Goal: Information Seeking & Learning: Compare options

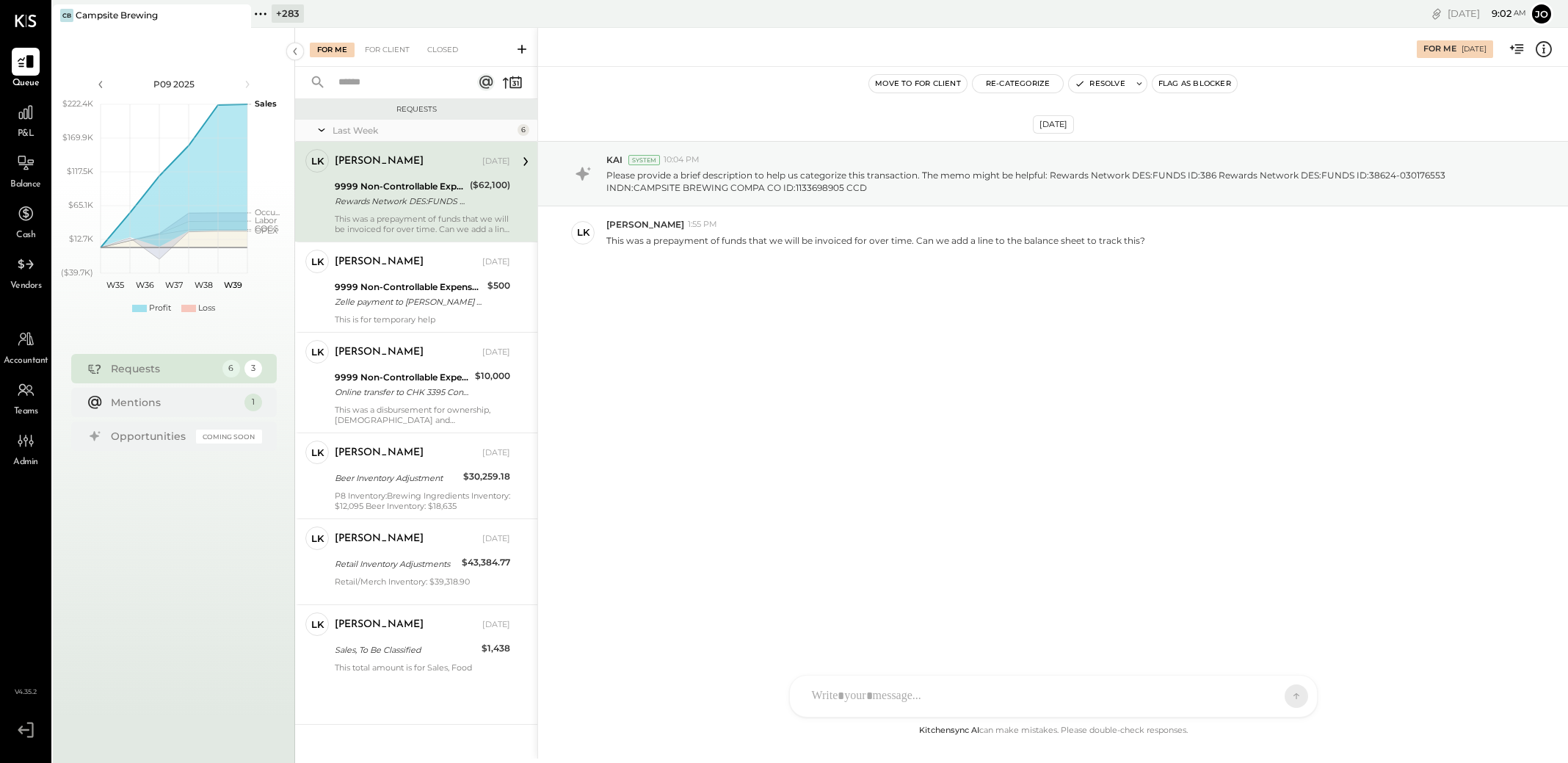
click at [259, 16] on icon at bounding box center [261, 15] width 19 height 19
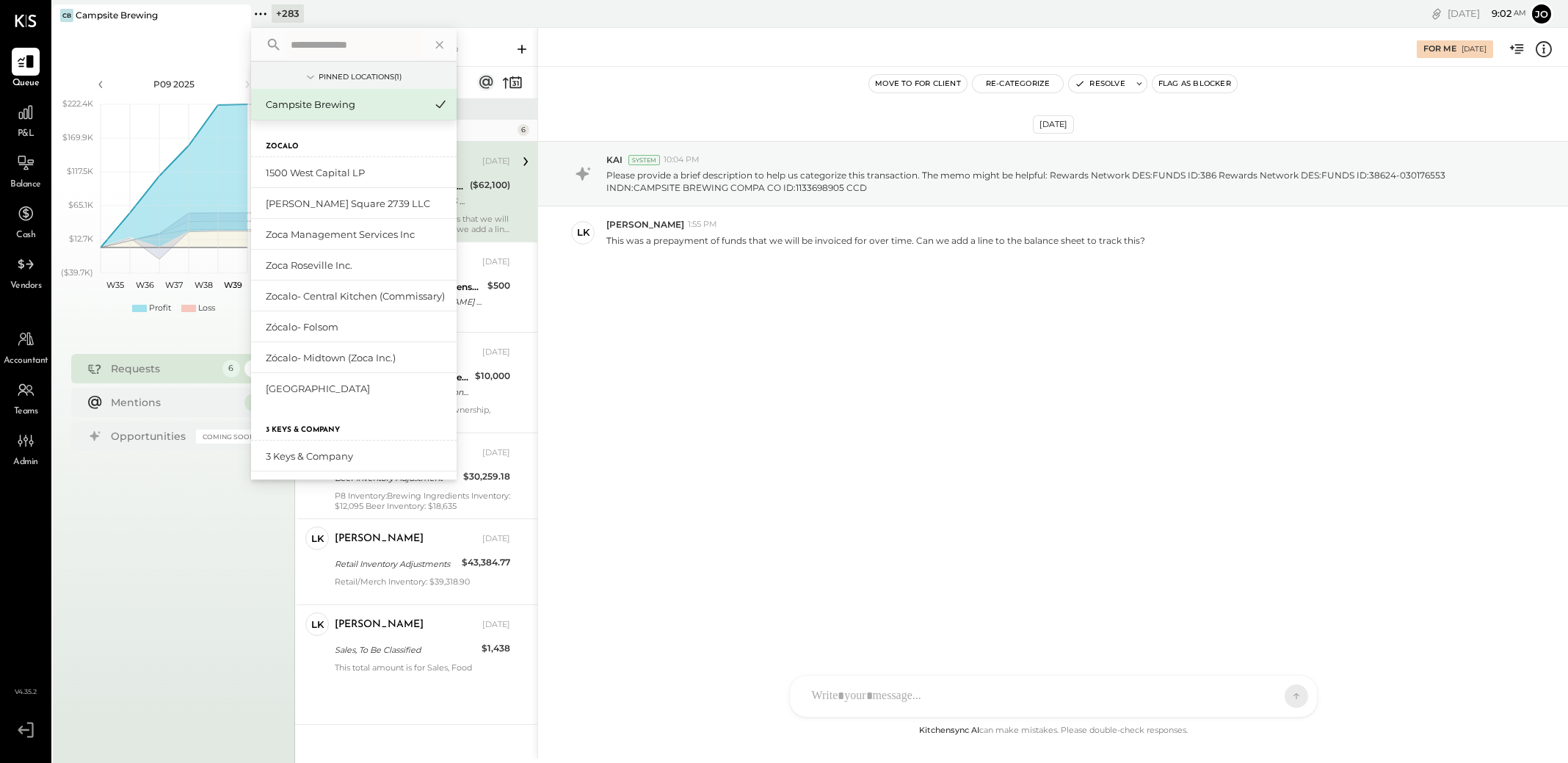
click at [241, 16] on icon at bounding box center [238, 15] width 18 height 17
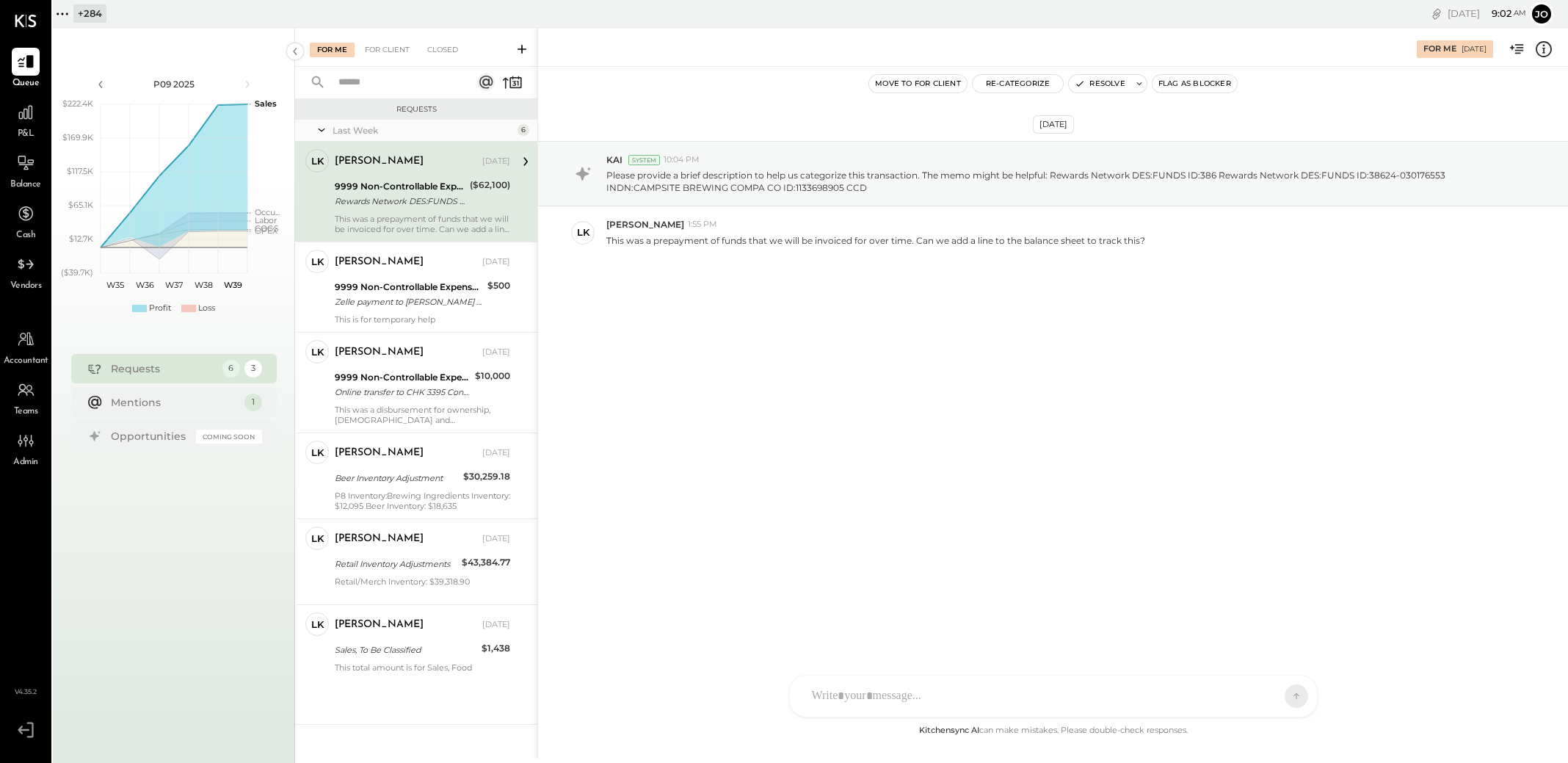
click at [76, 16] on div "+ 284" at bounding box center [90, 14] width 33 height 18
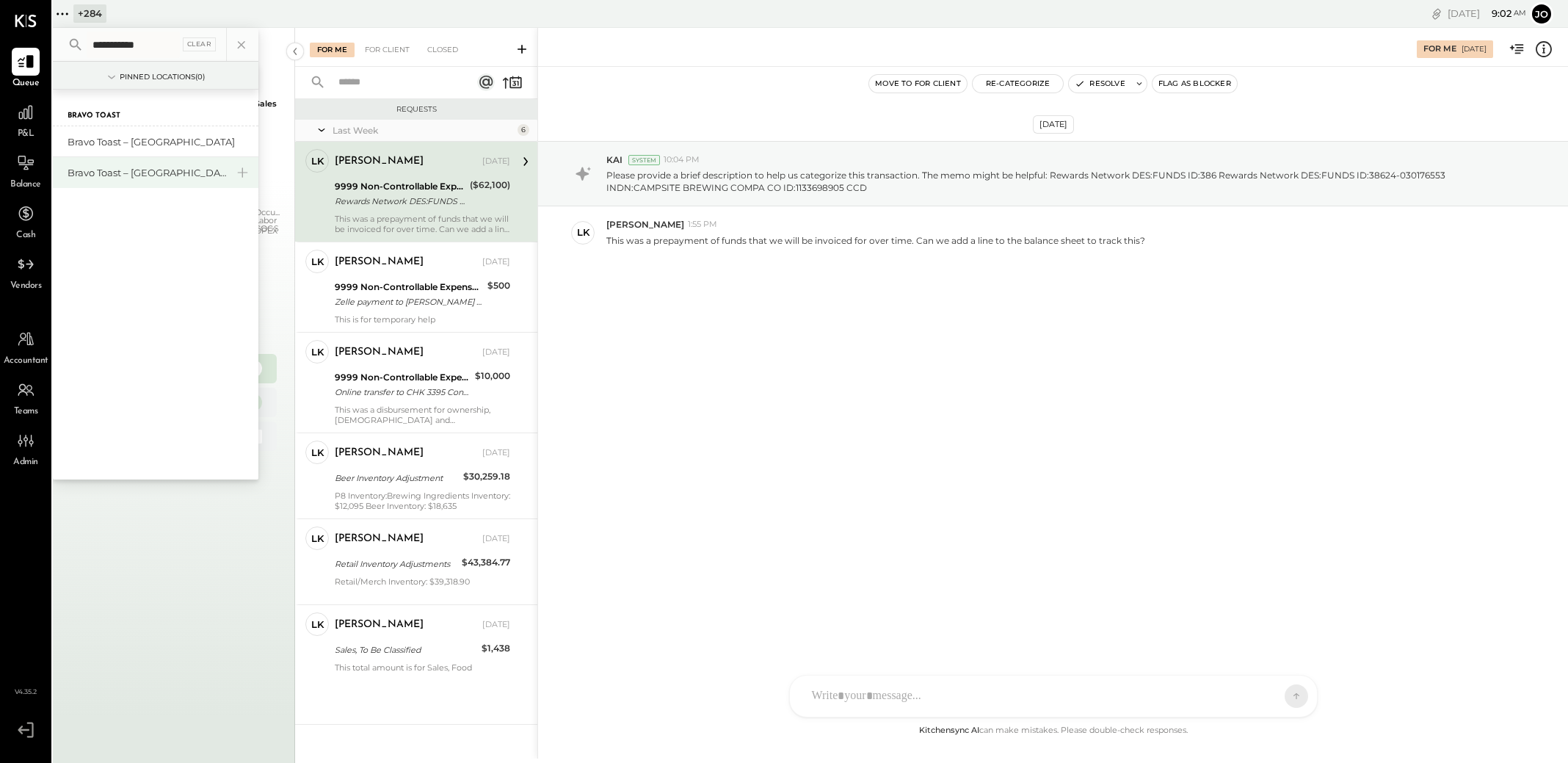
type input "**********"
click at [135, 170] on div "Bravo Toast – [GEOGRAPHIC_DATA]" at bounding box center [147, 173] width 159 height 14
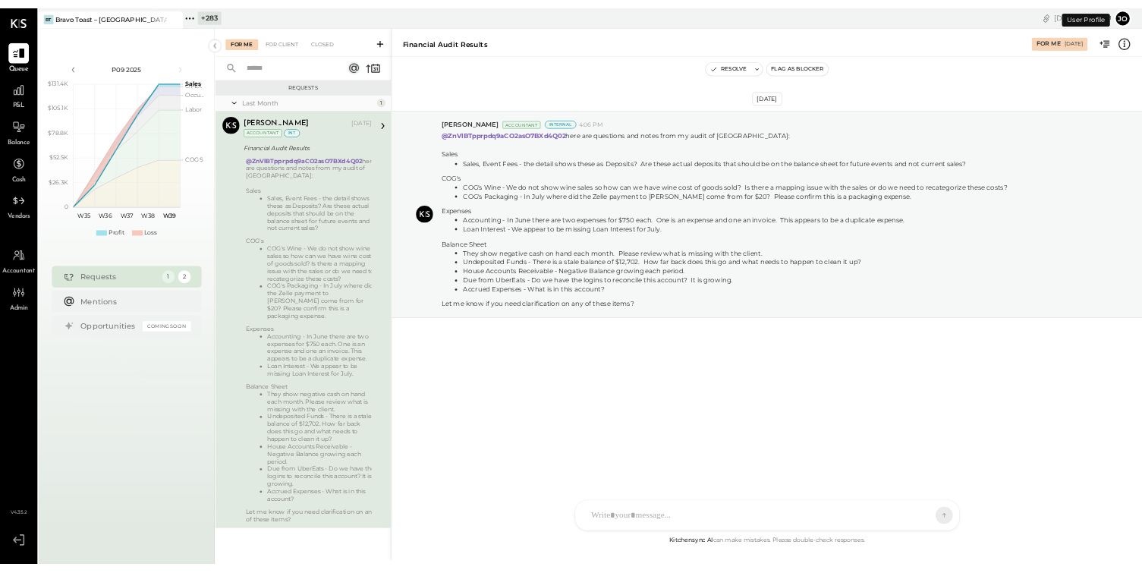
scroll to position [15, 0]
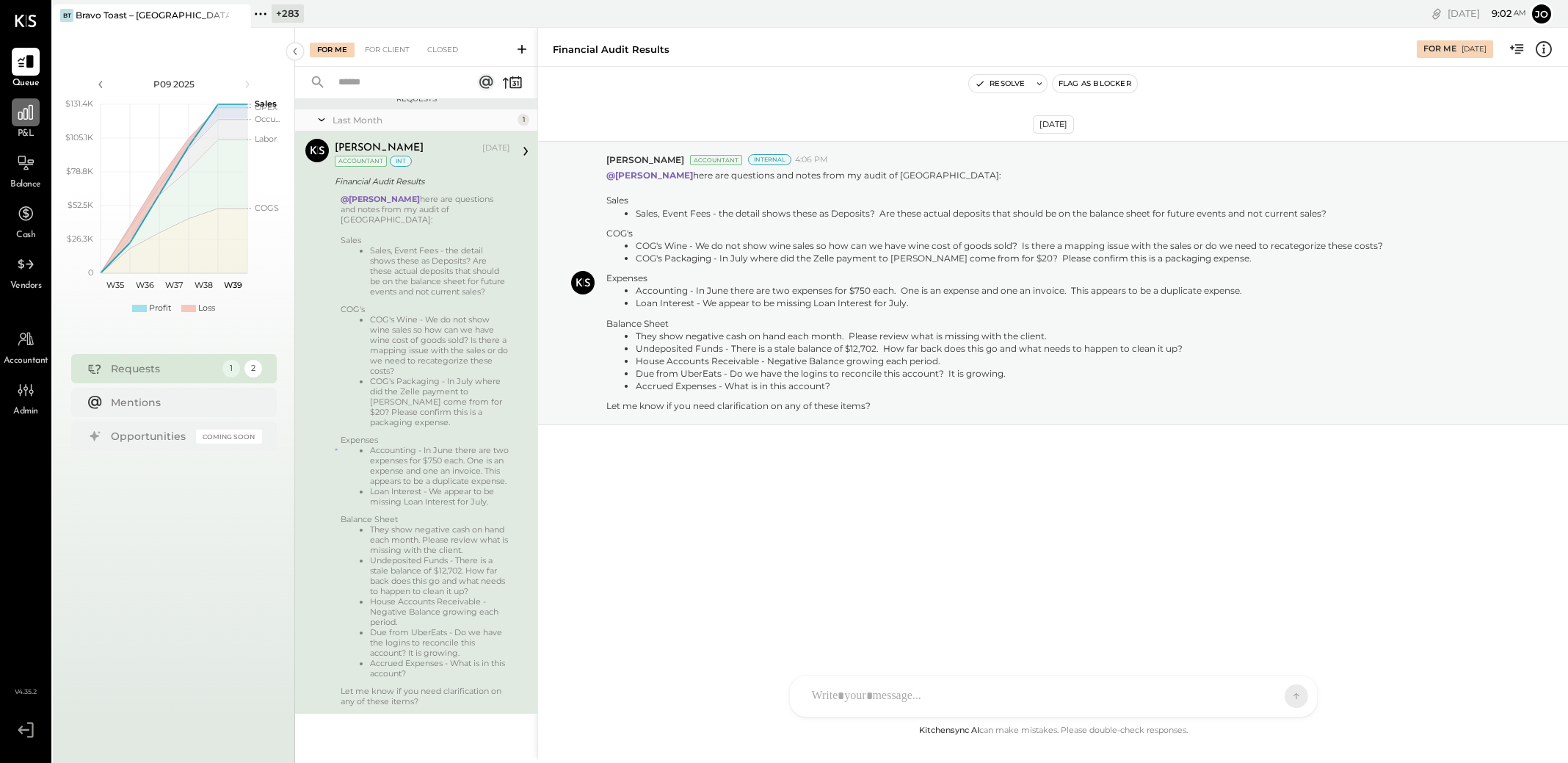
click at [23, 113] on icon at bounding box center [25, 112] width 15 height 15
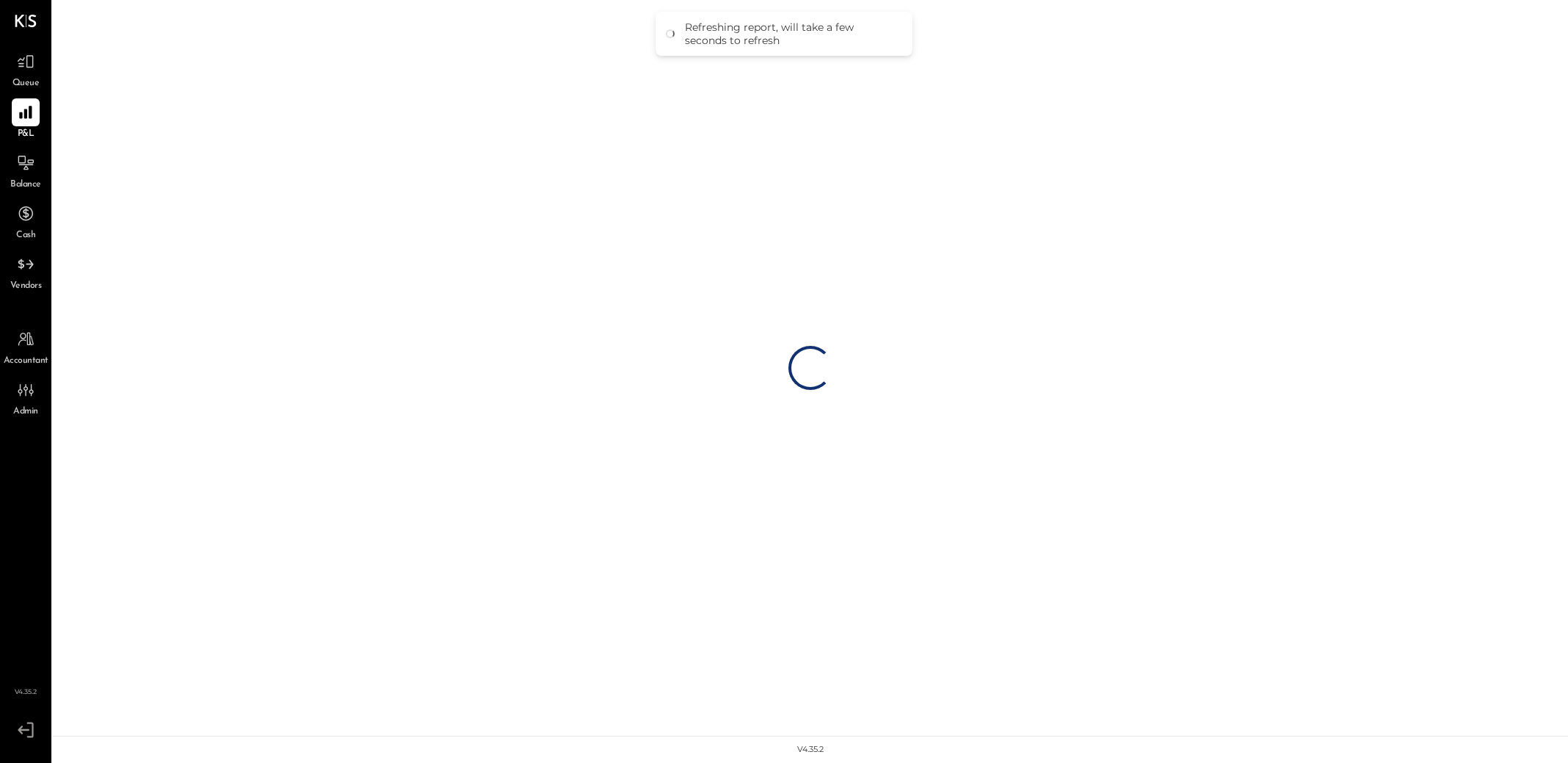
click at [609, 465] on div "Loading…" at bounding box center [811, 367] width 1516 height 736
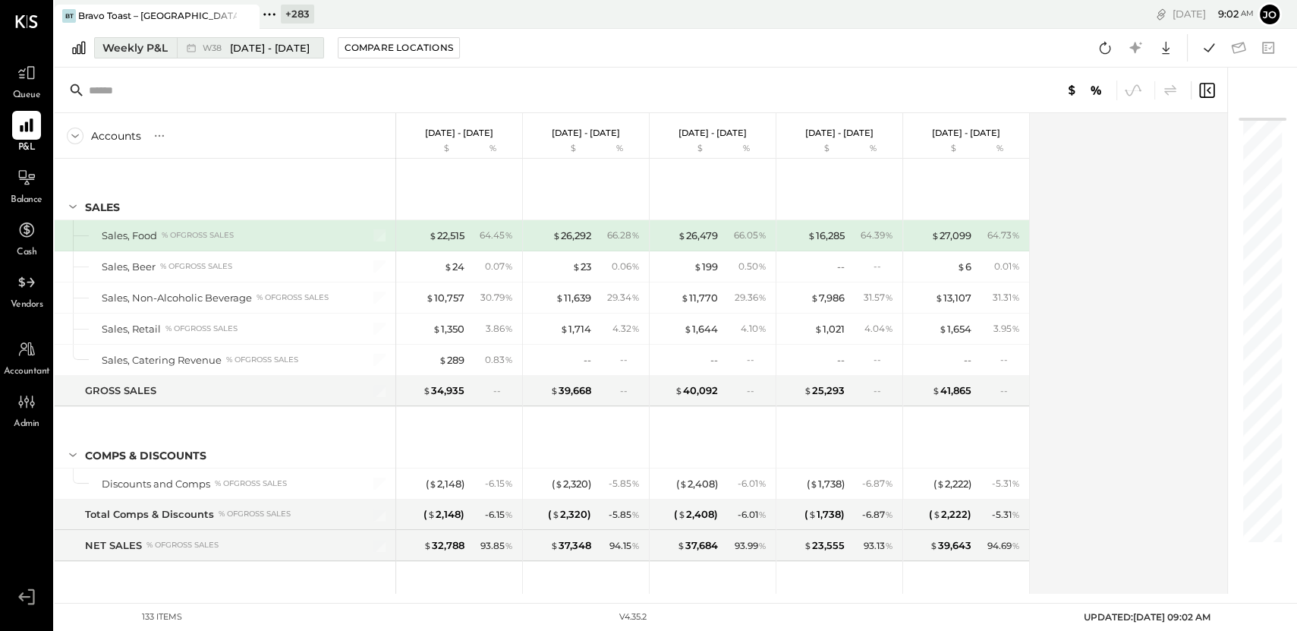
click at [200, 48] on div "W38 [DATE] - [DATE]" at bounding box center [246, 48] width 139 height 20
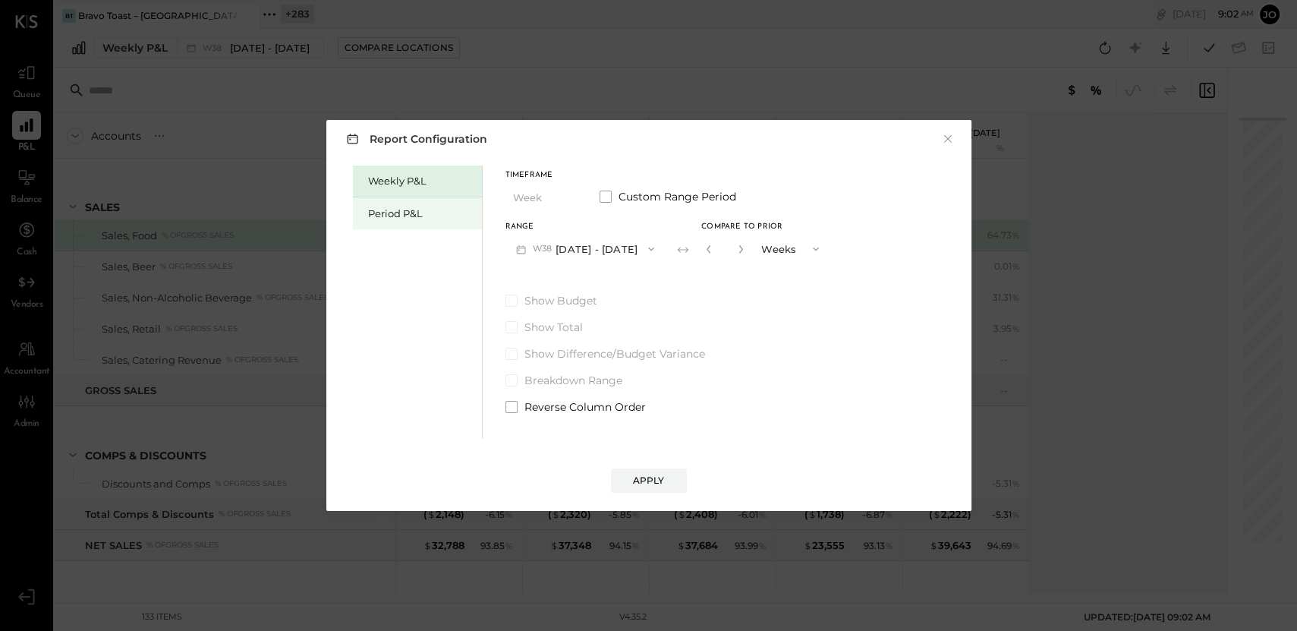
click at [431, 214] on div "Period P&L" at bounding box center [421, 213] width 106 height 14
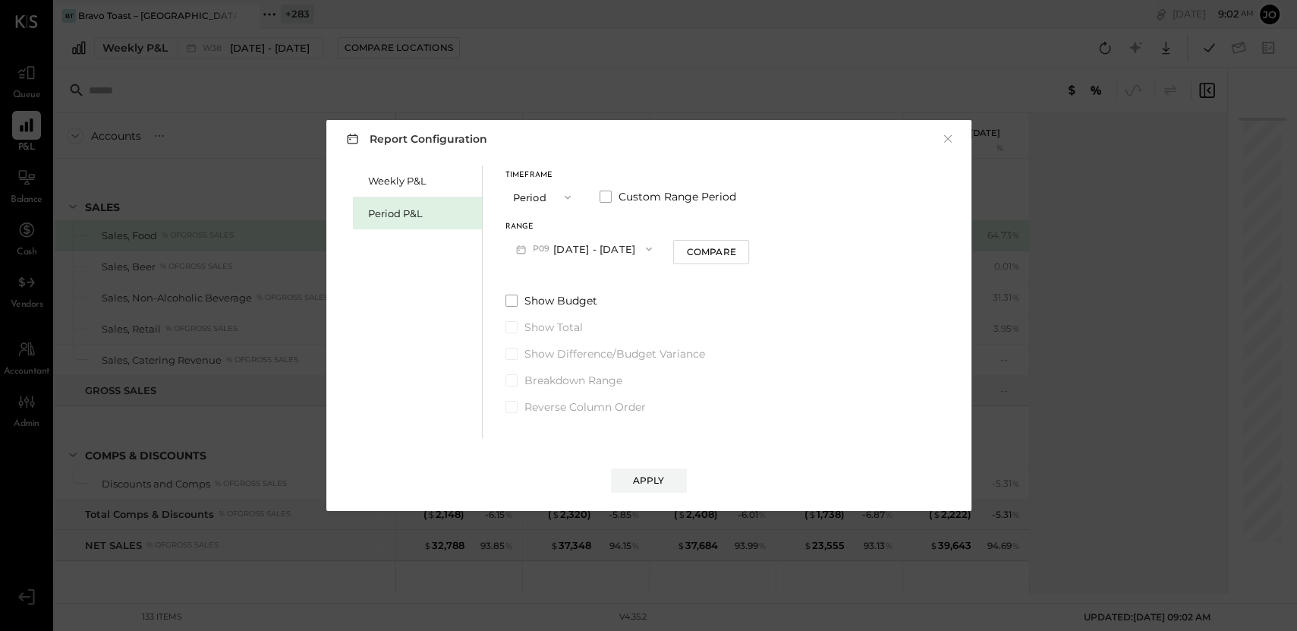
click at [598, 250] on button "P09 [DATE] - [DATE]" at bounding box center [585, 249] width 158 height 28
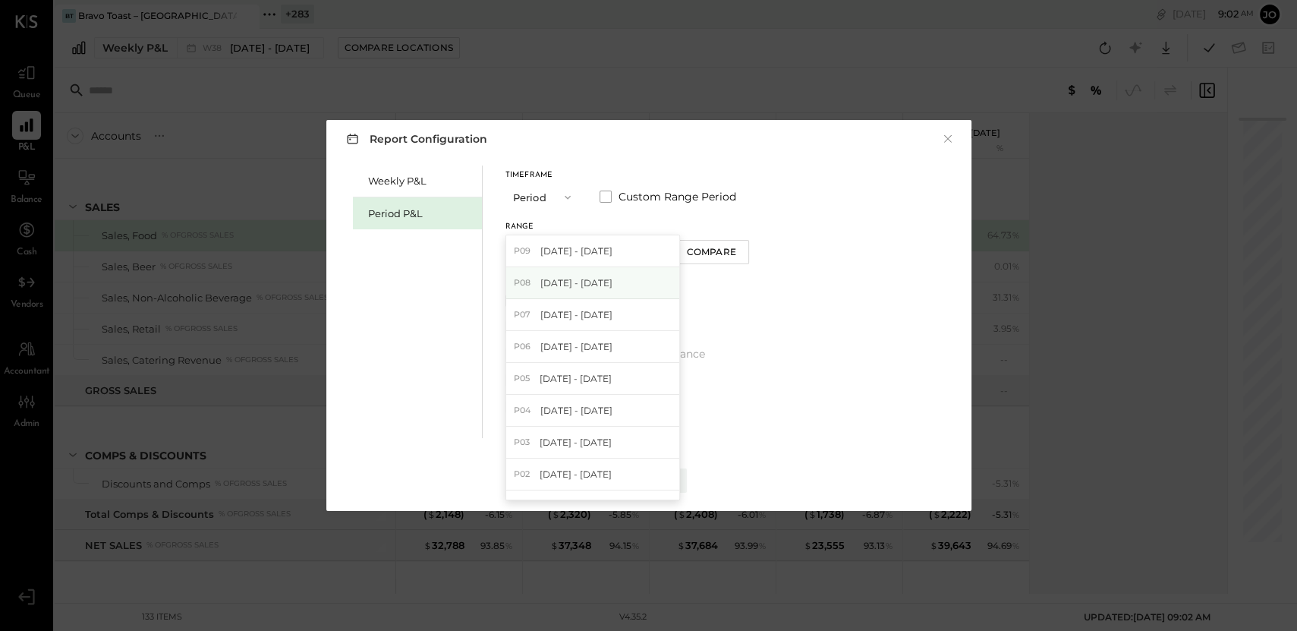
click at [607, 282] on span "[DATE] - [DATE]" at bounding box center [576, 282] width 72 height 13
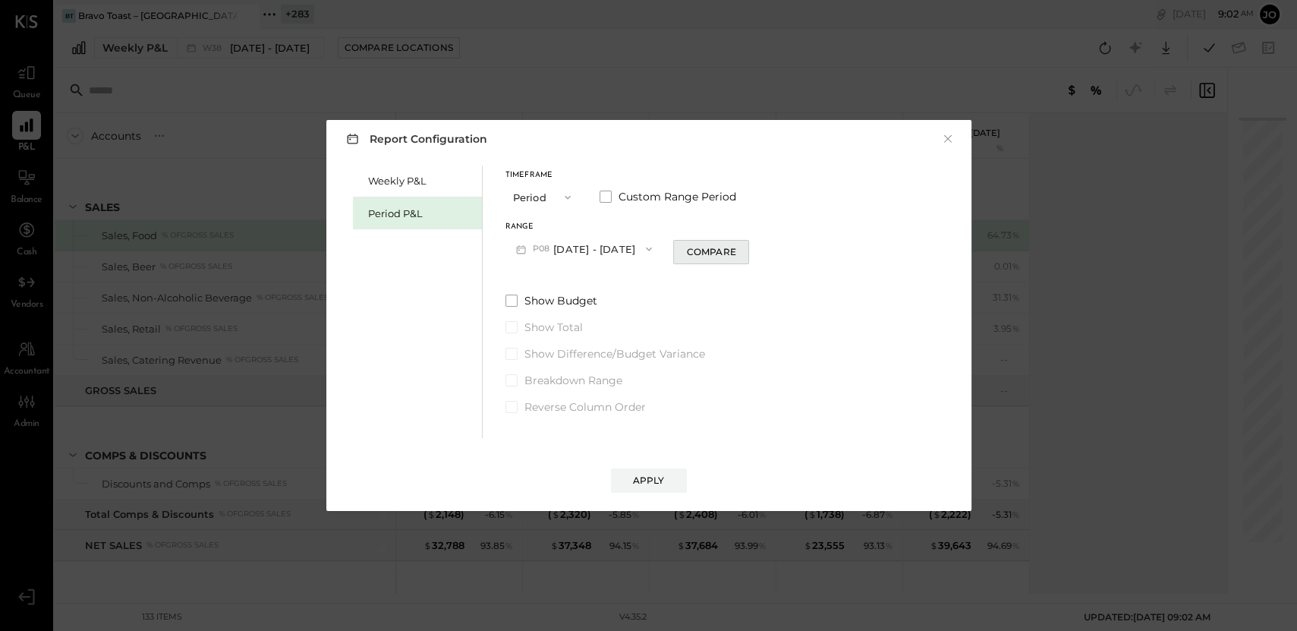
click at [732, 262] on button "Compare" at bounding box center [711, 252] width 76 height 24
click at [745, 254] on button "button" at bounding box center [739, 249] width 12 height 17
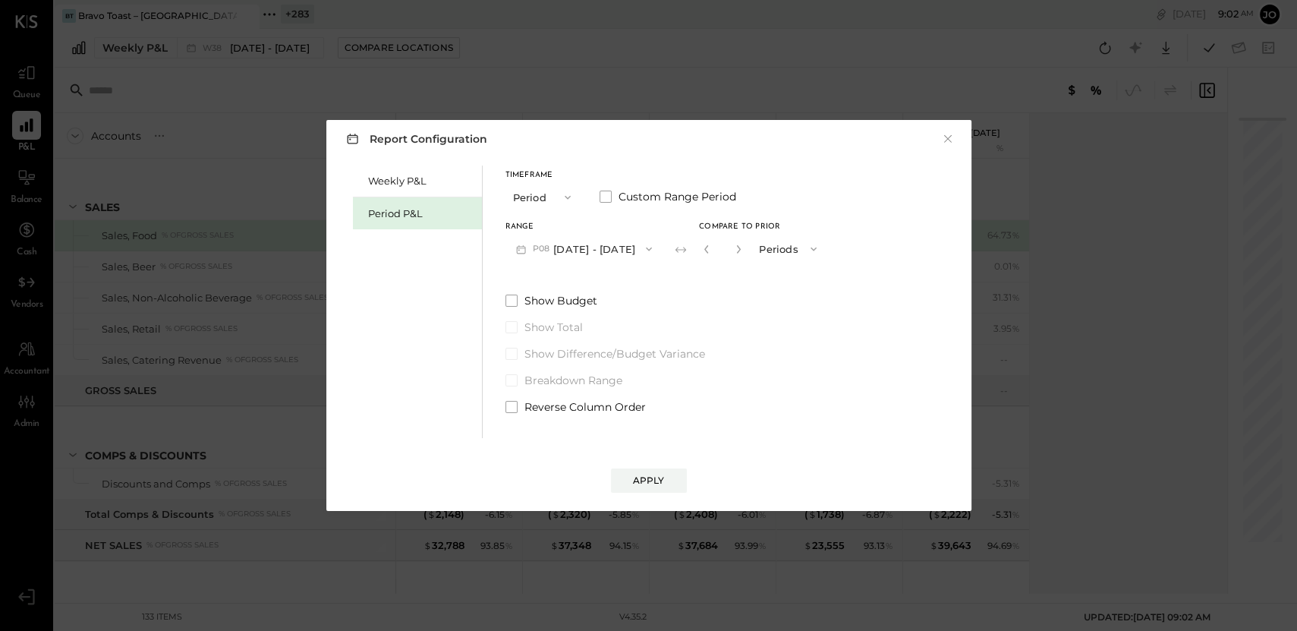
type input "*"
click at [653, 464] on div "Apply" at bounding box center [649, 465] width 615 height 55
click at [651, 490] on button "Apply" at bounding box center [649, 480] width 76 height 24
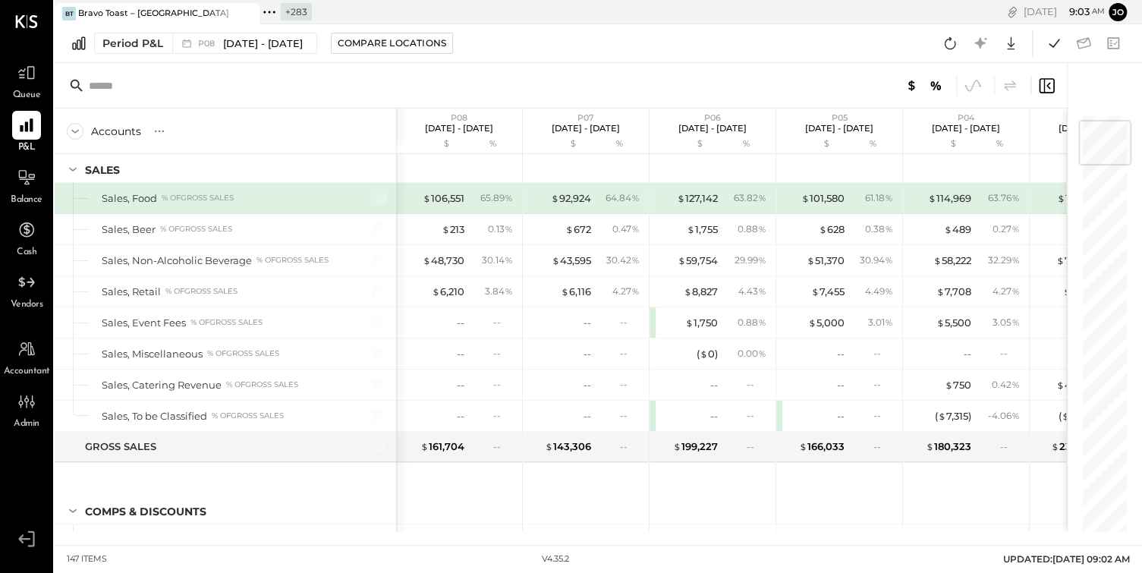
scroll to position [30, 0]
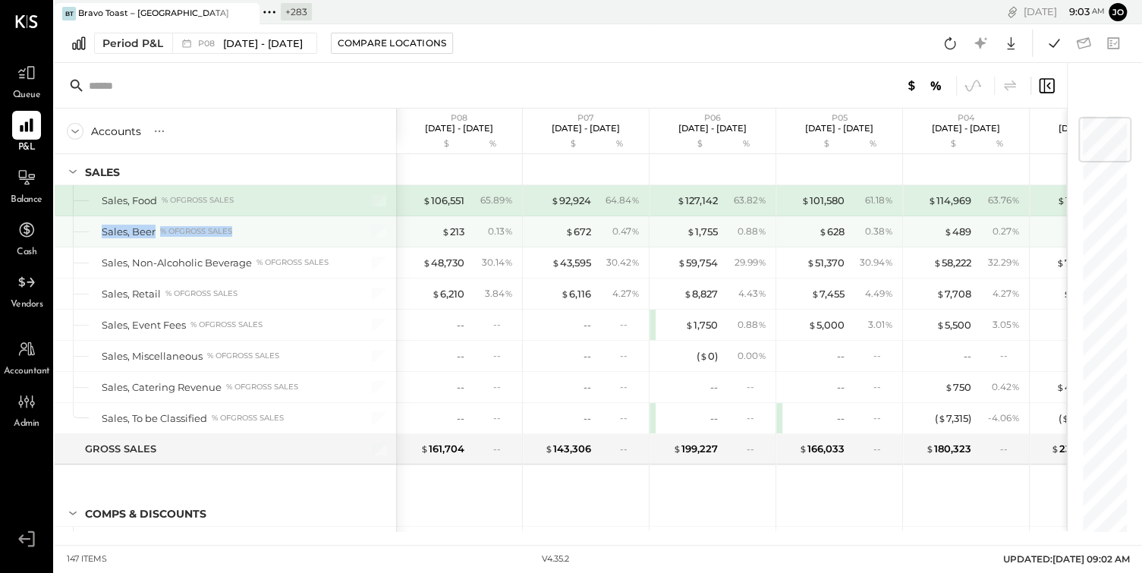
drag, startPoint x: 243, startPoint y: 233, endPoint x: 90, endPoint y: 234, distance: 153.3
click at [90, 234] on div "Sales, Beer % of GROSS SALES" at bounding box center [226, 231] width 342 height 30
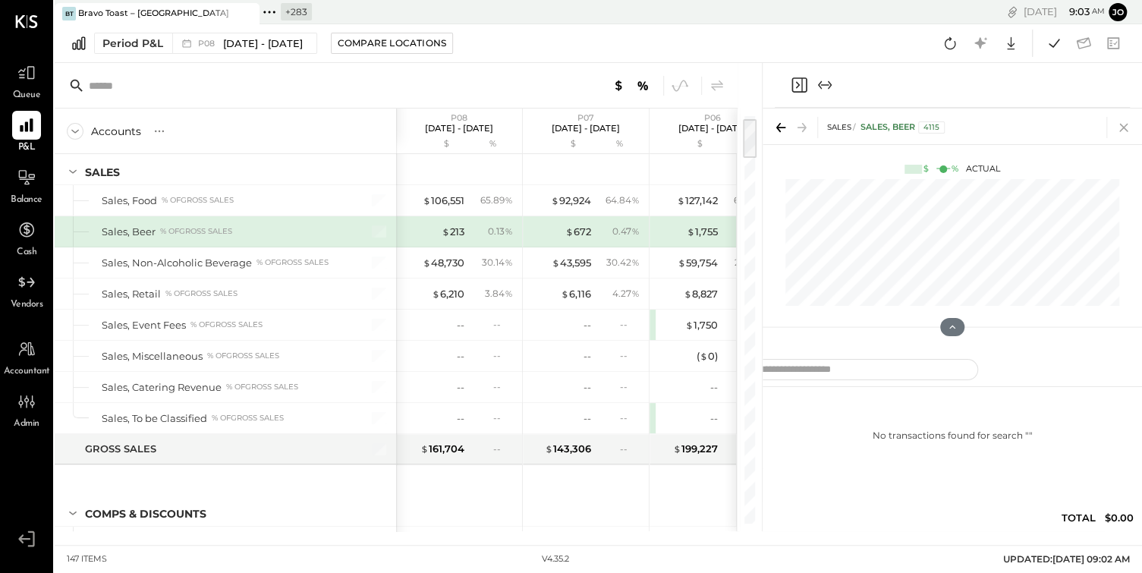
click at [1124, 134] on icon at bounding box center [1124, 127] width 21 height 21
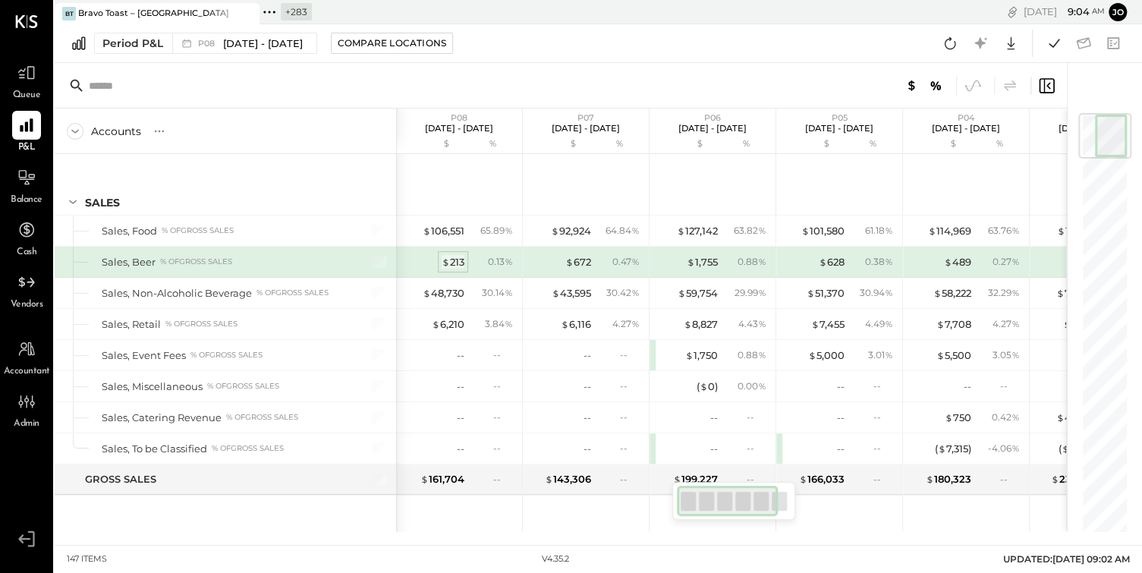
click at [458, 259] on div "$ 213" at bounding box center [453, 262] width 23 height 14
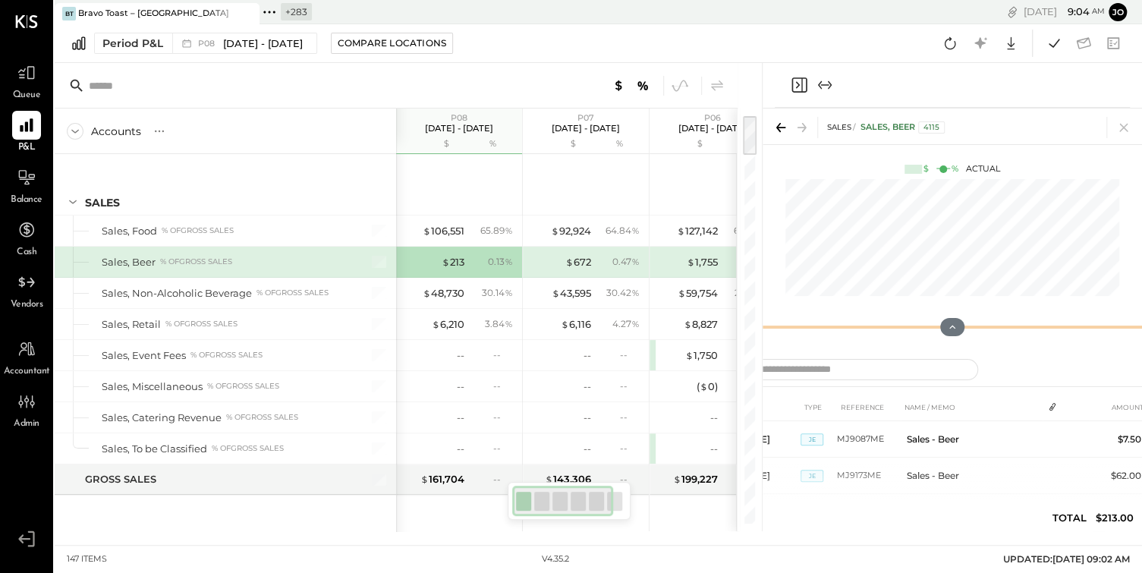
drag, startPoint x: 957, startPoint y: 329, endPoint x: 957, endPoint y: 147, distance: 182.2
click at [957, 150] on div "SALES Sales, Beer 4115 $ % Actual" at bounding box center [953, 229] width 380 height 240
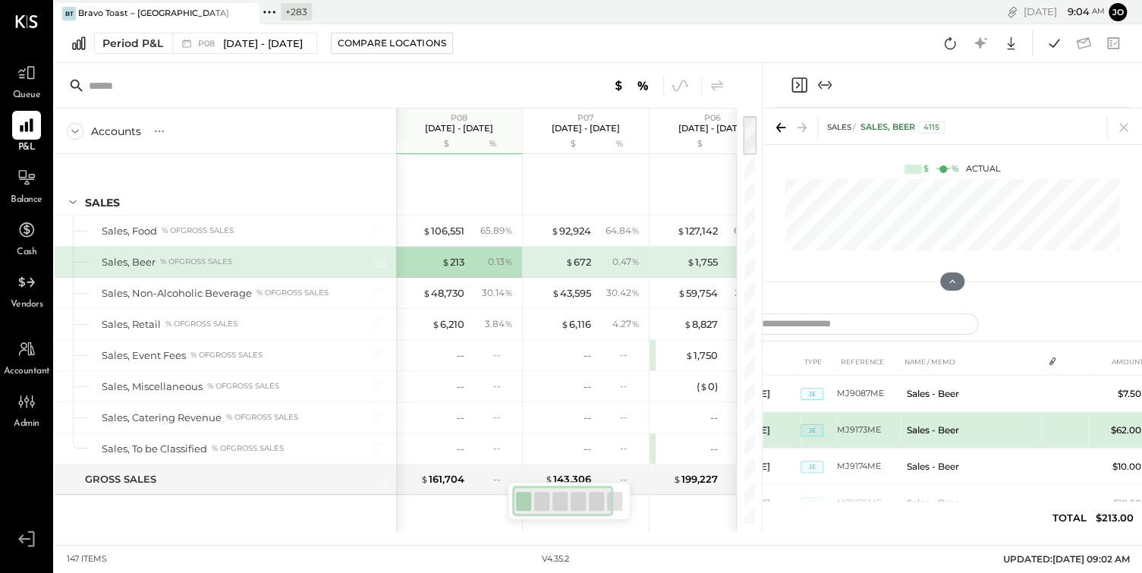
scroll to position [367, 0]
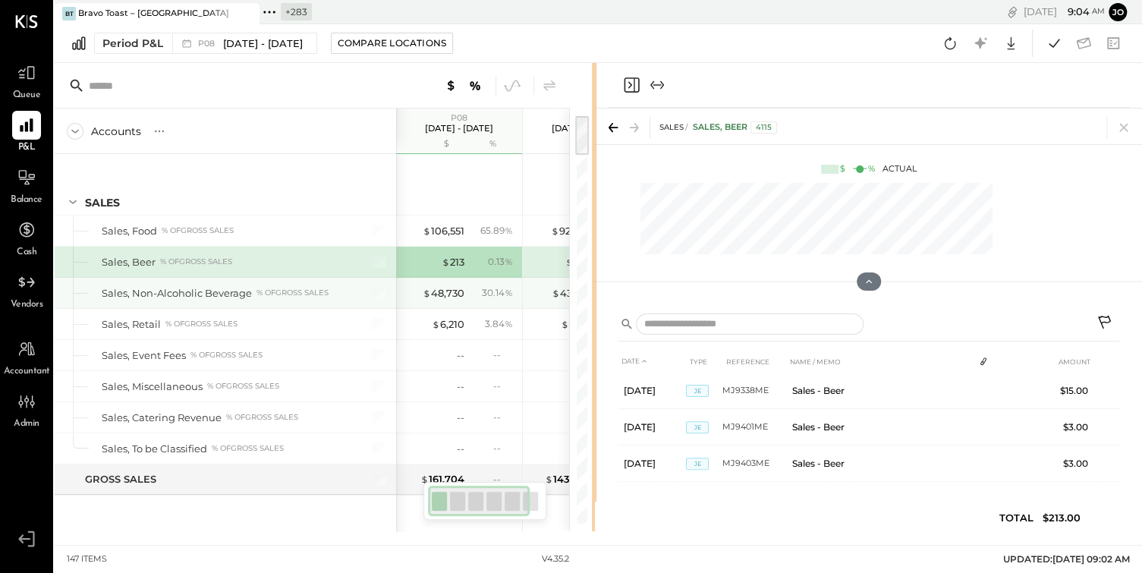
drag, startPoint x: 761, startPoint y: 279, endPoint x: 538, endPoint y: 280, distance: 223.2
click at [539, 280] on div "Accounts S % GL P08 [DATE] - [DATE] $ % P07 [DATE] - [DATE] $ % P06 [DATE] - [D…" at bounding box center [599, 297] width 1088 height 468
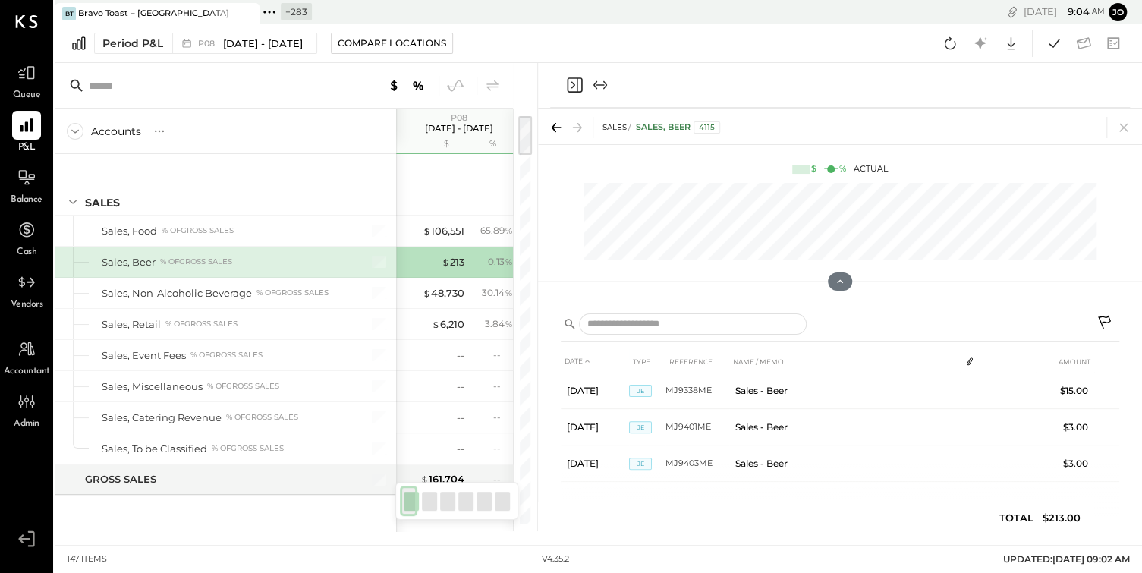
click at [1105, 324] on icon at bounding box center [1106, 324] width 18 height 18
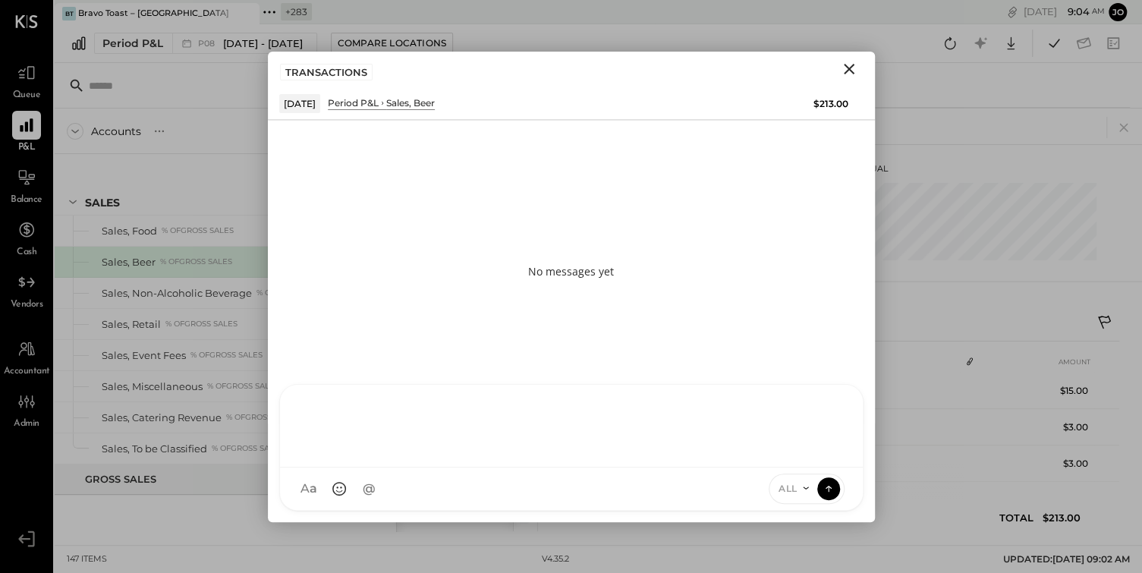
click at [527, 455] on div at bounding box center [571, 424] width 553 height 61
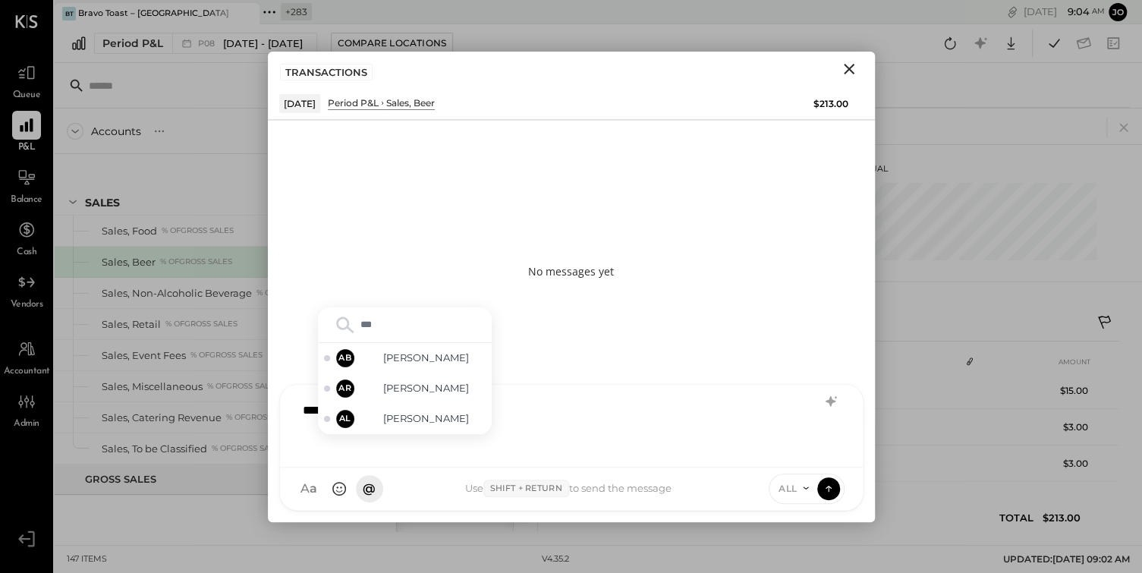
type input "****"
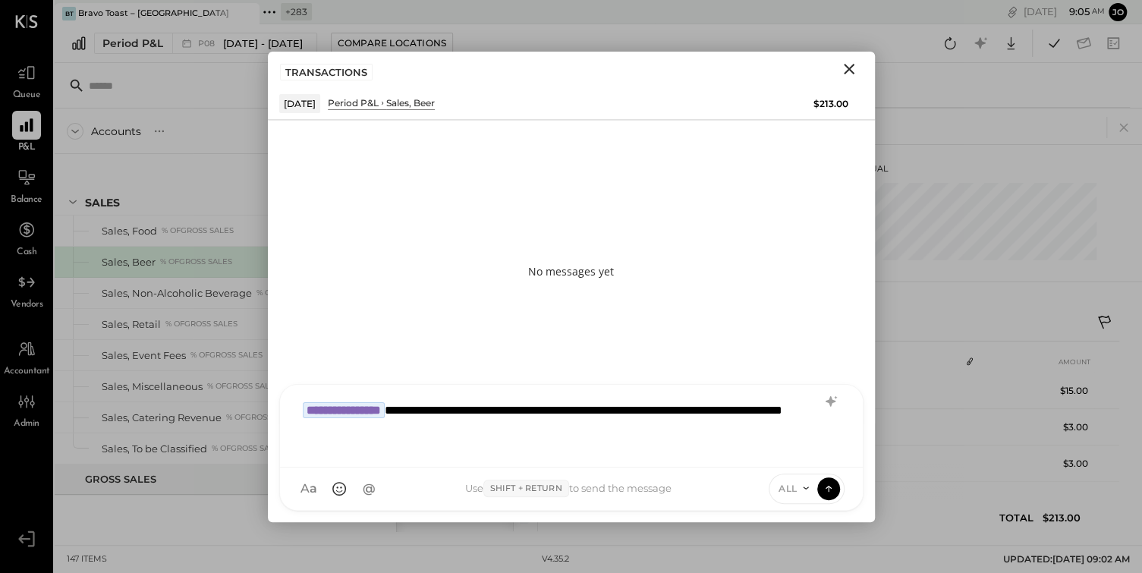
click at [787, 490] on span "ALL" at bounding box center [788, 488] width 19 height 13
click at [802, 423] on div "ALL" at bounding box center [815, 426] width 90 height 25
click at [833, 488] on icon at bounding box center [829, 488] width 14 height 15
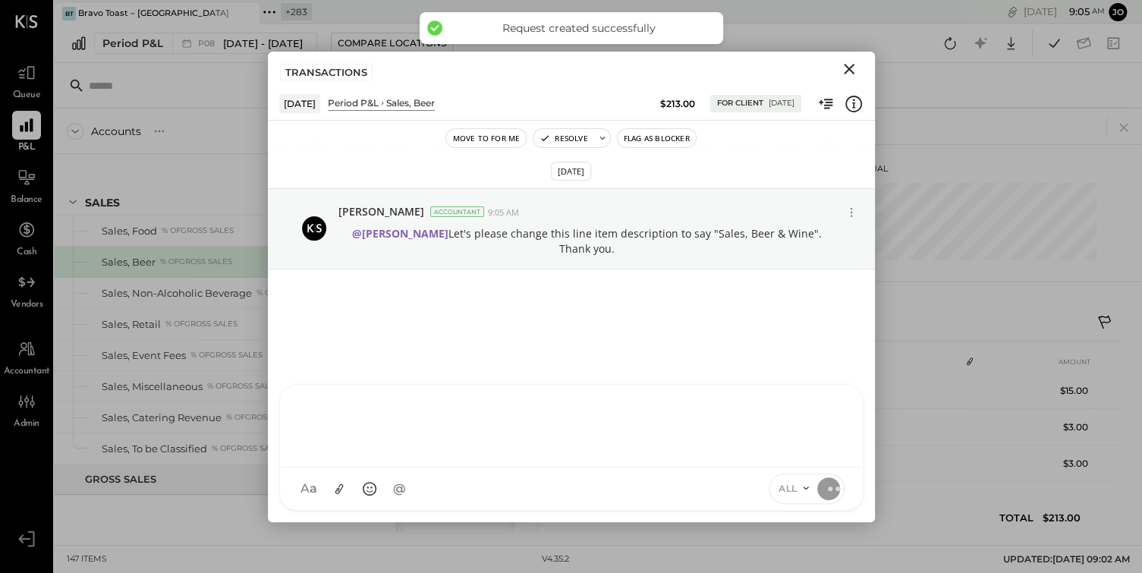
click at [851, 68] on icon "Close" at bounding box center [849, 69] width 18 height 18
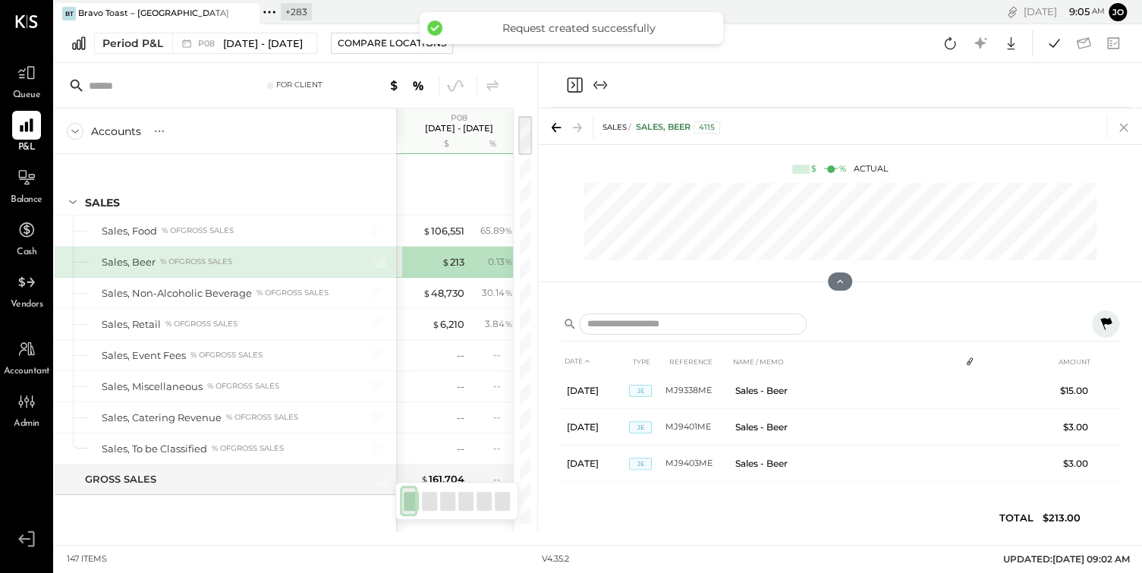
click at [1120, 120] on icon at bounding box center [1124, 127] width 21 height 21
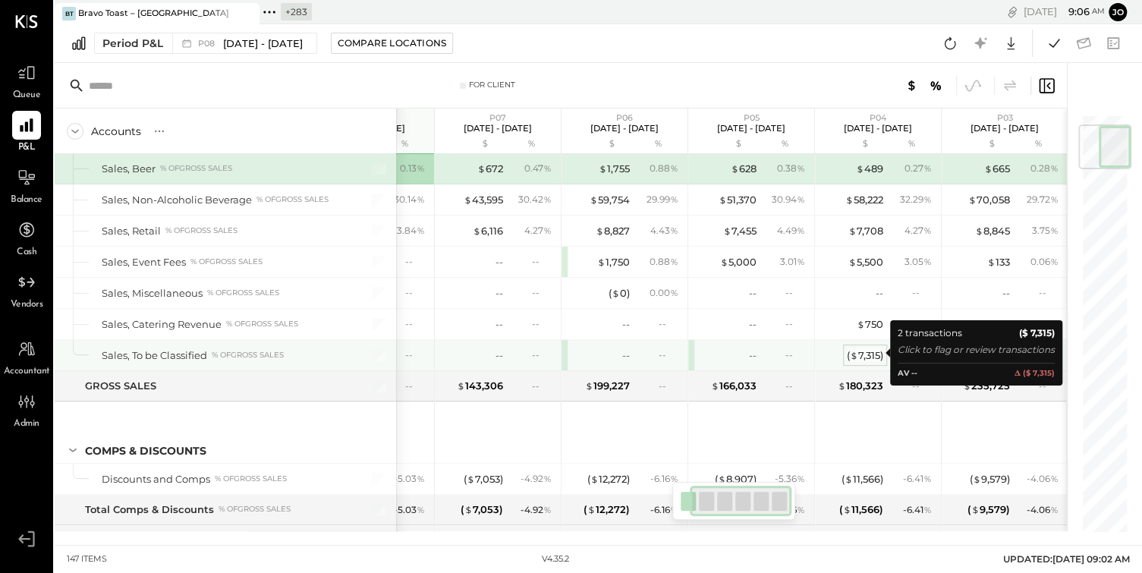
click at [877, 355] on div "( $ 7,315 )" at bounding box center [865, 355] width 36 height 14
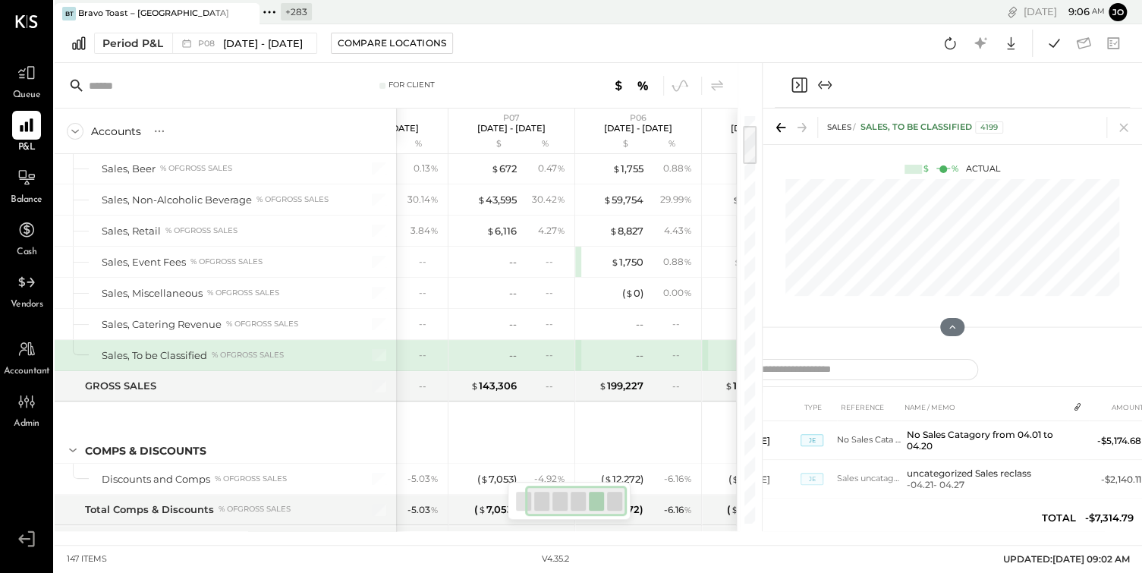
drag, startPoint x: 761, startPoint y: 154, endPoint x: 501, endPoint y: 162, distance: 259.7
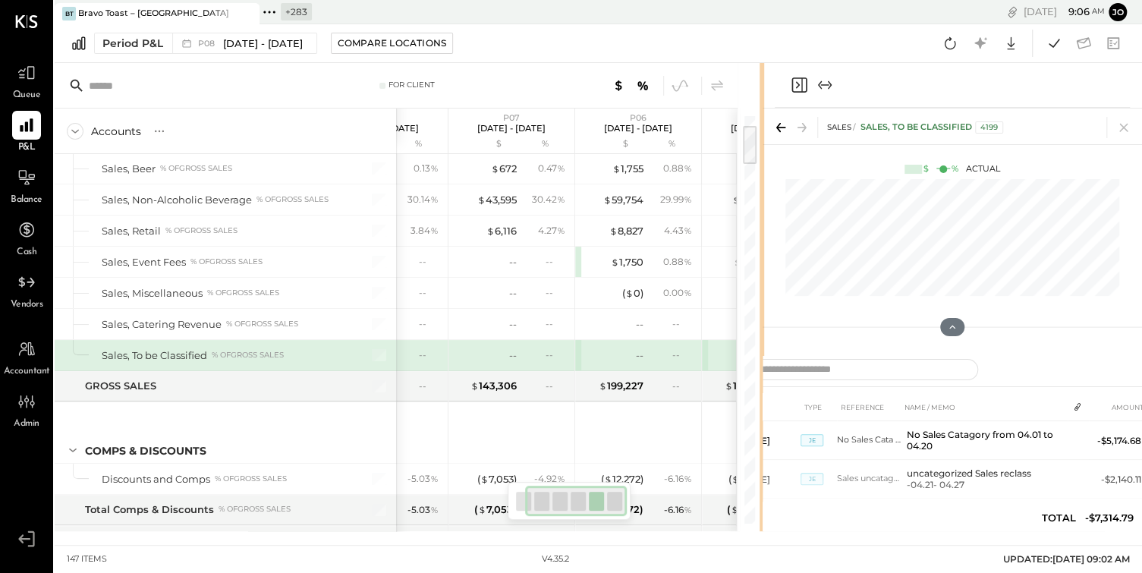
click at [760, 163] on div at bounding box center [762, 297] width 5 height 468
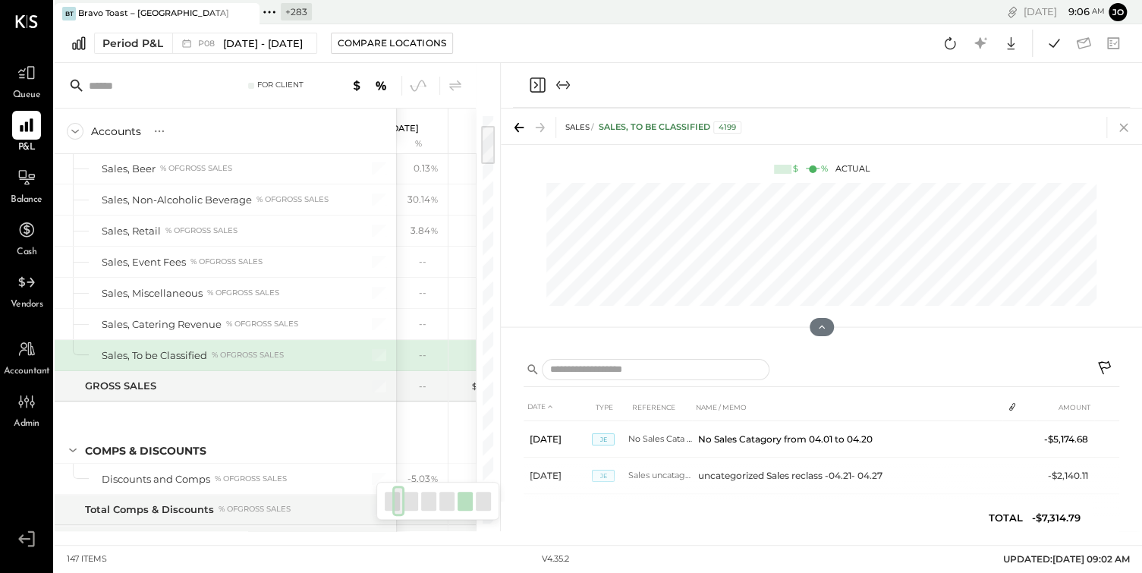
click at [1123, 123] on icon at bounding box center [1124, 127] width 21 height 21
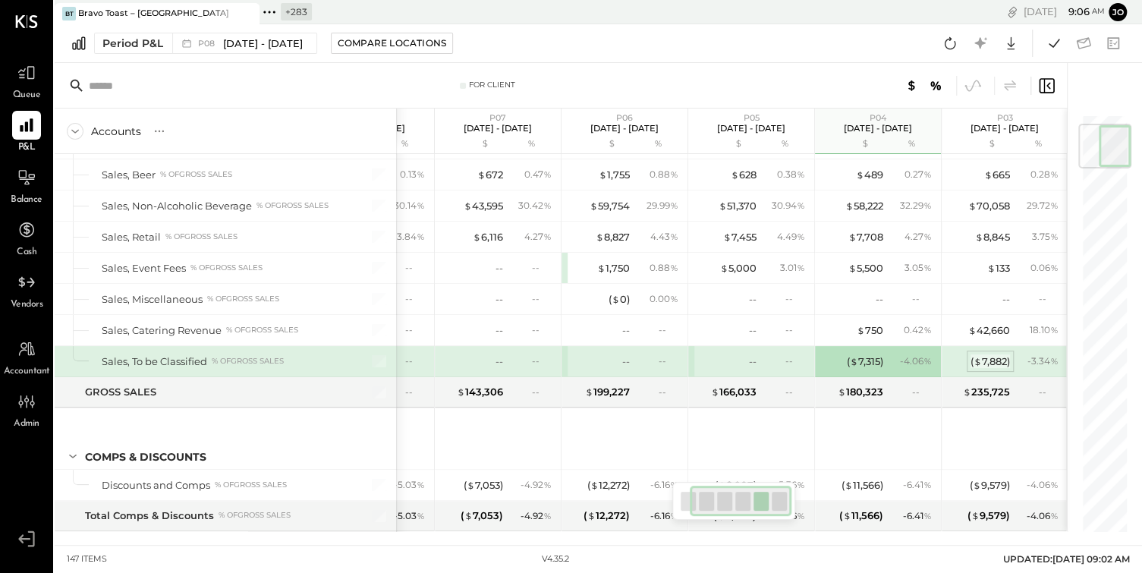
scroll to position [85, 0]
click at [981, 361] on div "( $ 7,882 )" at bounding box center [990, 364] width 39 height 14
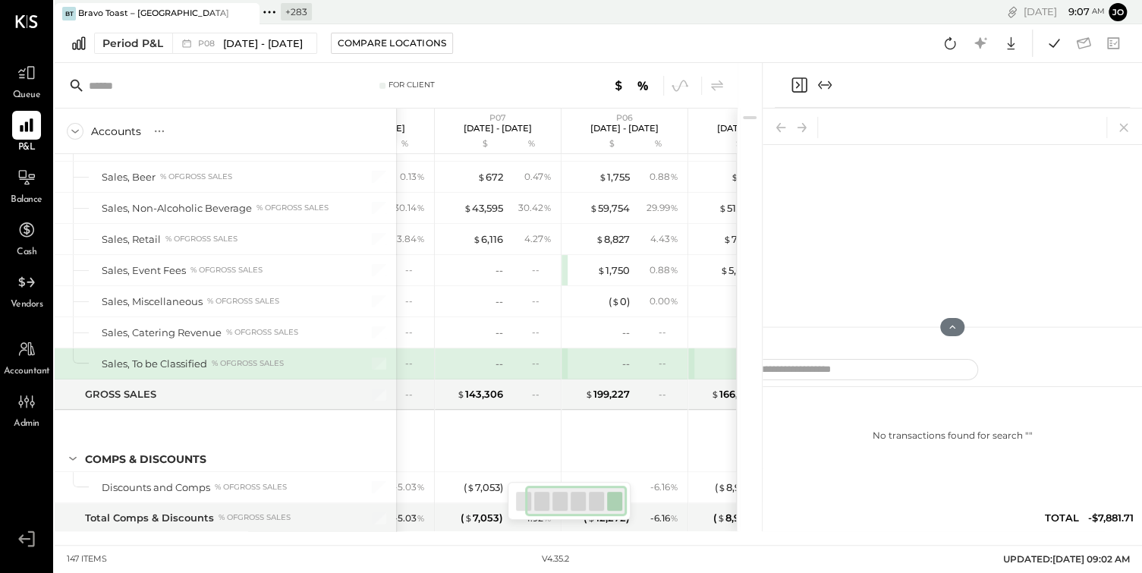
scroll to position [0, 74]
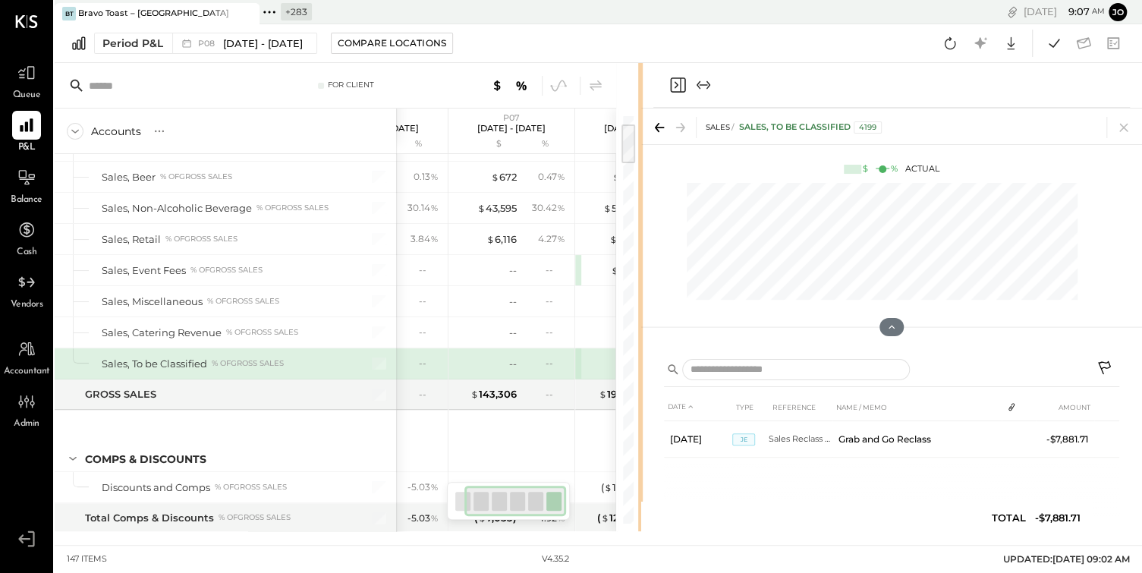
drag, startPoint x: 760, startPoint y: 367, endPoint x: 626, endPoint y: 367, distance: 133.6
click at [638, 367] on div at bounding box center [640, 297] width 5 height 468
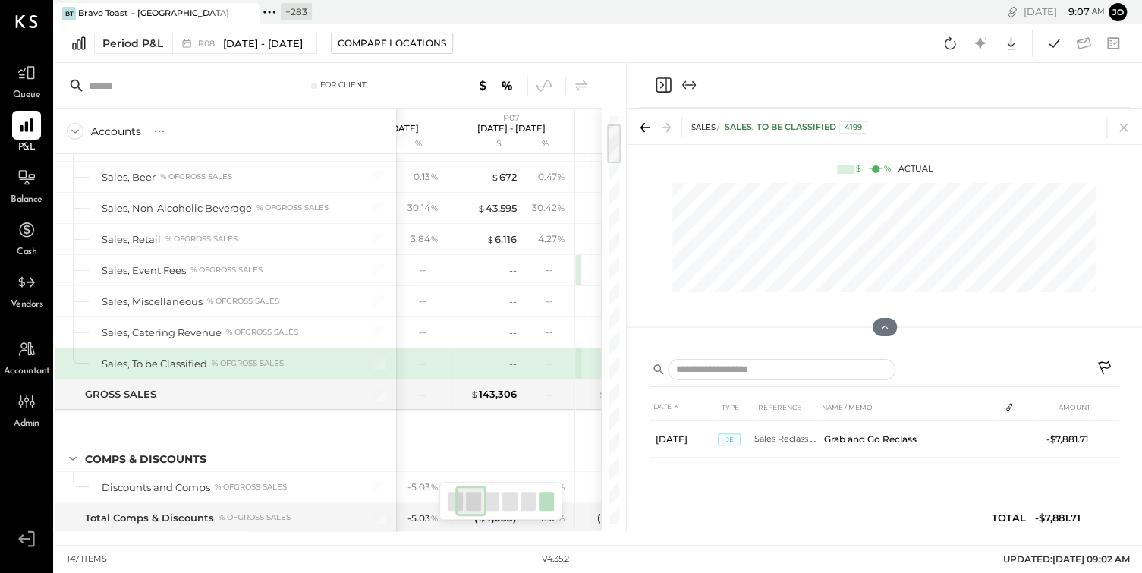
click at [1111, 367] on icon at bounding box center [1106, 370] width 18 height 18
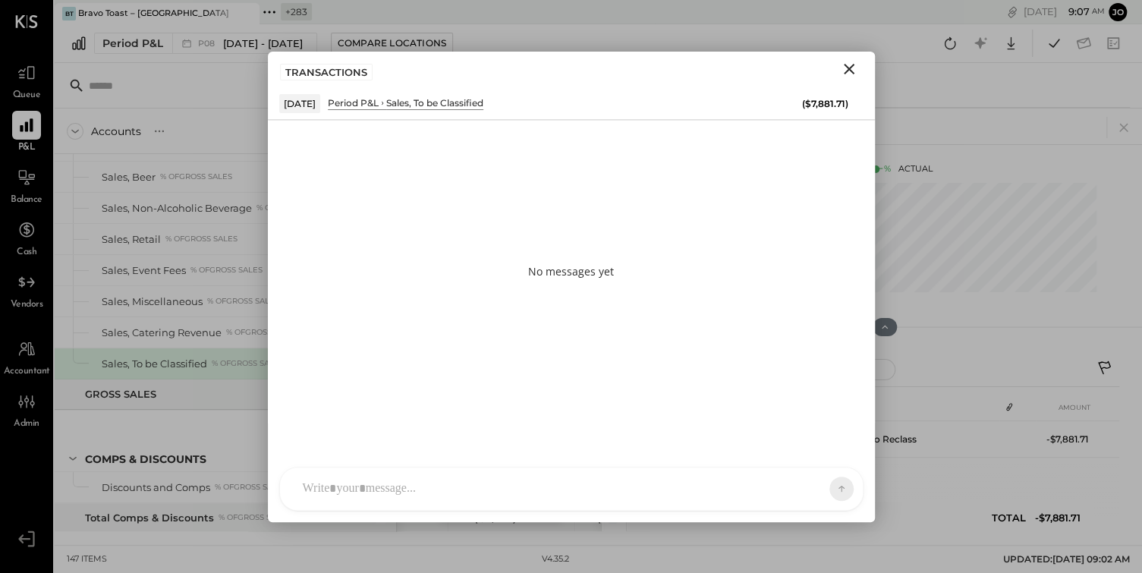
click at [630, 496] on div at bounding box center [571, 489] width 583 height 43
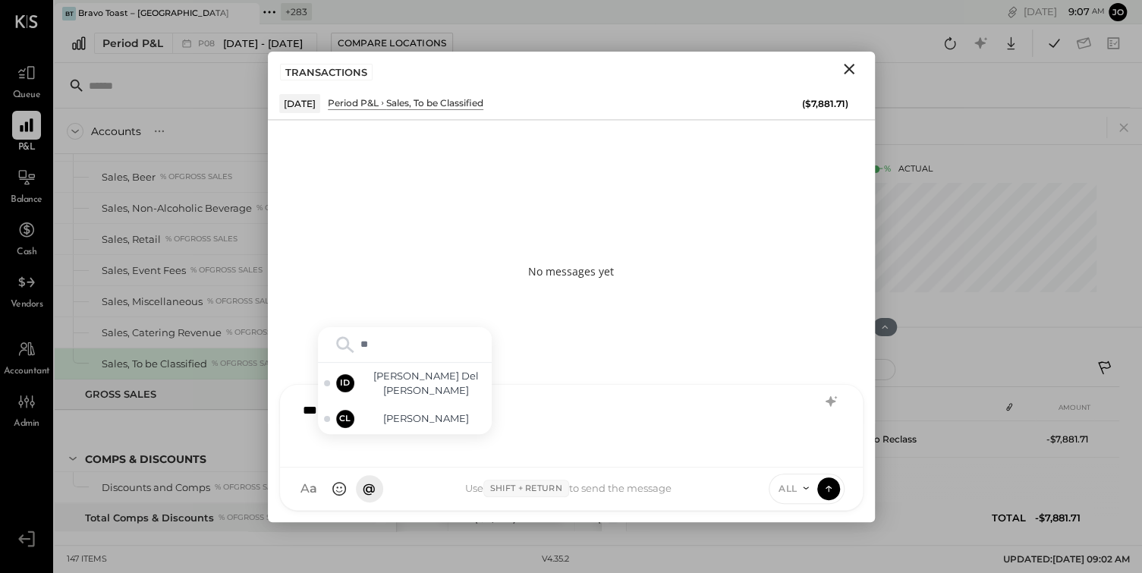
type input "*"
type input "*********"
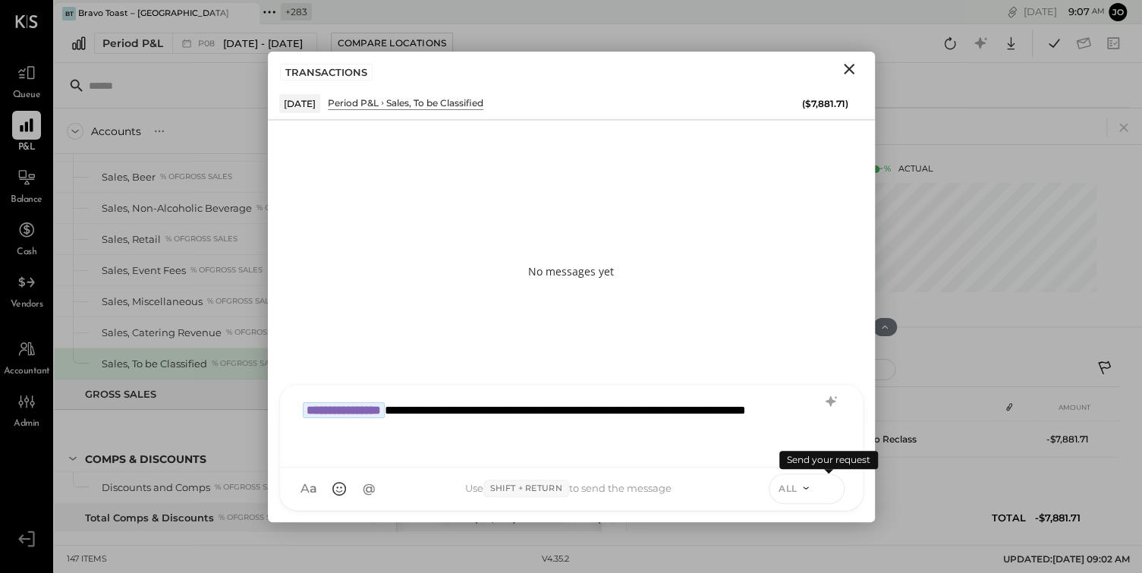
click at [830, 487] on icon at bounding box center [829, 488] width 14 height 15
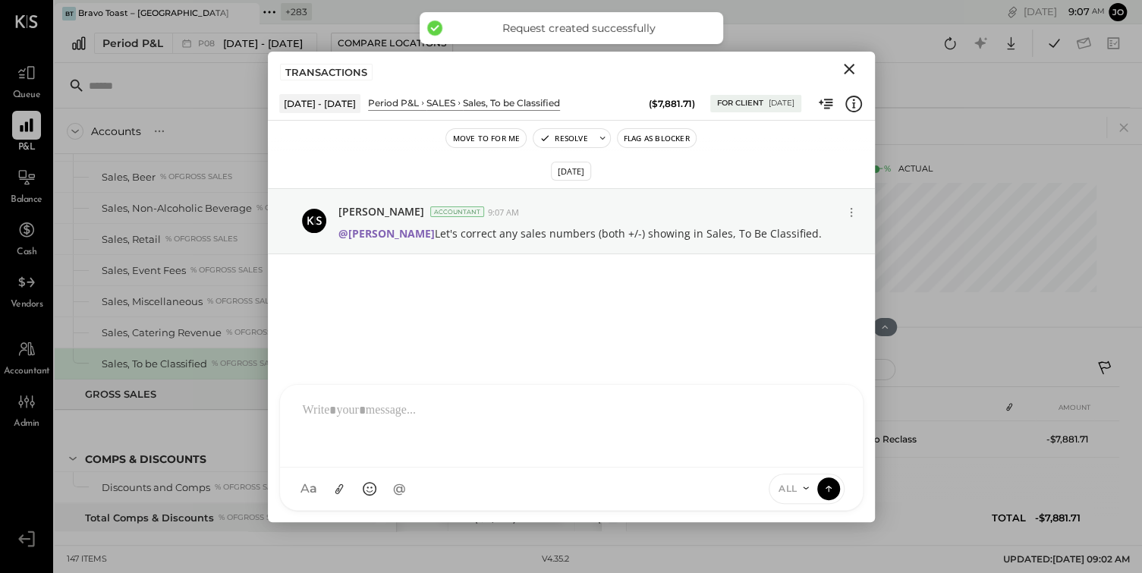
click at [850, 71] on icon "Close" at bounding box center [849, 69] width 11 height 11
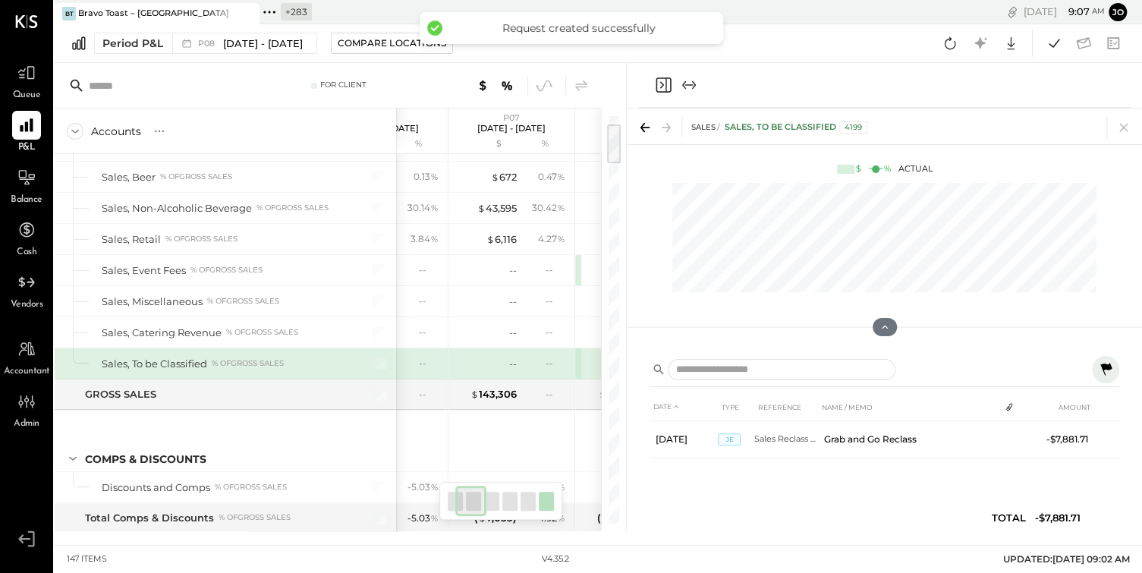
click at [1115, 112] on div "SALES Sales, To be Classified 4199" at bounding box center [884, 127] width 515 height 36
click at [1122, 124] on icon at bounding box center [1124, 127] width 21 height 21
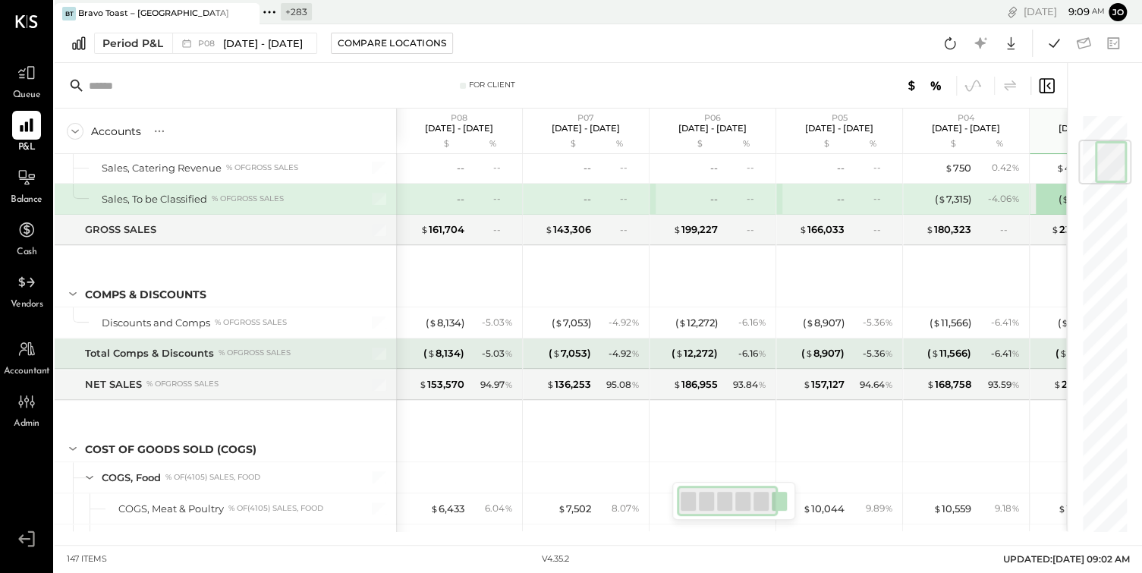
scroll to position [219, 0]
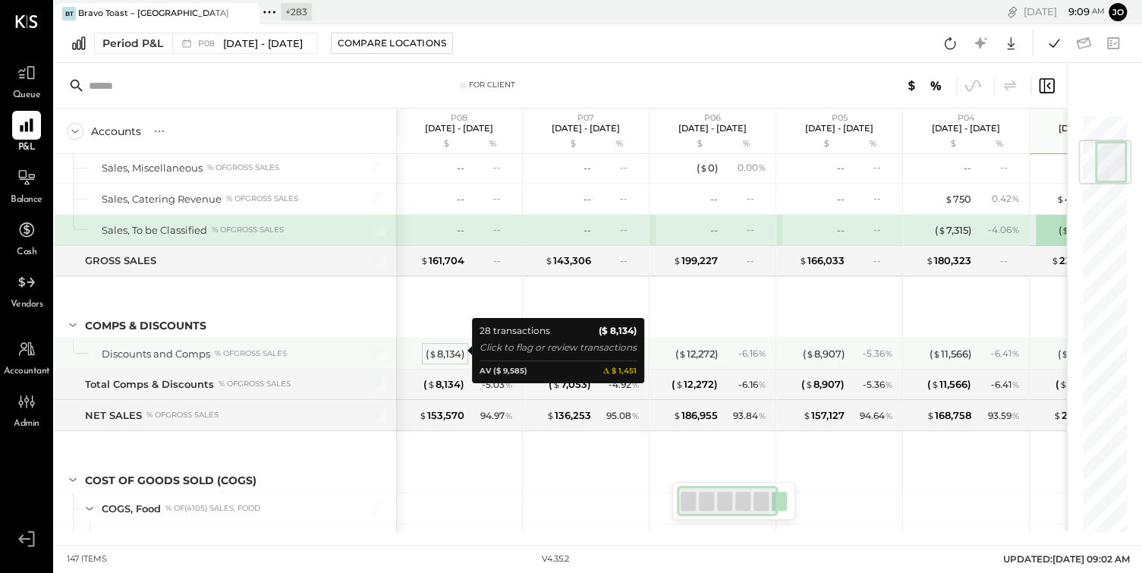
click at [458, 354] on div "( $ 8,134 )" at bounding box center [445, 354] width 39 height 14
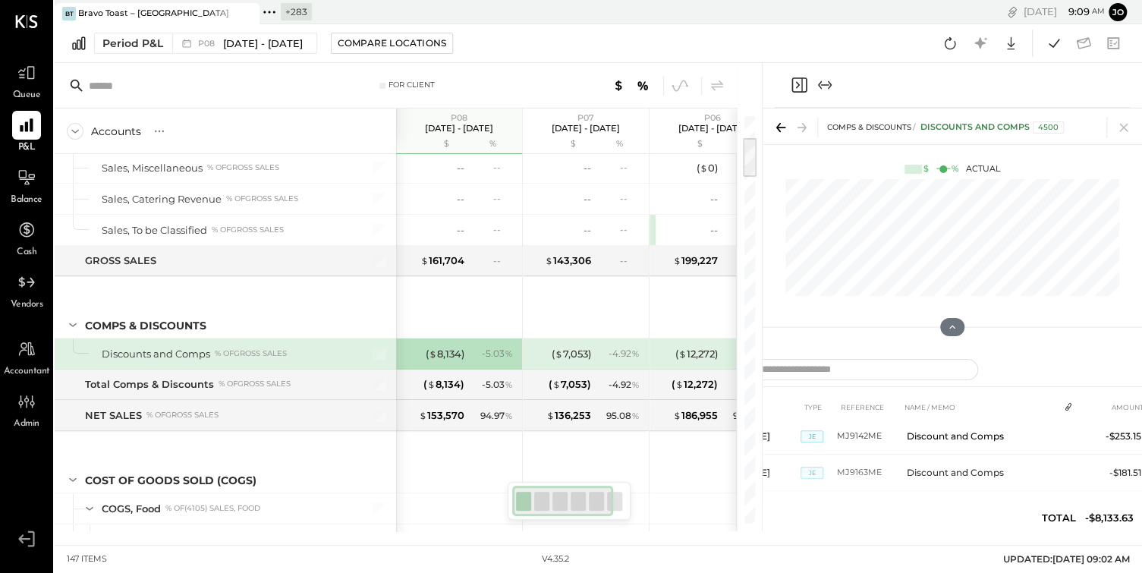
scroll to position [39, 0]
drag, startPoint x: 761, startPoint y: 322, endPoint x: 554, endPoint y: 322, distance: 206.5
click at [558, 322] on div "For Client Accounts S % GL P08 [DATE] - [DATE] $ % P07 [DATE] - [DATE] $ % P06 …" at bounding box center [408, 297] width 707 height 468
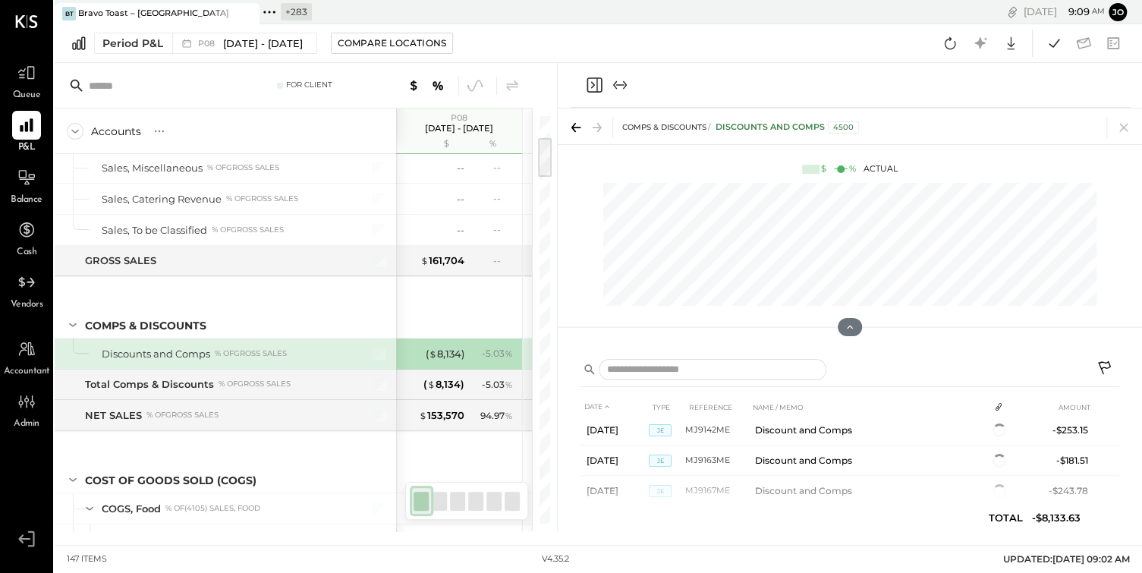
click at [1100, 366] on icon at bounding box center [1104, 367] width 13 height 13
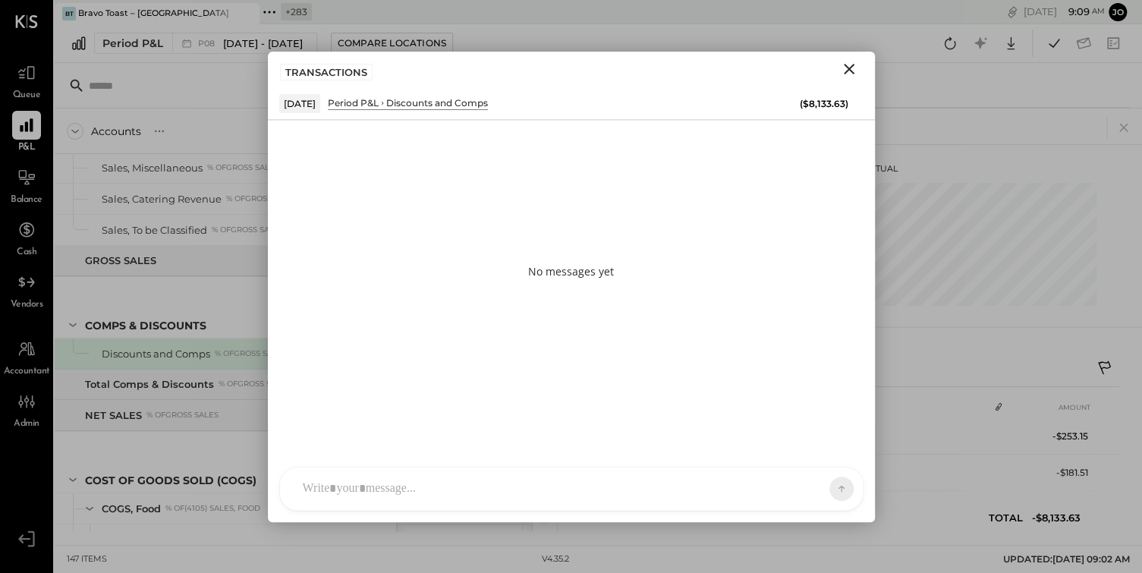
click at [570, 481] on div at bounding box center [557, 488] width 525 height 33
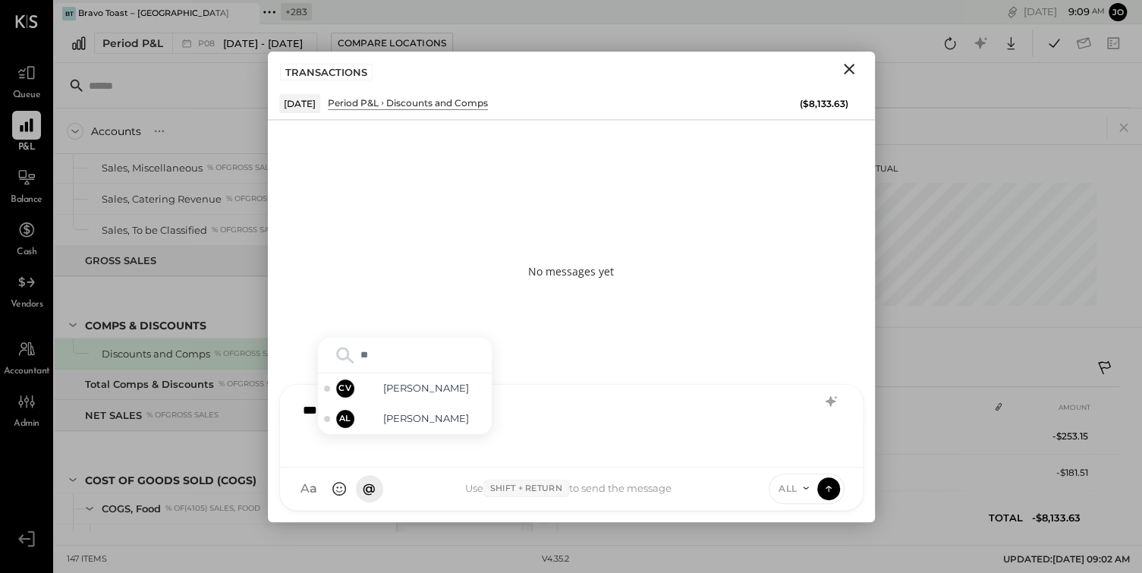
type input "*"
type input "****"
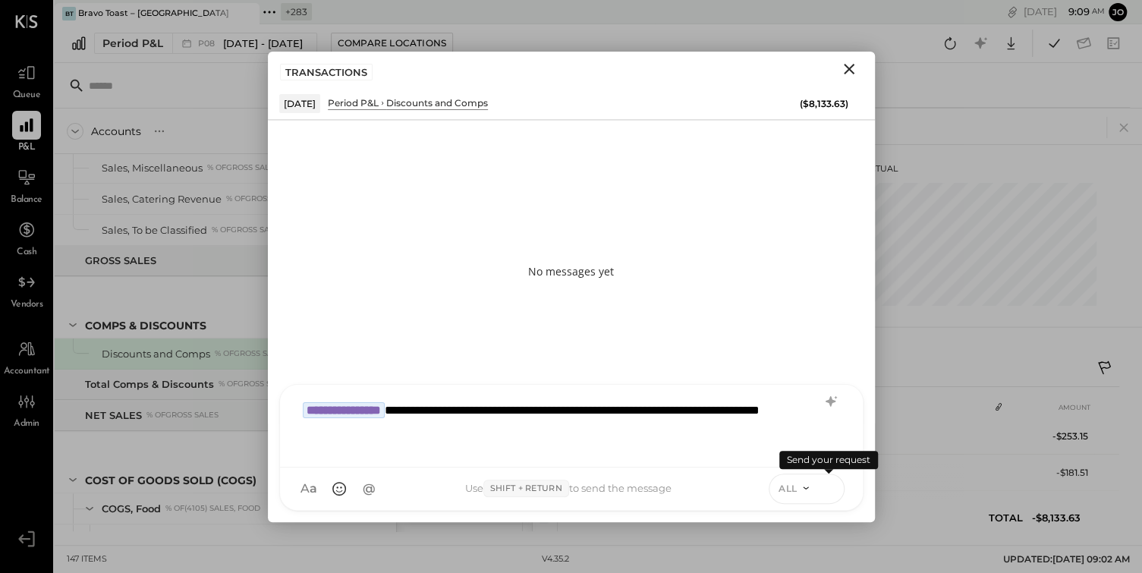
click at [827, 486] on icon at bounding box center [828, 486] width 6 height 3
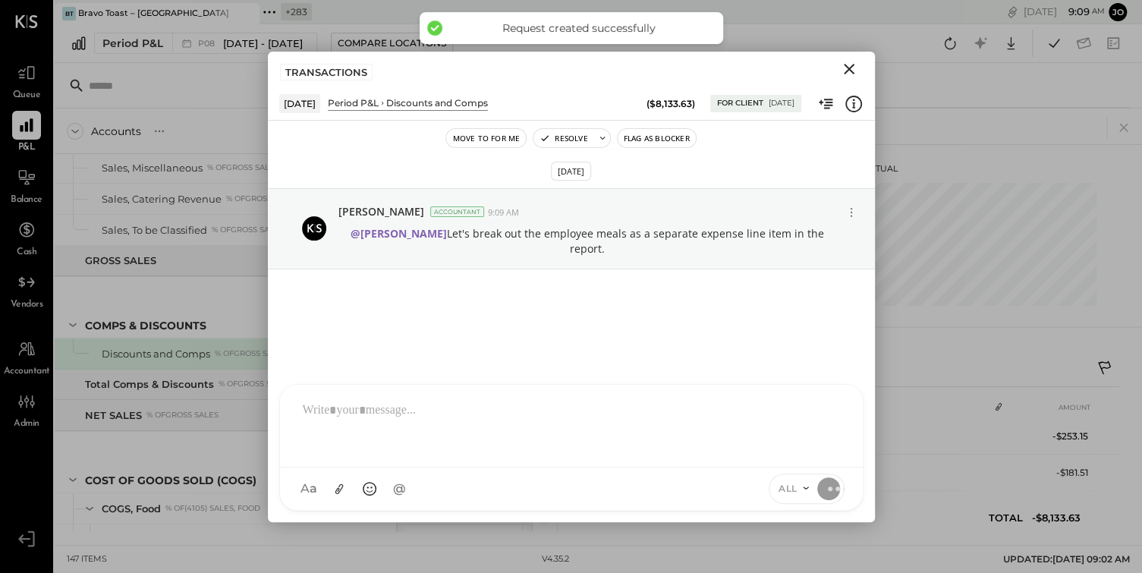
click at [851, 71] on icon "Close" at bounding box center [849, 69] width 18 height 18
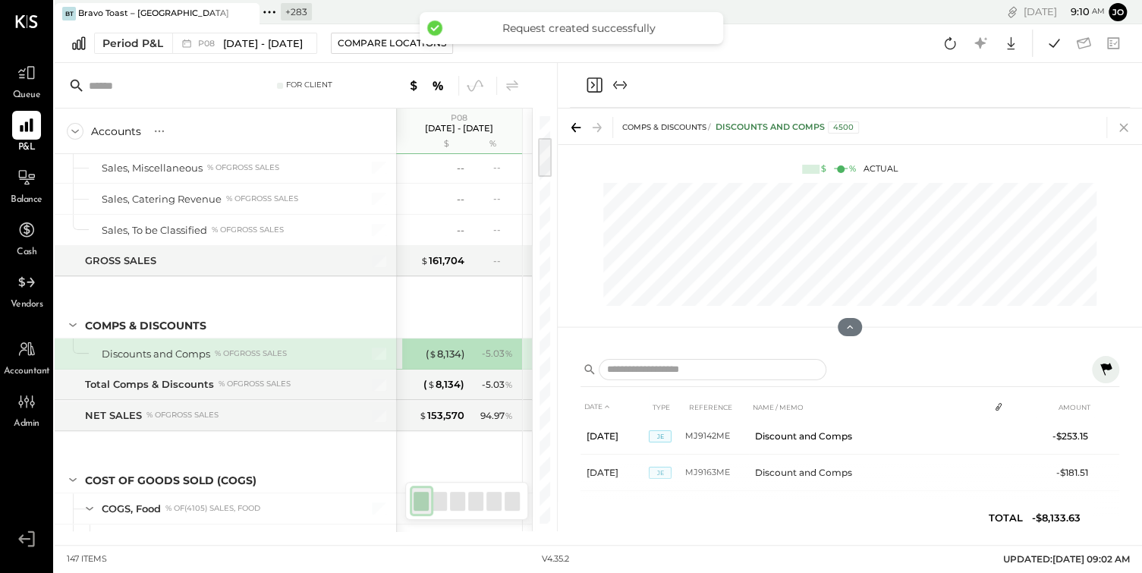
click at [1123, 123] on icon at bounding box center [1124, 127] width 21 height 21
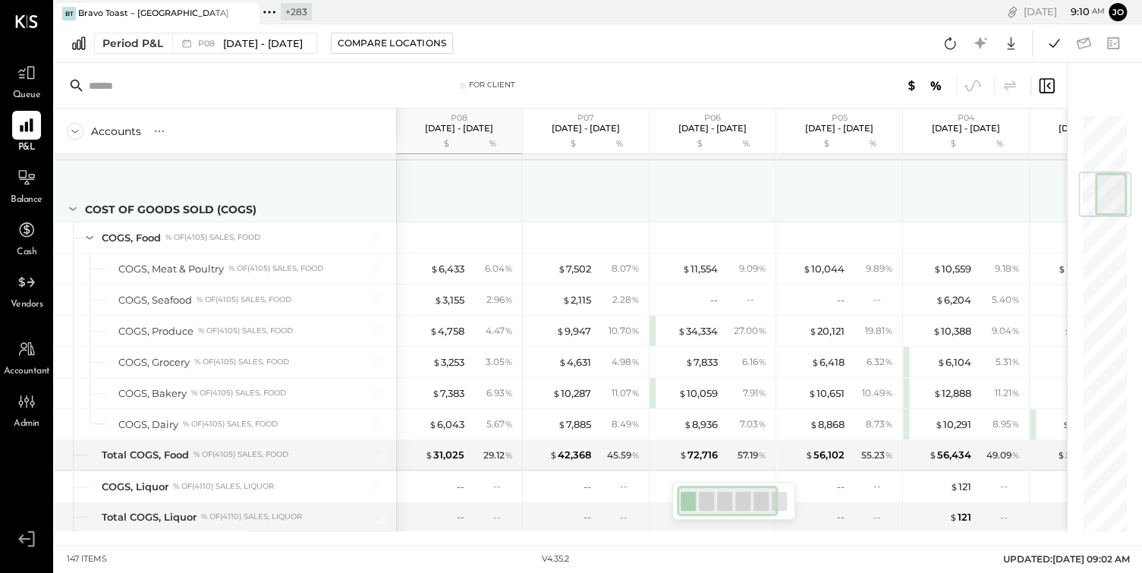
scroll to position [516, 0]
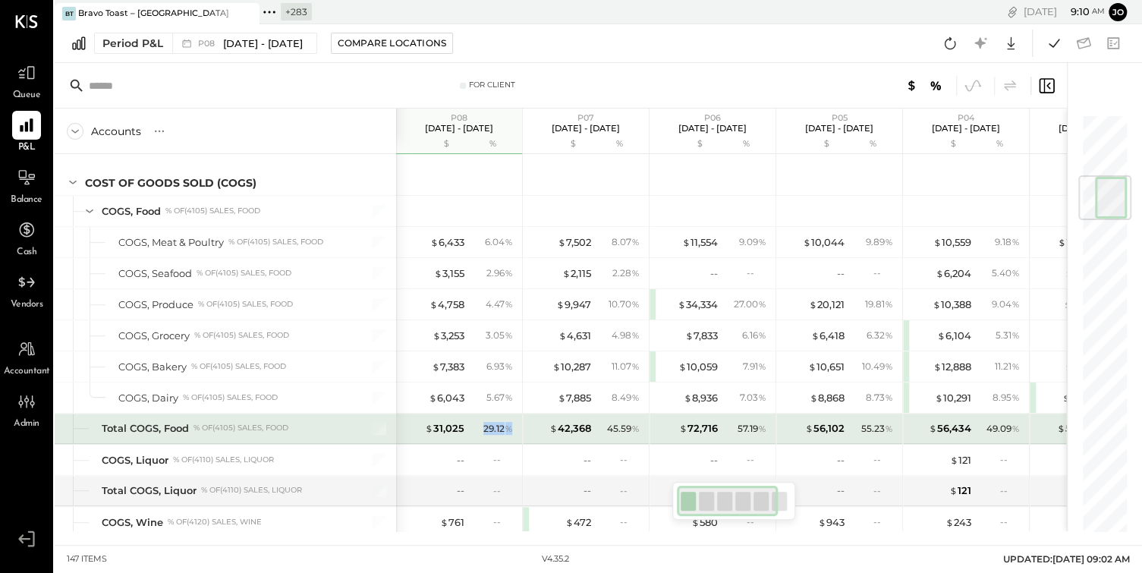
drag, startPoint x: 484, startPoint y: 424, endPoint x: 509, endPoint y: 424, distance: 25.8
click at [509, 424] on div "29.12 %" at bounding box center [499, 429] width 30 height 14
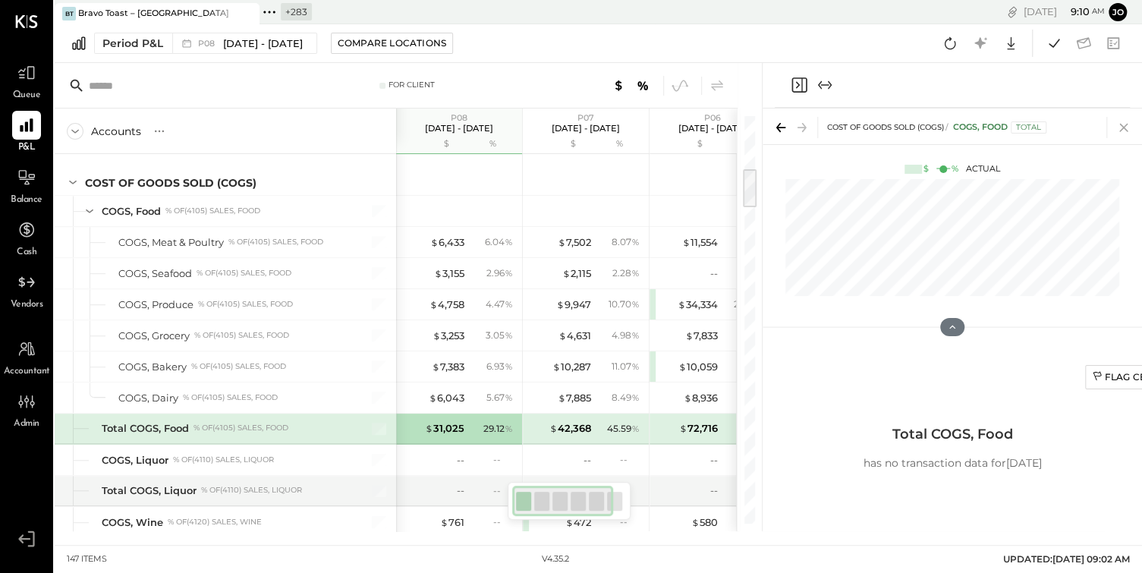
click at [1117, 131] on icon at bounding box center [1124, 127] width 21 height 21
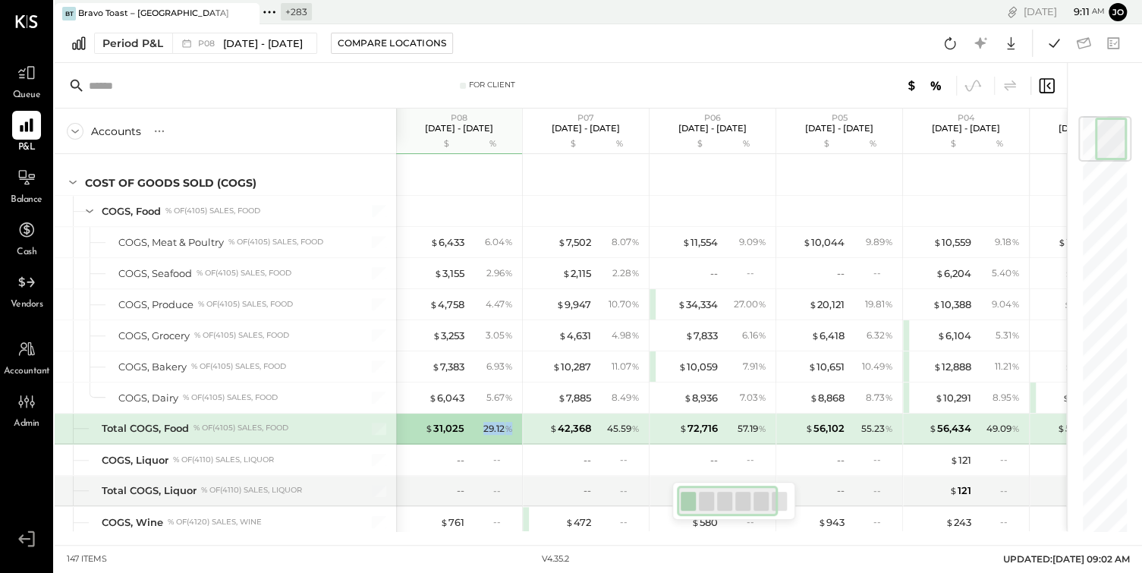
drag, startPoint x: 484, startPoint y: 424, endPoint x: 513, endPoint y: 424, distance: 29.6
click at [513, 424] on div "29.12 %" at bounding box center [492, 429] width 49 height 14
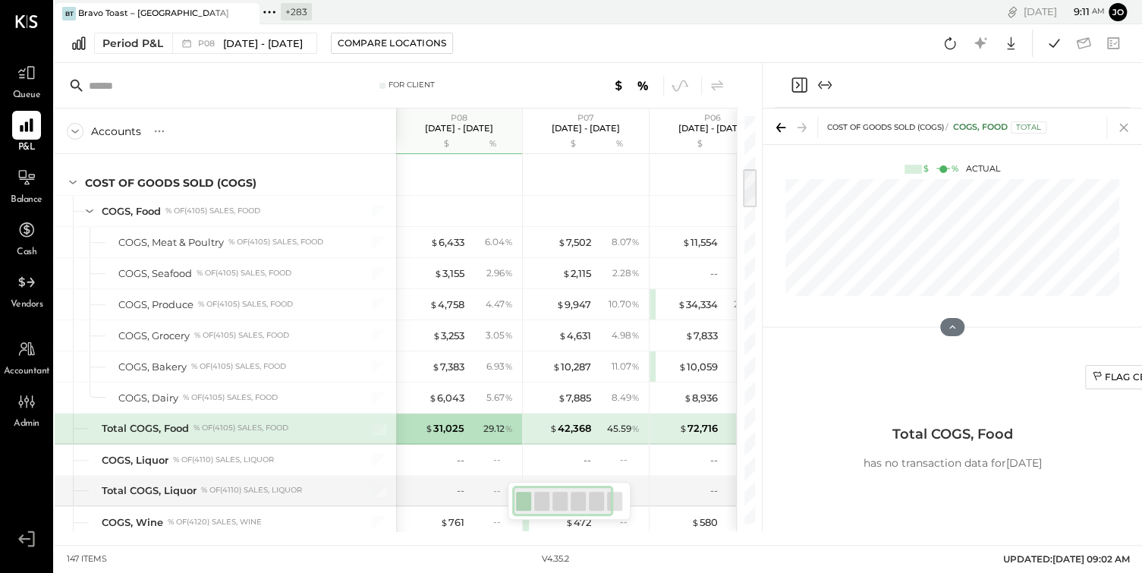
click at [1122, 128] on icon at bounding box center [1124, 128] width 8 height 8
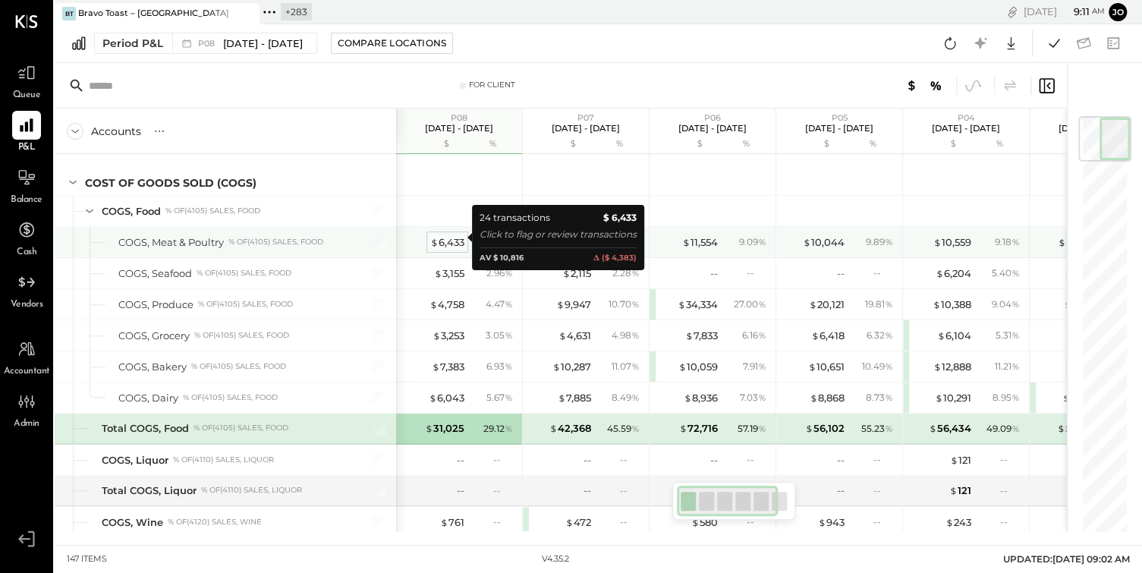
click at [450, 238] on div "$ 6,433" at bounding box center [447, 242] width 34 height 14
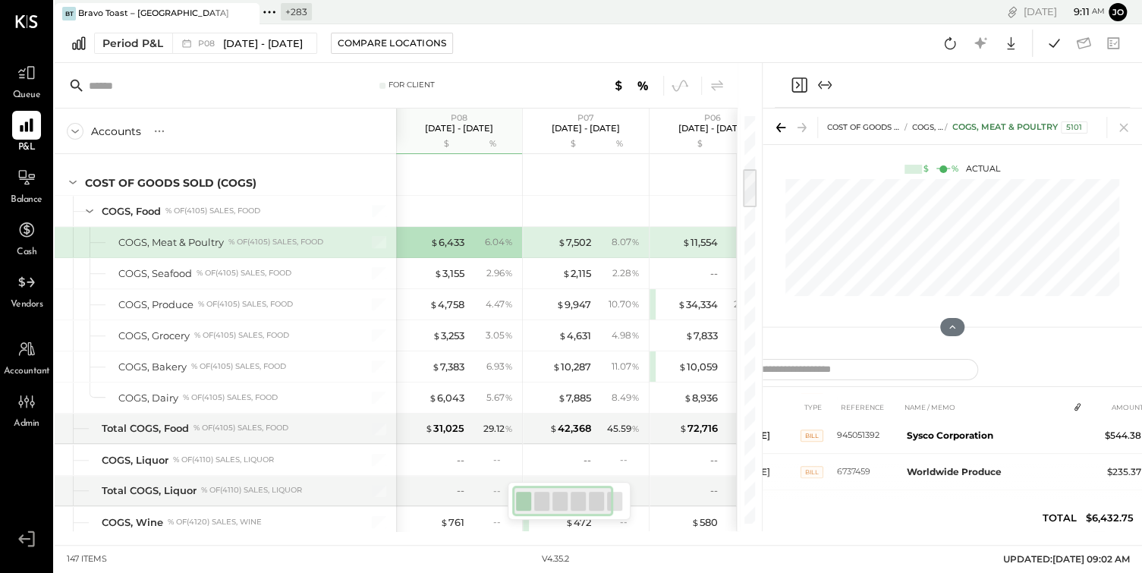
scroll to position [818, 0]
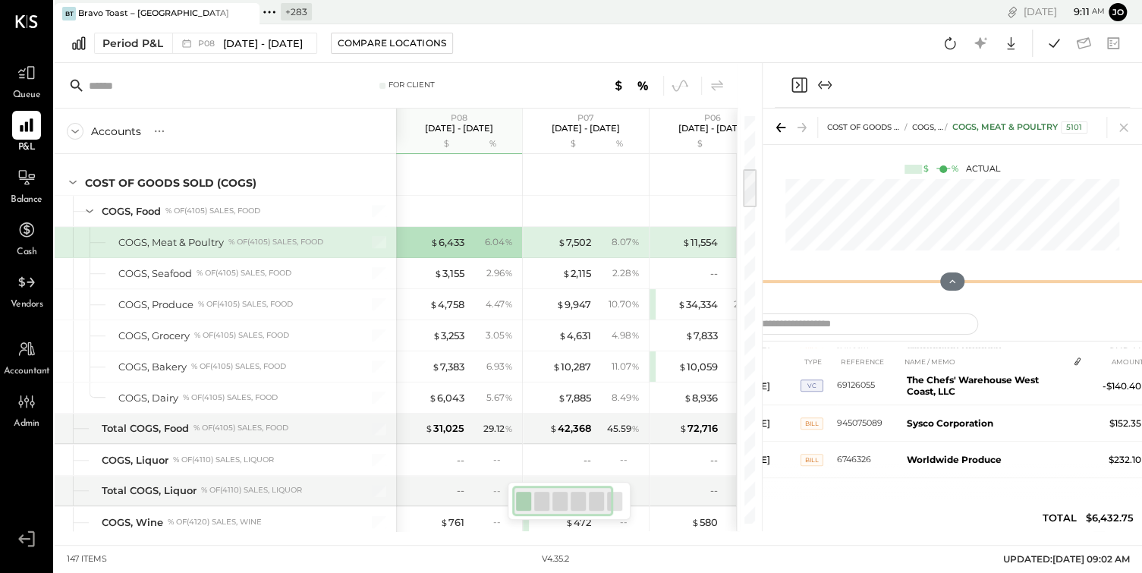
drag, startPoint x: 947, startPoint y: 328, endPoint x: 943, endPoint y: 135, distance: 192.9
click at [943, 135] on div "COST OF GOODS SOLD (COGS) COGS, Food COGS, Meat & Poultry 5101 $ % Actual" at bounding box center [953, 206] width 380 height 194
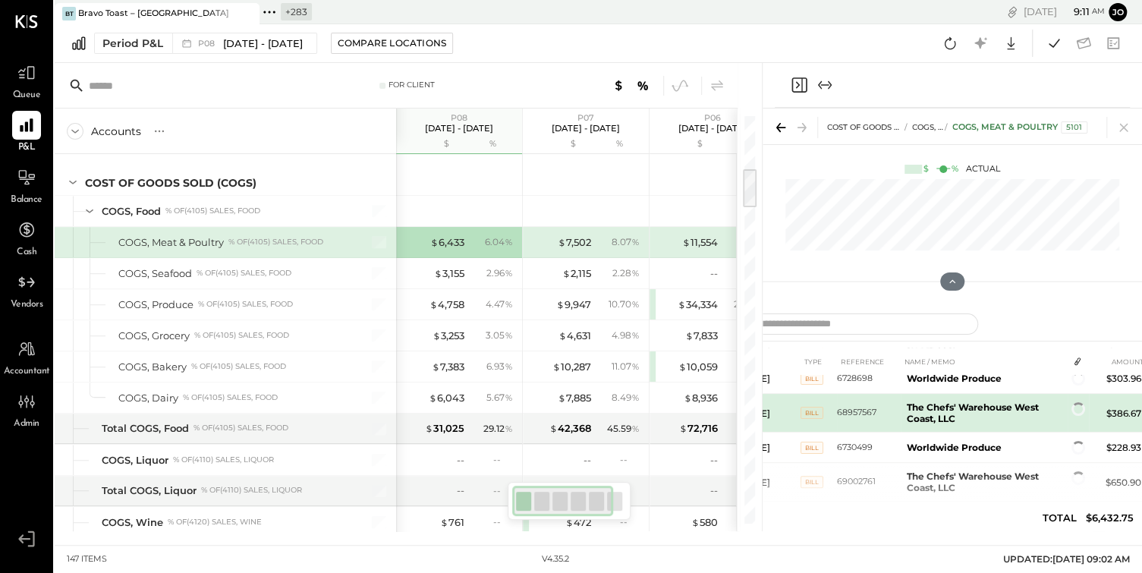
scroll to position [0, 0]
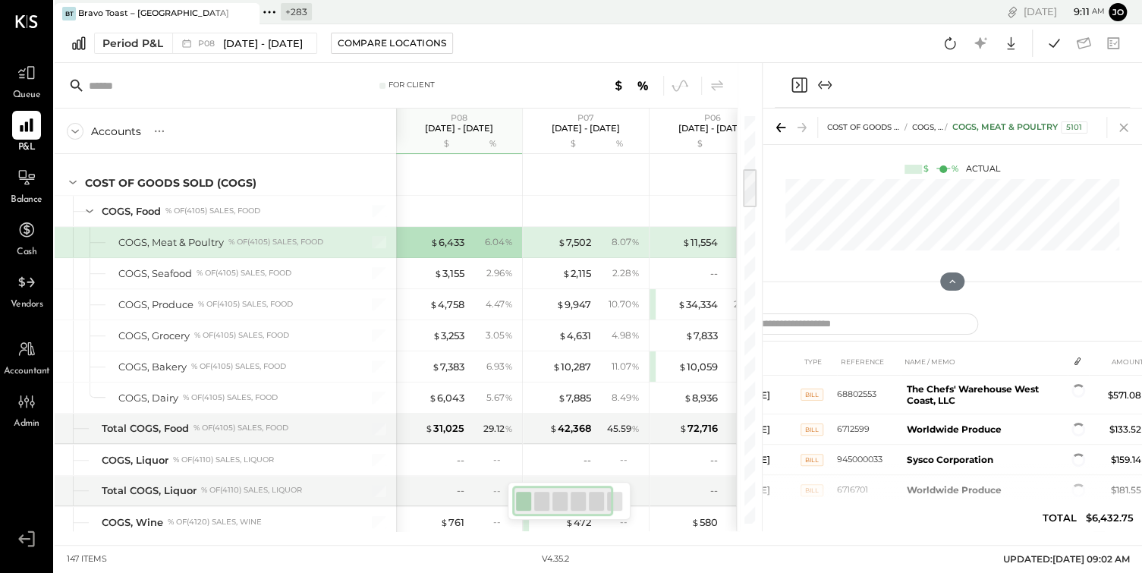
click at [1120, 126] on icon at bounding box center [1124, 127] width 21 height 21
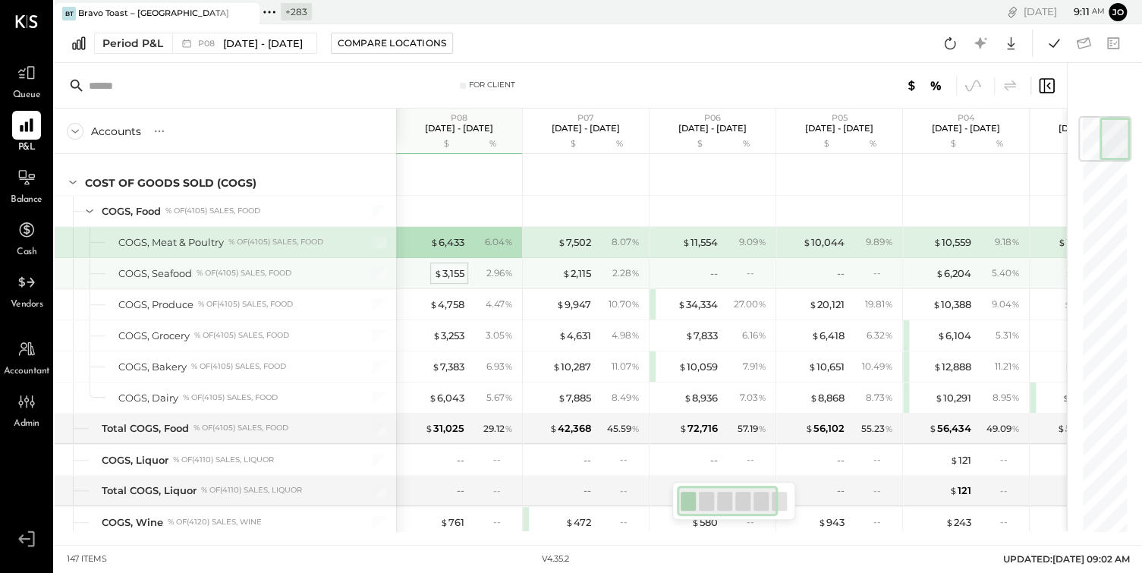
click at [455, 271] on div "$ 3,155" at bounding box center [449, 273] width 30 height 14
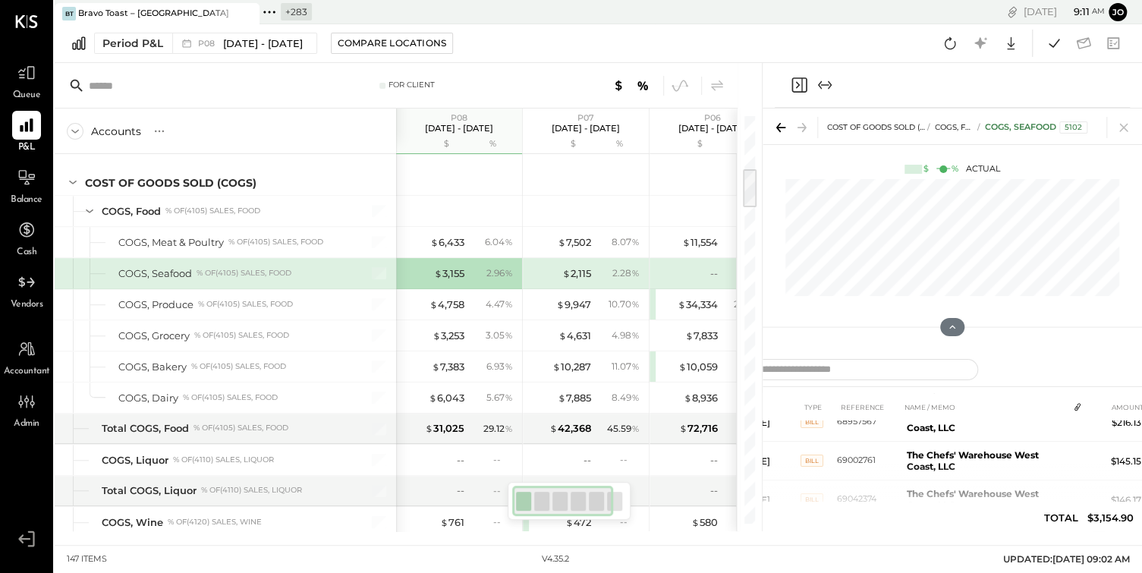
scroll to position [383, 0]
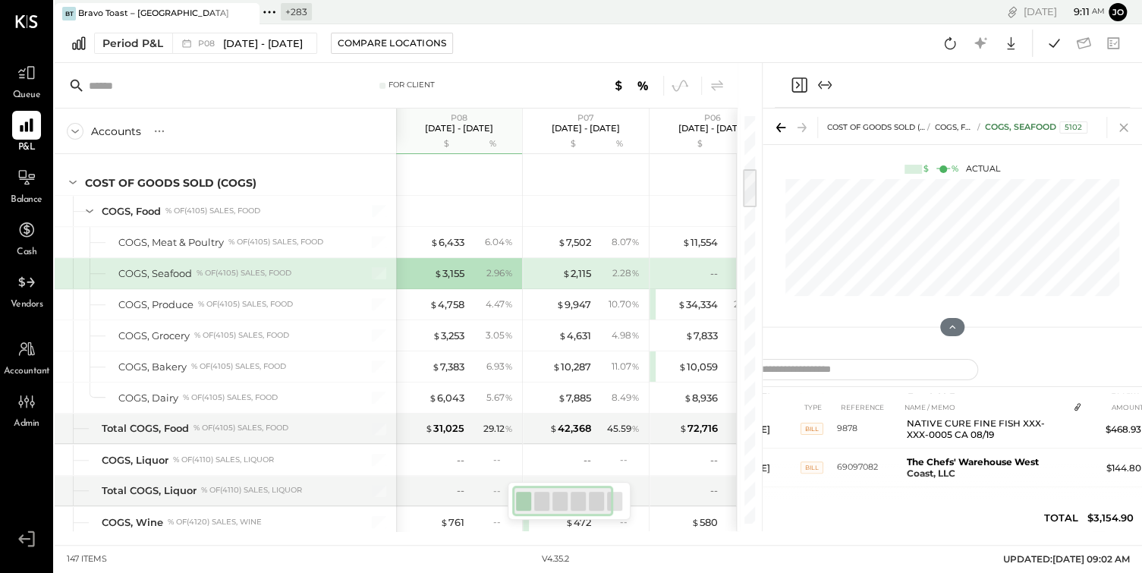
click at [1126, 121] on icon at bounding box center [1124, 127] width 21 height 21
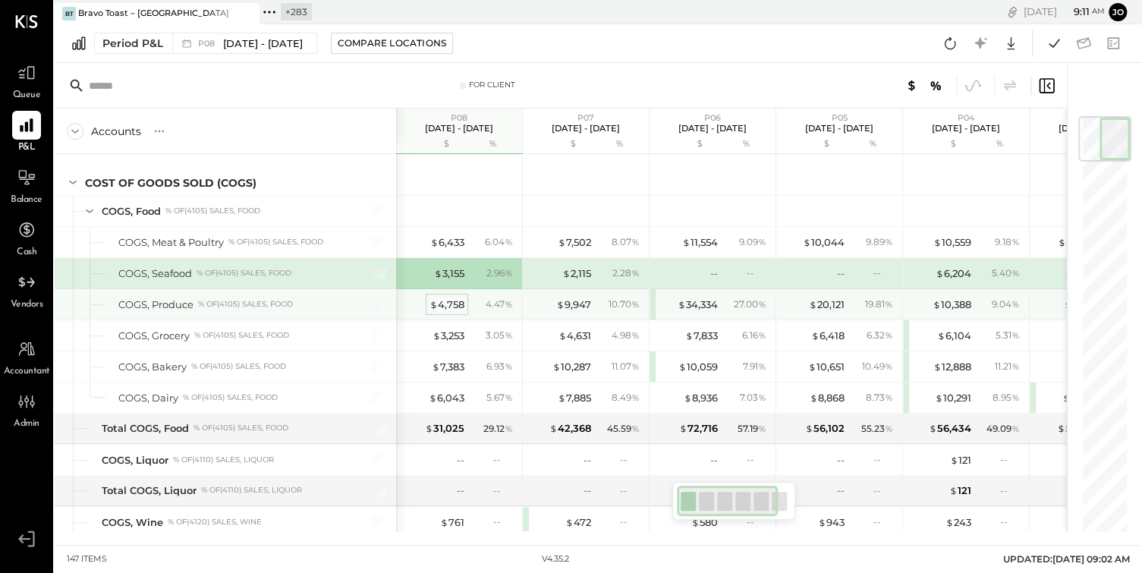
click at [440, 299] on div "$ 4,758" at bounding box center [447, 305] width 35 height 14
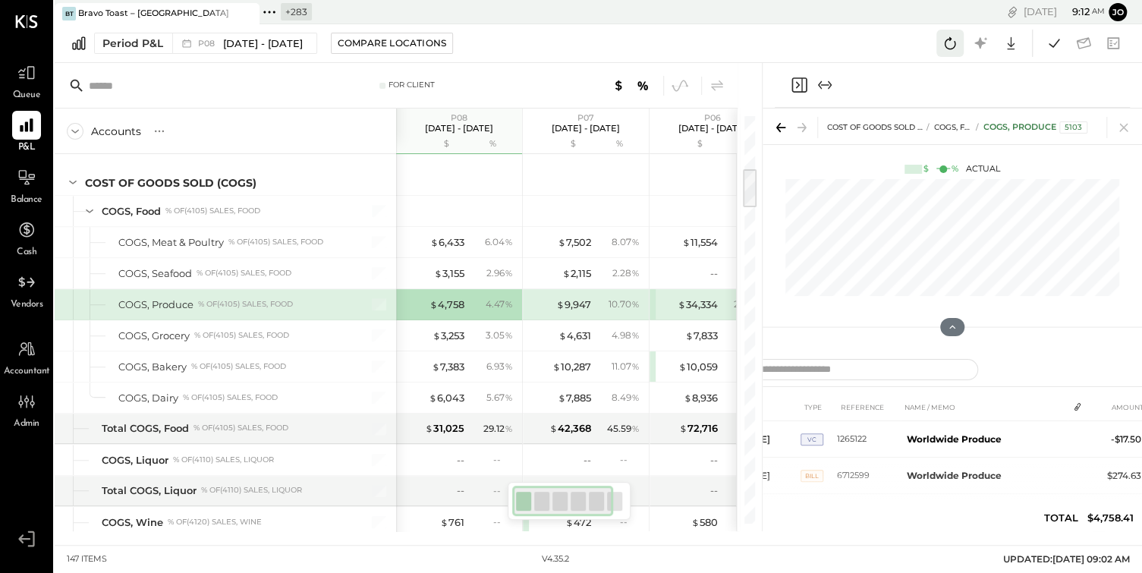
drag, startPoint x: 950, startPoint y: 329, endPoint x: 950, endPoint y: 36, distance: 293.0
click at [950, 35] on div "[PERSON_NAME] Toast – [GEOGRAPHIC_DATA] + 283 Pinned Locations ( 1 ) Bravo Toas…" at bounding box center [599, 265] width 1088 height 531
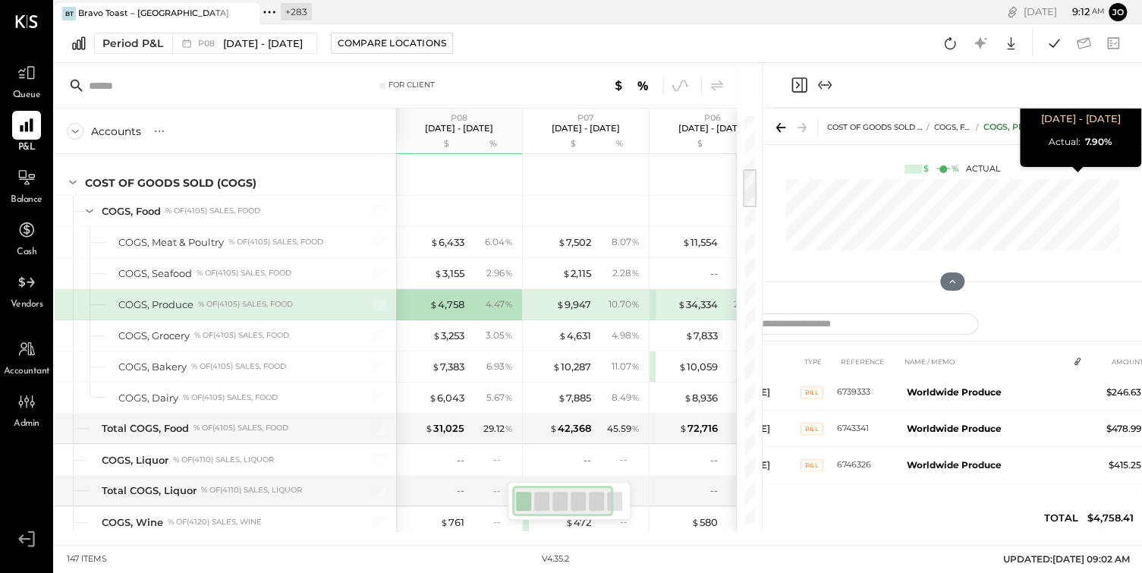
scroll to position [364, 0]
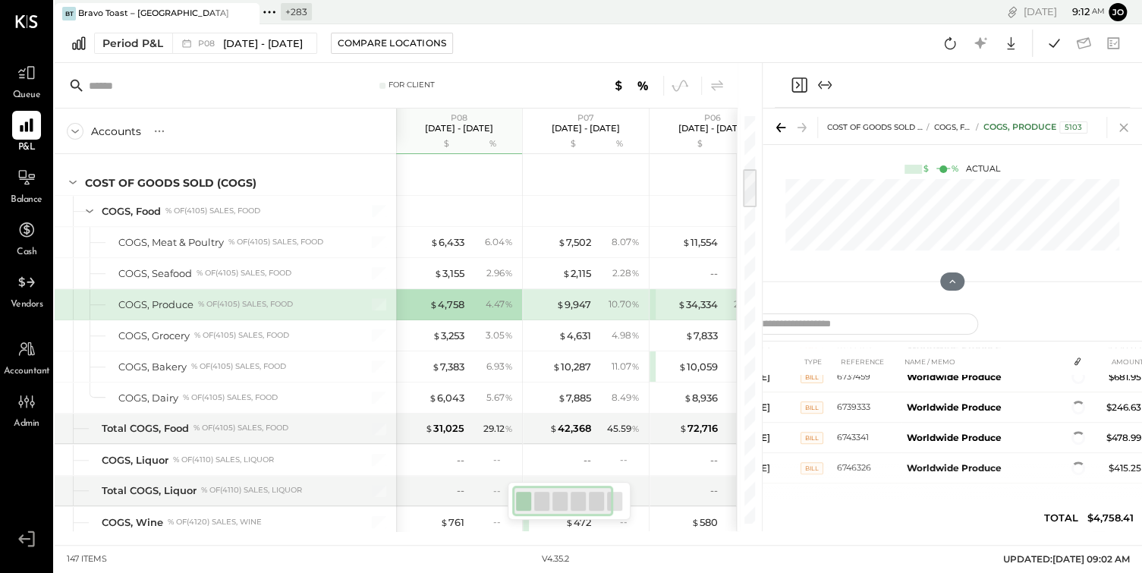
click at [1123, 134] on icon at bounding box center [1124, 127] width 21 height 21
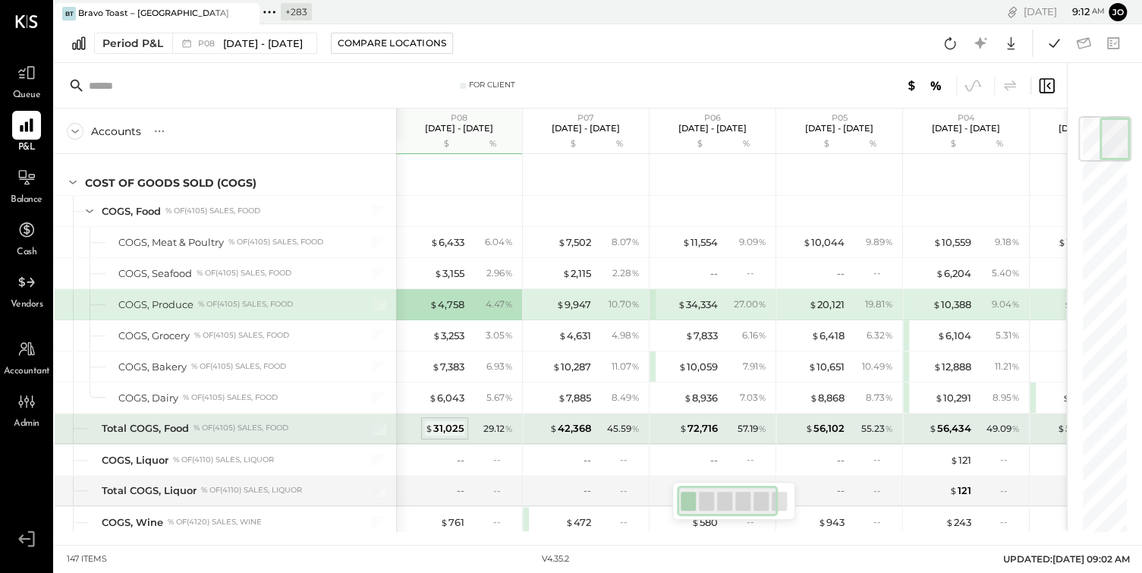
click at [455, 424] on div "$ 31,025" at bounding box center [444, 428] width 39 height 14
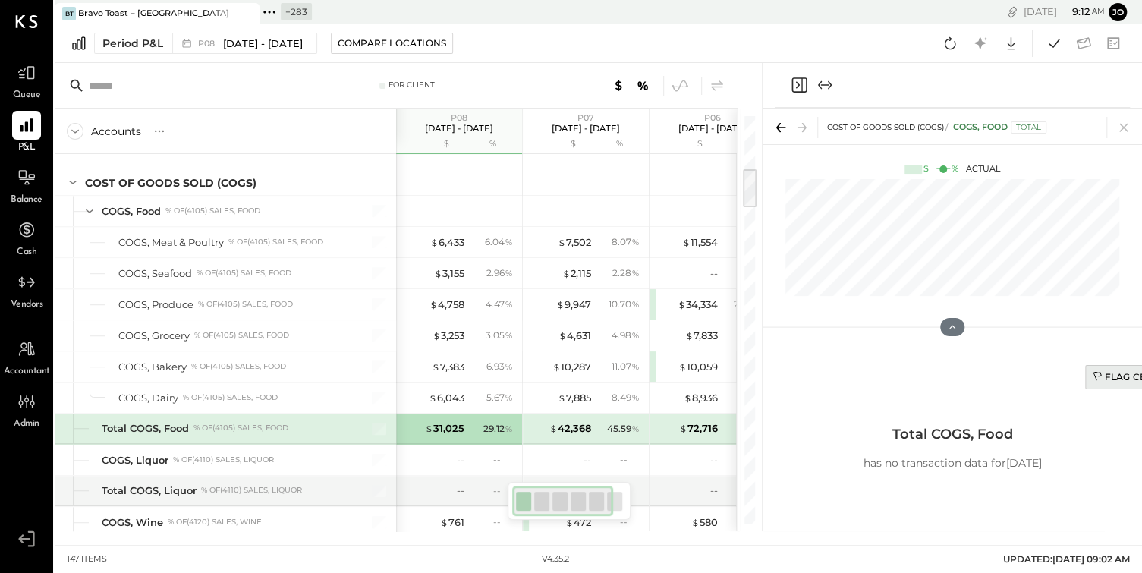
click at [1104, 377] on div "Flag Cell" at bounding box center [1124, 376] width 65 height 13
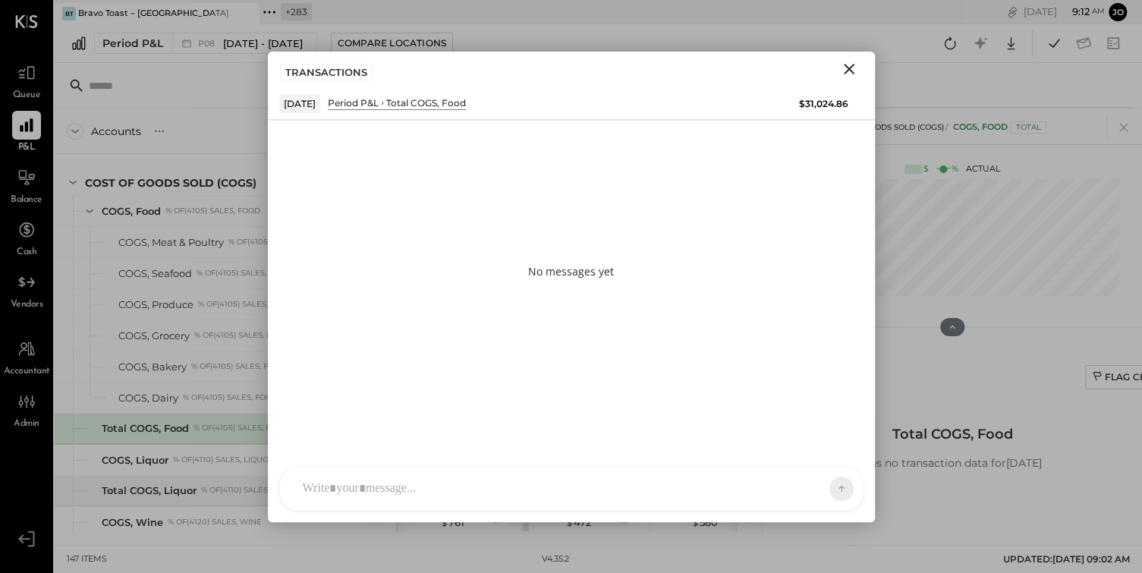
click at [606, 497] on div at bounding box center [571, 489] width 583 height 43
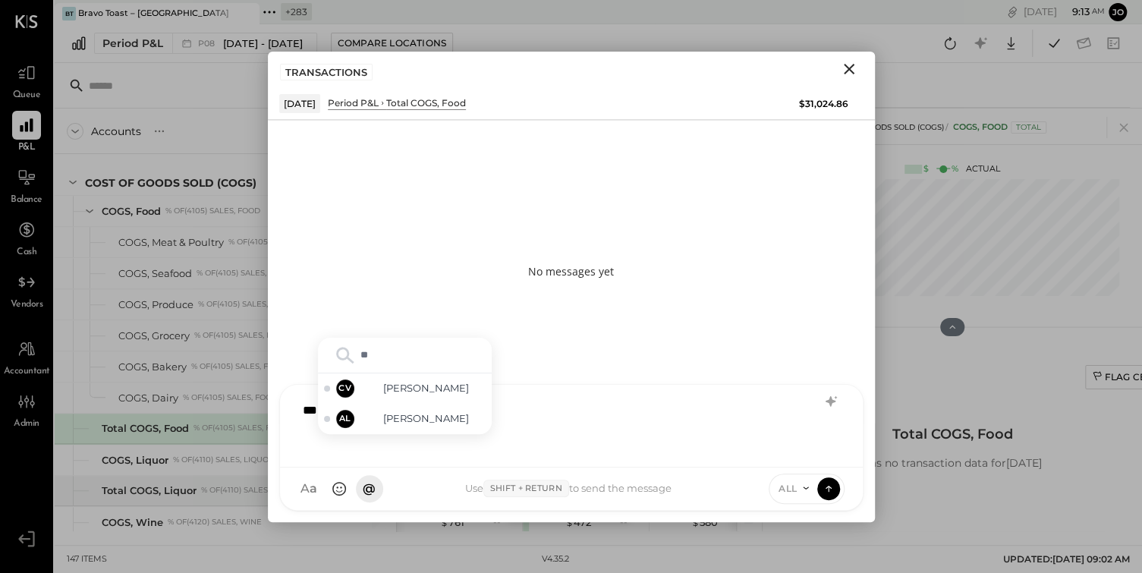
type input "*"
type input "*******"
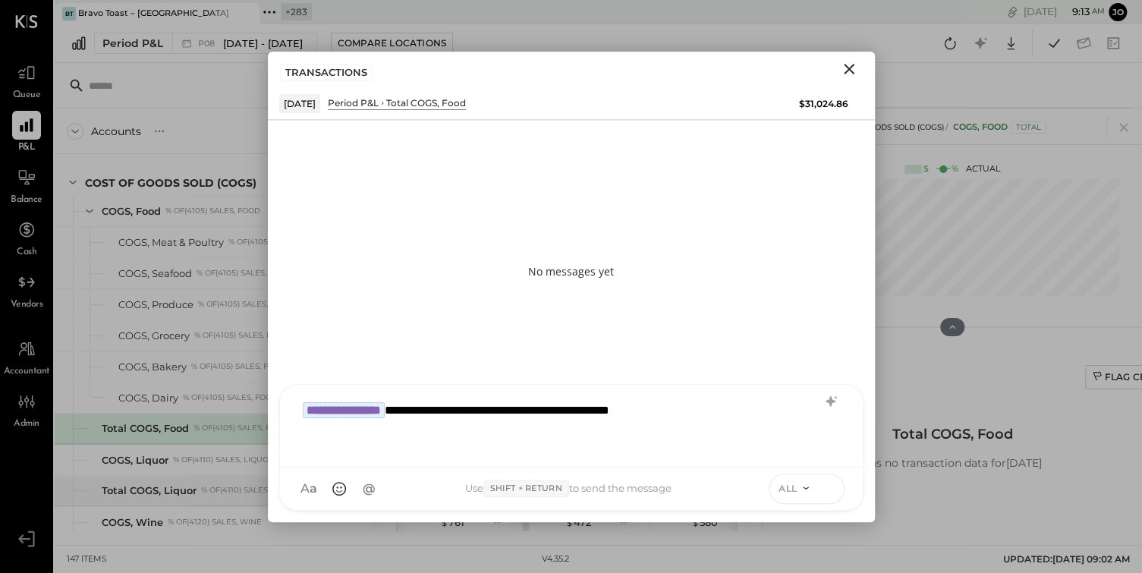
click at [830, 490] on icon at bounding box center [829, 488] width 14 height 15
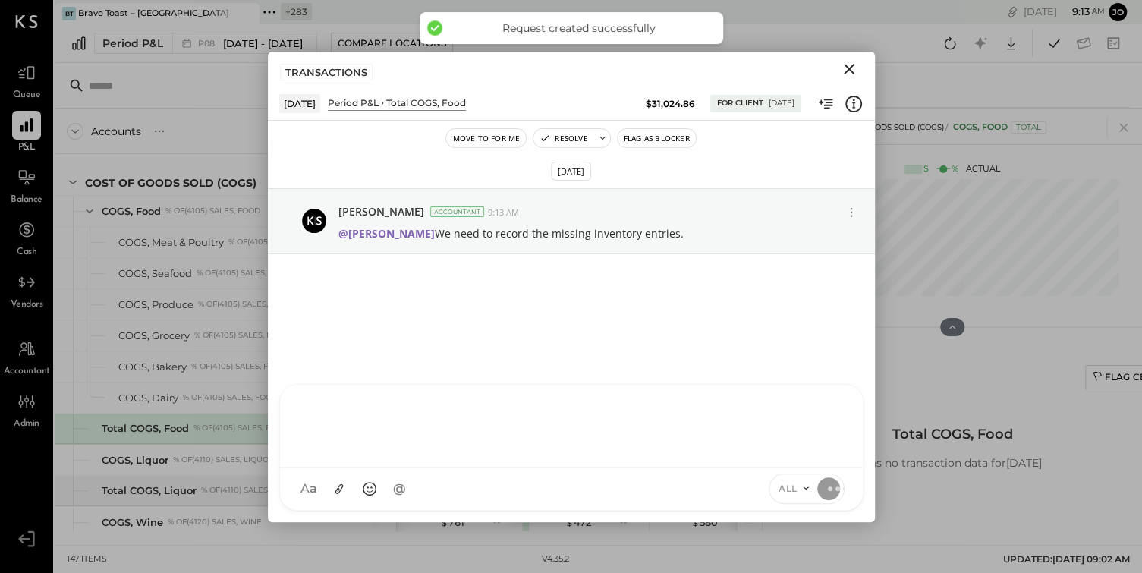
click at [849, 71] on icon "Close" at bounding box center [849, 69] width 18 height 18
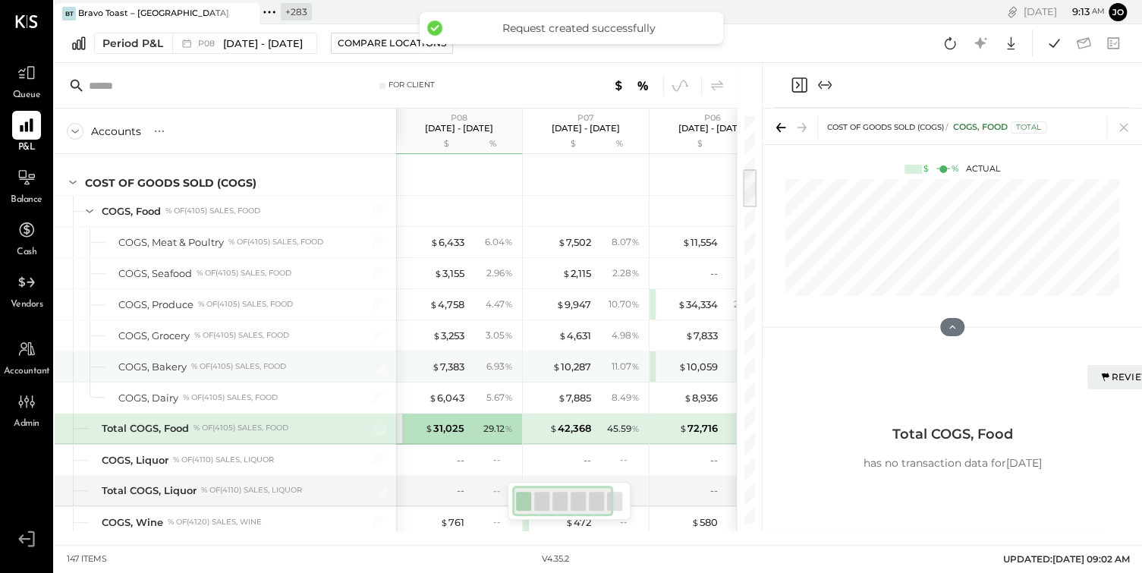
scroll to position [493, 0]
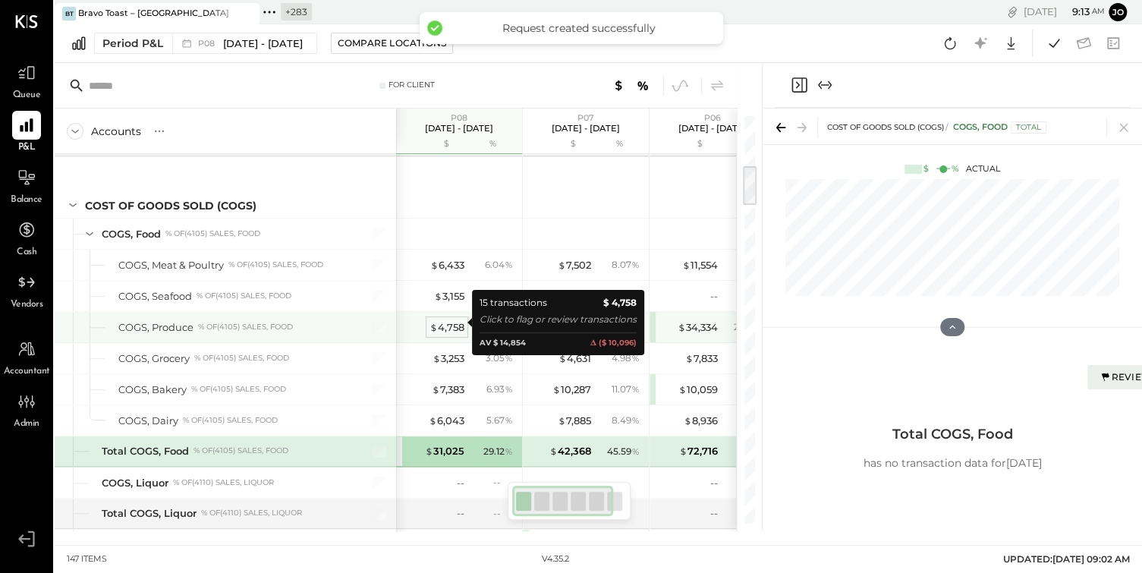
click at [461, 326] on div "$ 4,758" at bounding box center [447, 327] width 35 height 14
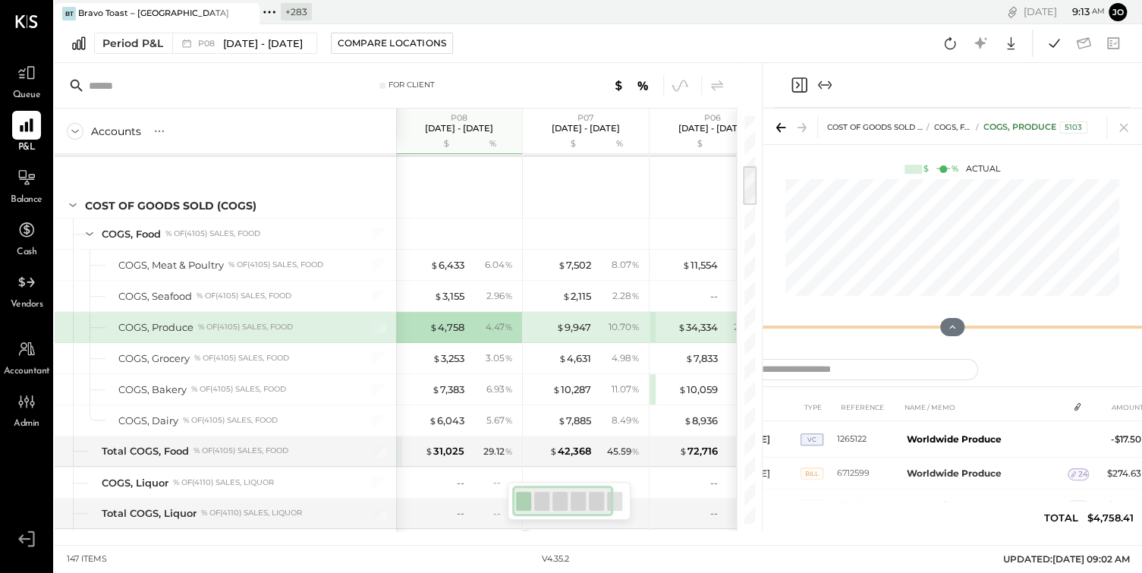
click at [763, 333] on div at bounding box center [953, 327] width 380 height 30
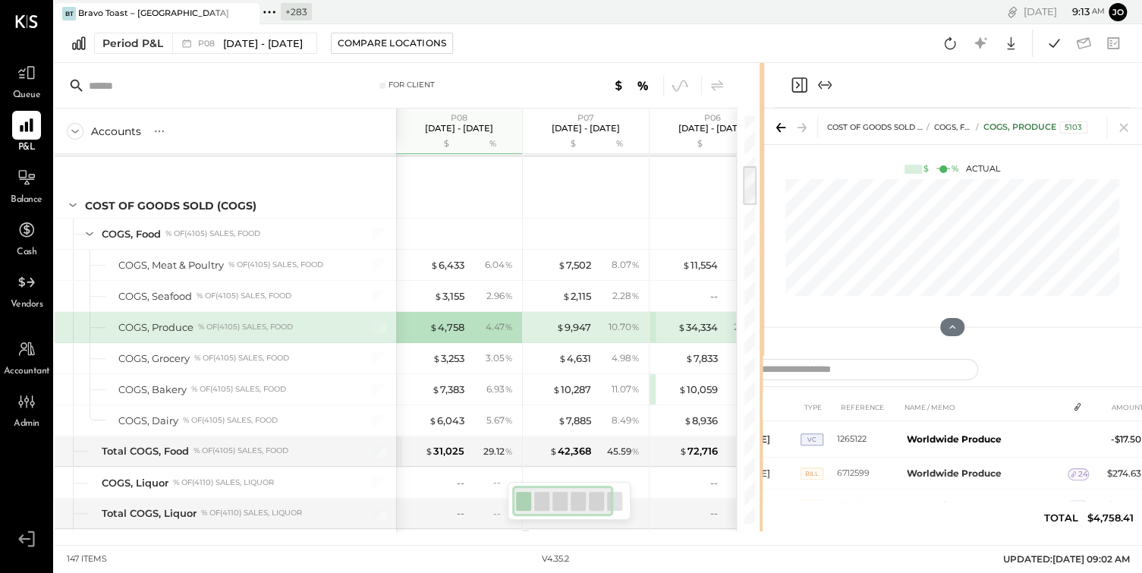
drag, startPoint x: 759, startPoint y: 336, endPoint x: 633, endPoint y: 343, distance: 126.2
click at [633, 343] on div "For Client Accounts S % GL P08 [DATE] - [DATE] $ % P07 [DATE] - [DATE] $ % P06 …" at bounding box center [408, 297] width 707 height 468
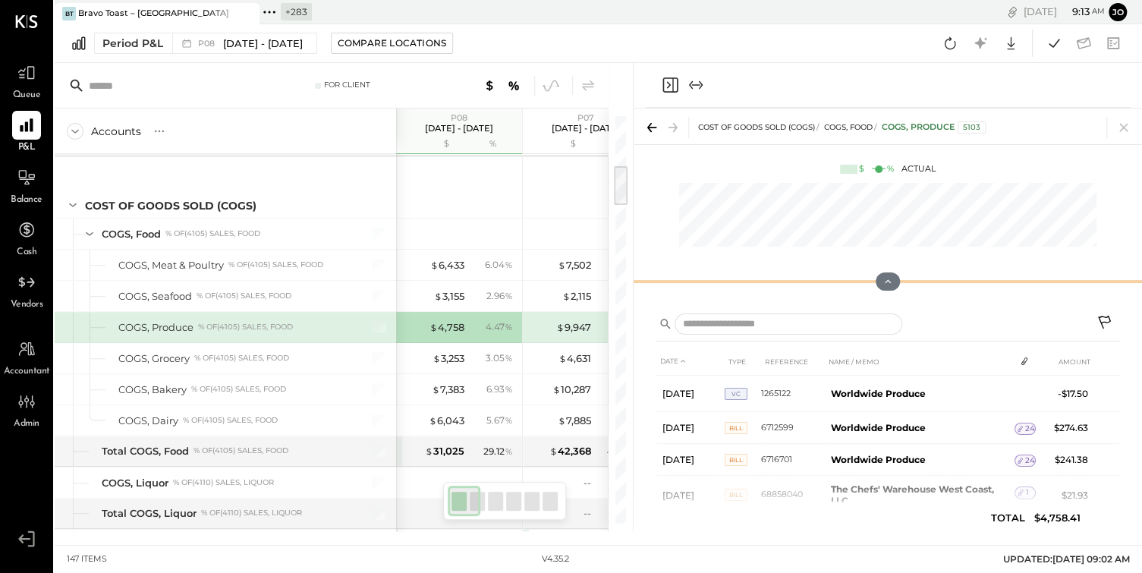
drag, startPoint x: 889, startPoint y: 324, endPoint x: 872, endPoint y: 164, distance: 161.0
click at [871, 165] on div "COST OF GOODS SOLD (COGS) COGS, Food COGS, Produce 5103 $ % Actual" at bounding box center [888, 206] width 509 height 194
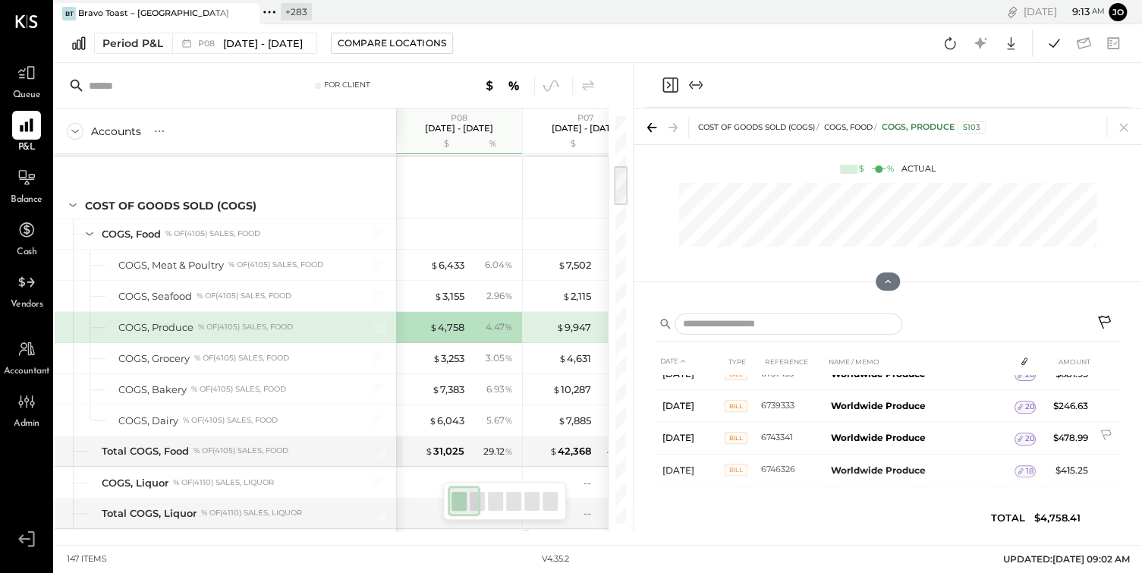
scroll to position [390, 0]
click at [1123, 128] on icon at bounding box center [1124, 128] width 8 height 8
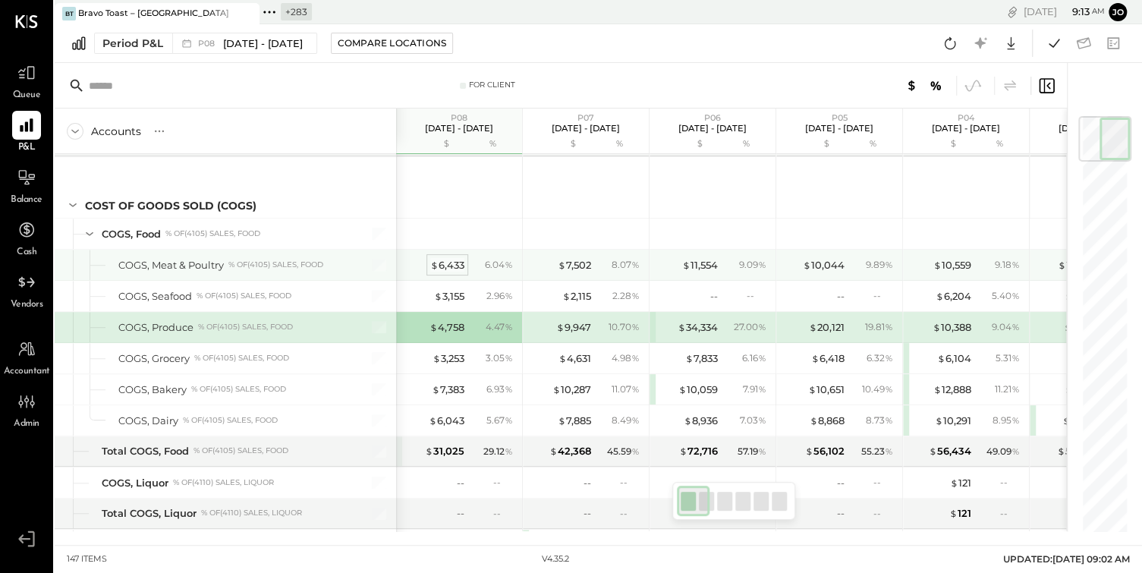
click at [449, 258] on div "$ 6,433" at bounding box center [447, 265] width 34 height 14
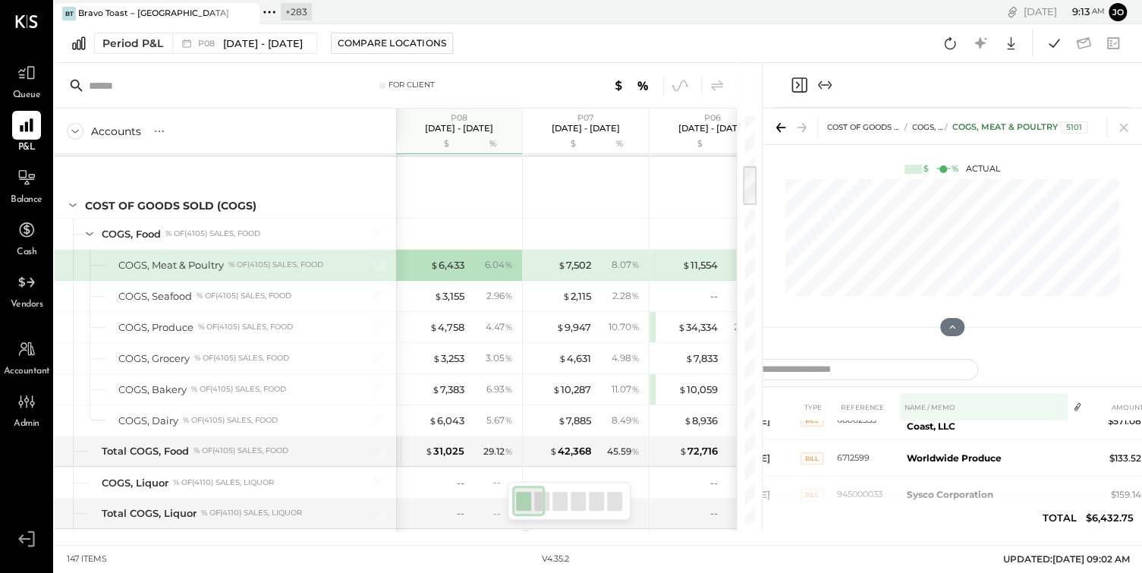
scroll to position [49, 0]
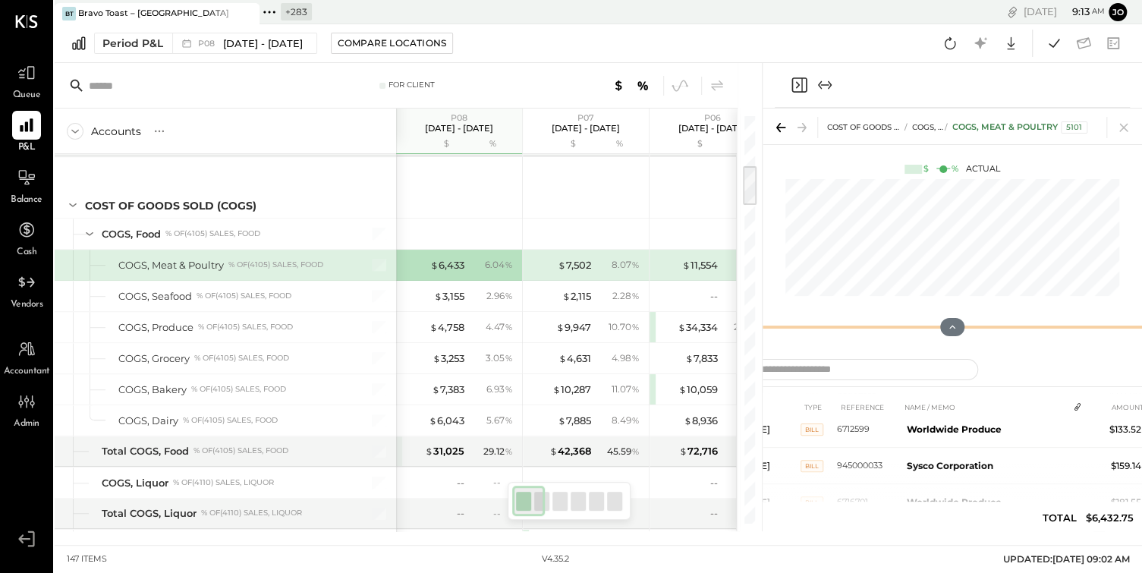
drag, startPoint x: 953, startPoint y: 330, endPoint x: 947, endPoint y: 96, distance: 233.9
click at [946, 97] on div "COST OF GOODS SOLD (COGS) COGS, Food COGS, Meat & Poultry 5101 $ % Actual DATE …" at bounding box center [953, 297] width 380 height 468
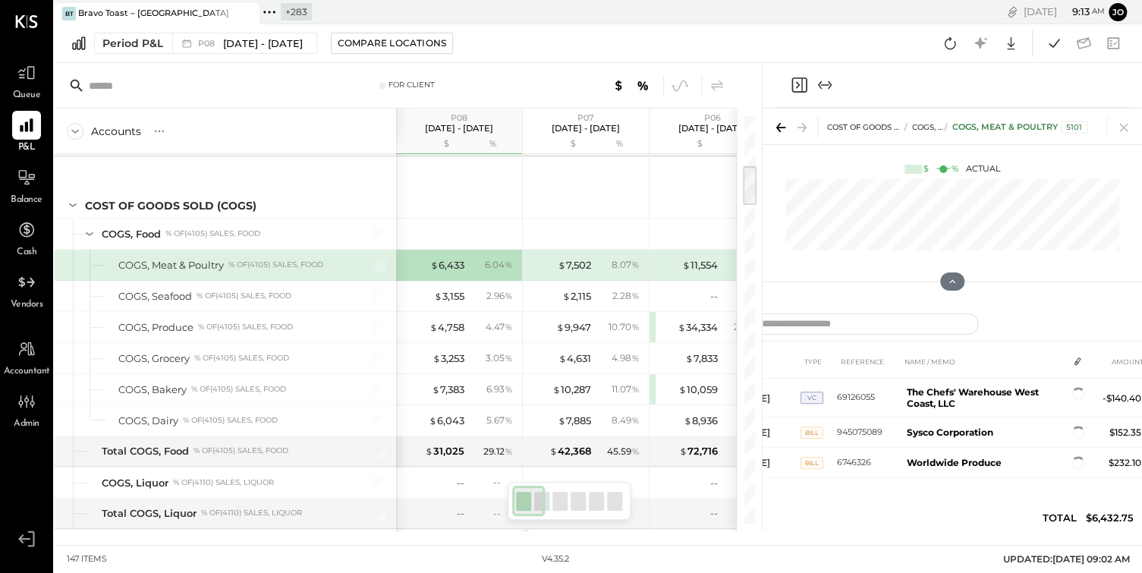
scroll to position [702, 0]
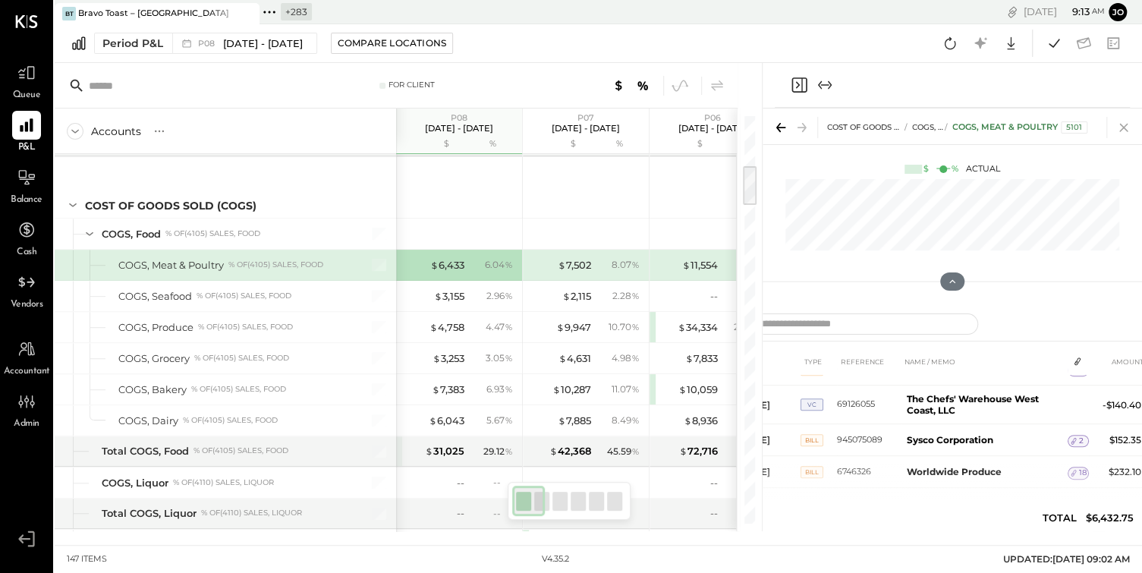
click at [1126, 127] on icon at bounding box center [1124, 127] width 21 height 21
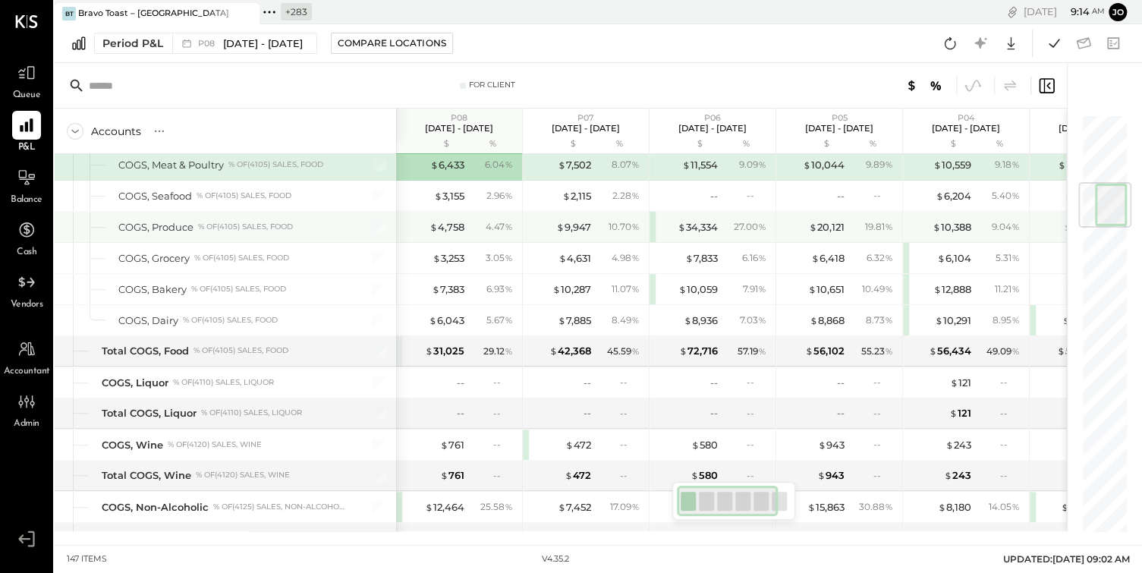
scroll to position [576, 0]
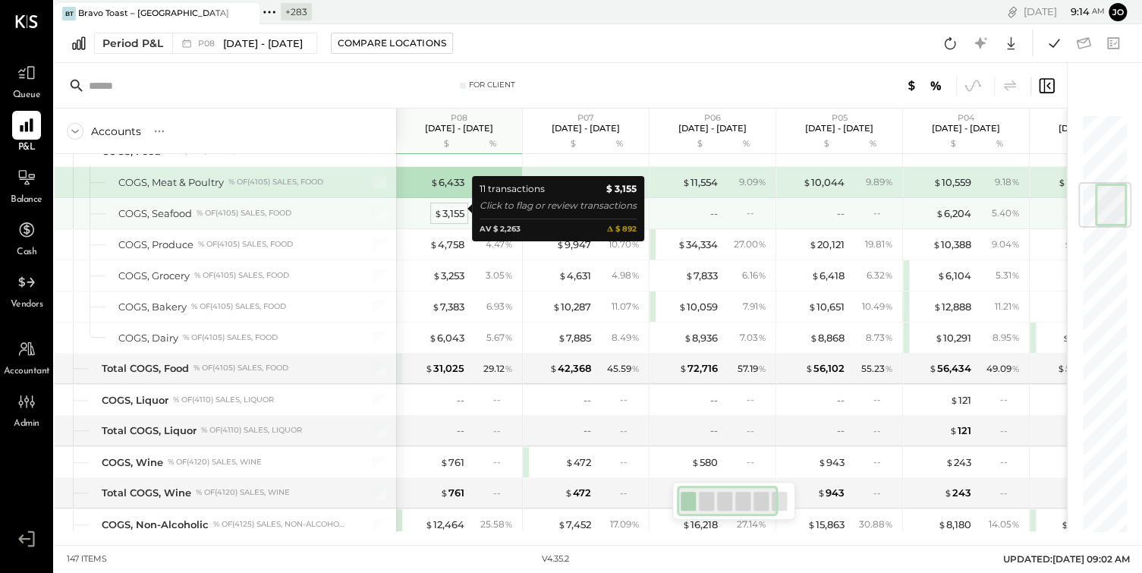
click at [453, 210] on div "$ 3,155" at bounding box center [449, 213] width 30 height 14
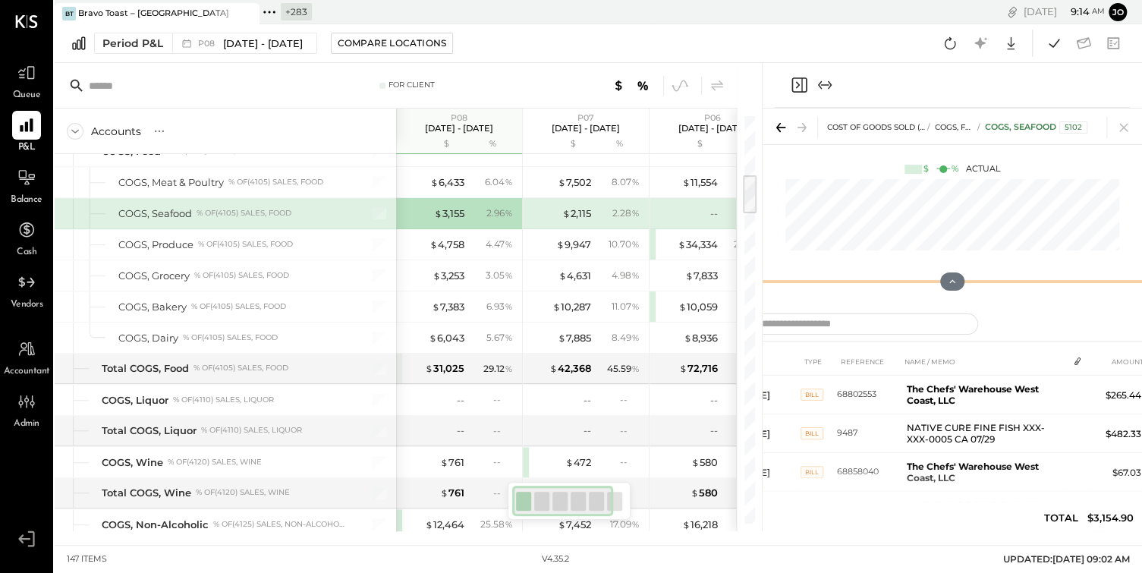
click at [935, 203] on div "COST OF GOODS SOLD (COGS) COGS, Food COGS, Seafood 5102 $ % Actual" at bounding box center [953, 206] width 380 height 194
drag, startPoint x: 761, startPoint y: 309, endPoint x: 619, endPoint y: 323, distance: 142.6
click at [616, 323] on div "For Client Accounts S % GL P08 [DATE] - [DATE] $ % P07 [DATE] - [DATE] $ % P06 …" at bounding box center [599, 297] width 1088 height 468
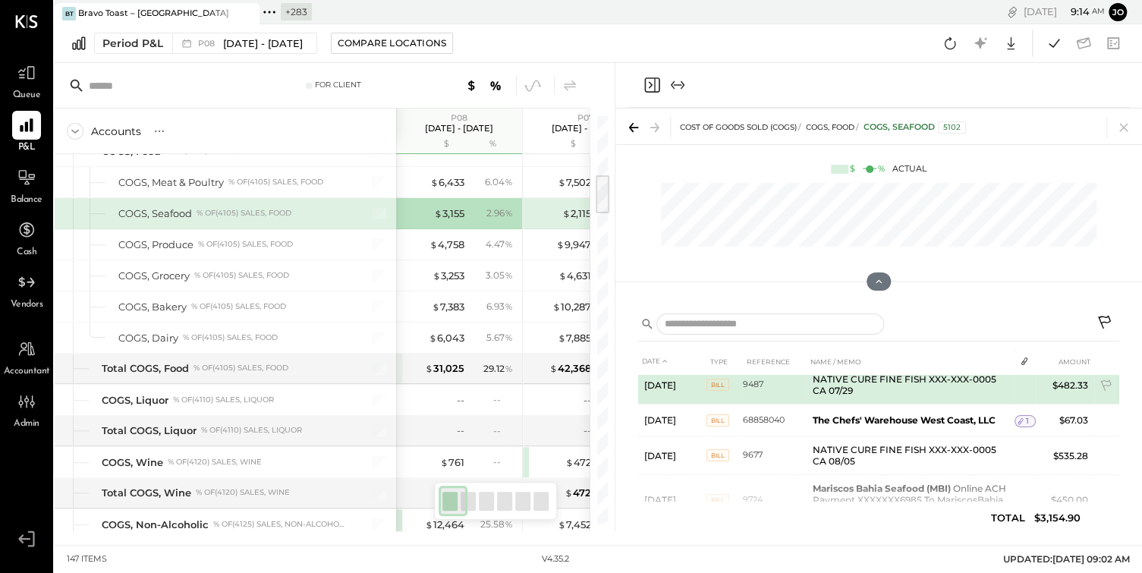
scroll to position [52, 0]
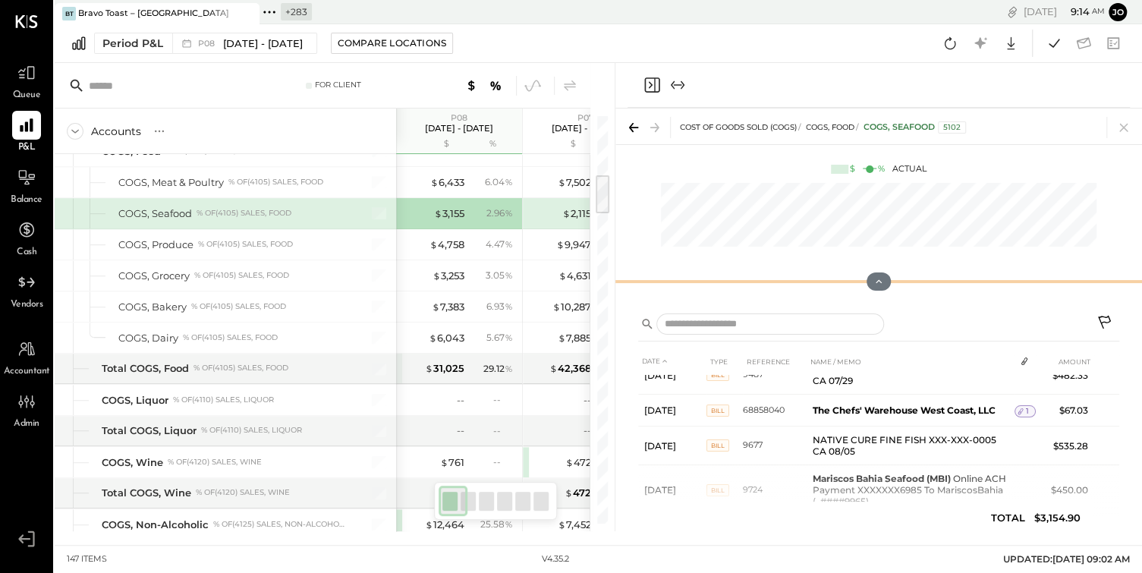
drag, startPoint x: 881, startPoint y: 282, endPoint x: 871, endPoint y: 124, distance: 158.9
click at [871, 124] on div "COST OF GOODS SOLD (COGS) COGS, Food COGS, Seafood 5102 $ % Actual" at bounding box center [879, 206] width 527 height 194
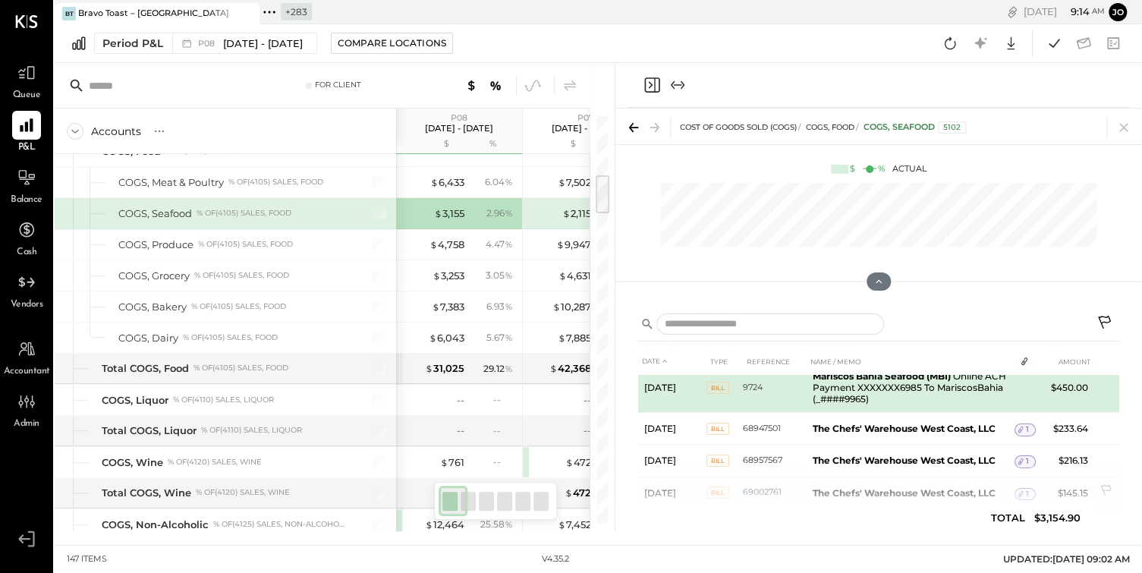
scroll to position [135, 0]
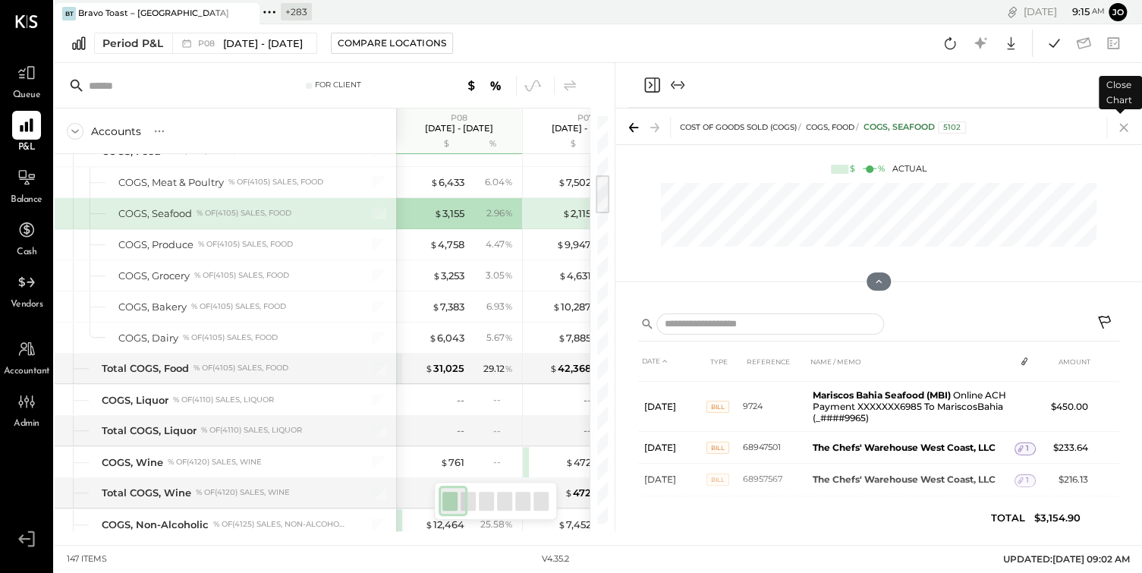
click at [1126, 125] on icon at bounding box center [1124, 128] width 8 height 8
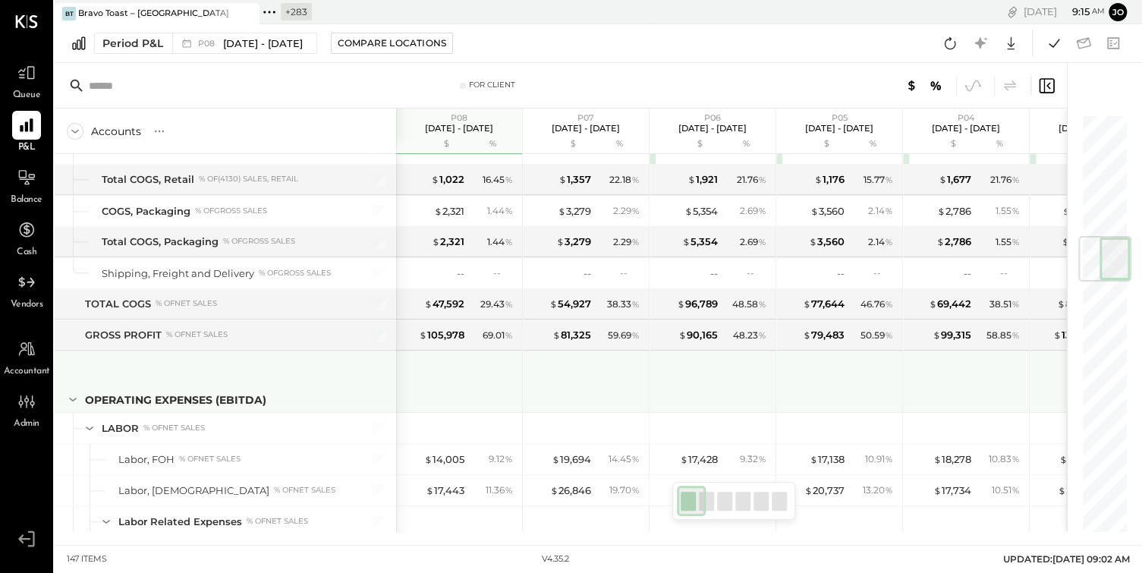
scroll to position [1032, 0]
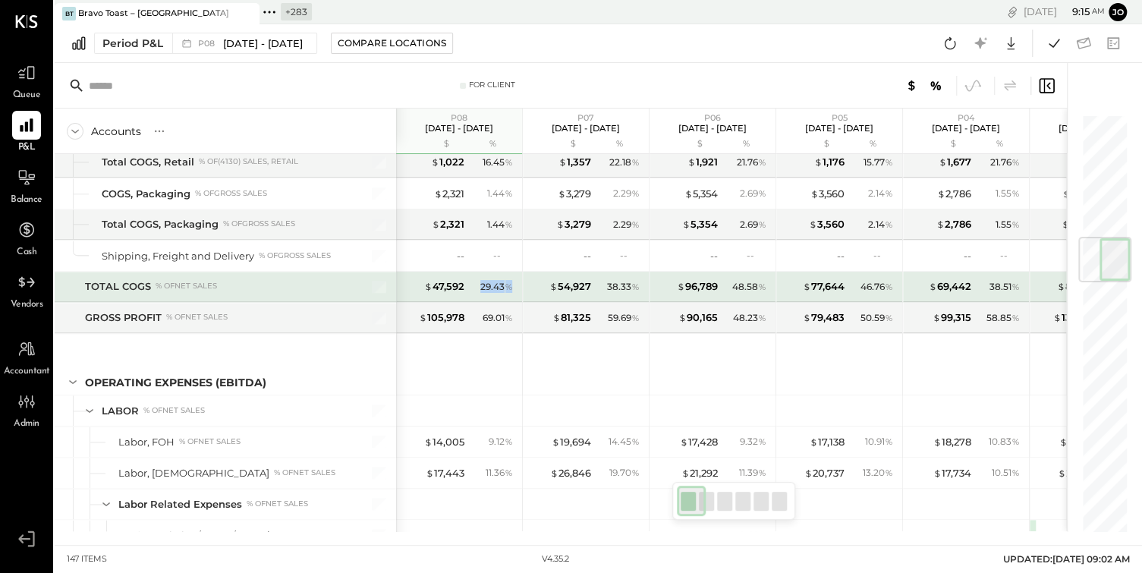
drag, startPoint x: 481, startPoint y: 276, endPoint x: 509, endPoint y: 276, distance: 28.8
click at [510, 280] on div "29.43 %" at bounding box center [497, 287] width 33 height 14
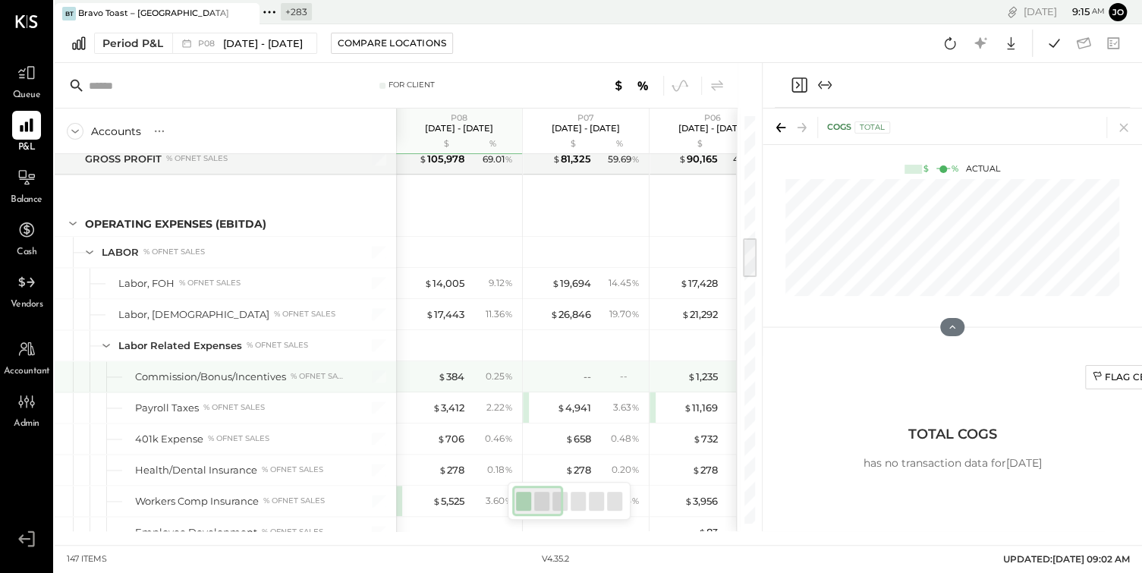
scroll to position [1208, 0]
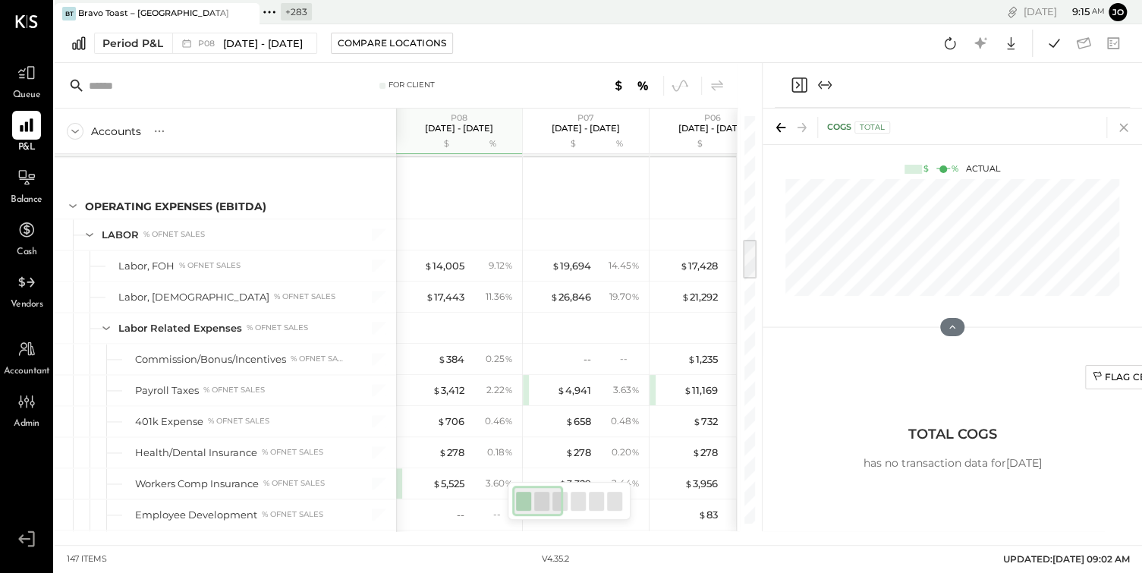
click at [1123, 130] on icon at bounding box center [1124, 127] width 21 height 21
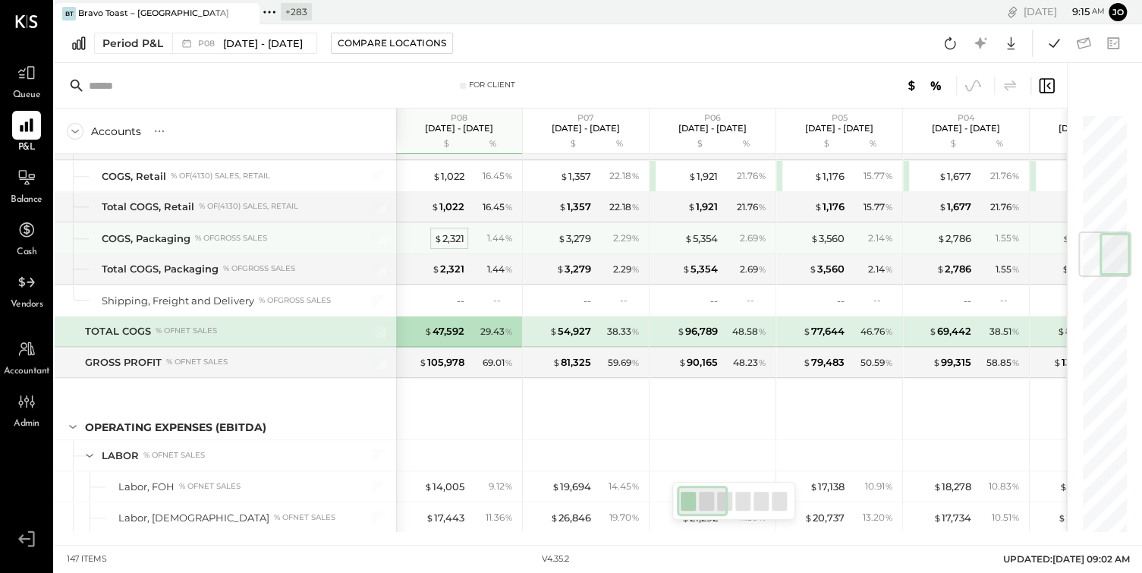
scroll to position [986, 0]
drag, startPoint x: 423, startPoint y: 229, endPoint x: 515, endPoint y: 232, distance: 91.9
click at [515, 232] on div "$ 2,321 1.44 %" at bounding box center [461, 239] width 114 height 30
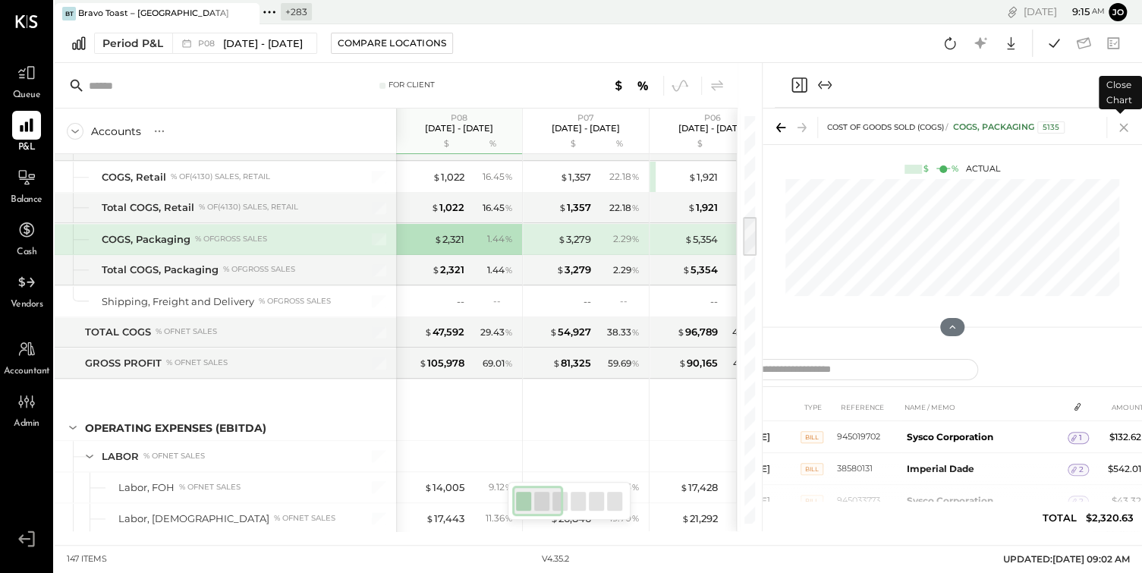
click at [1124, 132] on icon at bounding box center [1124, 127] width 21 height 21
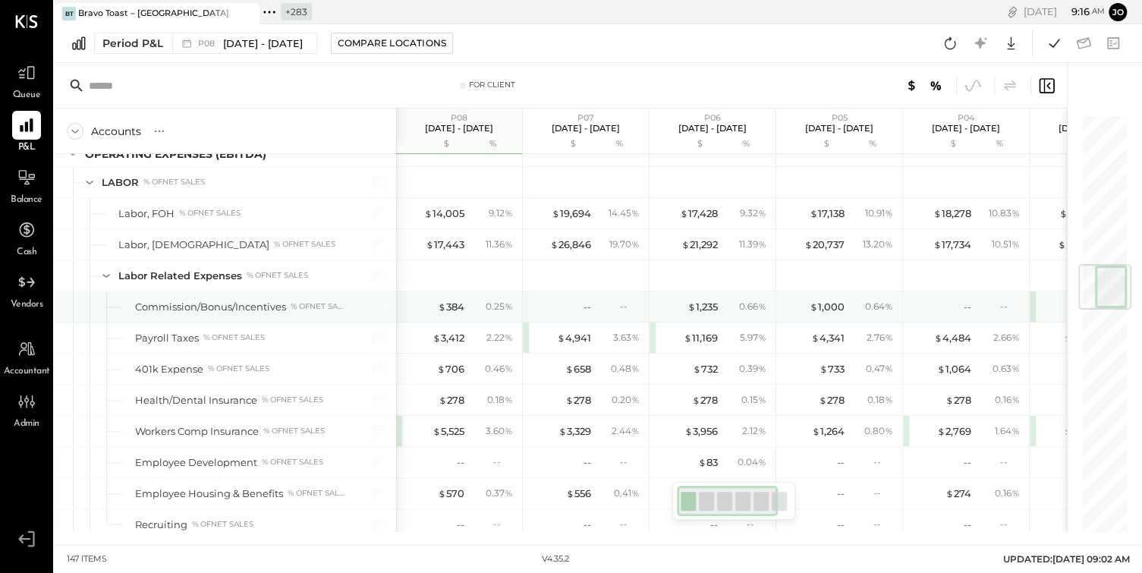
scroll to position [1260, 0]
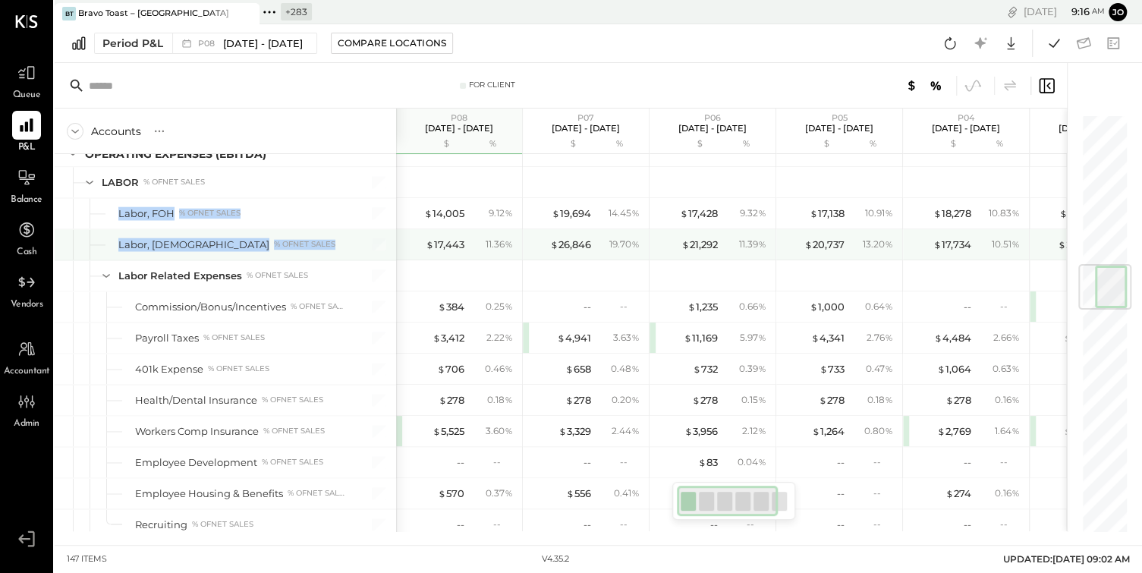
drag, startPoint x: 109, startPoint y: 203, endPoint x: 243, endPoint y: 232, distance: 136.8
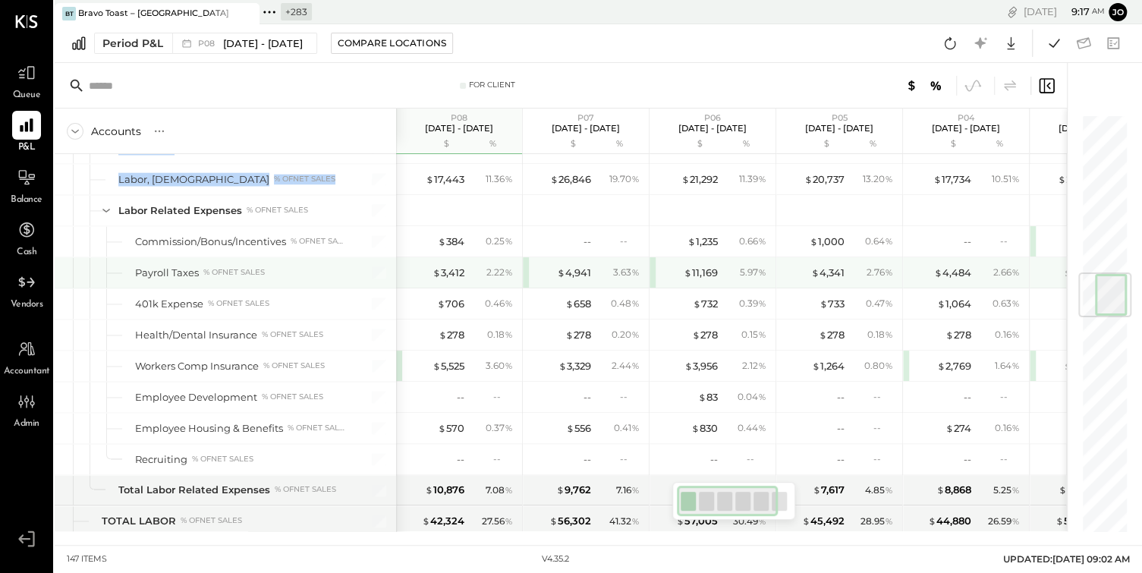
scroll to position [1327, 0]
drag, startPoint x: 118, startPoint y: 260, endPoint x: 284, endPoint y: 260, distance: 165.5
click at [284, 260] on div "Payroll Taxes % of NET SALES" at bounding box center [226, 271] width 342 height 30
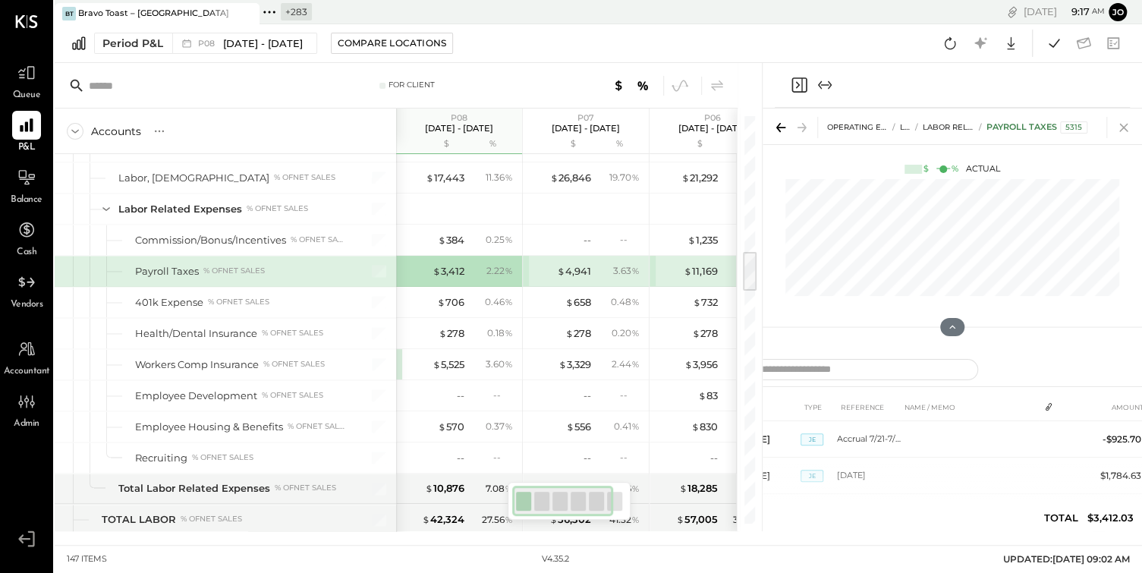
click at [1126, 129] on icon at bounding box center [1124, 127] width 21 height 21
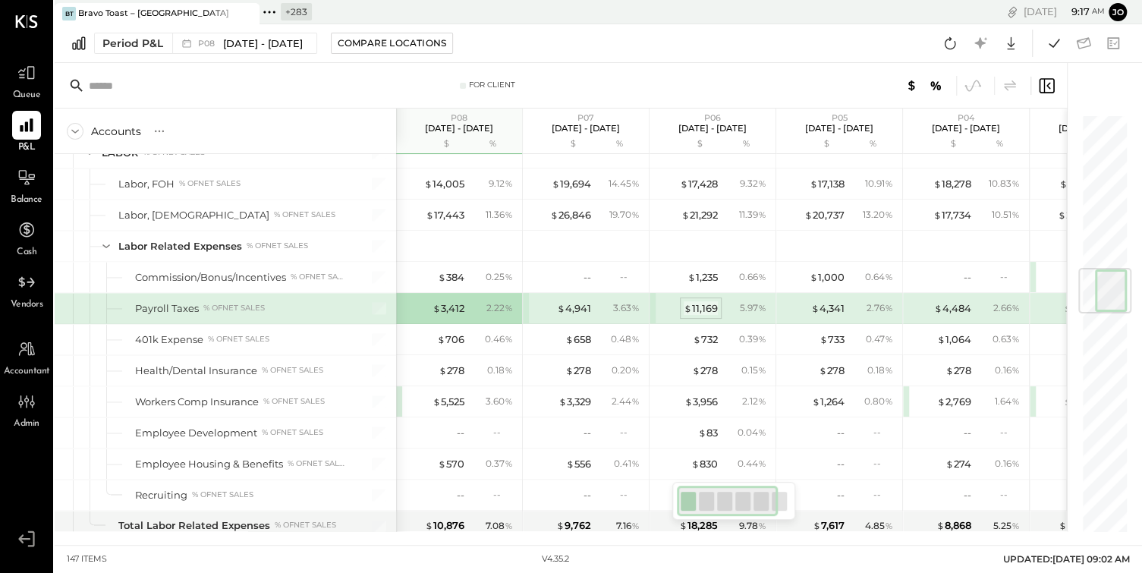
click at [705, 301] on div "$ 11,169" at bounding box center [701, 308] width 34 height 14
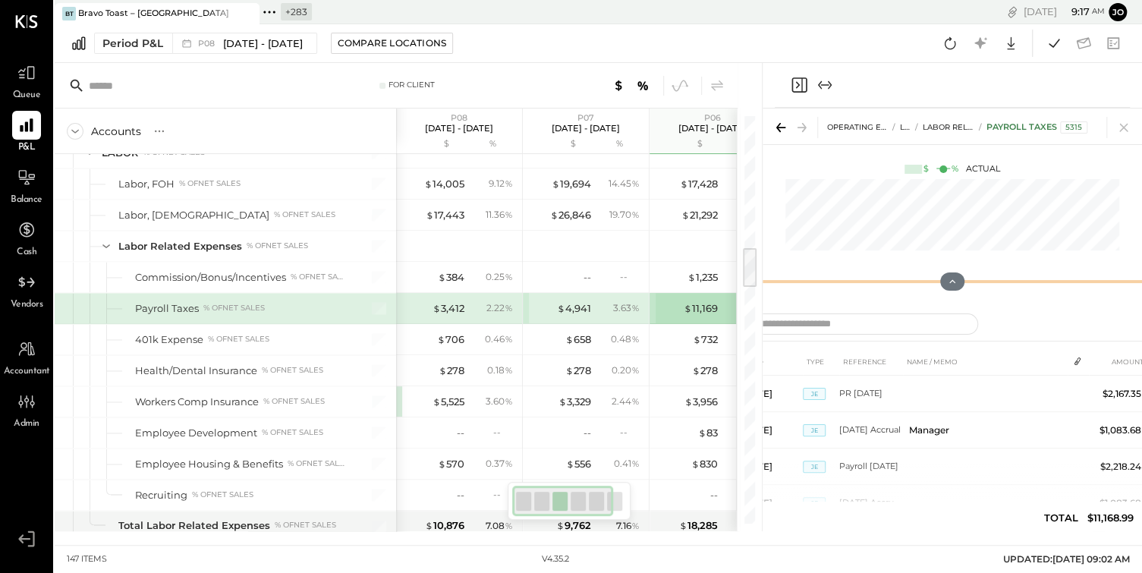
click at [952, 210] on div "OPERATING EXPENSES (EBITDA) LABOR Labor Related Expenses Payroll Taxes 5315 $ %…" at bounding box center [953, 206] width 380 height 194
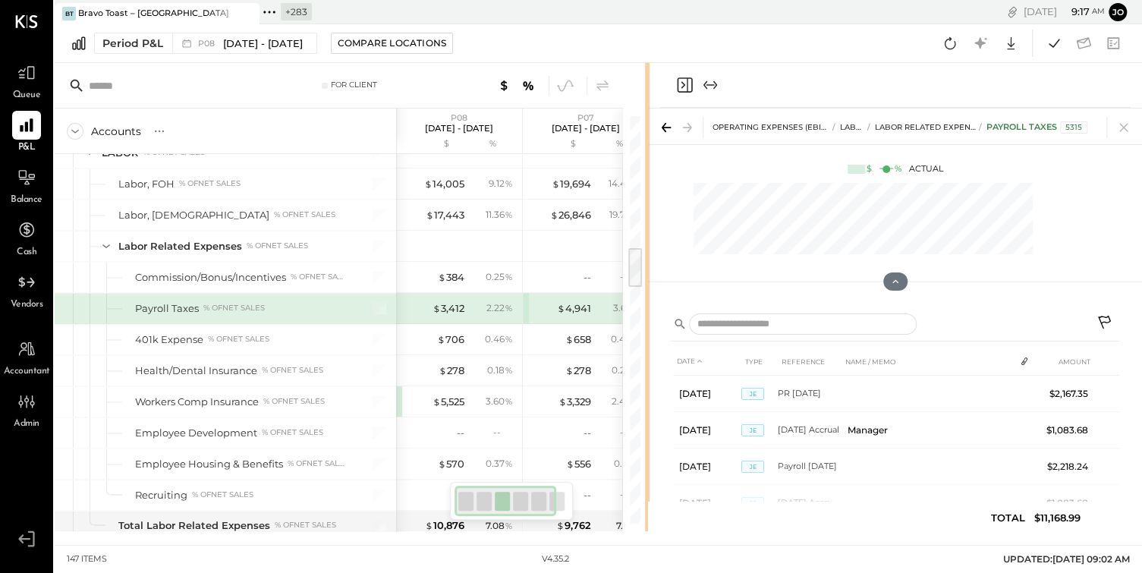
drag, startPoint x: 761, startPoint y: 342, endPoint x: 608, endPoint y: 346, distance: 152.6
click at [608, 346] on div "For Client Accounts S % GL P08 [DATE] - [DATE] $ % P07 [DATE] - [DATE] $ % P06 …" at bounding box center [599, 297] width 1088 height 468
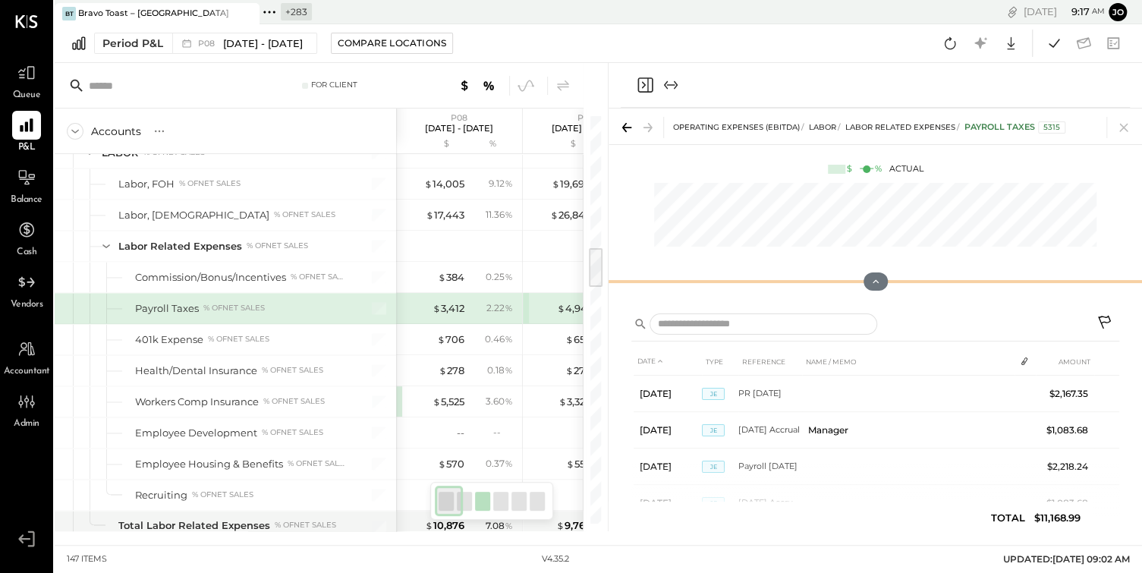
drag, startPoint x: 876, startPoint y: 282, endPoint x: 875, endPoint y: 174, distance: 107.8
click at [874, 175] on div "OPERATING EXPENSES (EBITDA) LABOR Labor Related Expenses Payroll Taxes 5315 $ %…" at bounding box center [876, 206] width 534 height 194
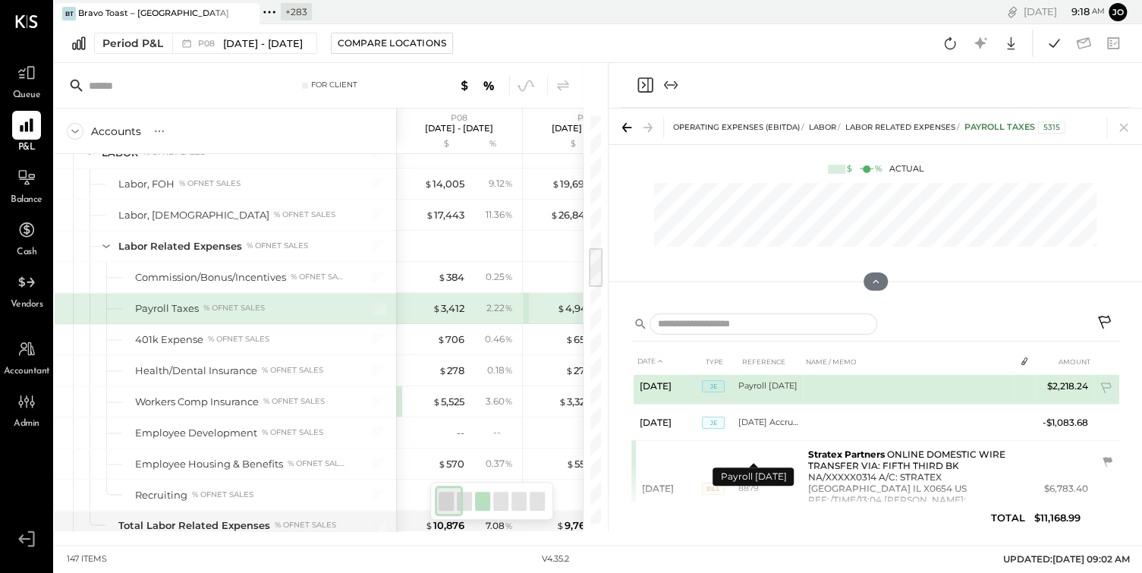
scroll to position [124, 0]
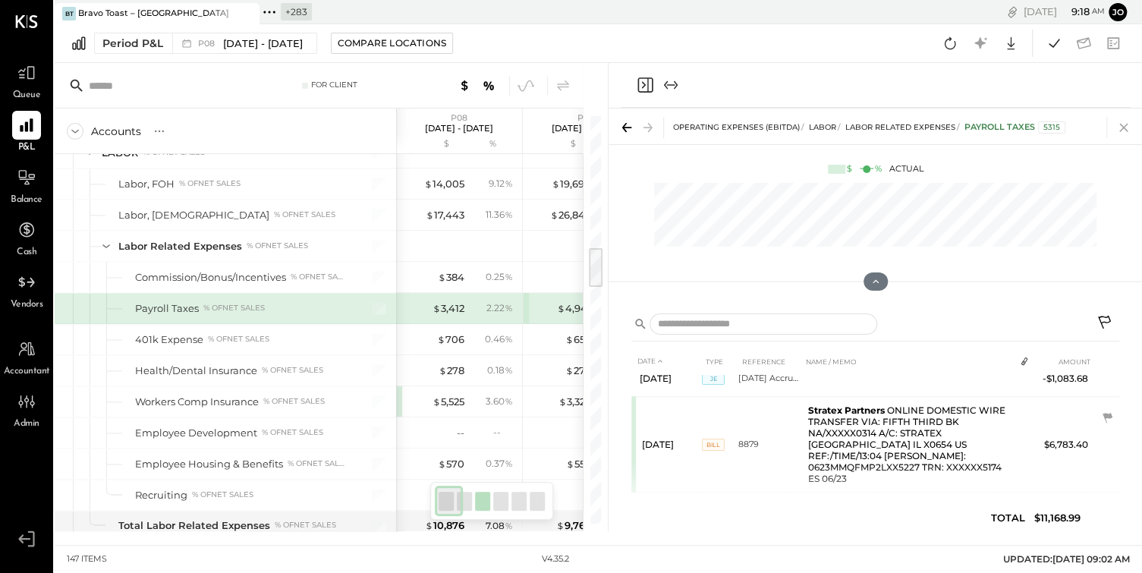
click at [1129, 129] on icon at bounding box center [1124, 127] width 21 height 21
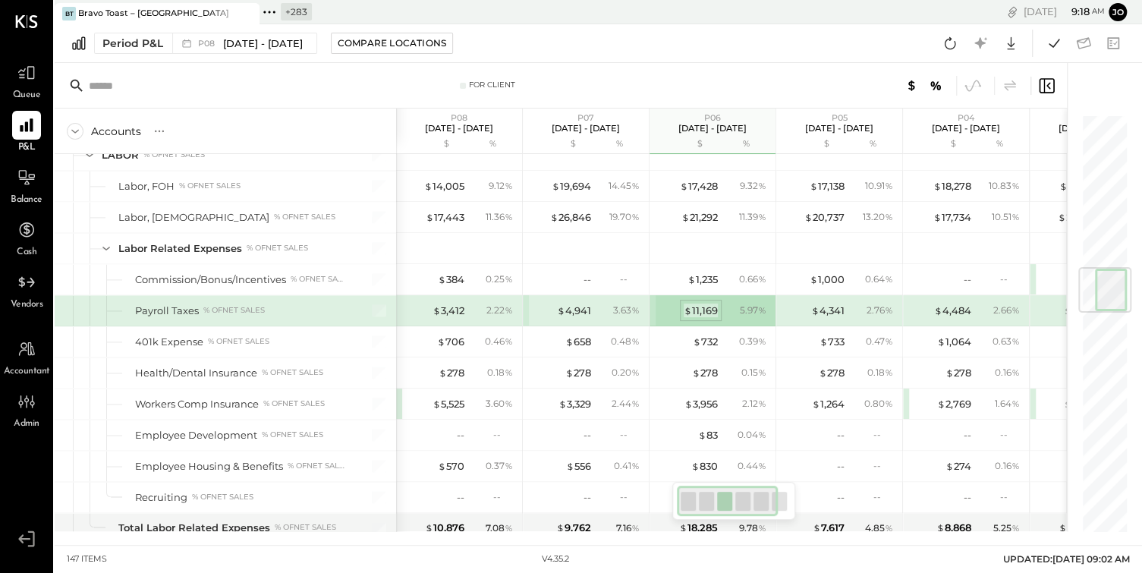
click at [706, 304] on div "$ 11,169" at bounding box center [701, 311] width 34 height 14
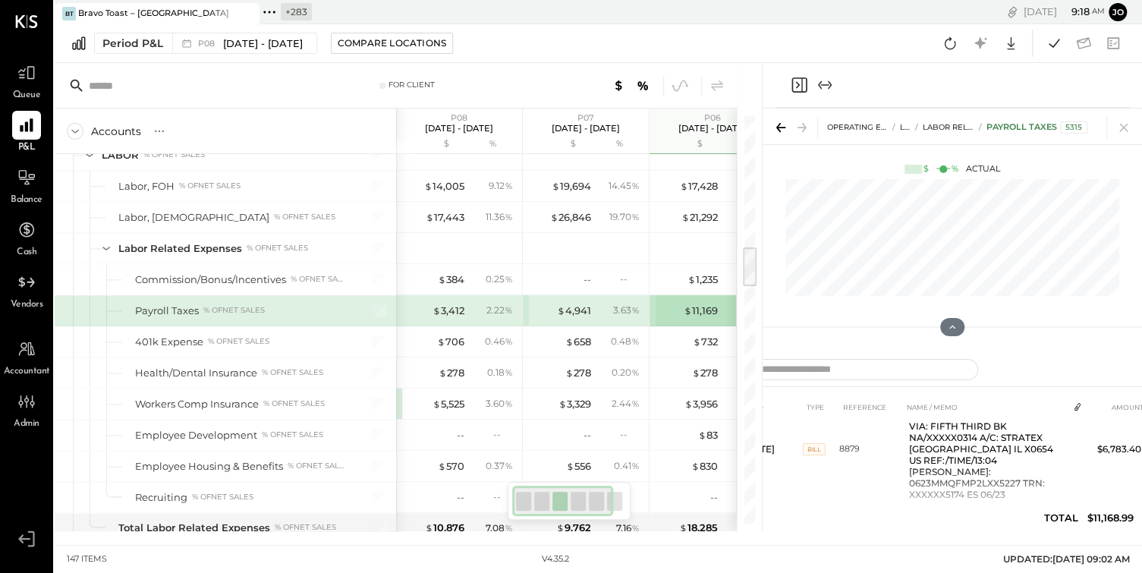
scroll to position [192, 0]
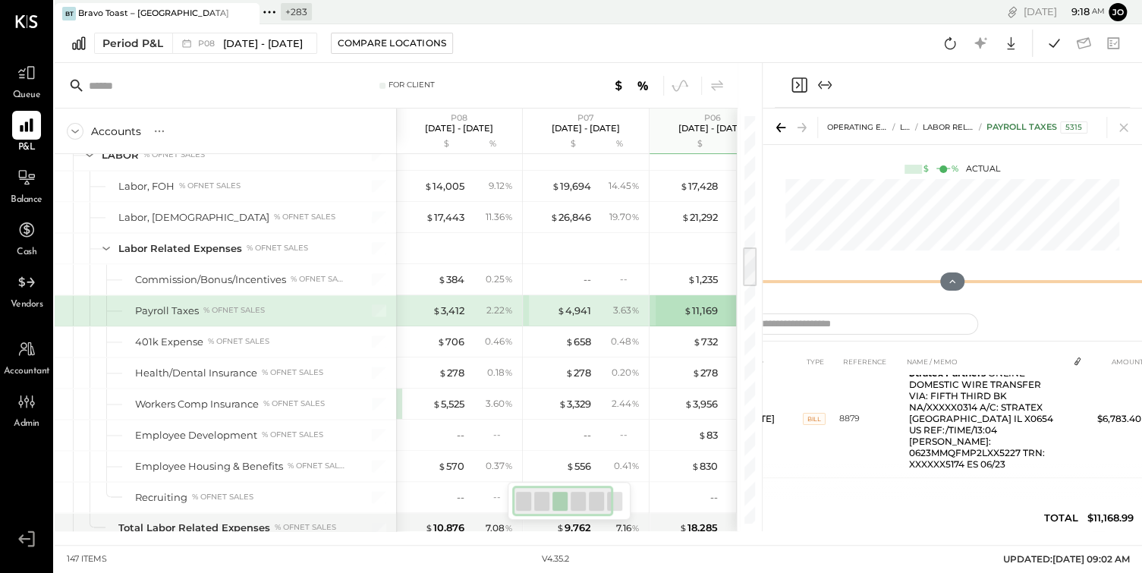
click at [942, 241] on div "OPERATING EXPENSES (EBITDA) LABOR Labor Related Expenses Payroll Taxes 5315 $ %…" at bounding box center [953, 206] width 380 height 194
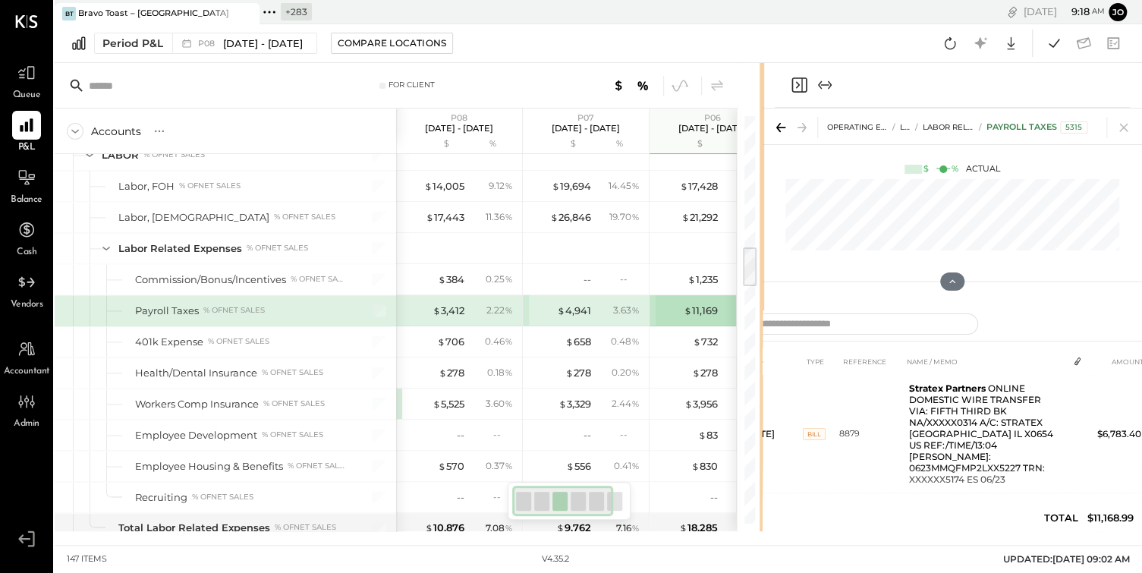
drag, startPoint x: 761, startPoint y: 294, endPoint x: 622, endPoint y: 294, distance: 138.9
click at [623, 294] on div "For Client Accounts S % GL P08 [DATE] - [DATE] $ % P07 [DATE] - [DATE] $ % P06 …" at bounding box center [599, 297] width 1088 height 468
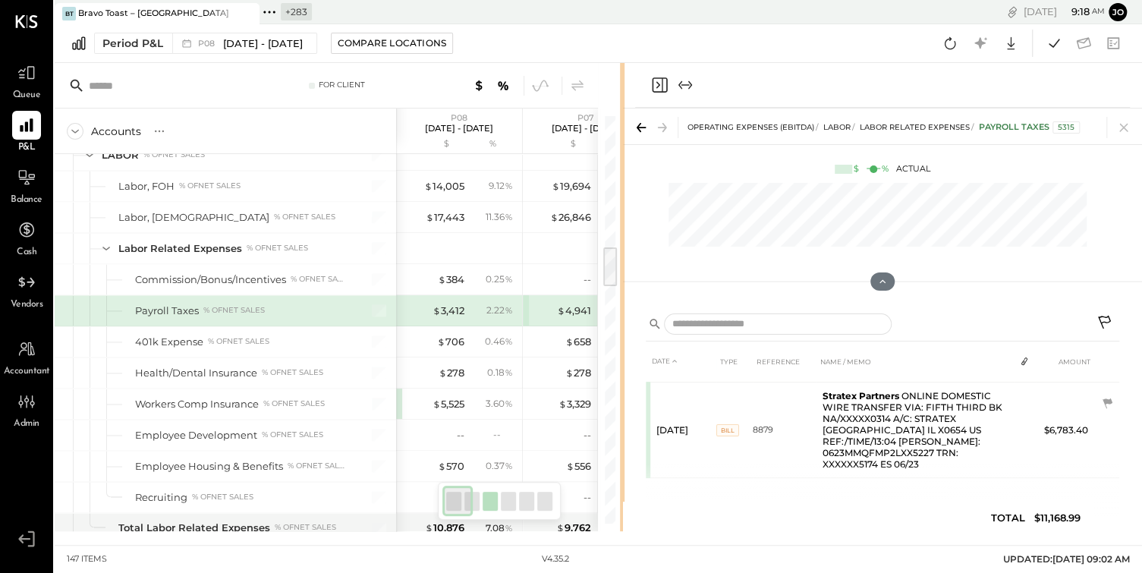
scroll to position [124, 0]
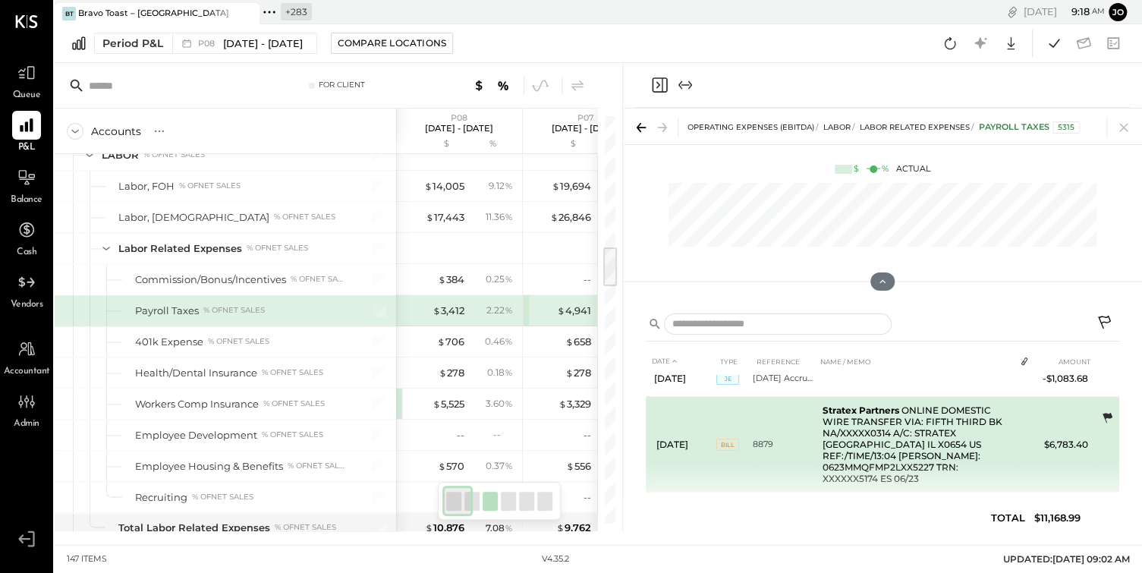
click at [1105, 417] on icon at bounding box center [1107, 418] width 15 height 15
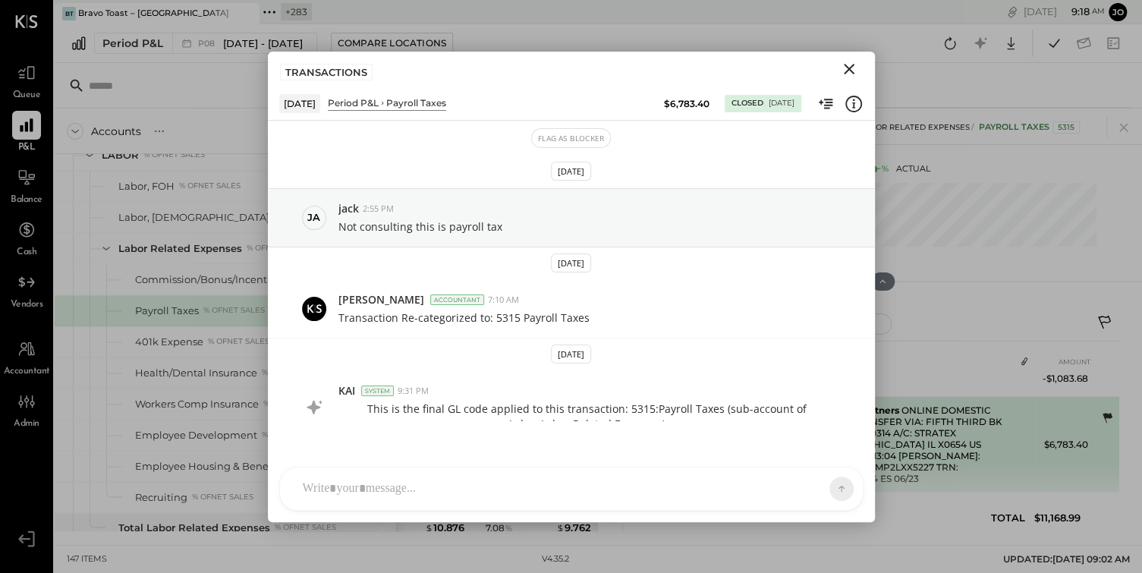
scroll to position [20, 0]
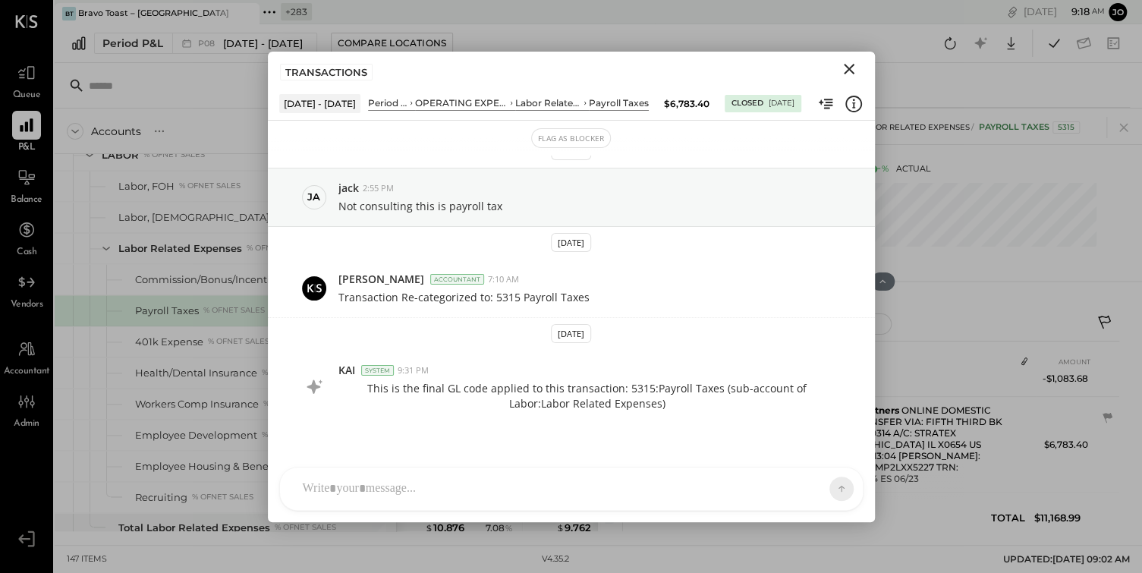
click at [561, 490] on div at bounding box center [557, 488] width 525 height 33
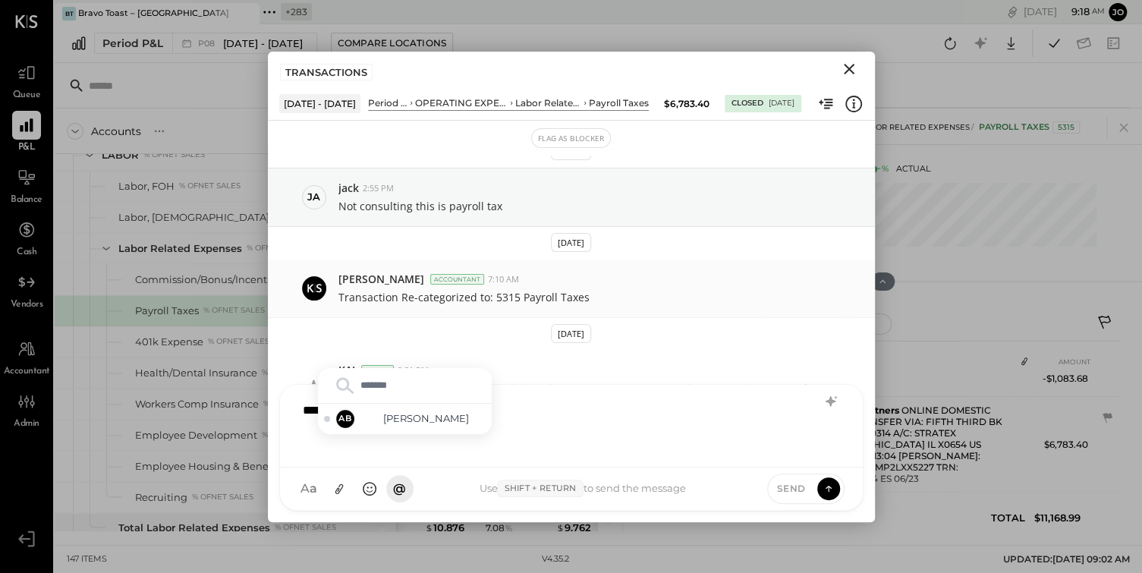
type input "********"
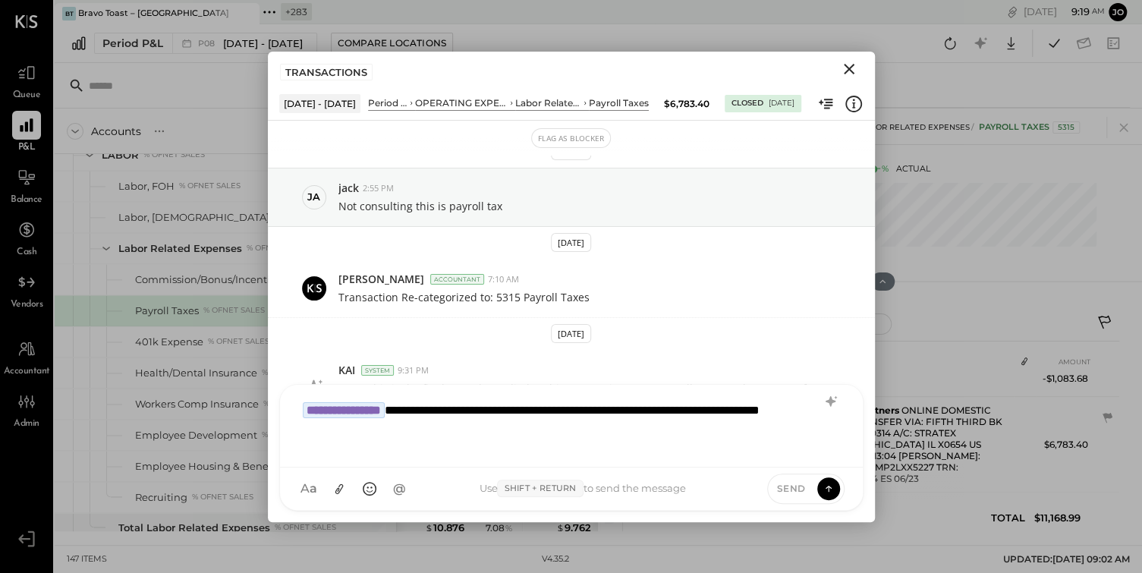
click at [797, 493] on span "Send" at bounding box center [791, 488] width 29 height 13
click at [828, 488] on icon at bounding box center [828, 488] width 1 height 6
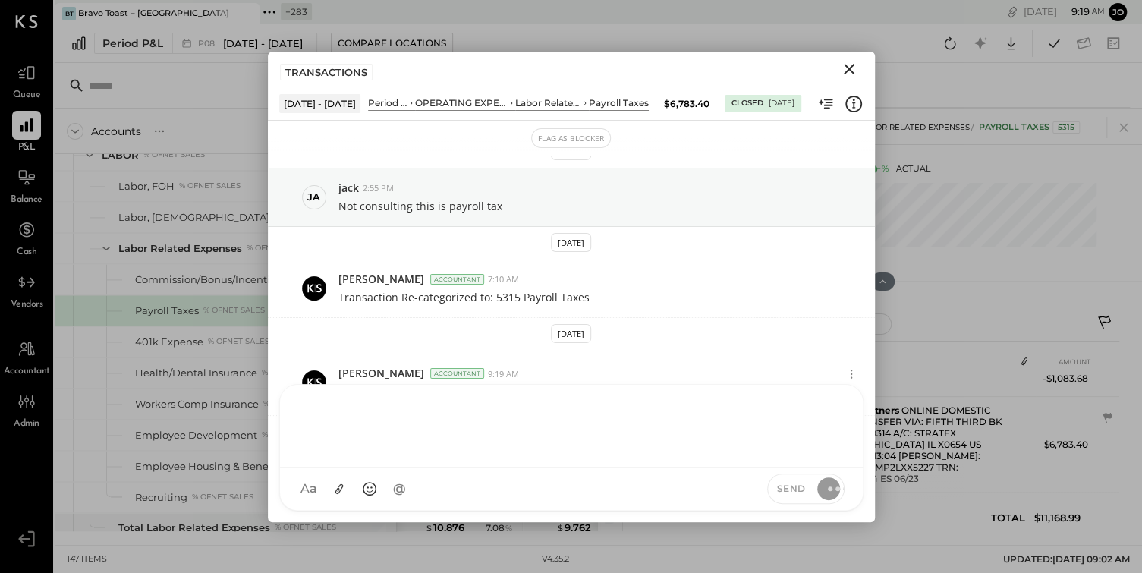
scroll to position [118, 0]
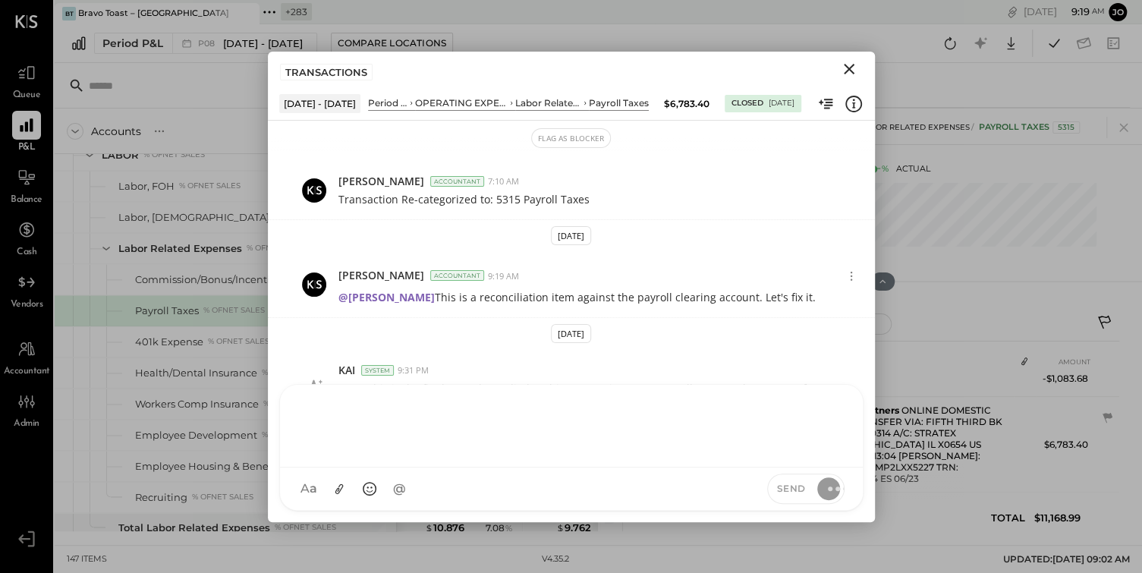
click at [852, 69] on icon "Close" at bounding box center [849, 69] width 18 height 18
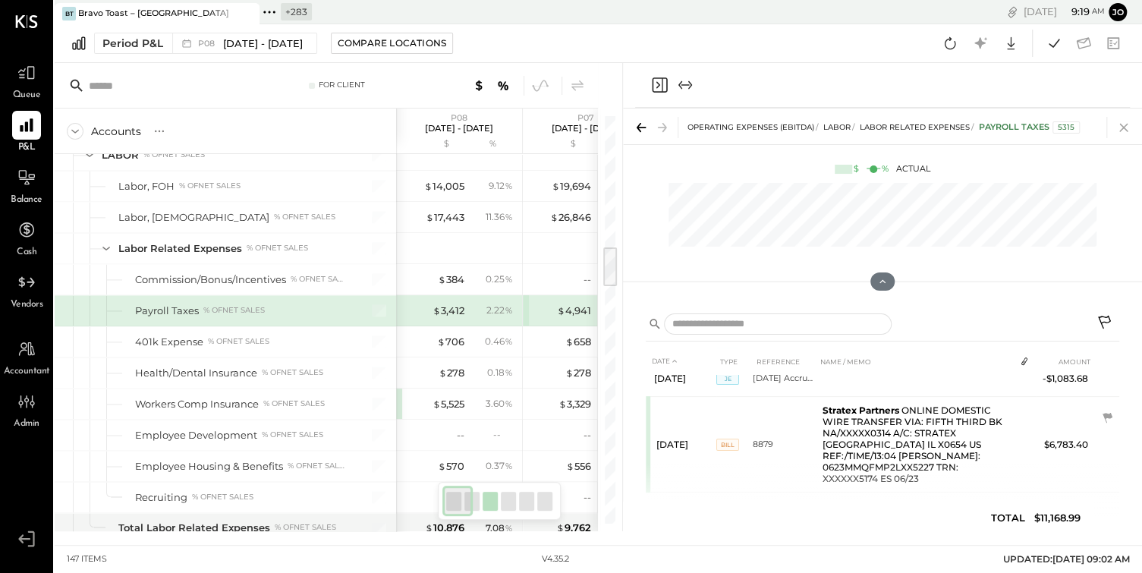
click at [1121, 133] on icon at bounding box center [1124, 127] width 21 height 21
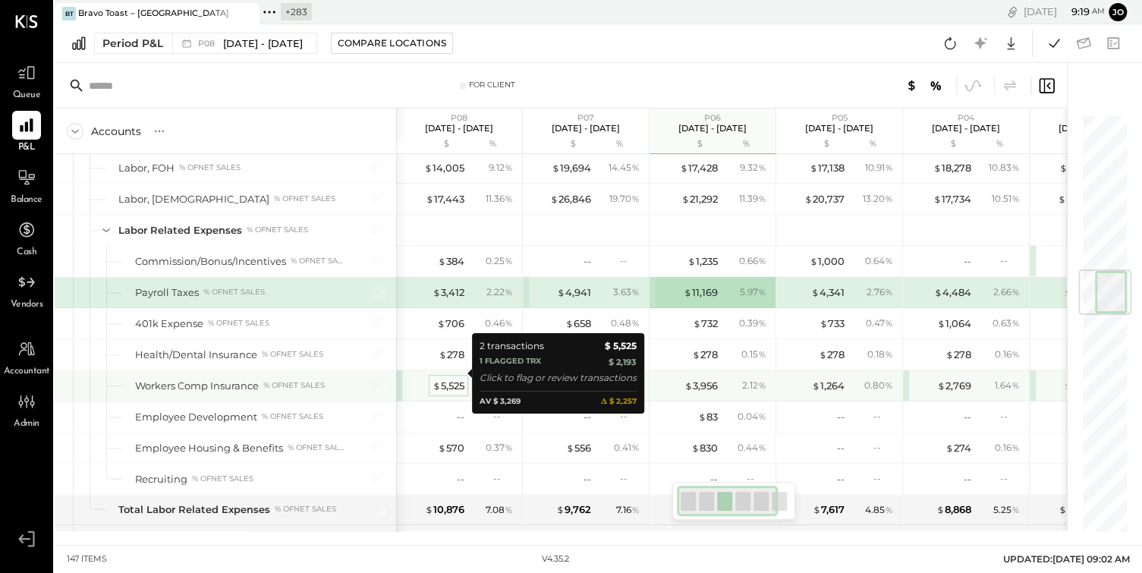
click at [458, 379] on div "$ 5,525" at bounding box center [449, 386] width 32 height 14
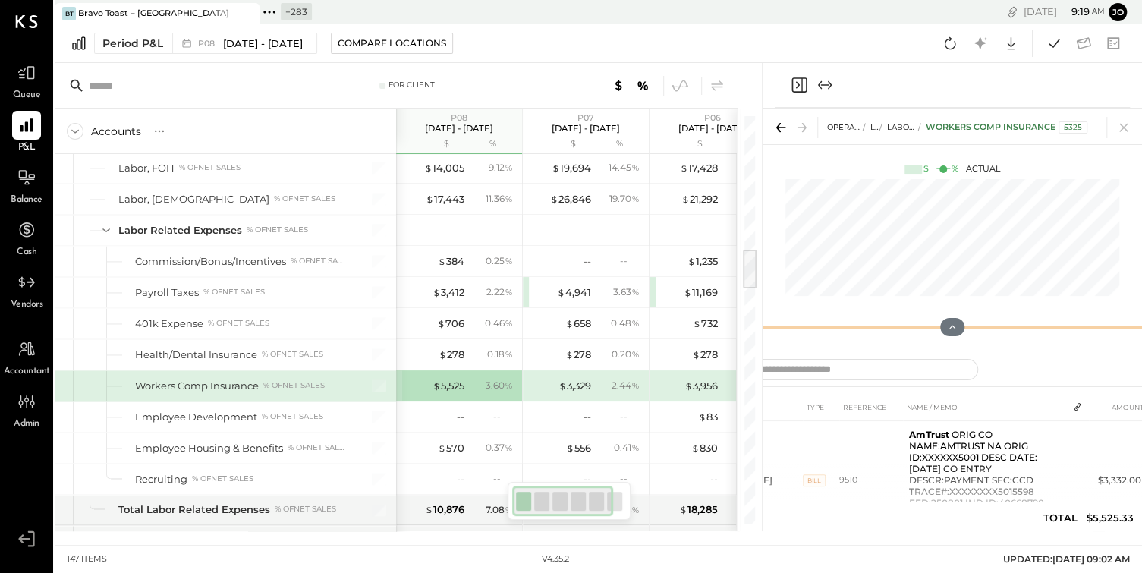
click at [763, 332] on div at bounding box center [953, 327] width 380 height 30
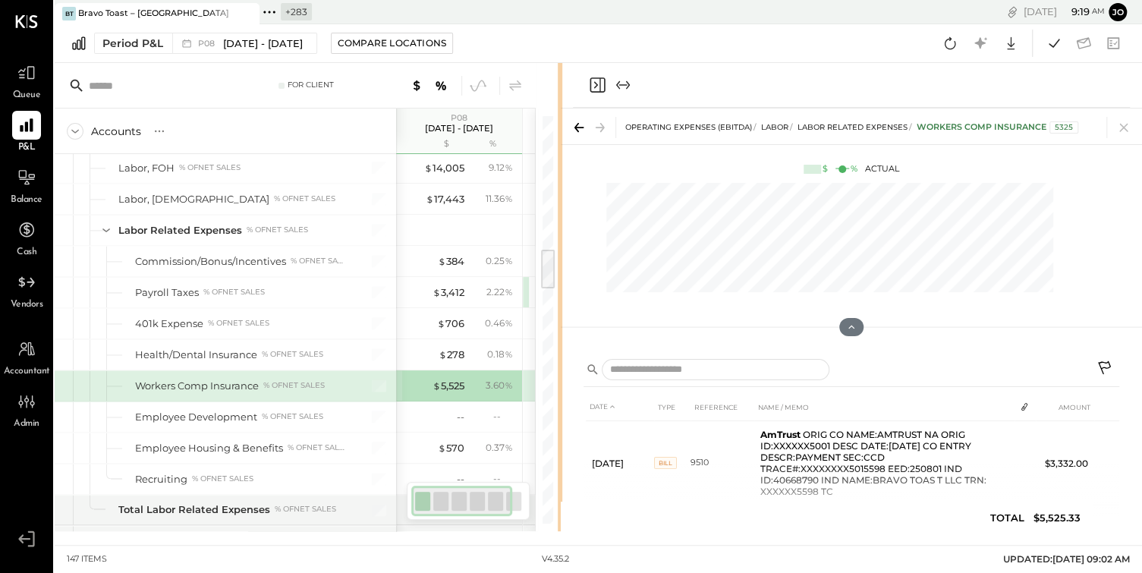
drag, startPoint x: 760, startPoint y: 334, endPoint x: 538, endPoint y: 336, distance: 221.7
click at [538, 335] on div "For Client Accounts S % GL P08 [DATE] - [DATE] $ % P07 [DATE] - [DATE] $ % P06 …" at bounding box center [308, 297] width 506 height 468
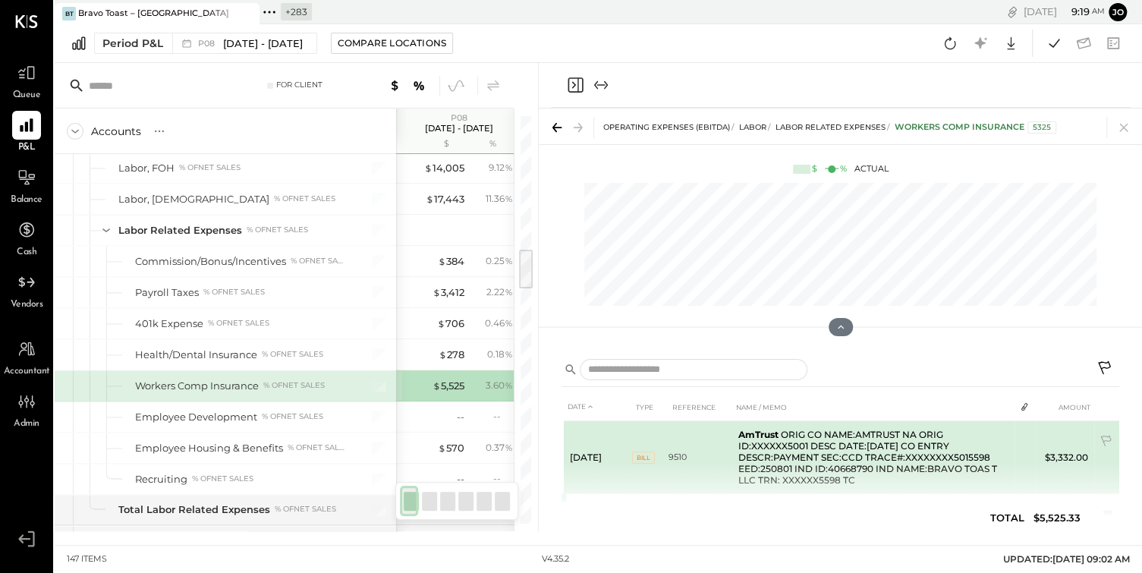
scroll to position [85, 0]
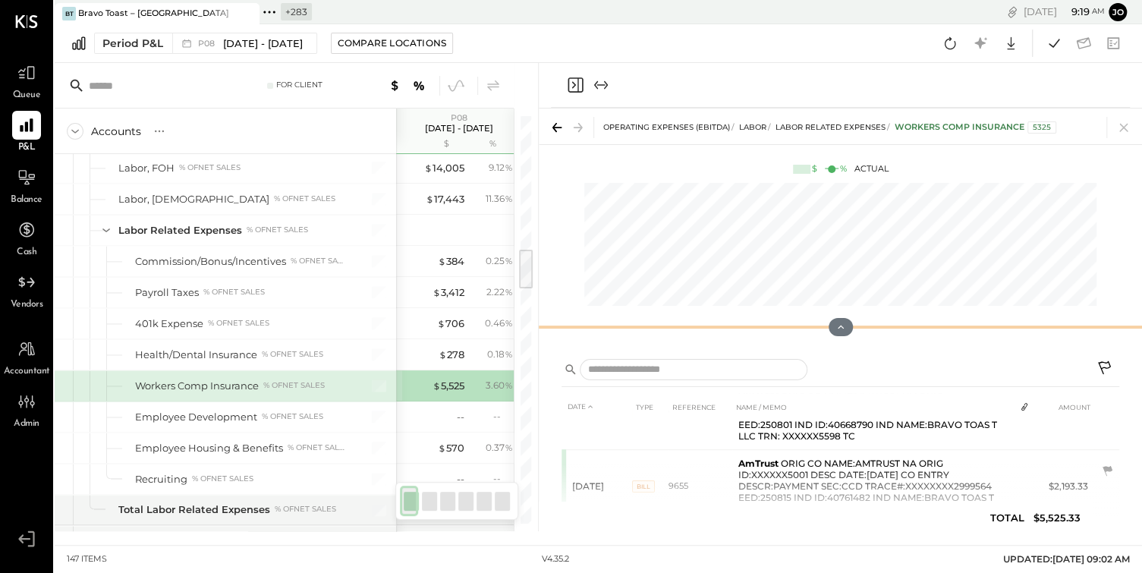
drag, startPoint x: 843, startPoint y: 320, endPoint x: 827, endPoint y: 96, distance: 224.5
click at [827, 96] on div "OPERATING EXPENSES (EBITDA) LABOR Labor Related Expenses Workers Comp Insurance…" at bounding box center [840, 297] width 603 height 468
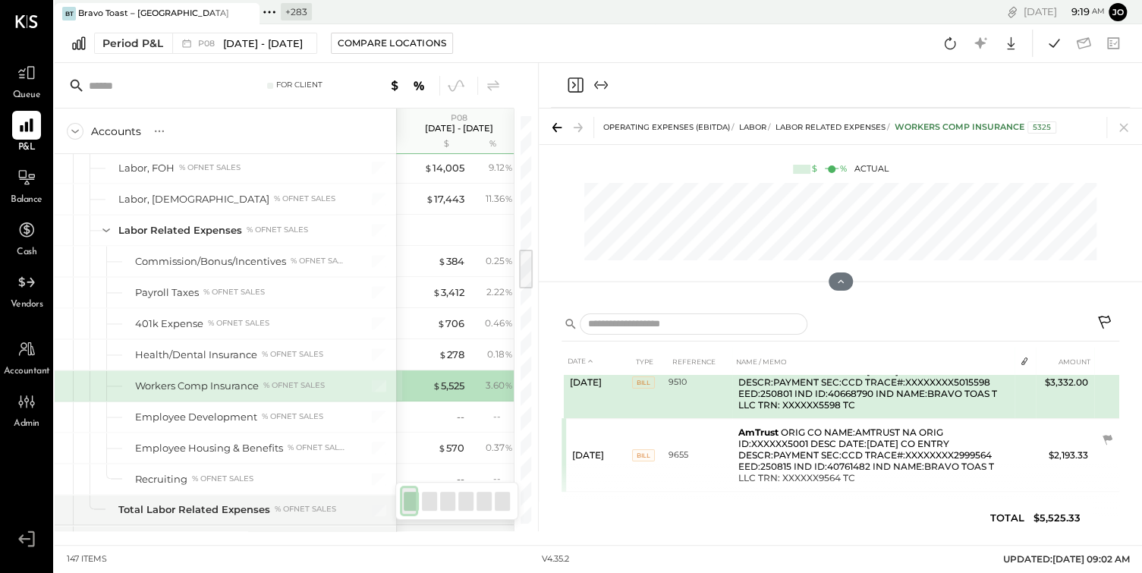
scroll to position [35, 0]
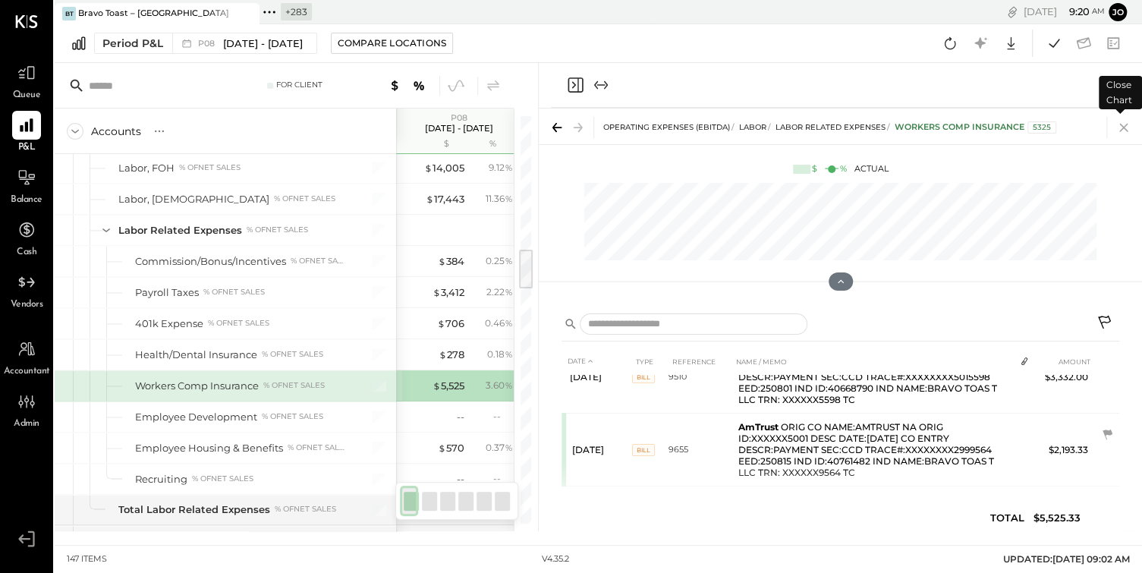
click at [1126, 127] on icon at bounding box center [1124, 127] width 21 height 21
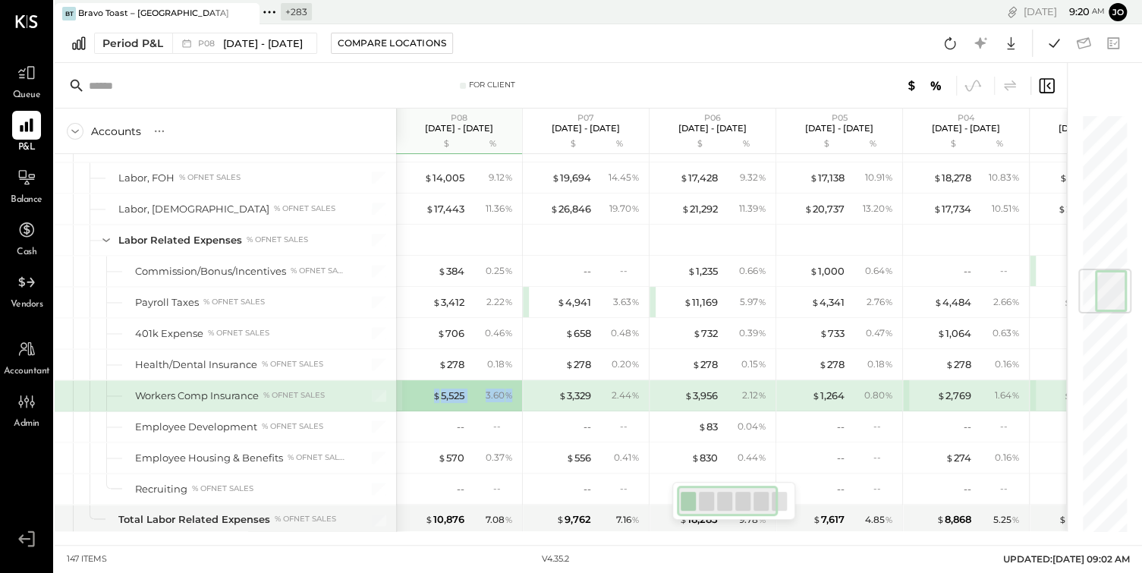
drag, startPoint x: 424, startPoint y: 385, endPoint x: 513, endPoint y: 385, distance: 88.8
click at [513, 385] on div "$ 5,525 3.60 %" at bounding box center [461, 395] width 114 height 30
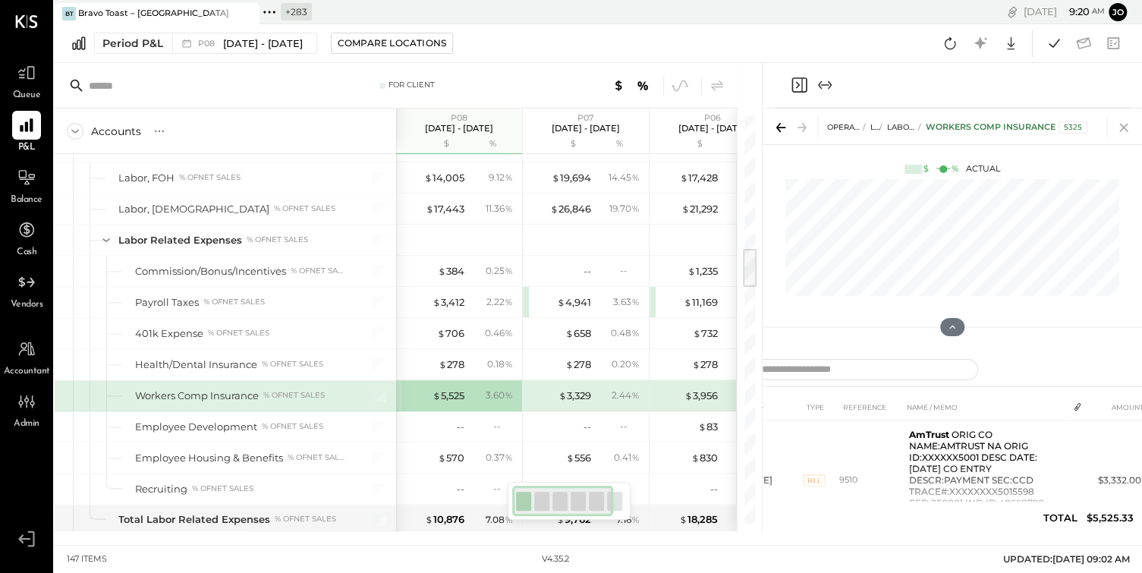
click at [1123, 118] on icon at bounding box center [1124, 127] width 21 height 21
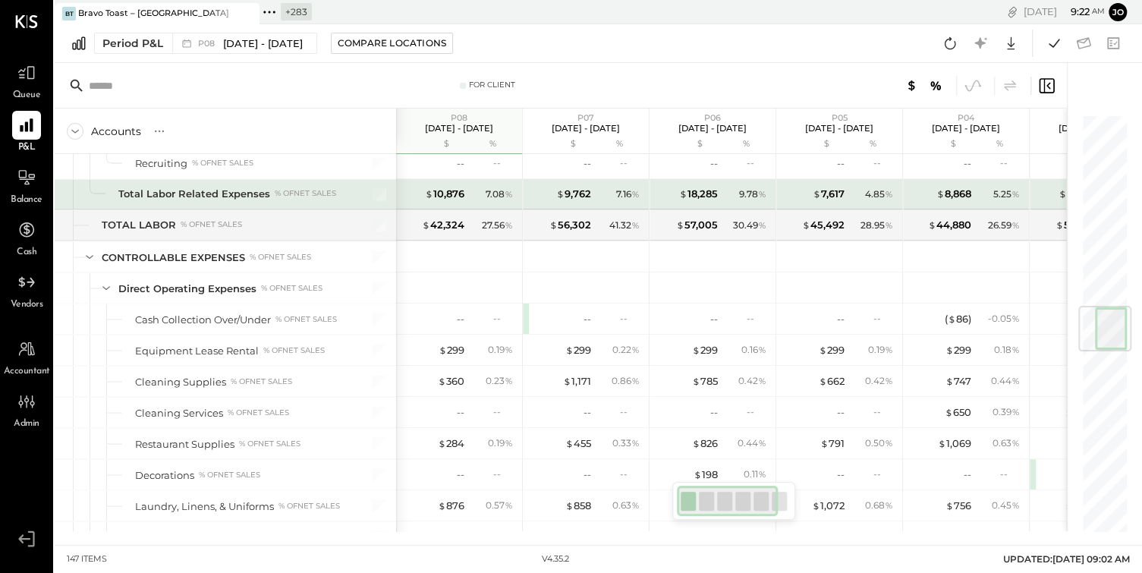
scroll to position [1603, 0]
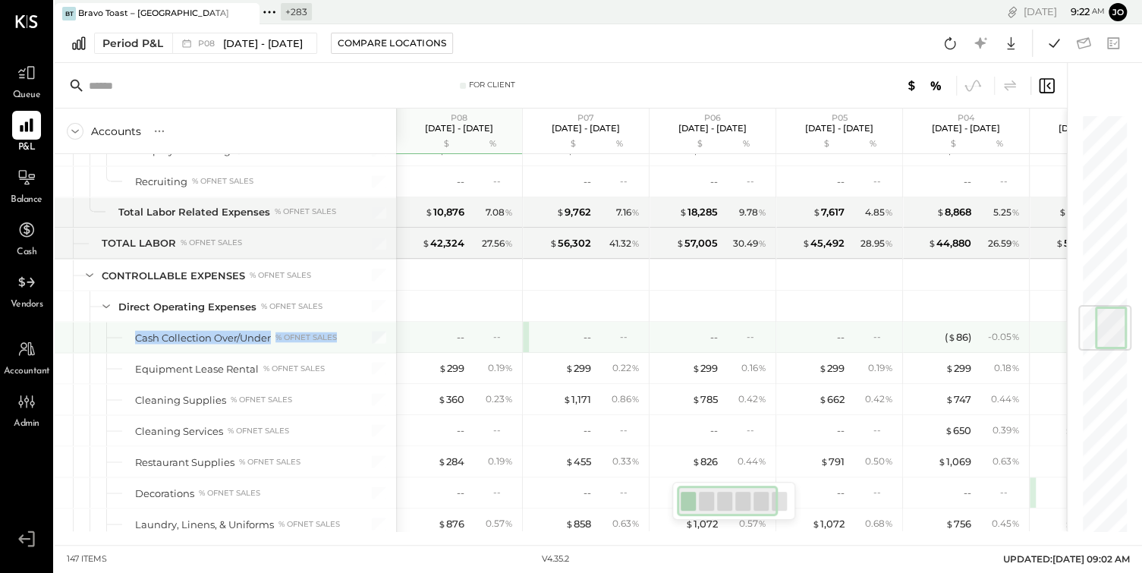
drag, startPoint x: 136, startPoint y: 320, endPoint x: 354, endPoint y: 320, distance: 218.6
click at [354, 322] on div "Cash Collection Over/Under % of NET SALES" at bounding box center [226, 337] width 342 height 30
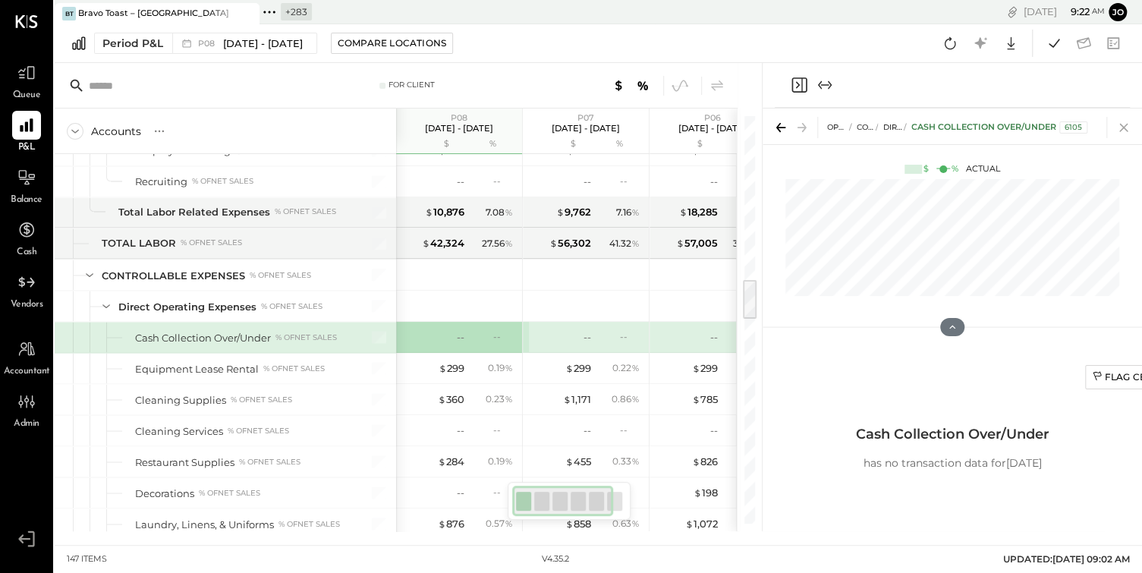
click at [1127, 127] on icon at bounding box center [1124, 127] width 21 height 21
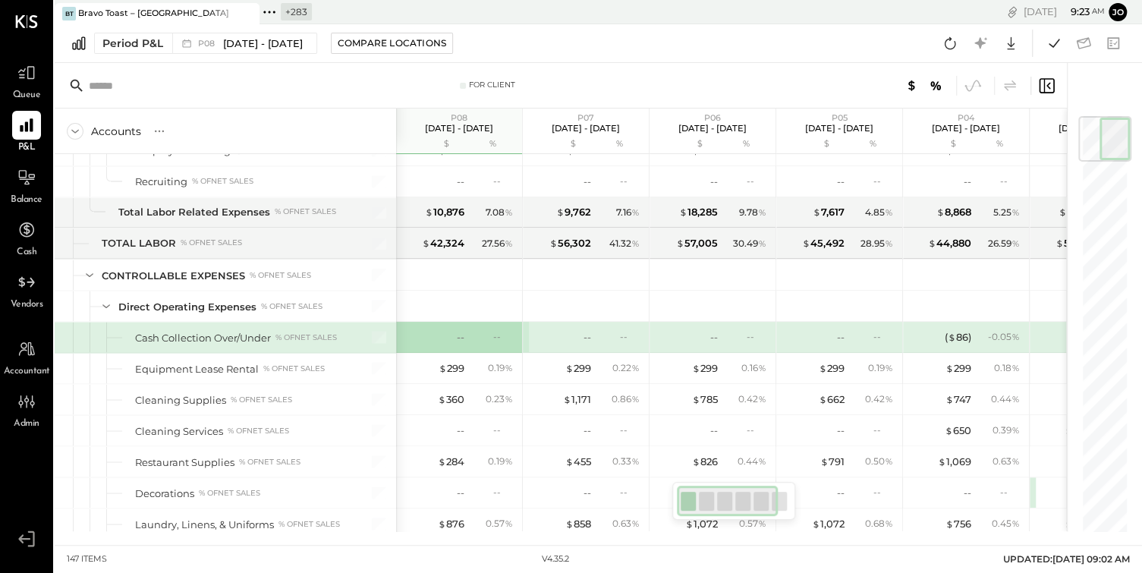
click at [465, 326] on div "-- --" at bounding box center [461, 337] width 114 height 30
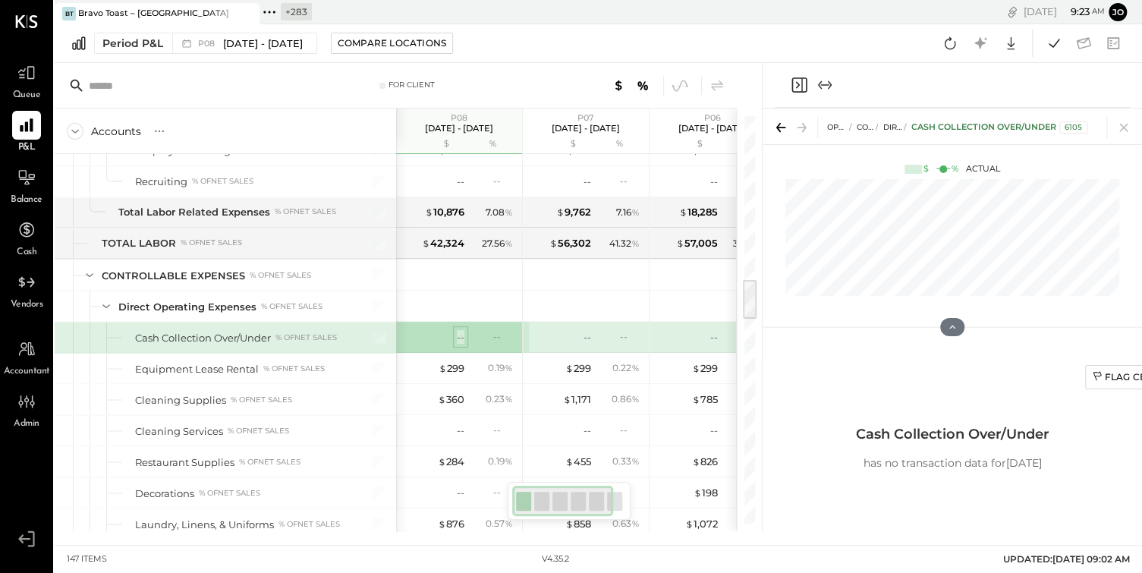
click at [460, 330] on div "--" at bounding box center [461, 337] width 8 height 14
click at [1116, 386] on button "Flag Cell" at bounding box center [1124, 377] width 78 height 24
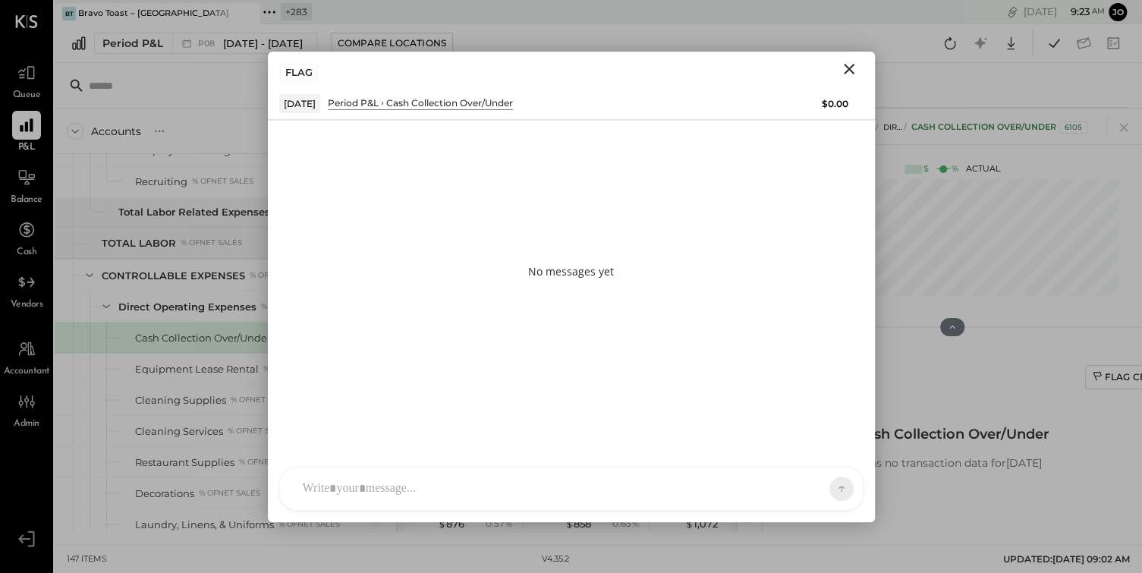
click at [674, 485] on div at bounding box center [557, 488] width 525 height 33
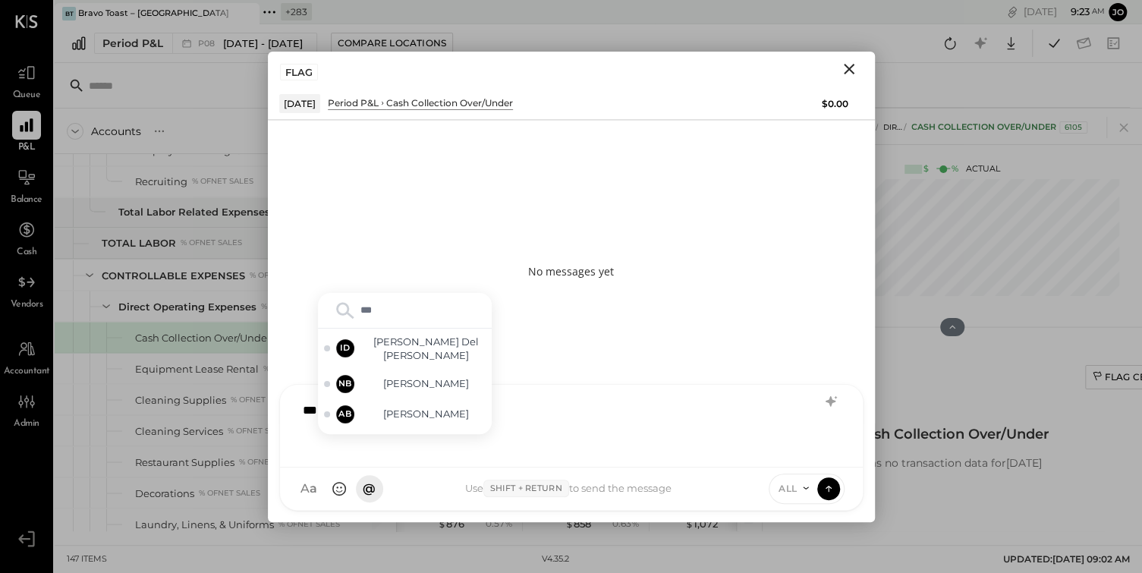
type input "****"
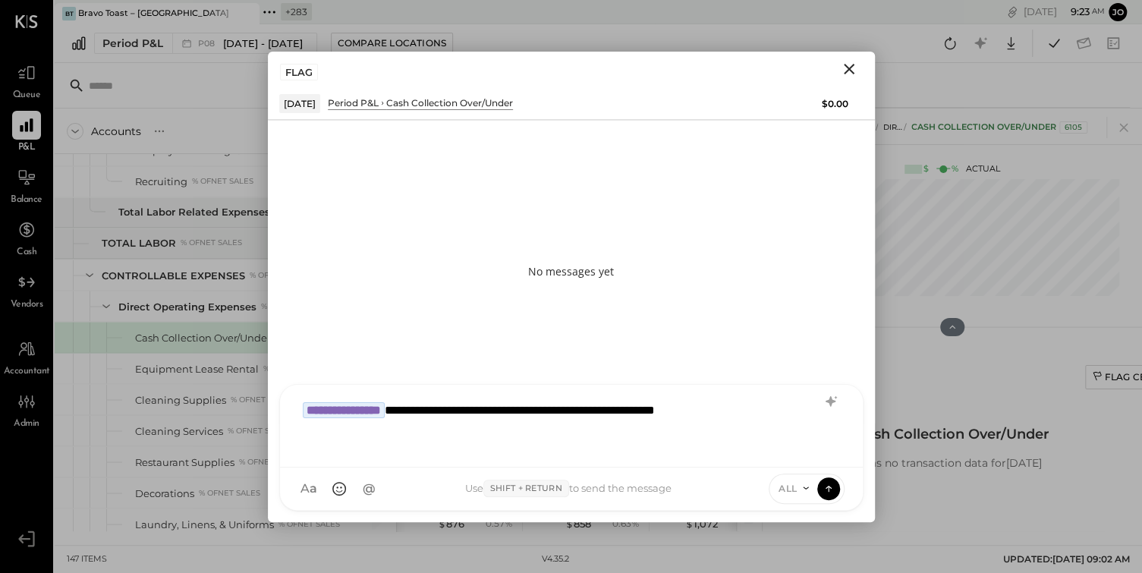
click at [677, 416] on div "**********" at bounding box center [571, 424] width 553 height 61
click at [701, 417] on div "**********" at bounding box center [571, 424] width 553 height 61
click at [808, 408] on div "**********" at bounding box center [571, 424] width 553 height 61
click at [576, 433] on div "**********" at bounding box center [571, 424] width 553 height 61
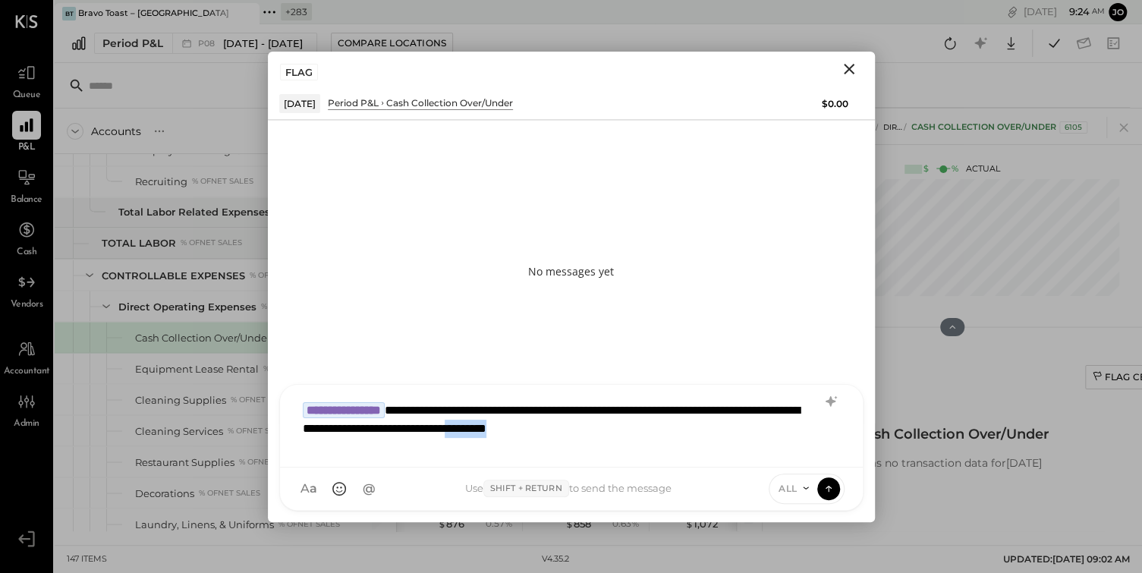
drag, startPoint x: 604, startPoint y: 423, endPoint x: 750, endPoint y: 464, distance: 151.4
click at [750, 464] on div "**********" at bounding box center [571, 426] width 583 height 83
click at [828, 485] on icon at bounding box center [829, 488] width 14 height 15
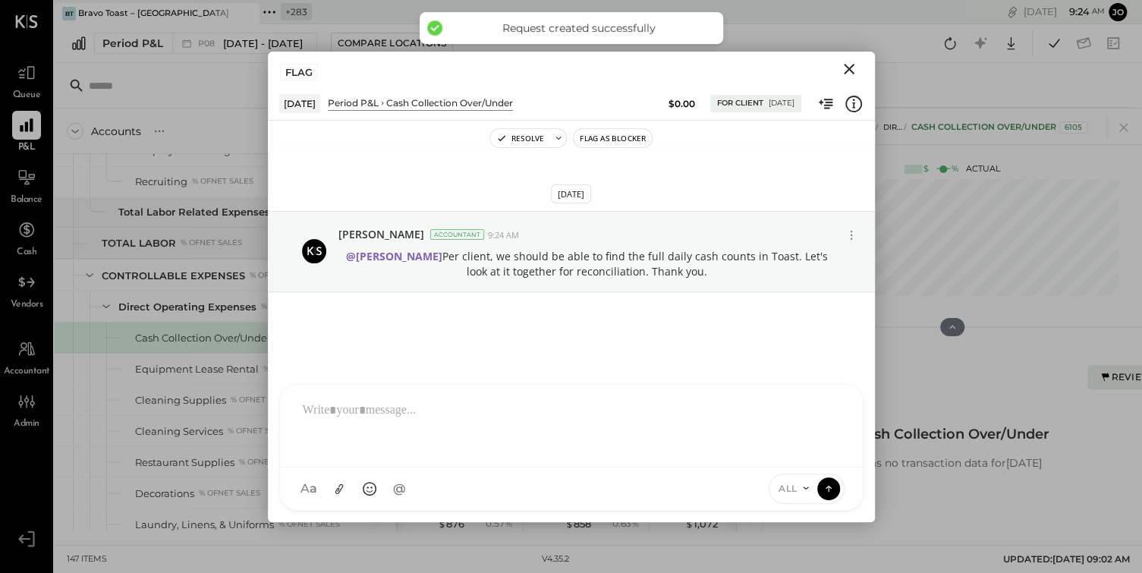
click at [856, 67] on icon "Close" at bounding box center [849, 69] width 18 height 18
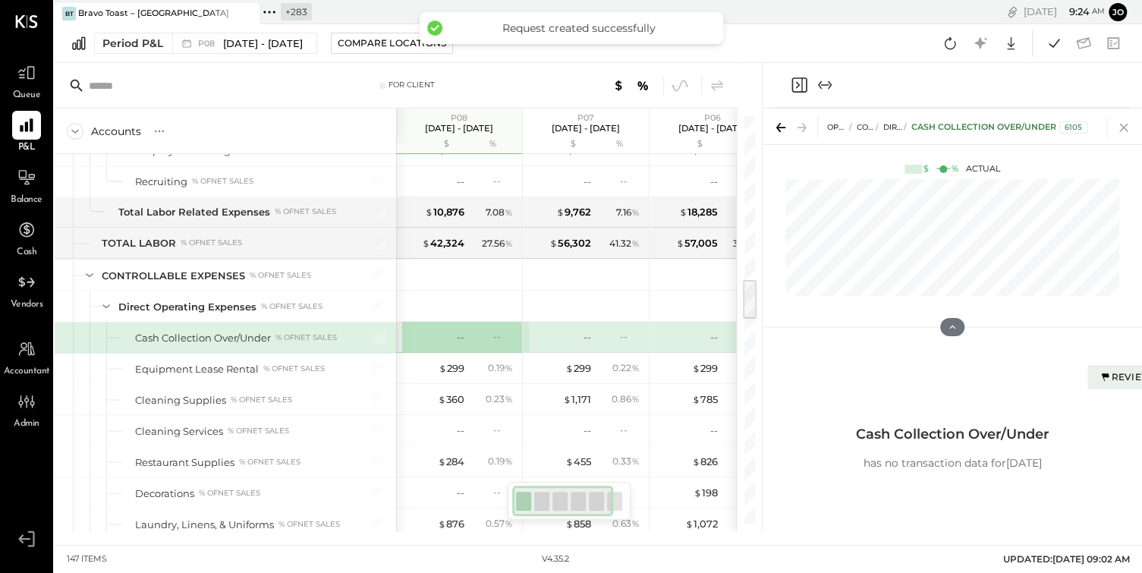
click at [1123, 129] on icon at bounding box center [1124, 127] width 21 height 21
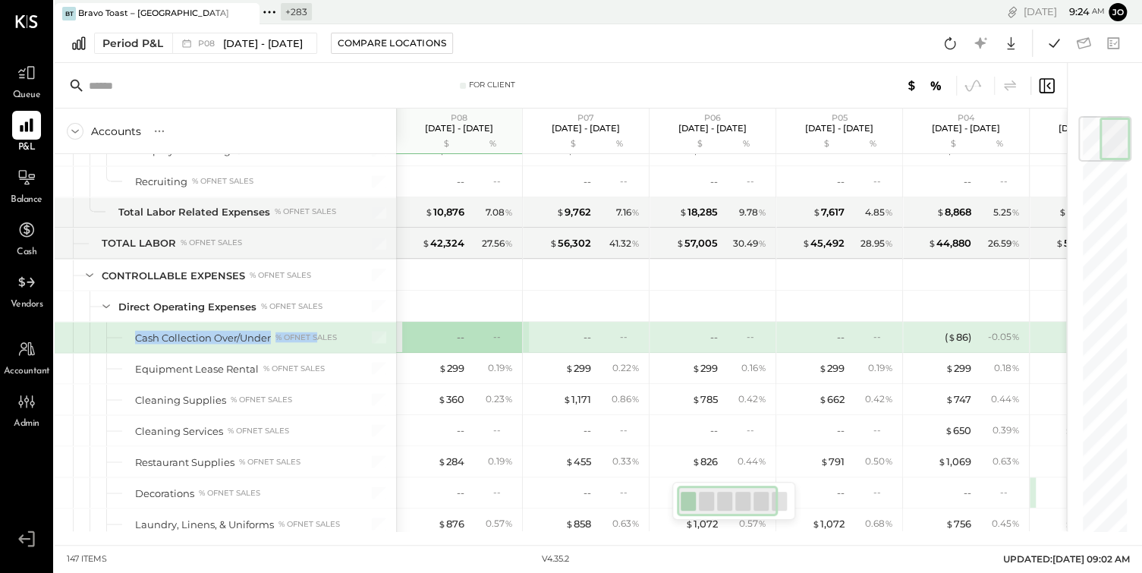
drag, startPoint x: 129, startPoint y: 321, endPoint x: 321, endPoint y: 323, distance: 192.1
click at [321, 323] on div "Cash Collection Over/Under % of NET SALES" at bounding box center [226, 337] width 342 height 30
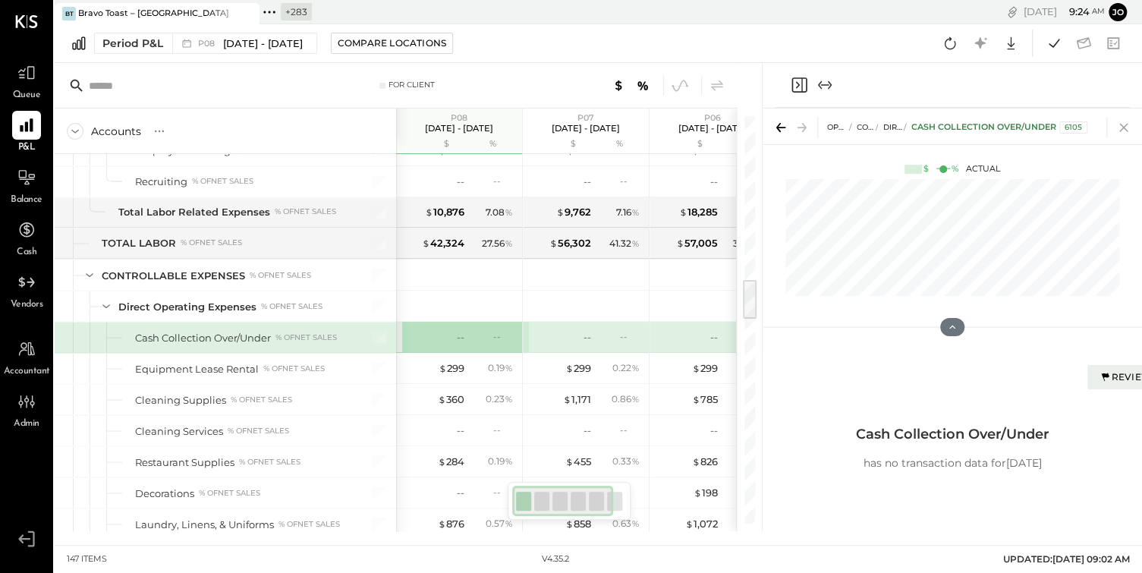
click at [1124, 124] on icon at bounding box center [1124, 127] width 21 height 21
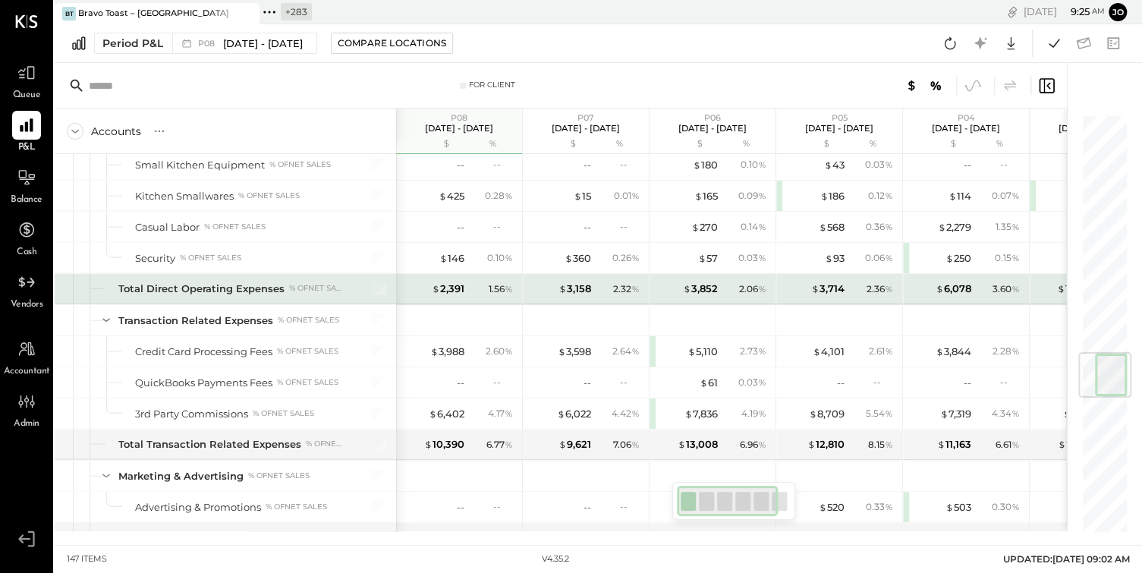
scroll to position [1995, 0]
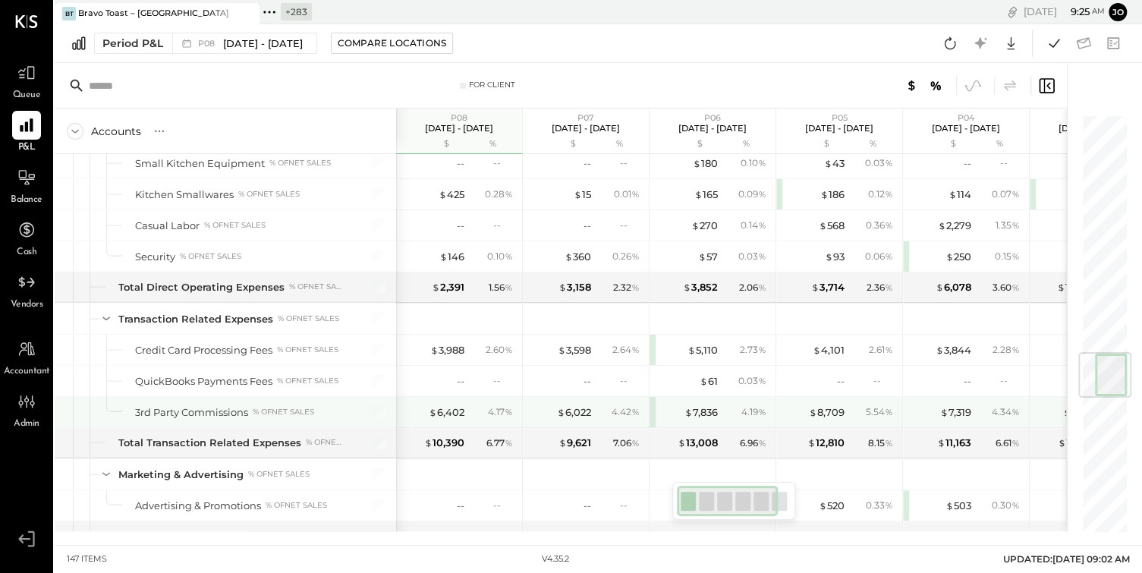
click at [474, 405] on div "4.17 %" at bounding box center [492, 412] width 49 height 14
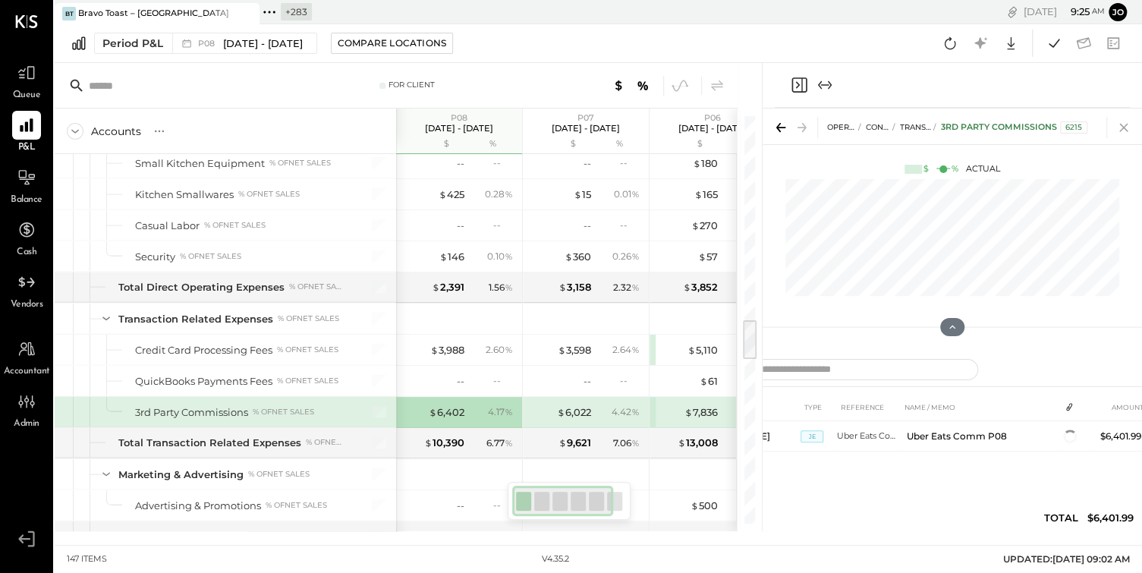
click at [1129, 122] on icon at bounding box center [1124, 127] width 21 height 21
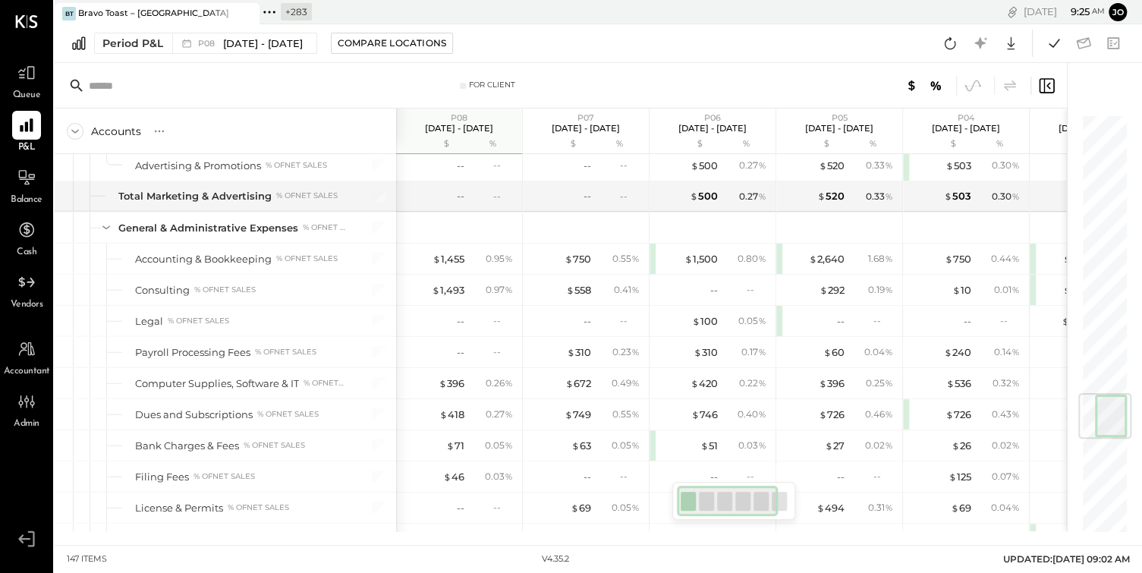
scroll to position [2334, 0]
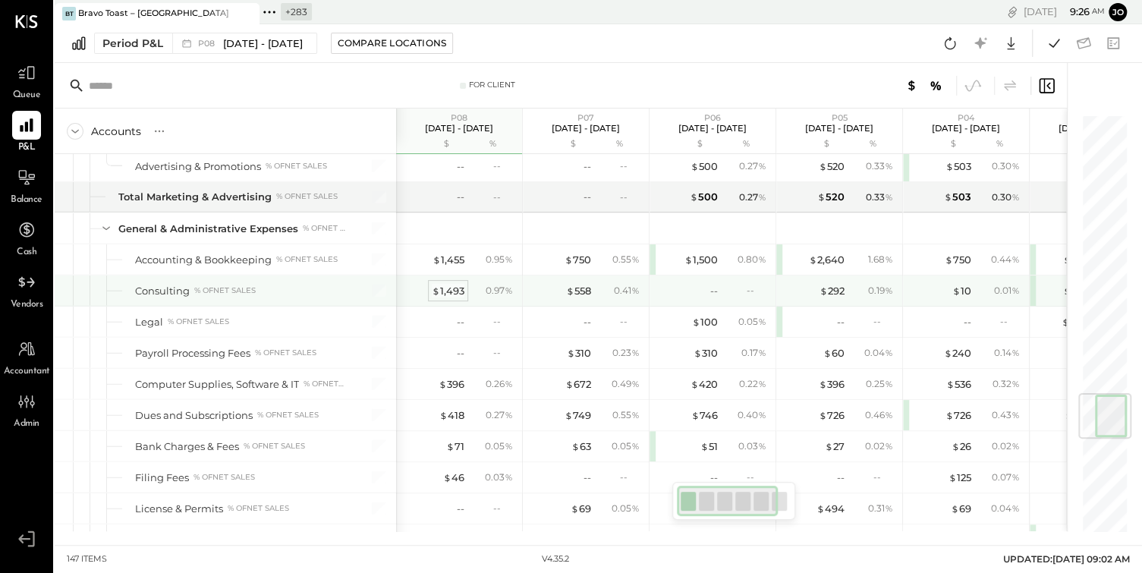
click at [450, 284] on div "$ 1,493" at bounding box center [448, 291] width 33 height 14
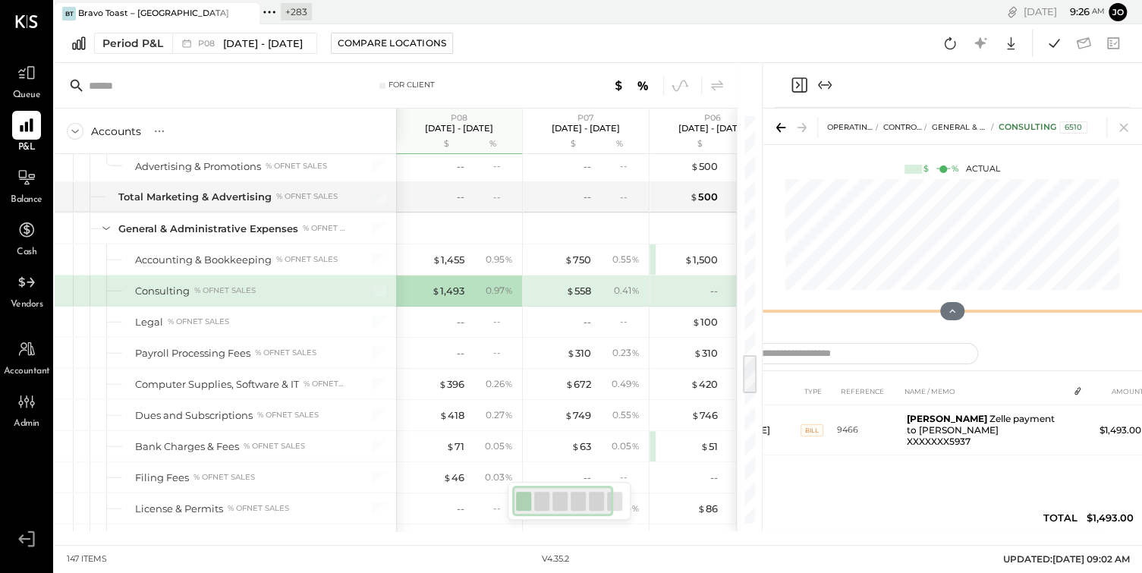
click at [938, 185] on div "OPERATING EXPENSES (EBITDA) CONTROLLABLE EXPENSES General & Administrative Expe…" at bounding box center [953, 221] width 380 height 224
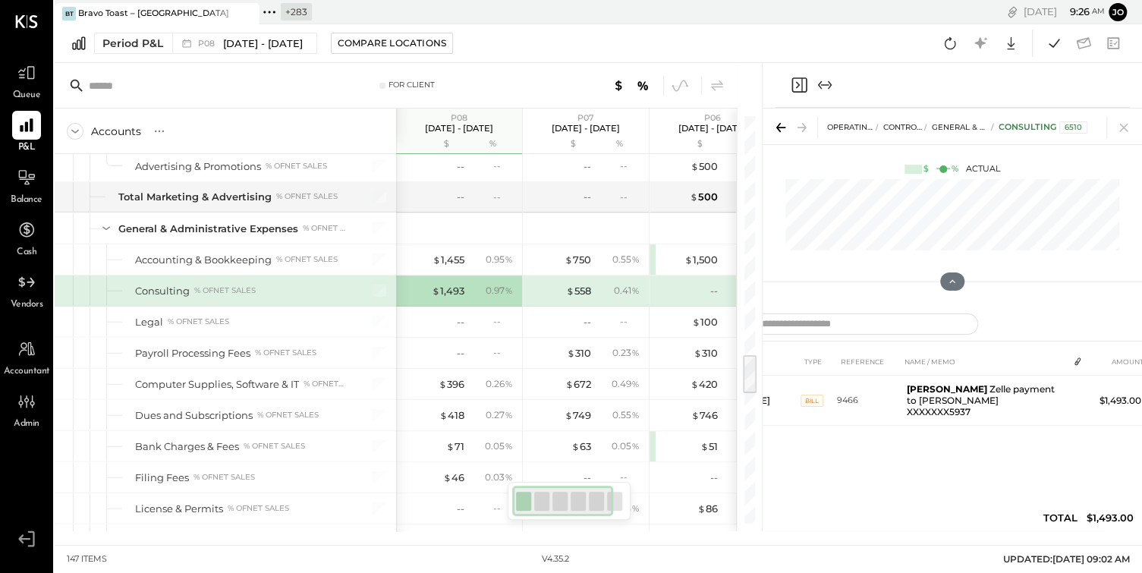
click at [762, 421] on div "DATE TYPE REFERENCE NAME / MEMO AMOUNT [DATE] BILL 9466 [PERSON_NAME] [PERSON_N…" at bounding box center [953, 443] width 440 height 191
click at [1120, 130] on icon at bounding box center [1124, 128] width 8 height 8
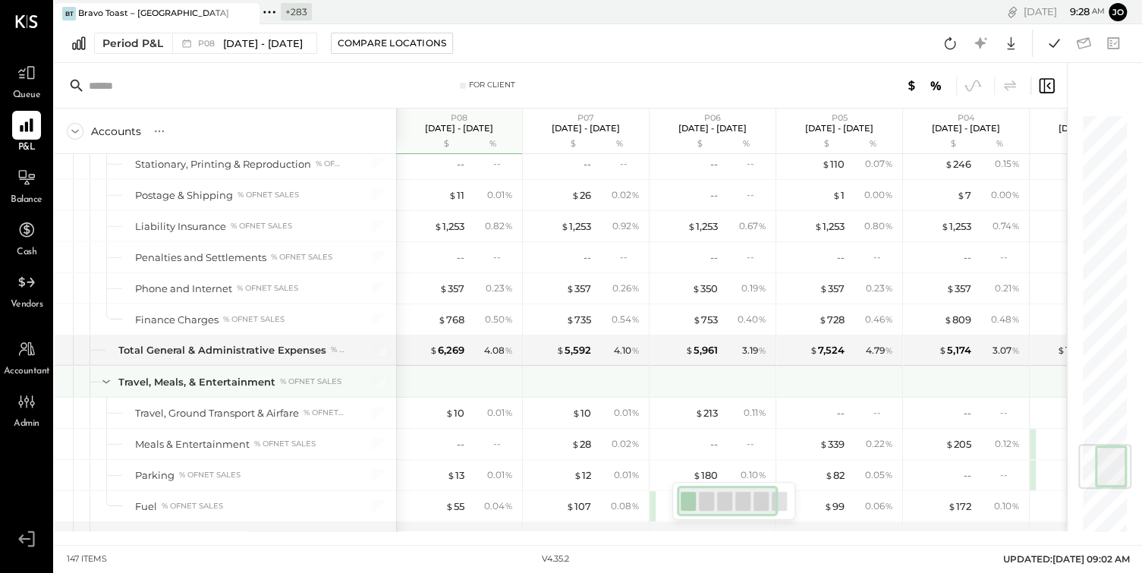
scroll to position [2739, 0]
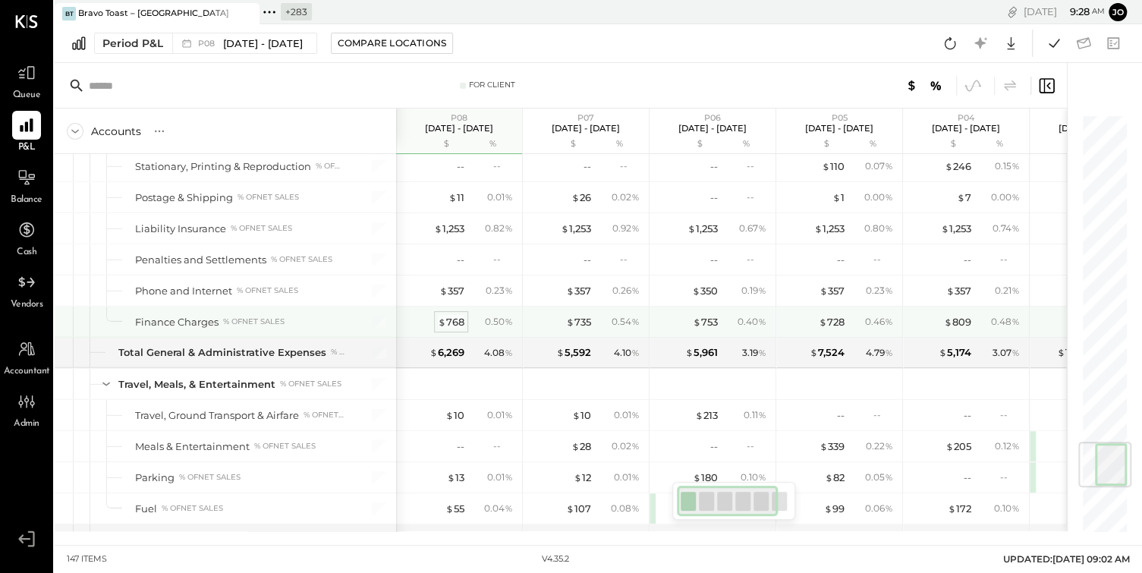
click at [461, 315] on div "$ 768" at bounding box center [451, 322] width 27 height 14
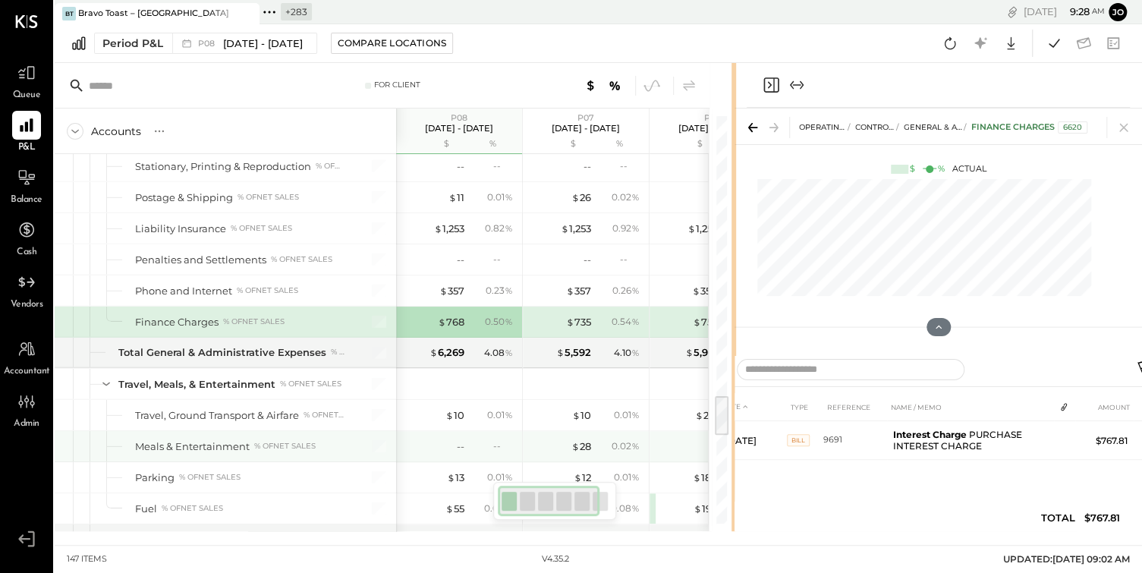
drag, startPoint x: 761, startPoint y: 411, endPoint x: 580, endPoint y: 416, distance: 180.7
click at [580, 416] on div "For Client Accounts S % GL P08 [DATE] - [DATE] $ % P07 [DATE] - [DATE] $ % P06 …" at bounding box center [599, 297] width 1088 height 468
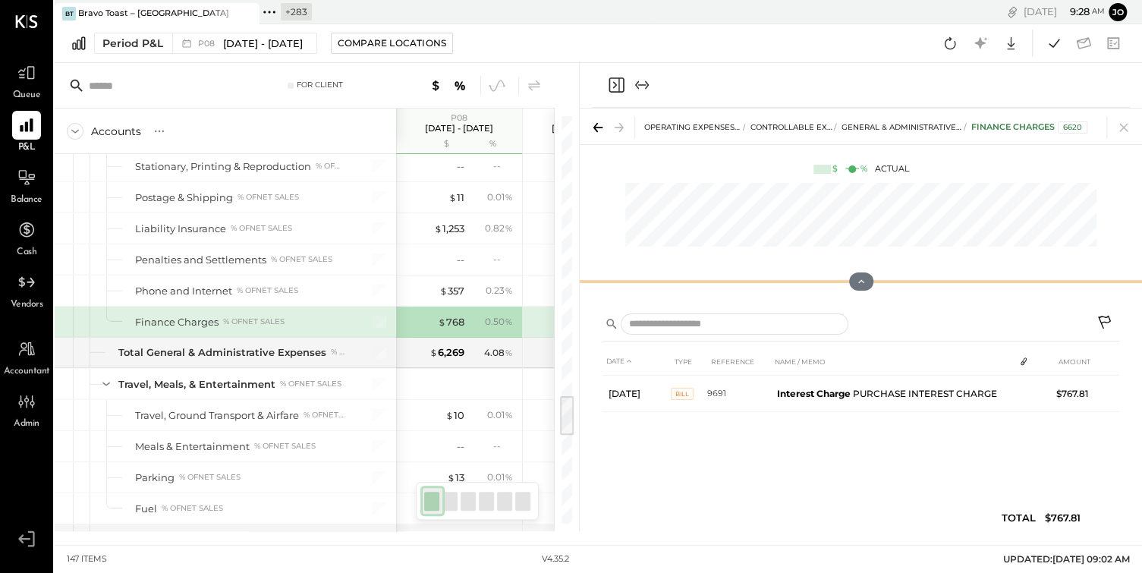
click at [856, 237] on div "OPERATING EXPENSES (EBITDA) CONTROLLABLE EXPENSES General & Administrative Expe…" at bounding box center [861, 206] width 562 height 194
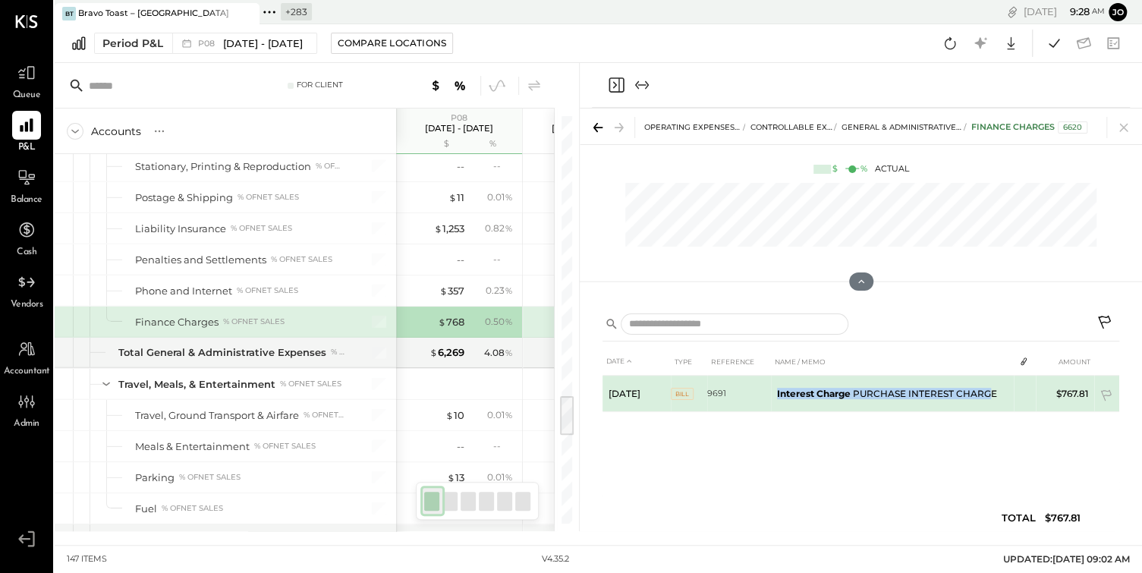
drag, startPoint x: 772, startPoint y: 392, endPoint x: 991, endPoint y: 391, distance: 218.6
click at [991, 391] on td "Interest Charge PURCHASE INTEREST CHARGE" at bounding box center [892, 394] width 243 height 36
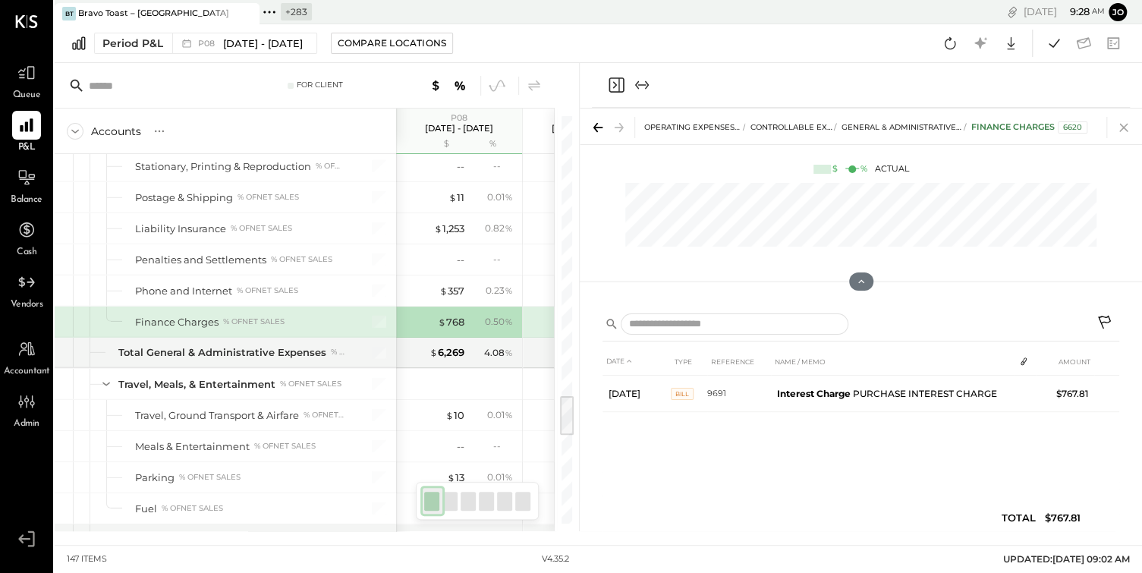
click at [1129, 128] on icon at bounding box center [1124, 127] width 21 height 21
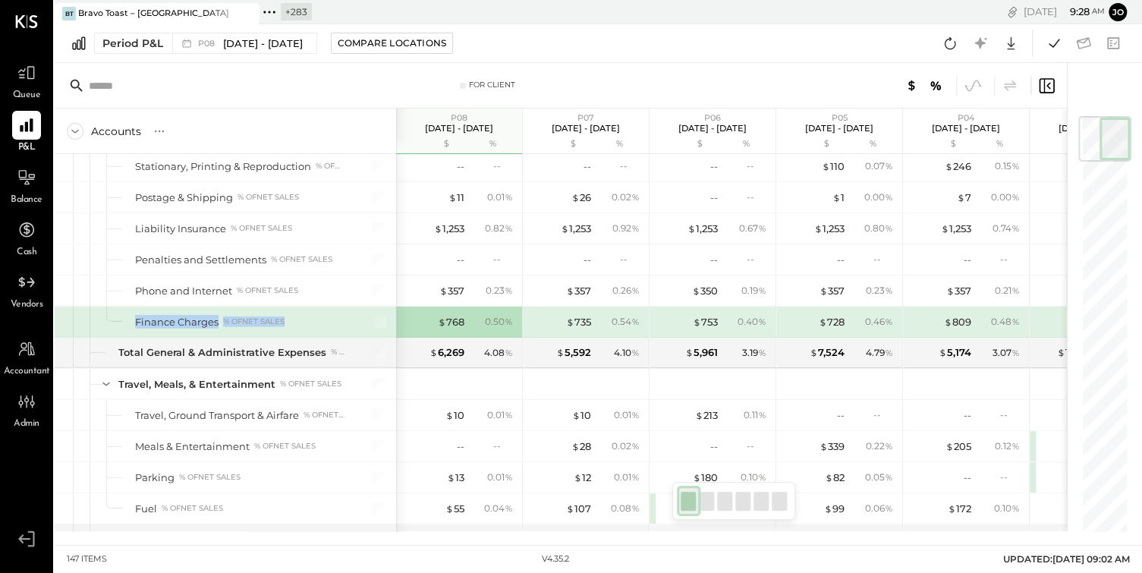
drag, startPoint x: 131, startPoint y: 301, endPoint x: 293, endPoint y: 301, distance: 161.7
click at [293, 307] on div "Finance Charges % of NET SALES" at bounding box center [226, 322] width 342 height 30
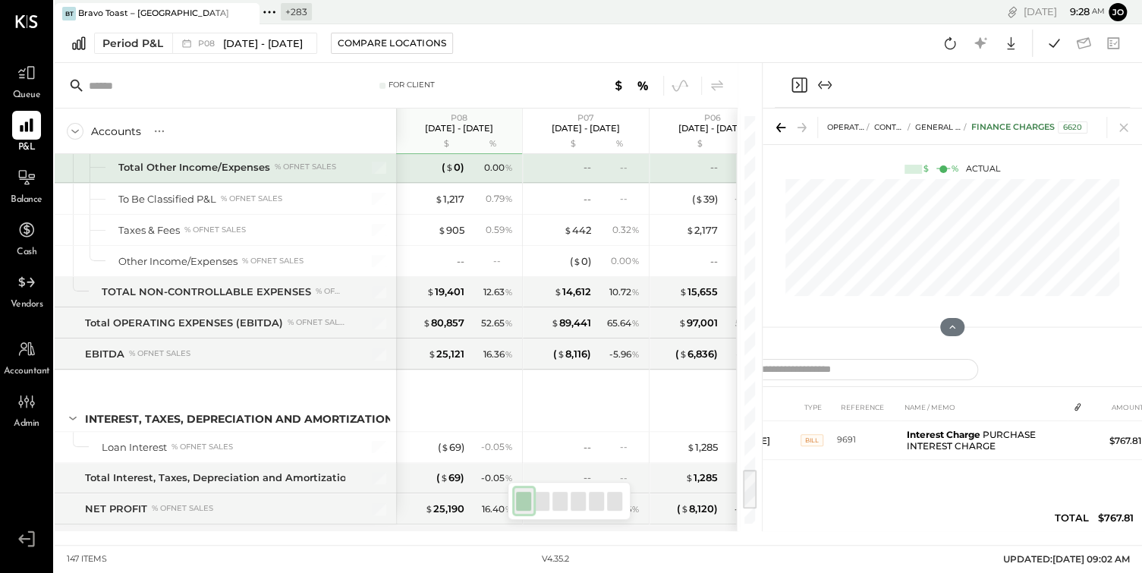
scroll to position [3388, 0]
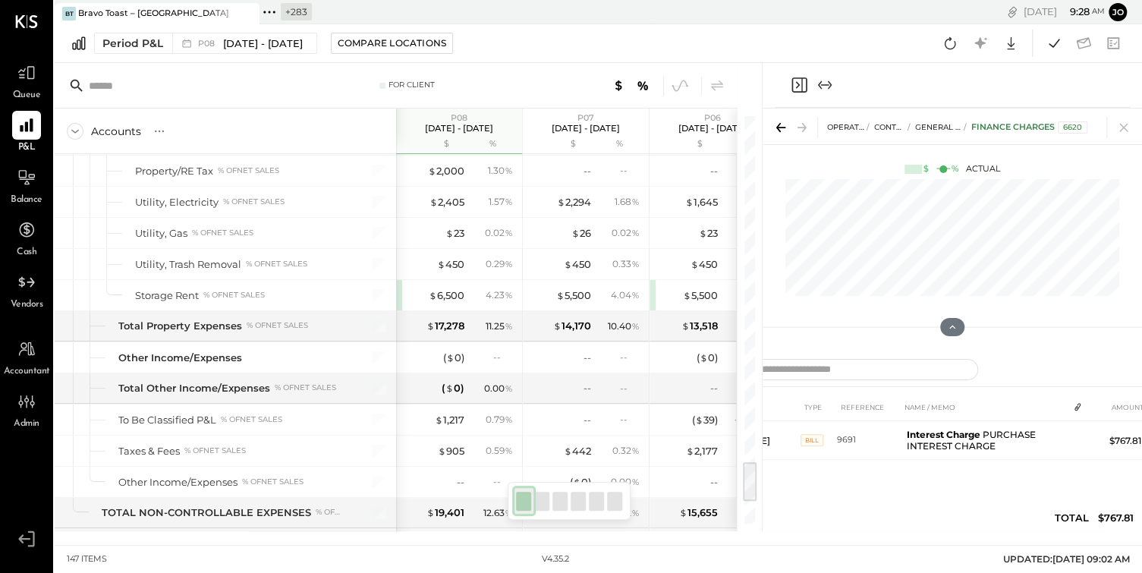
click at [1130, 114] on div "OPERATING EXPENSES (EBITDA) CONTROLLABLE EXPENSES General & Administrative Expe…" at bounding box center [953, 127] width 380 height 36
click at [1121, 131] on icon at bounding box center [1124, 127] width 21 height 21
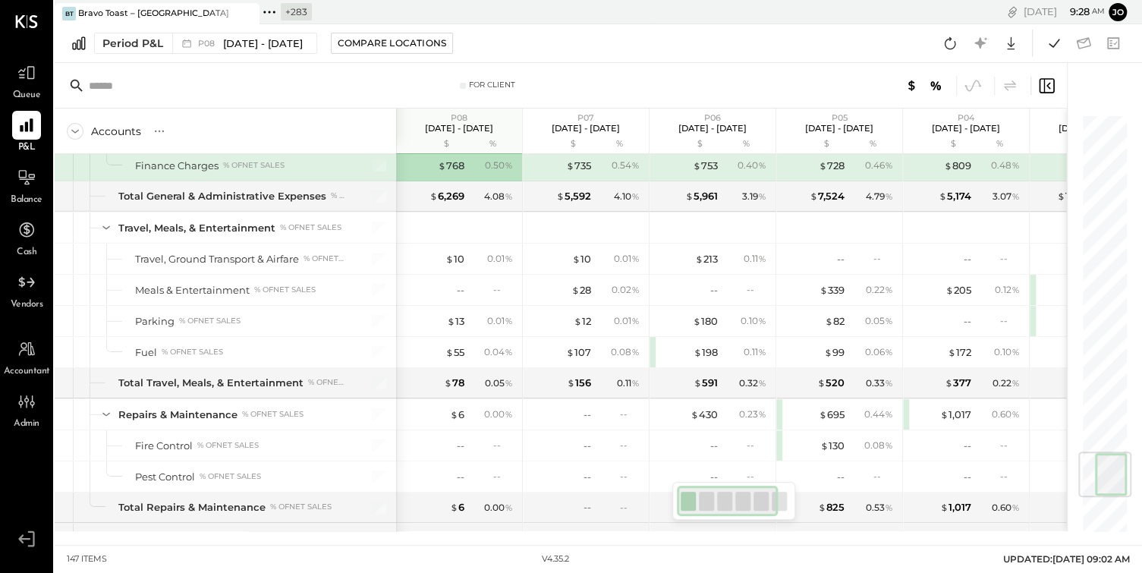
scroll to position [2758, 0]
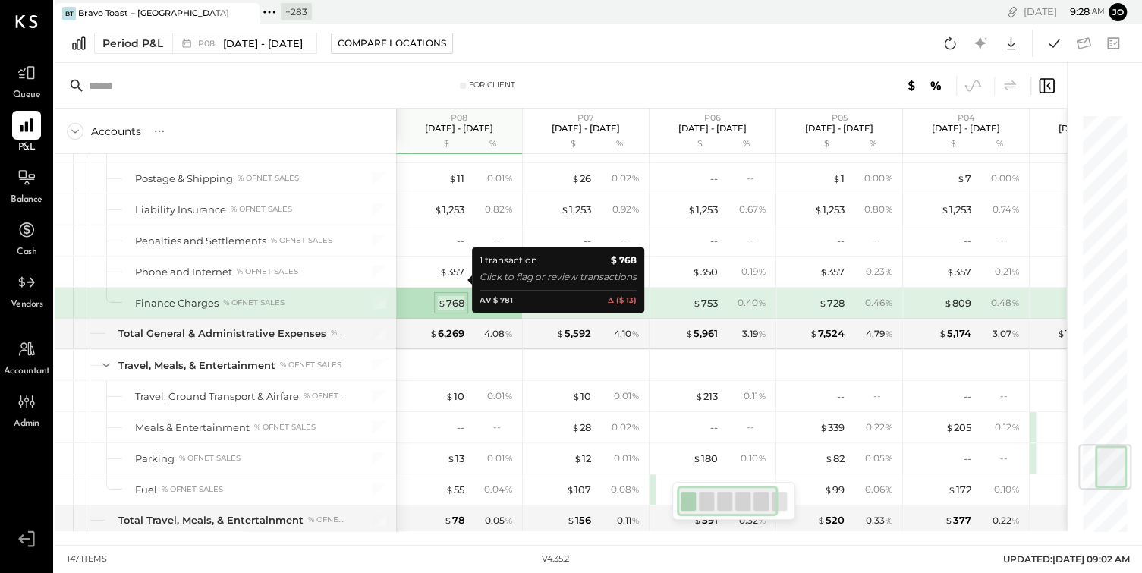
click at [453, 296] on div "$ 768" at bounding box center [451, 303] width 27 height 14
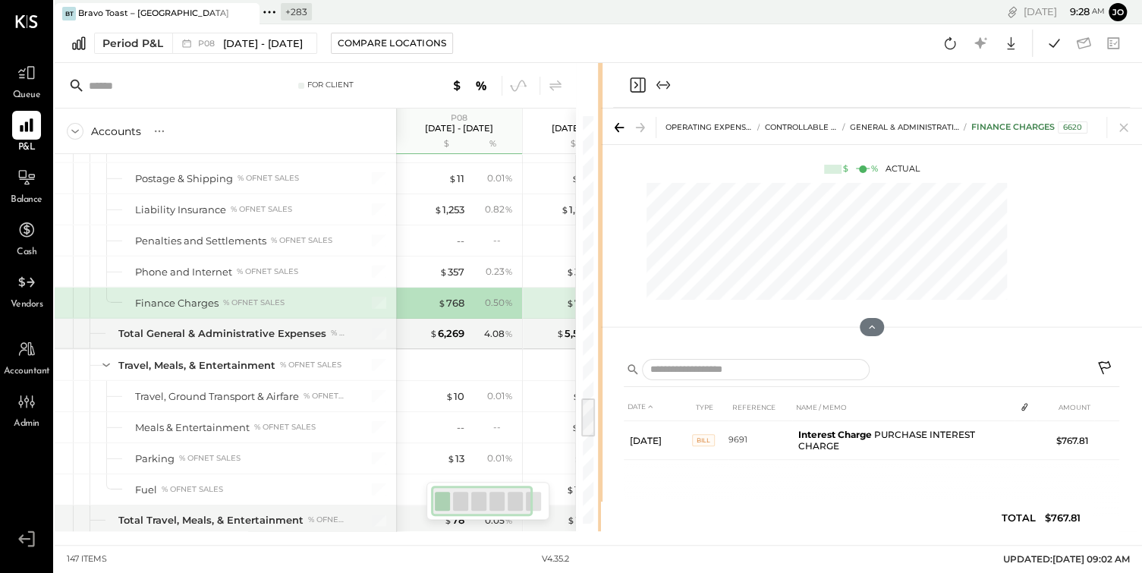
drag, startPoint x: 761, startPoint y: 348, endPoint x: 566, endPoint y: 354, distance: 195.2
click at [567, 354] on div "For Client Accounts S % GL P08 [DATE] - [DATE] $ % P07 [DATE] - [DATE] $ % P06 …" at bounding box center [599, 297] width 1088 height 468
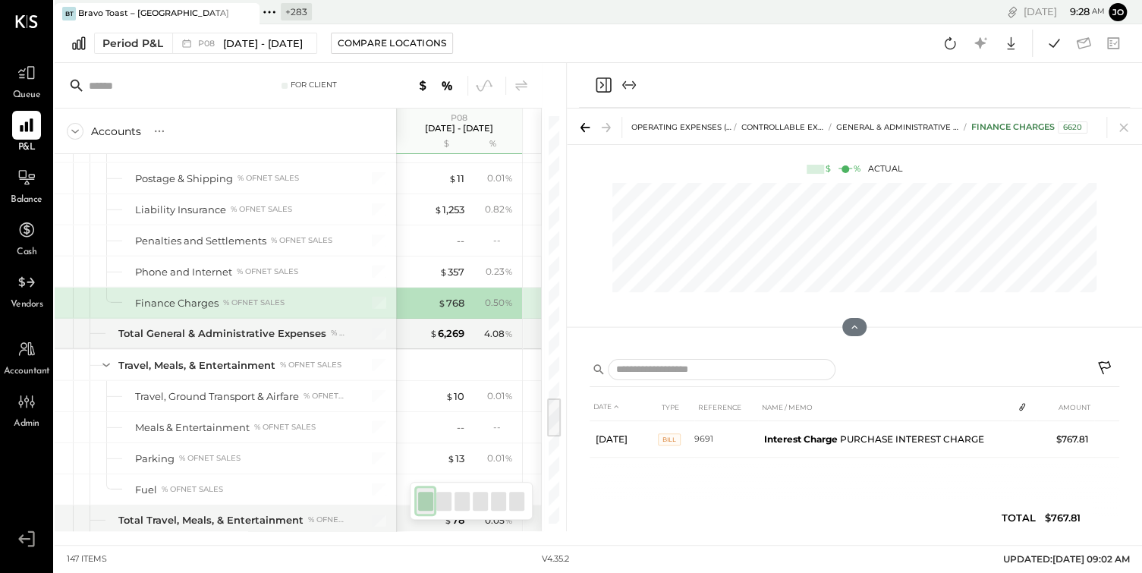
click at [1111, 373] on icon at bounding box center [1106, 370] width 18 height 18
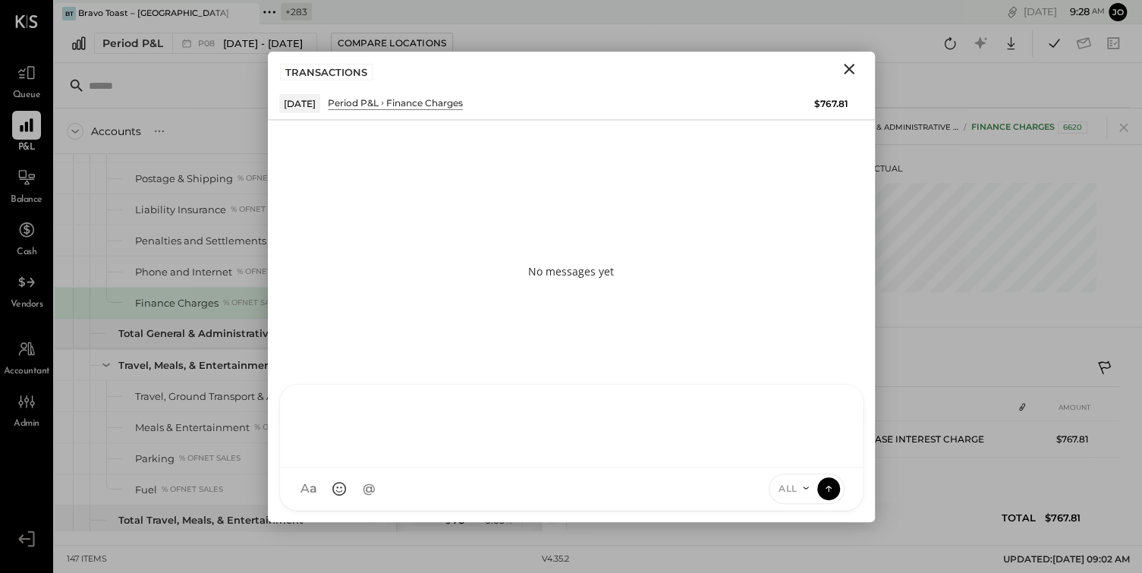
click at [600, 455] on div at bounding box center [571, 424] width 553 height 61
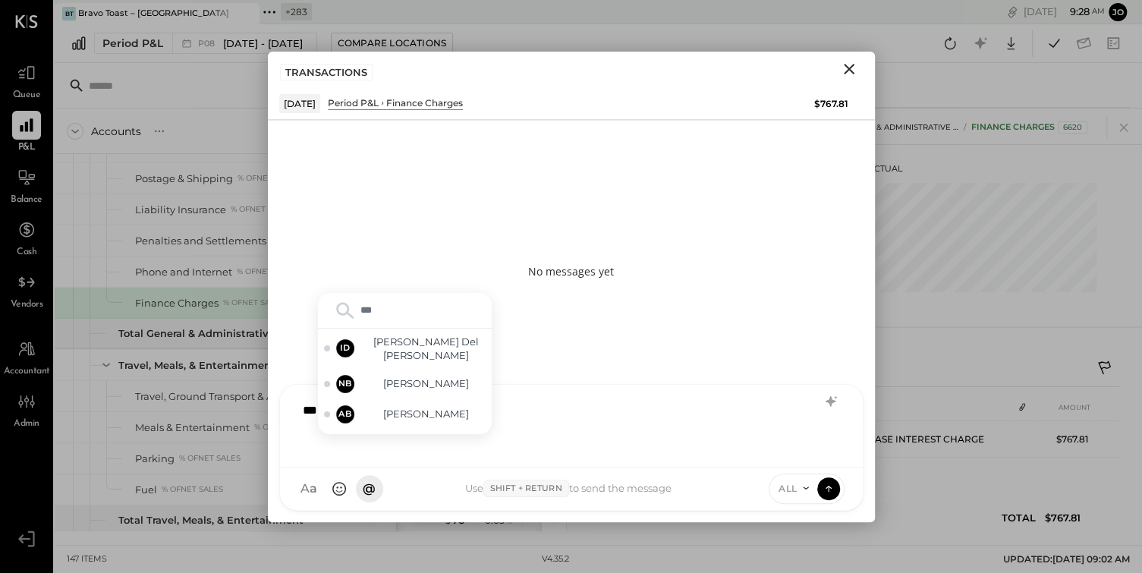
type input "****"
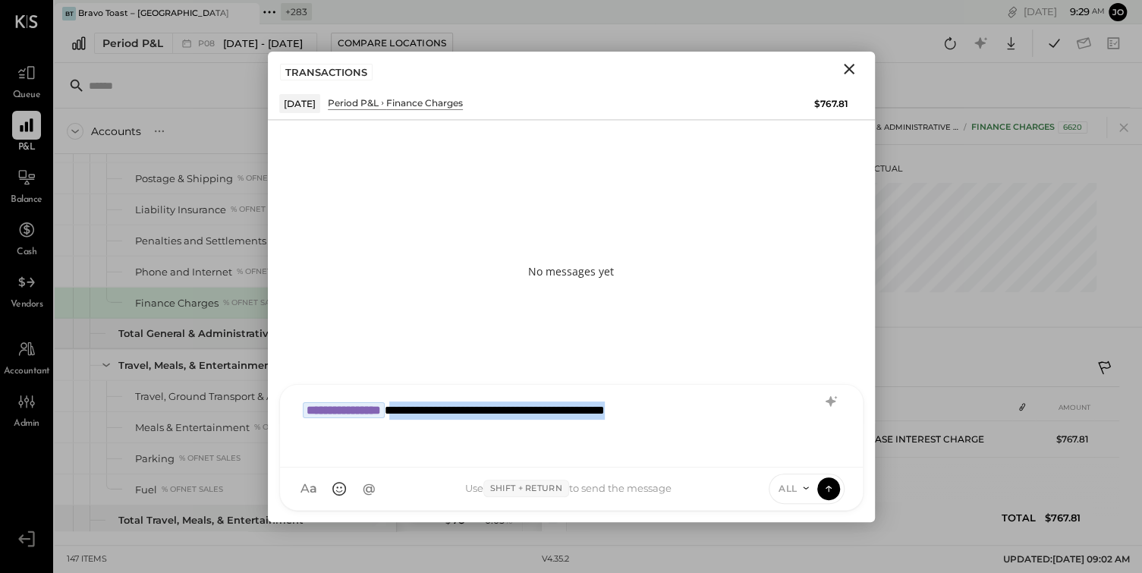
drag, startPoint x: 432, startPoint y: 412, endPoint x: 848, endPoint y: 424, distance: 416.2
click at [849, 424] on div "**********" at bounding box center [571, 426] width 583 height 83
click at [729, 406] on div "**********" at bounding box center [571, 424] width 553 height 61
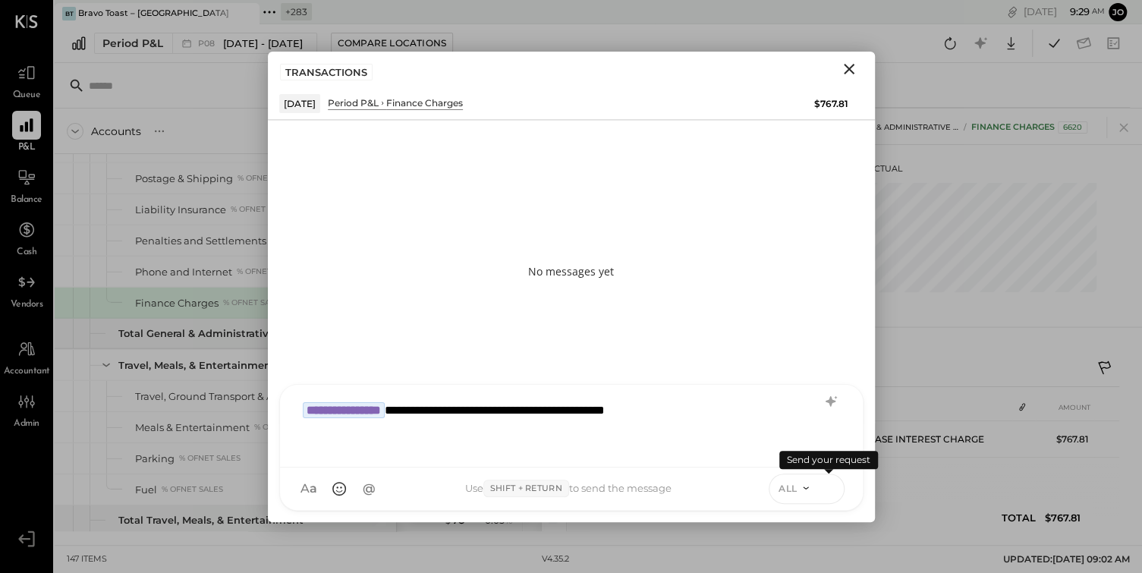
click at [831, 493] on icon at bounding box center [829, 488] width 14 height 15
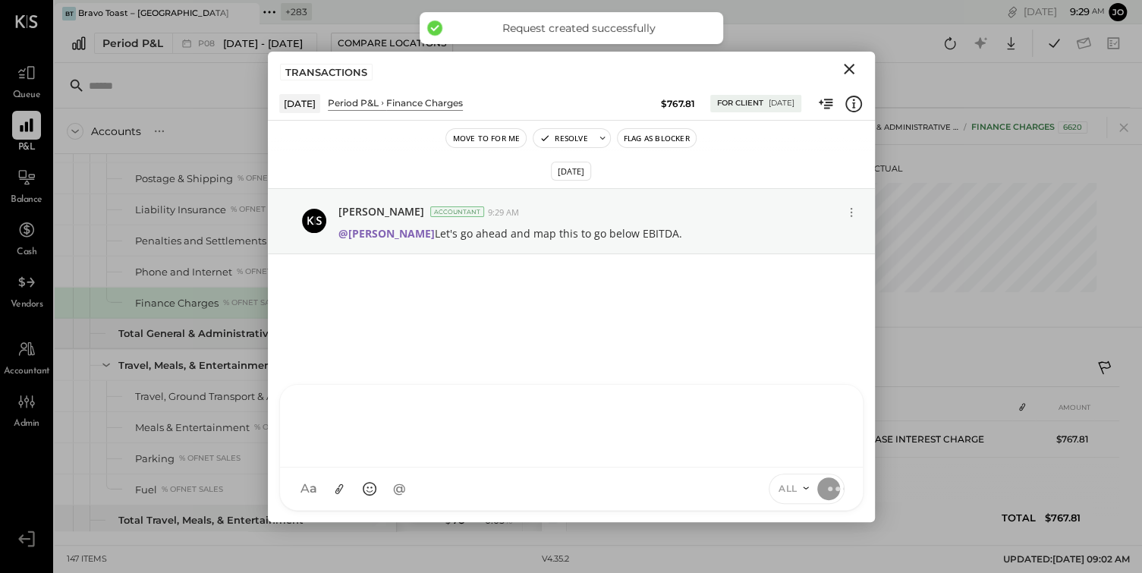
click at [853, 66] on icon "Close" at bounding box center [849, 69] width 18 height 18
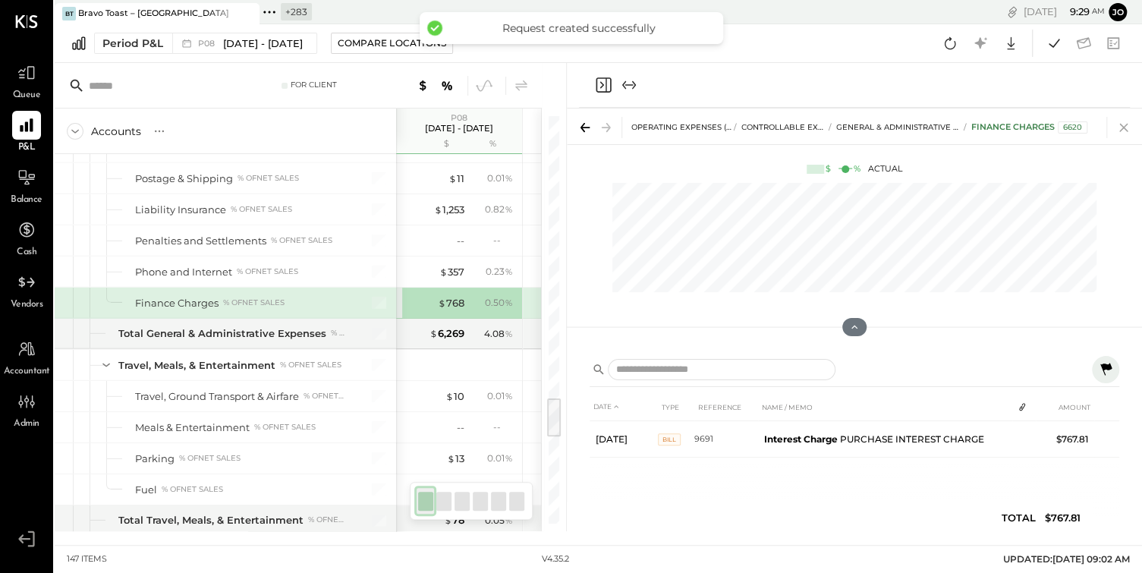
click at [1129, 129] on icon at bounding box center [1124, 127] width 21 height 21
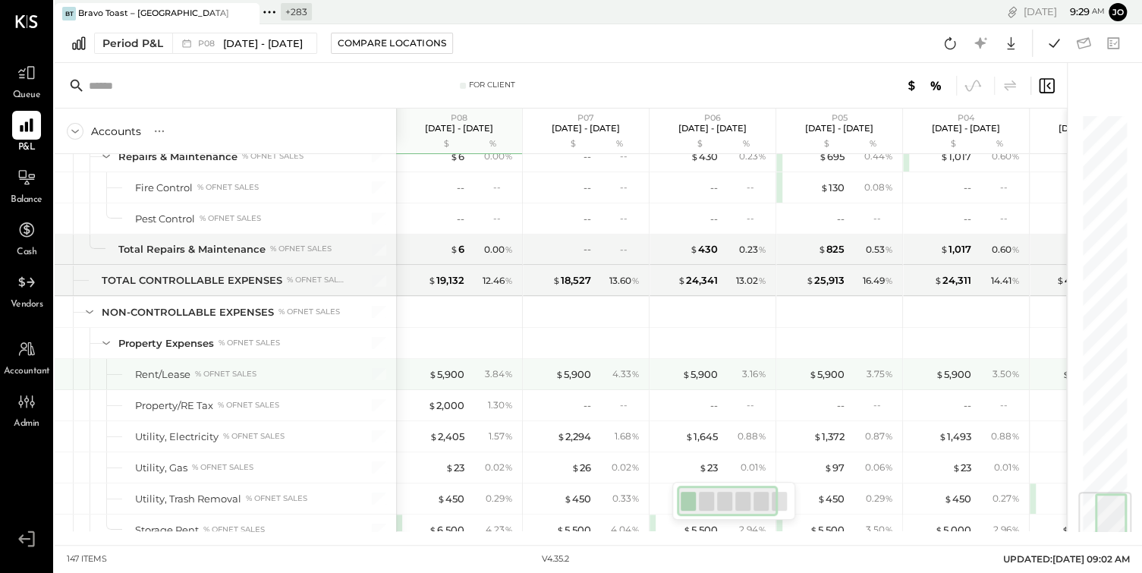
scroll to position [3197, 0]
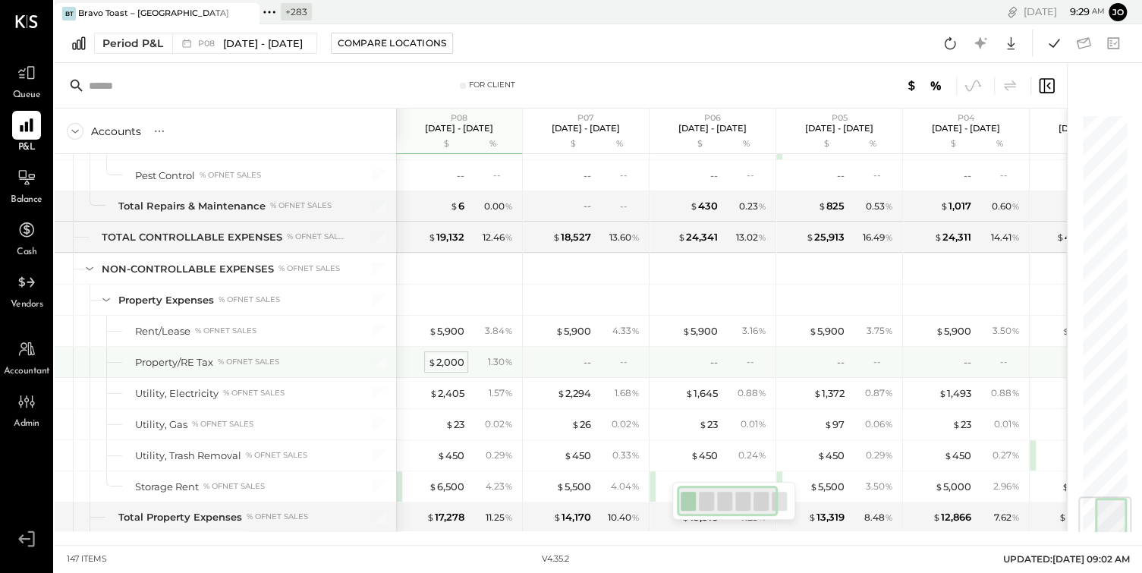
click at [443, 355] on div "$ 2,000" at bounding box center [446, 362] width 36 height 14
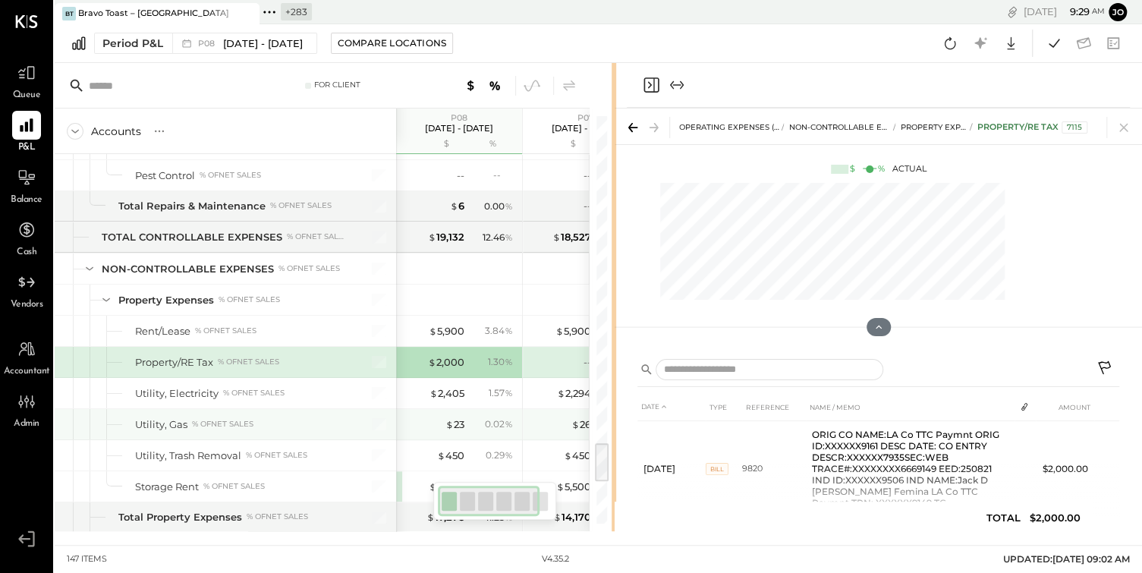
drag, startPoint x: 761, startPoint y: 407, endPoint x: 570, endPoint y: 405, distance: 190.5
click at [570, 406] on div "For Client Accounts S % GL P08 [DATE] - [DATE] $ % P07 [DATE] - [DATE] $ % P06 …" at bounding box center [599, 297] width 1088 height 468
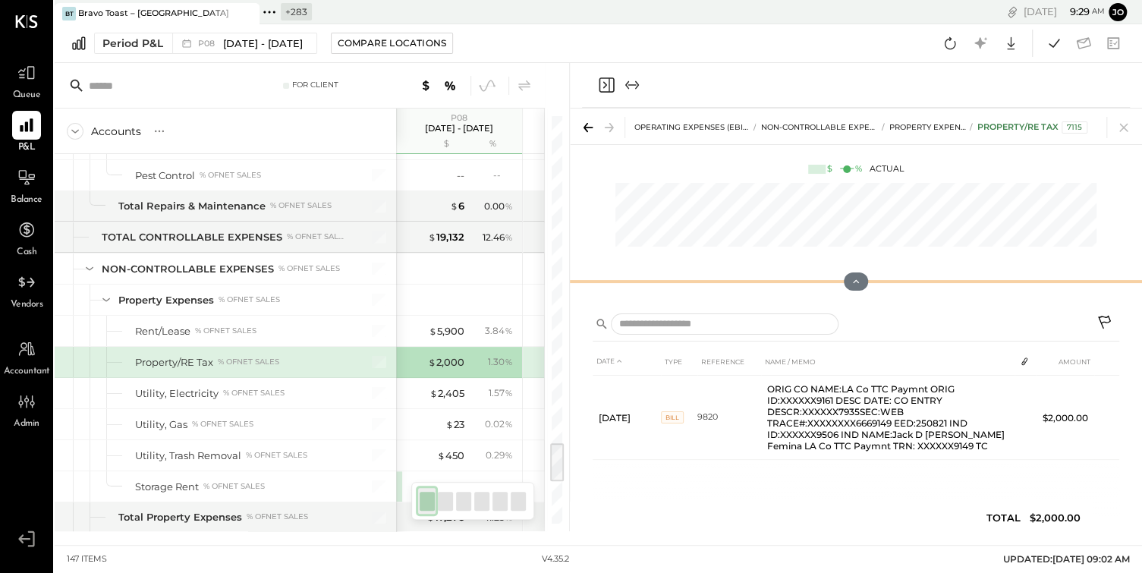
drag, startPoint x: 857, startPoint y: 327, endPoint x: 852, endPoint y: 65, distance: 261.9
click at [852, 65] on div "OPERATING EXPENSES (EBITDA) NON-CONTROLLABLE EXPENSES Property Expenses Propert…" at bounding box center [856, 297] width 572 height 468
click at [1123, 122] on icon at bounding box center [1124, 127] width 21 height 21
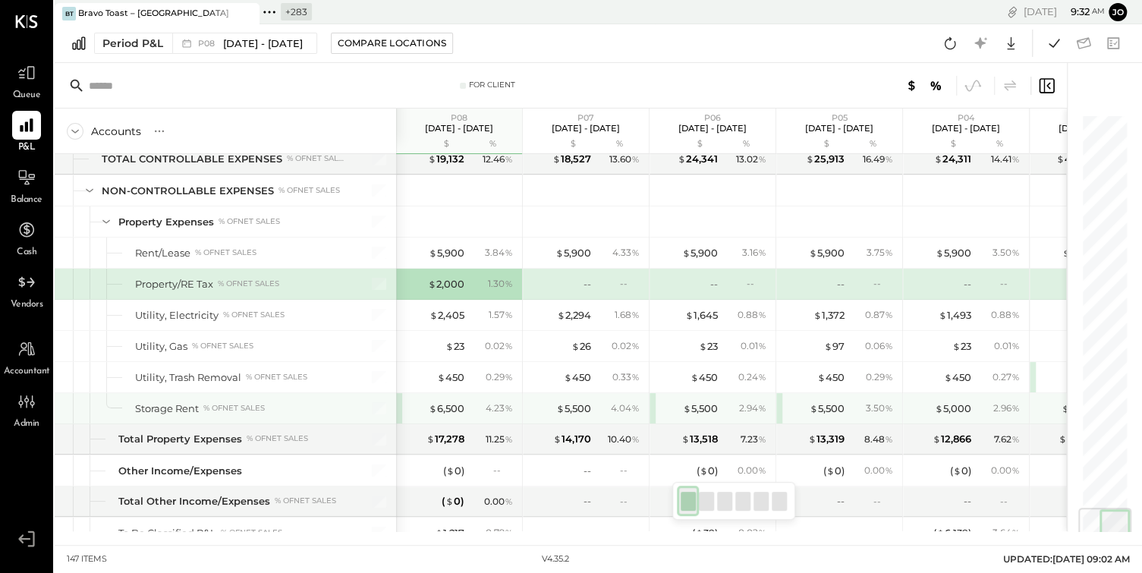
scroll to position [3288, 0]
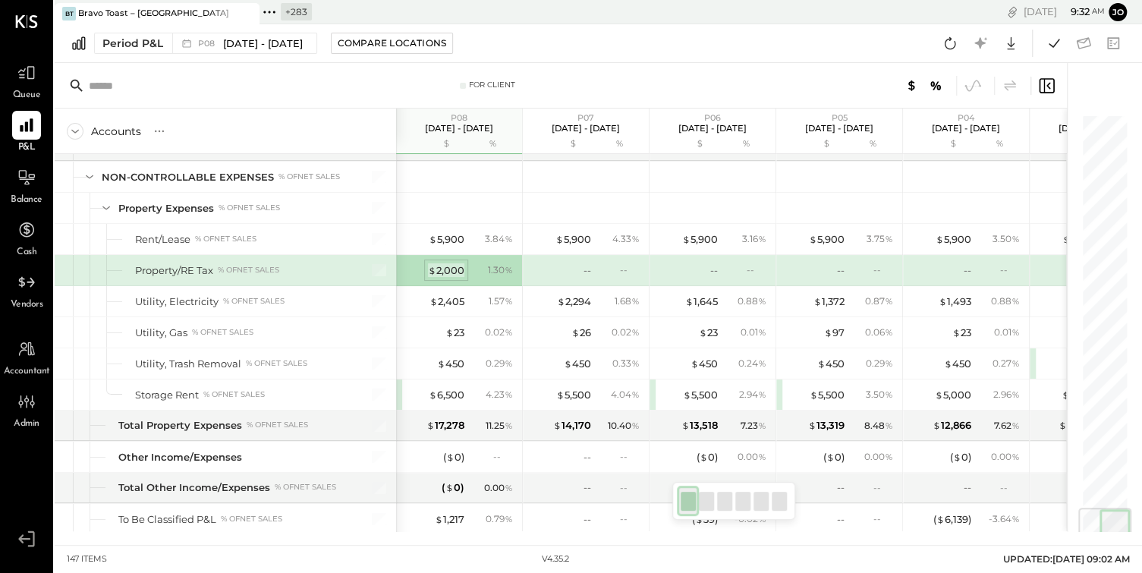
click at [452, 263] on div "$ 2,000" at bounding box center [446, 270] width 36 height 14
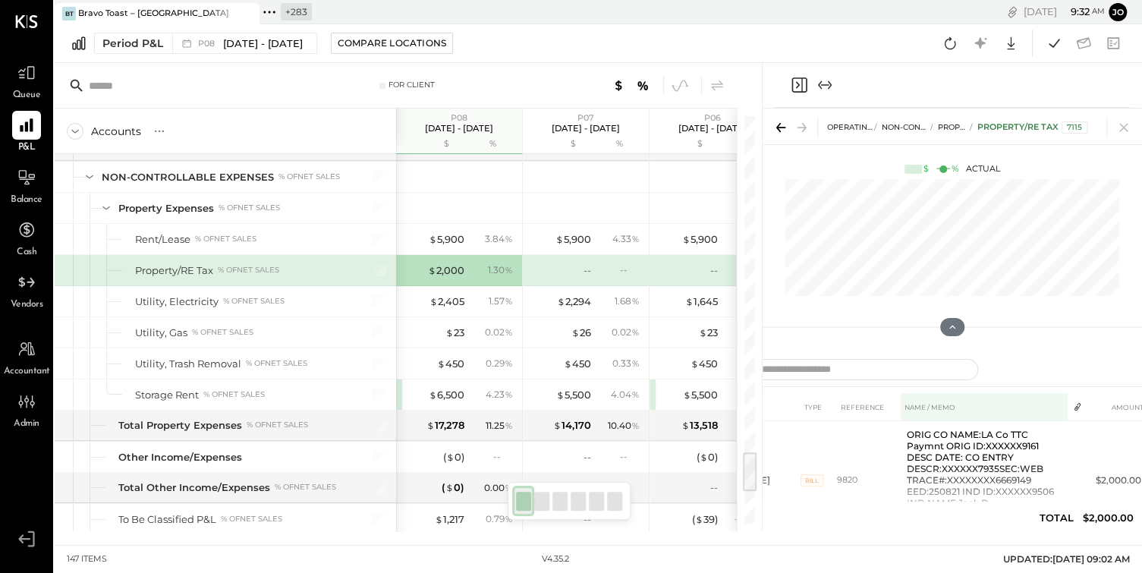
scroll to position [58, 0]
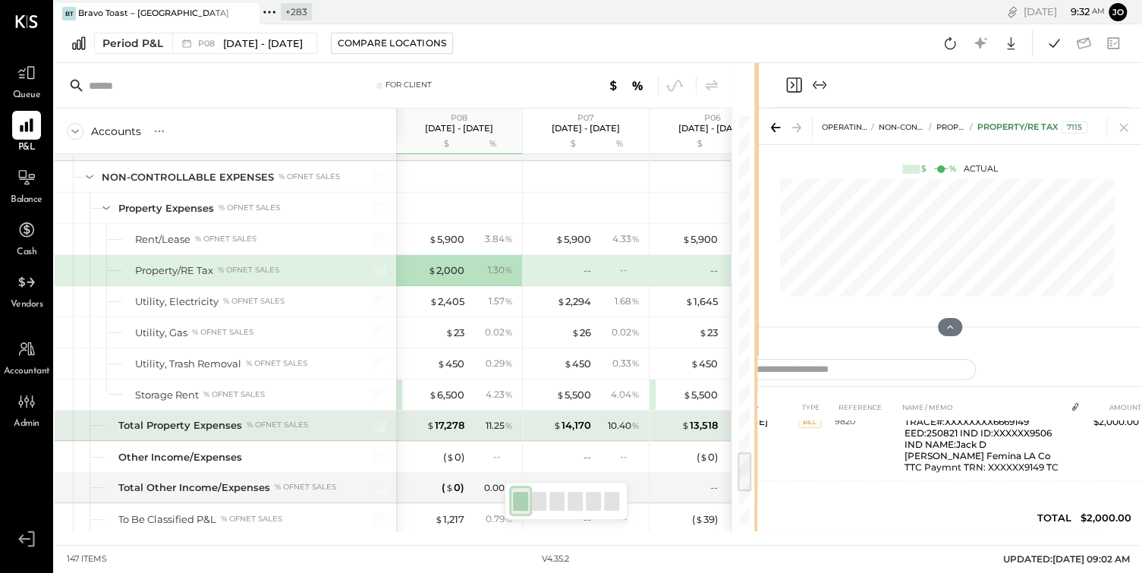
drag, startPoint x: 760, startPoint y: 407, endPoint x: 466, endPoint y: 420, distance: 294.0
click at [466, 420] on div "For Client Accounts S % GL P08 [DATE] - [DATE] $ % P07 [DATE] - [DATE] $ % P06 …" at bounding box center [406, 297] width 702 height 468
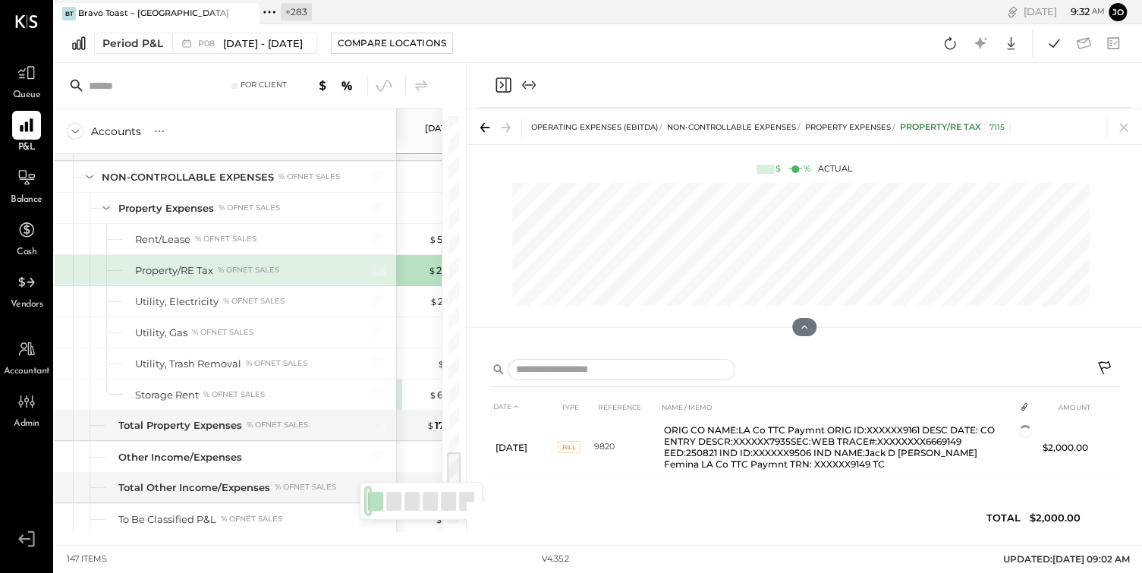
scroll to position [3, 0]
click at [1103, 368] on icon at bounding box center [1106, 370] width 18 height 18
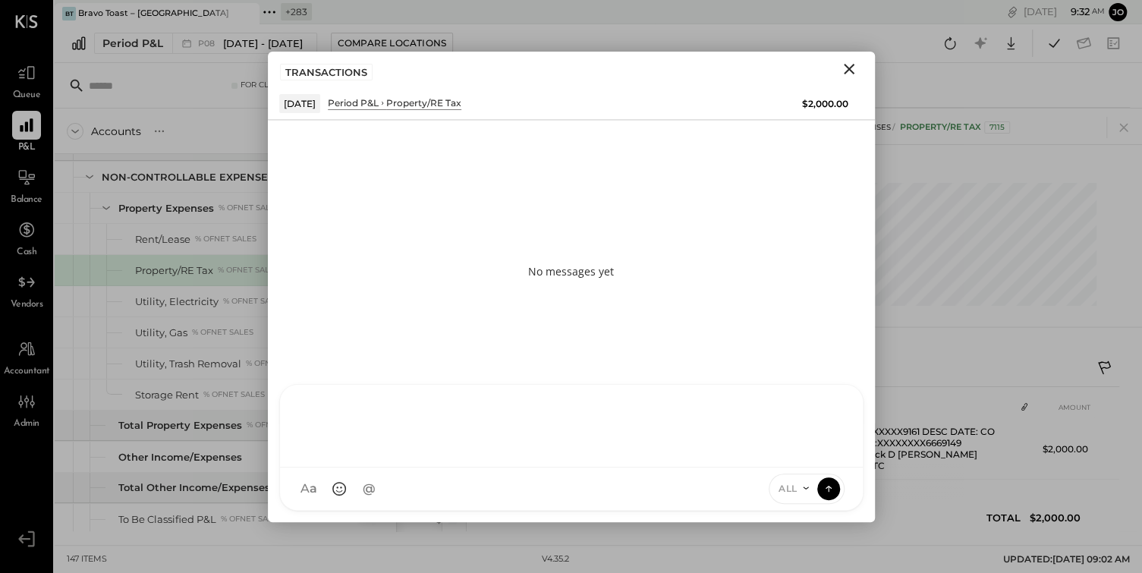
click at [612, 455] on div at bounding box center [571, 424] width 553 height 61
type input "******"
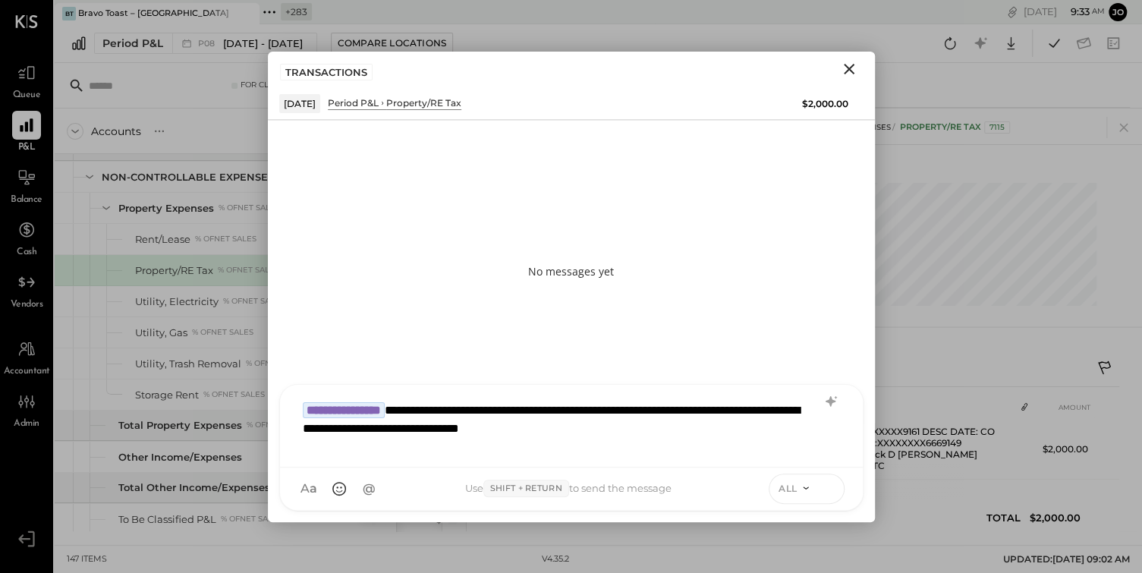
click at [824, 491] on icon at bounding box center [829, 488] width 14 height 15
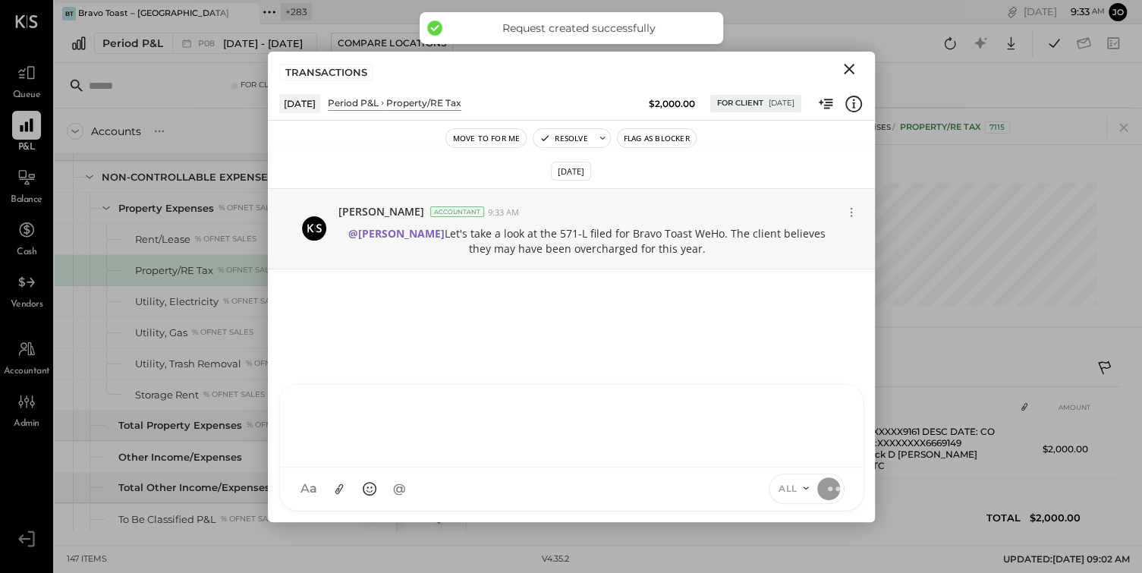
click at [849, 73] on icon "Close" at bounding box center [849, 69] width 18 height 18
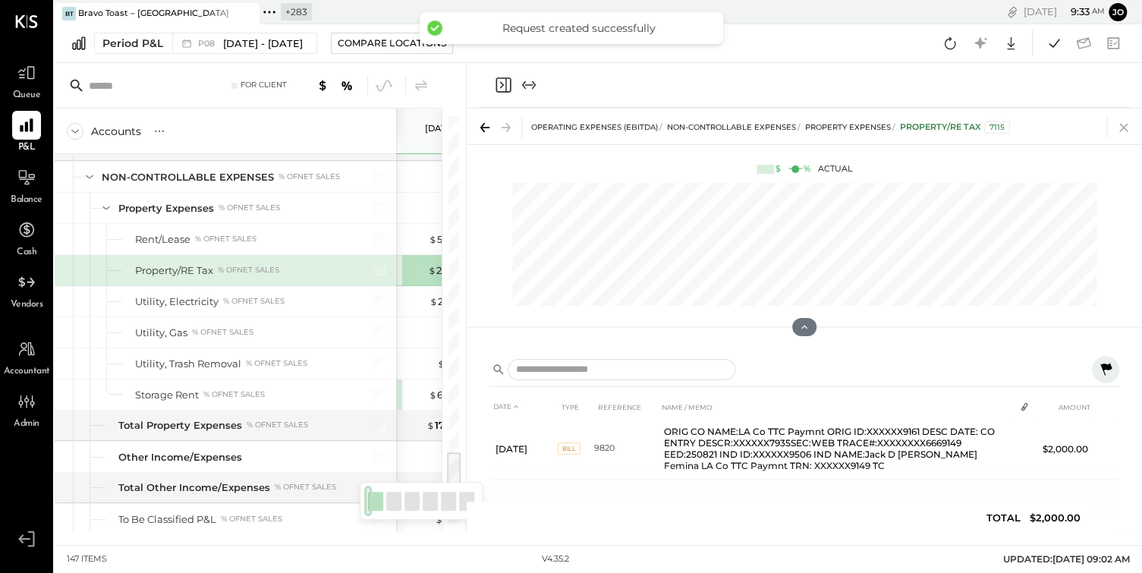
click at [1122, 129] on icon at bounding box center [1124, 128] width 8 height 8
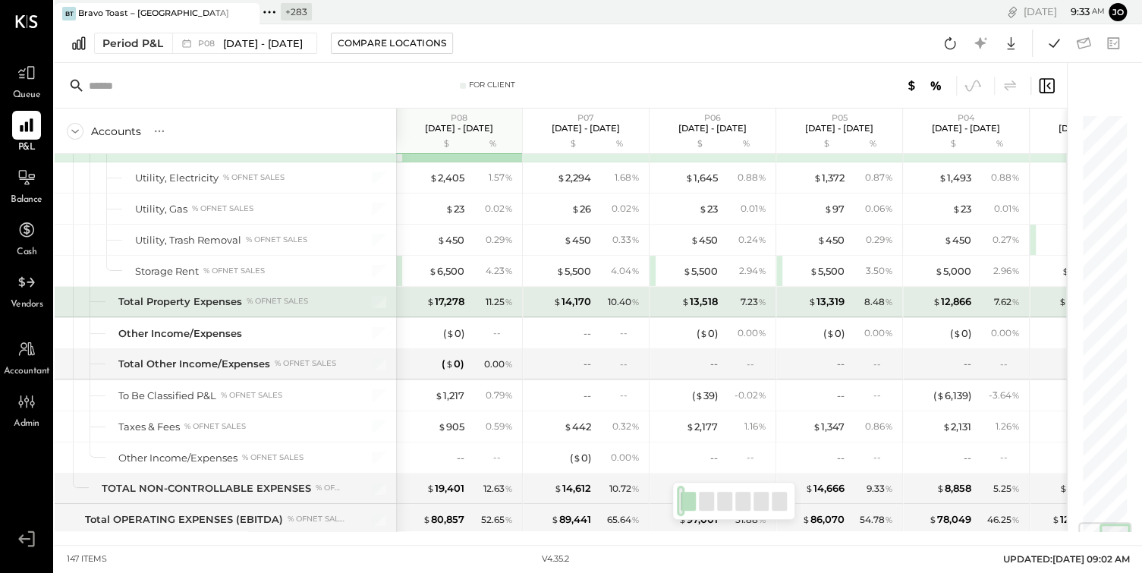
scroll to position [3406, 0]
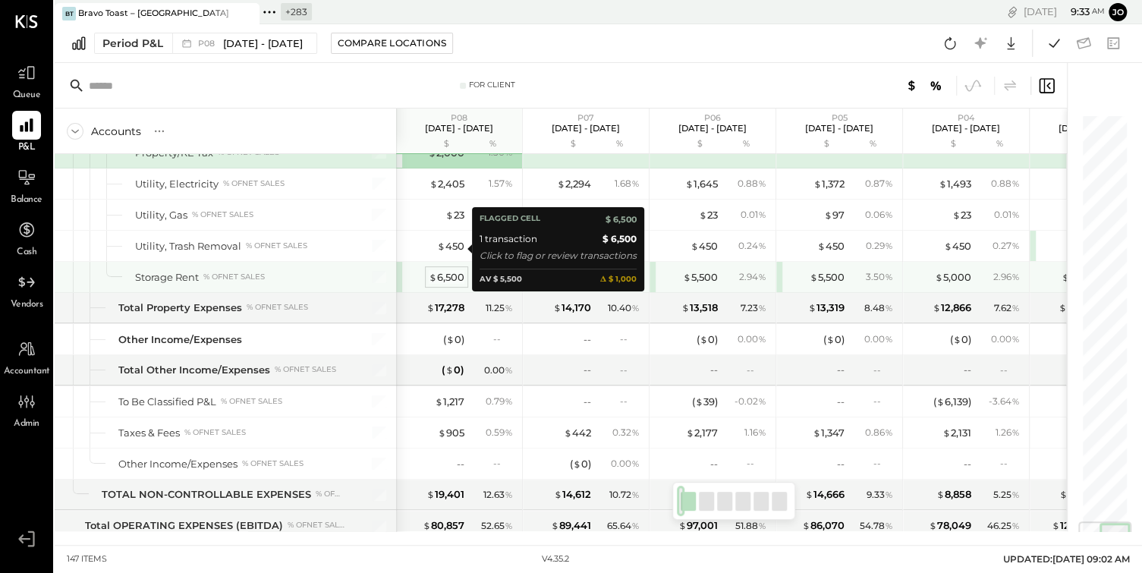
click at [462, 270] on div "$ 6,500" at bounding box center [447, 277] width 36 height 14
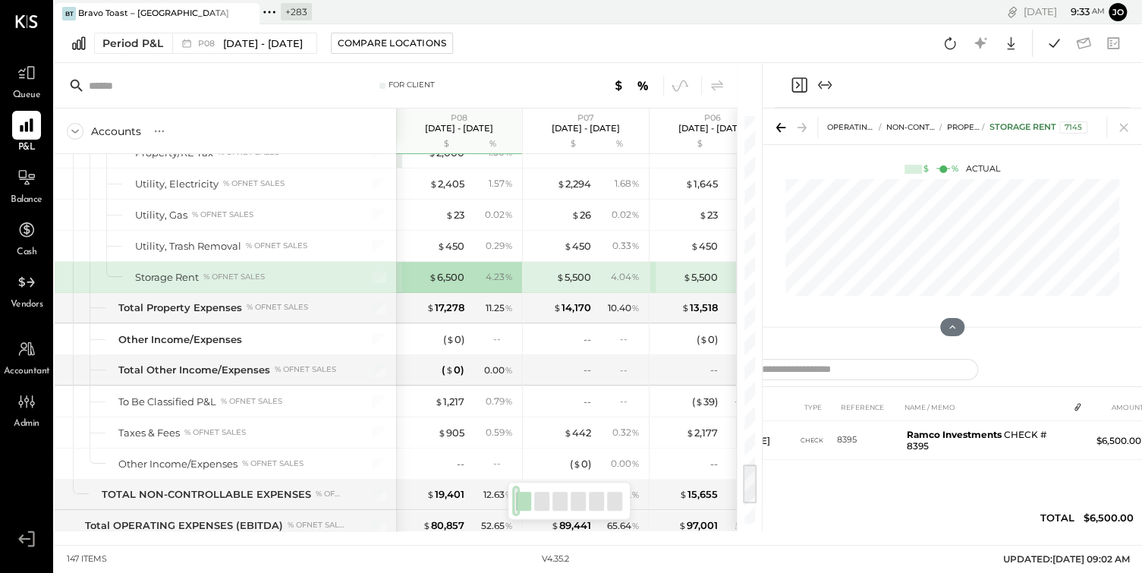
click at [763, 352] on div "DATE TYPE REFERENCE NAME / MEMO AMOUNT [DATE] Check 8395 Ramco Investments CHEC…" at bounding box center [953, 439] width 380 height 183
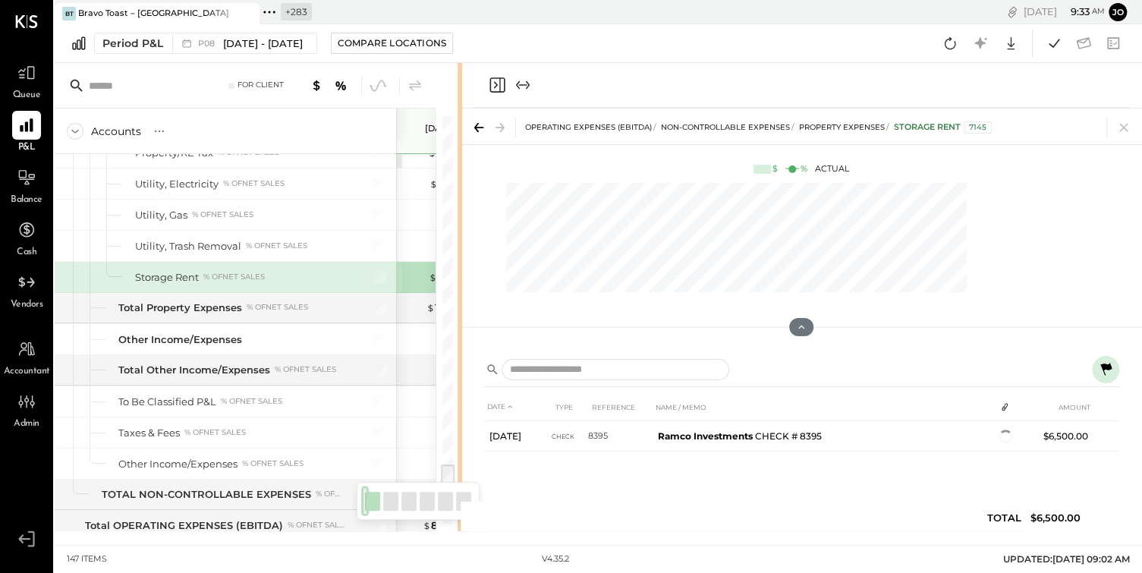
drag, startPoint x: 761, startPoint y: 352, endPoint x: 462, endPoint y: 362, distance: 300.0
click at [430, 364] on div "For Client Accounts S % GL P08 [DATE] - [DATE] $ % P07 [DATE] - [DATE] $ % P06 …" at bounding box center [599, 297] width 1088 height 468
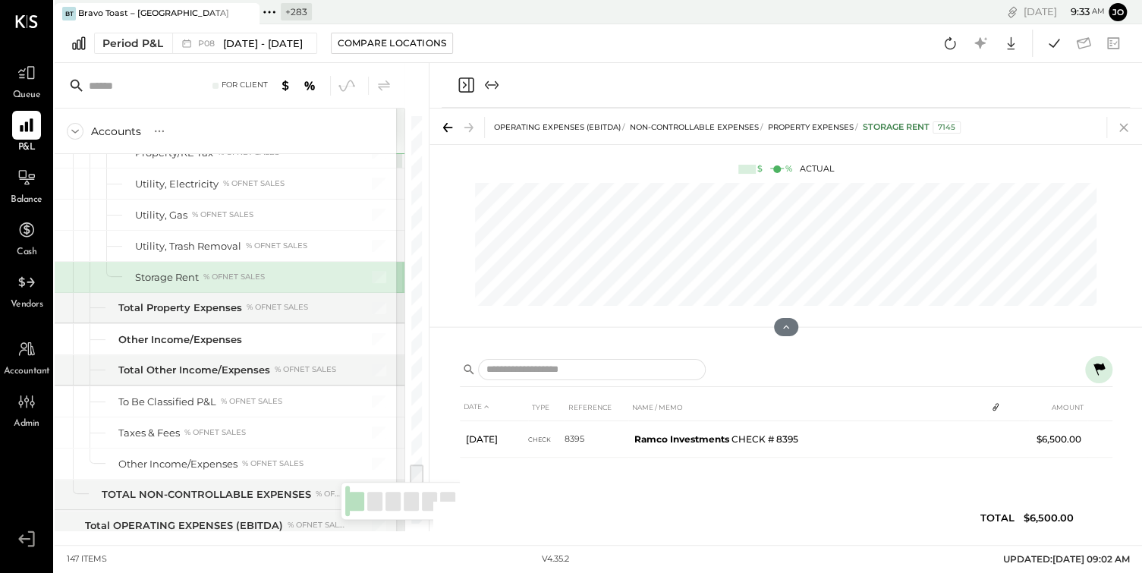
click at [1126, 124] on icon at bounding box center [1124, 128] width 8 height 8
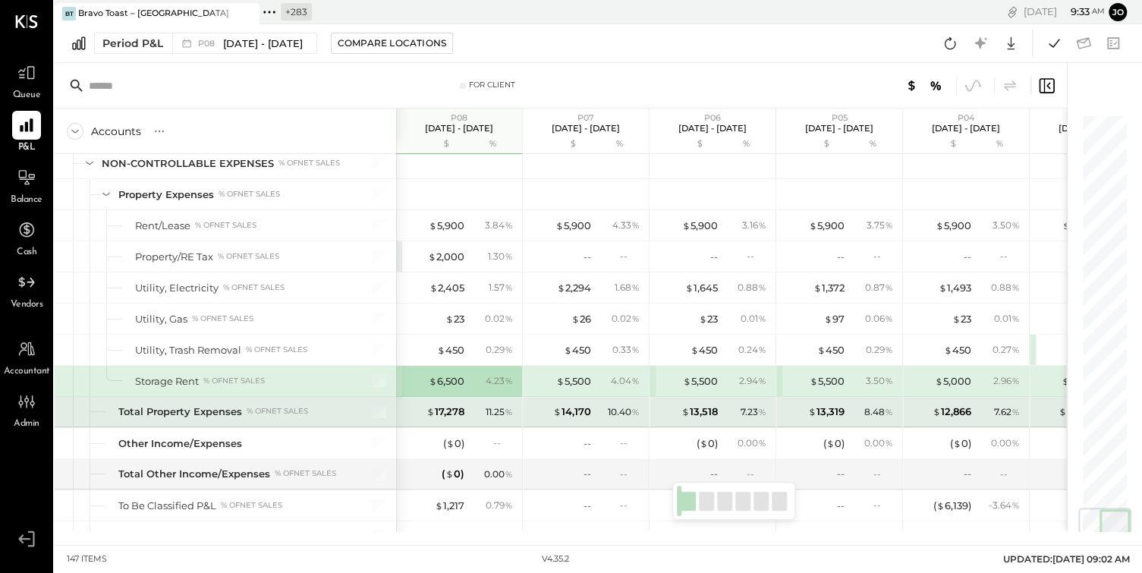
scroll to position [3285, 0]
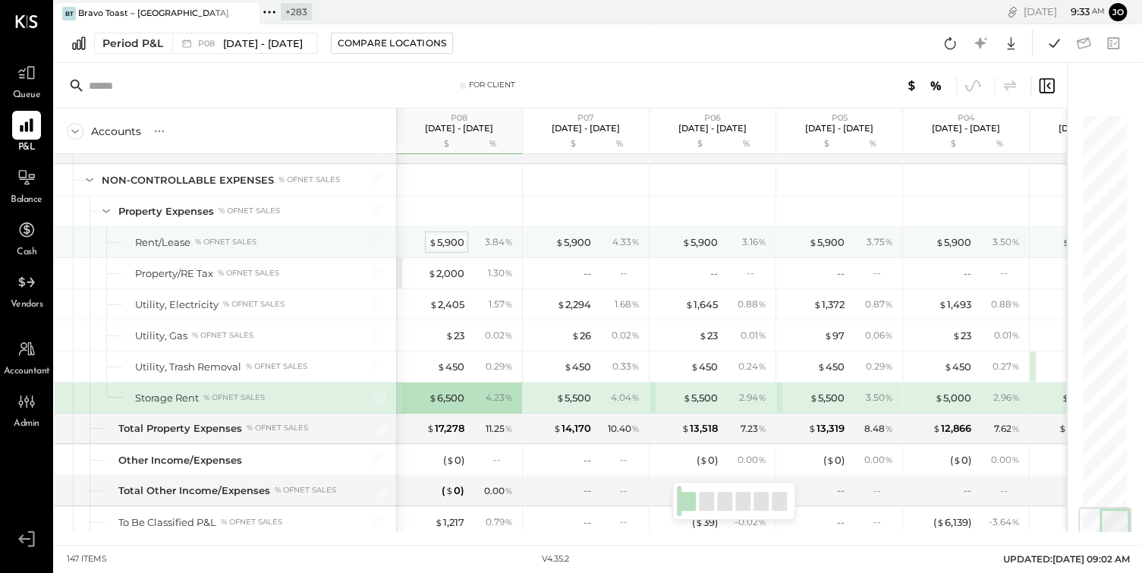
click at [451, 235] on div "$ 5,900" at bounding box center [447, 242] width 36 height 14
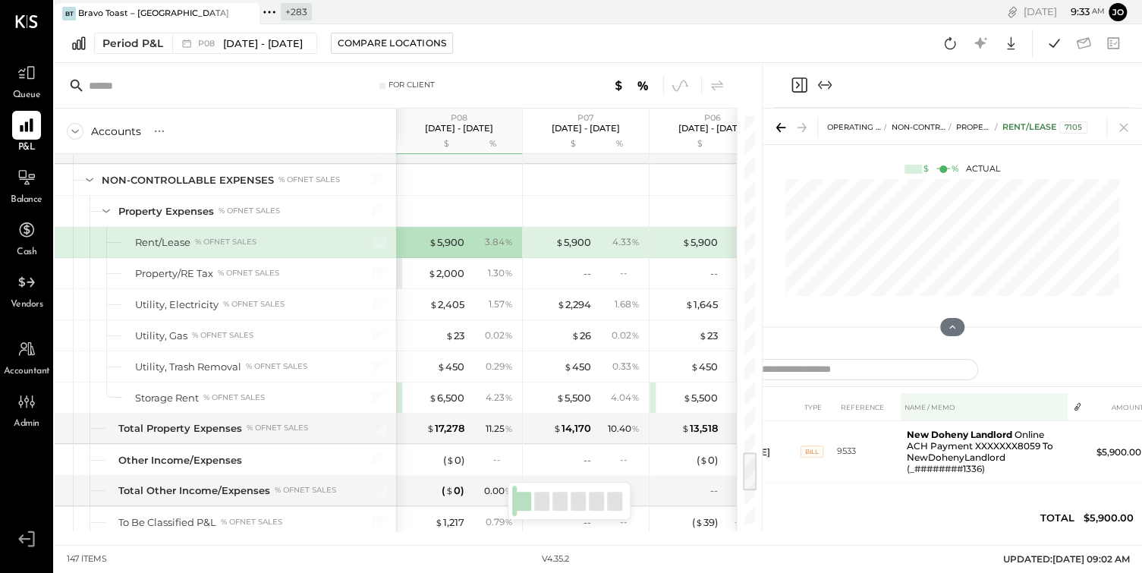
scroll to position [3, 0]
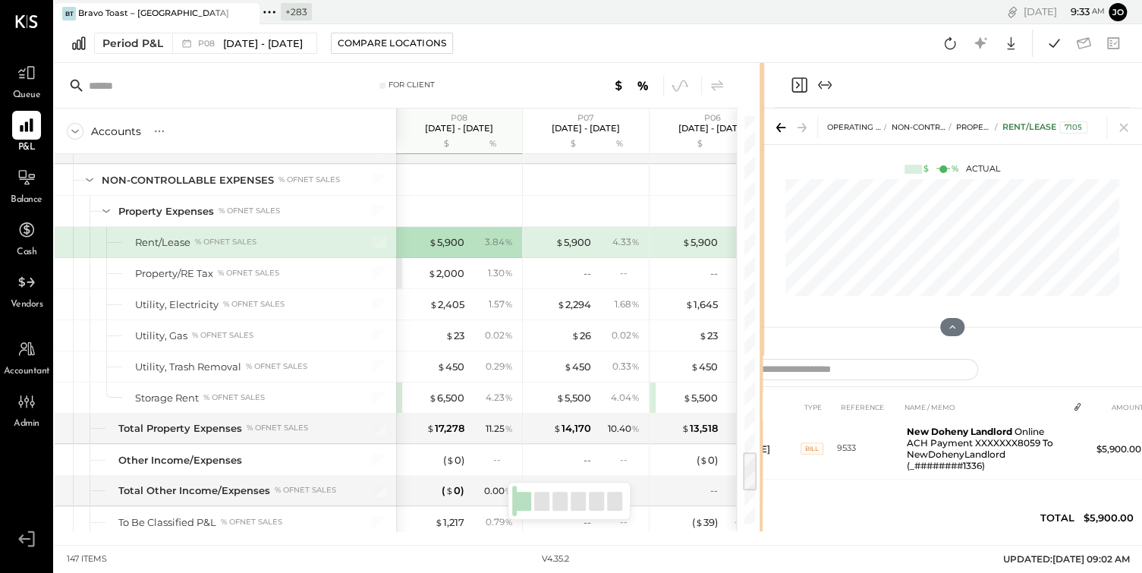
drag, startPoint x: 760, startPoint y: 380, endPoint x: 597, endPoint y: 380, distance: 163.2
click at [597, 380] on div "For Client Accounts S % GL P08 [DATE] - [DATE] $ % P07 [DATE] - [DATE] $ % P06 …" at bounding box center [599, 297] width 1088 height 468
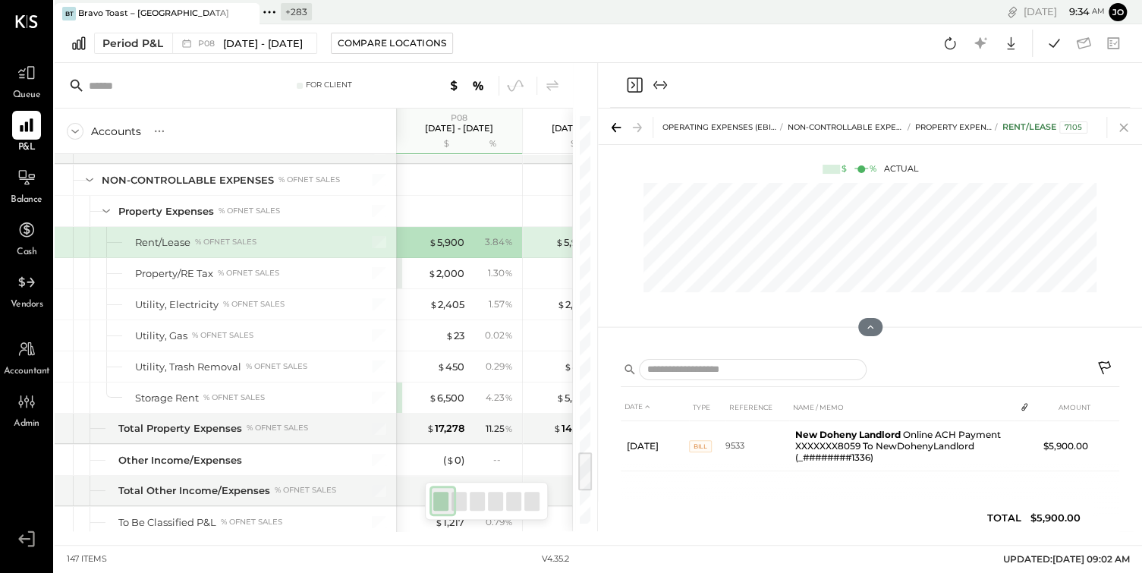
click at [1128, 131] on icon at bounding box center [1124, 128] width 8 height 8
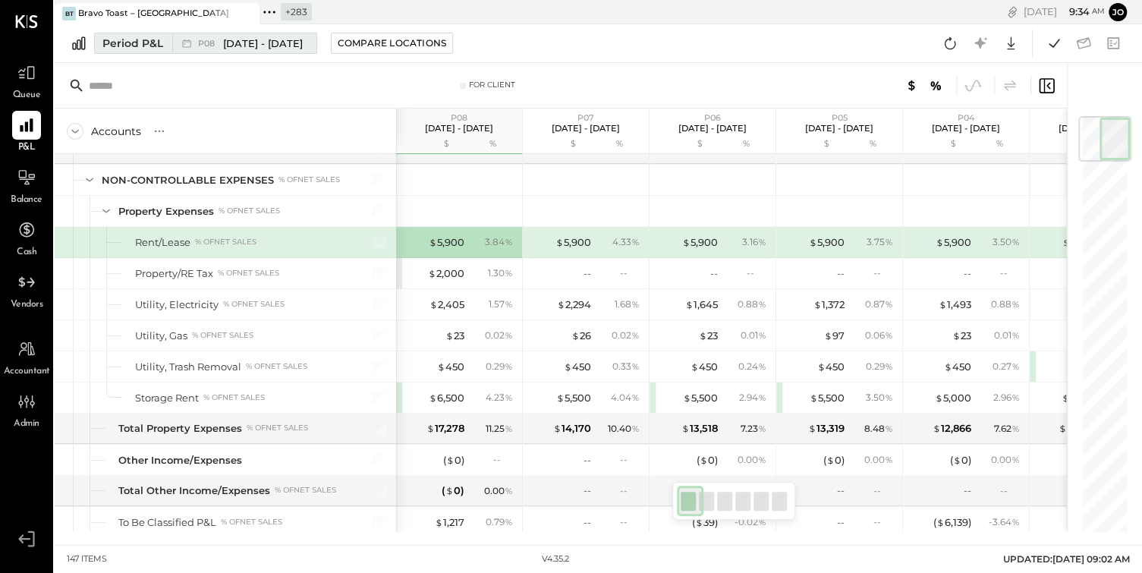
click at [220, 36] on div "P08 [DATE] - [DATE]" at bounding box center [250, 43] width 105 height 14
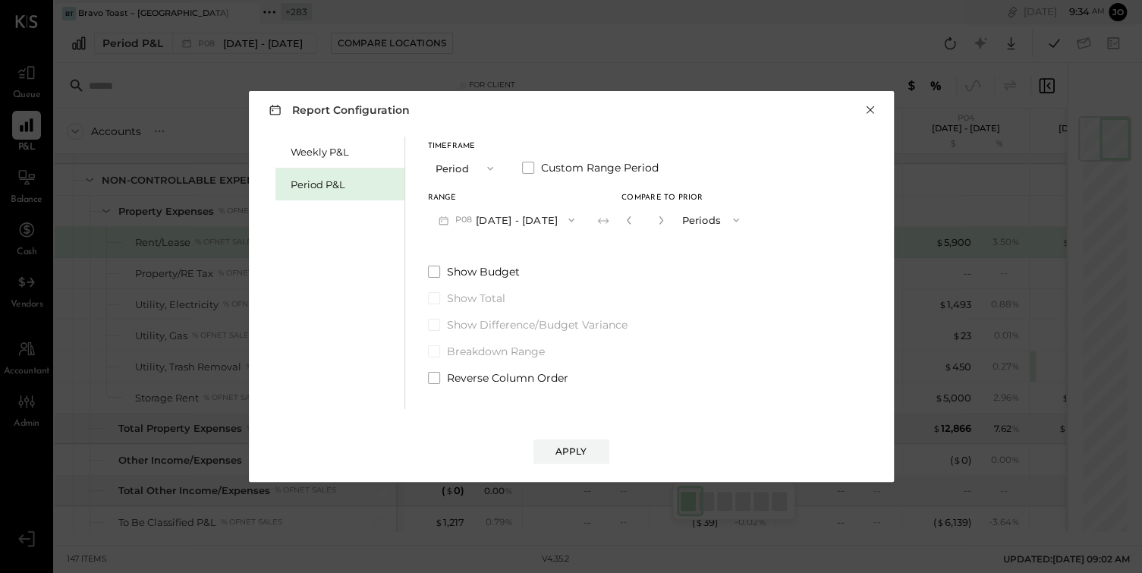
click at [876, 116] on button "×" at bounding box center [871, 109] width 14 height 15
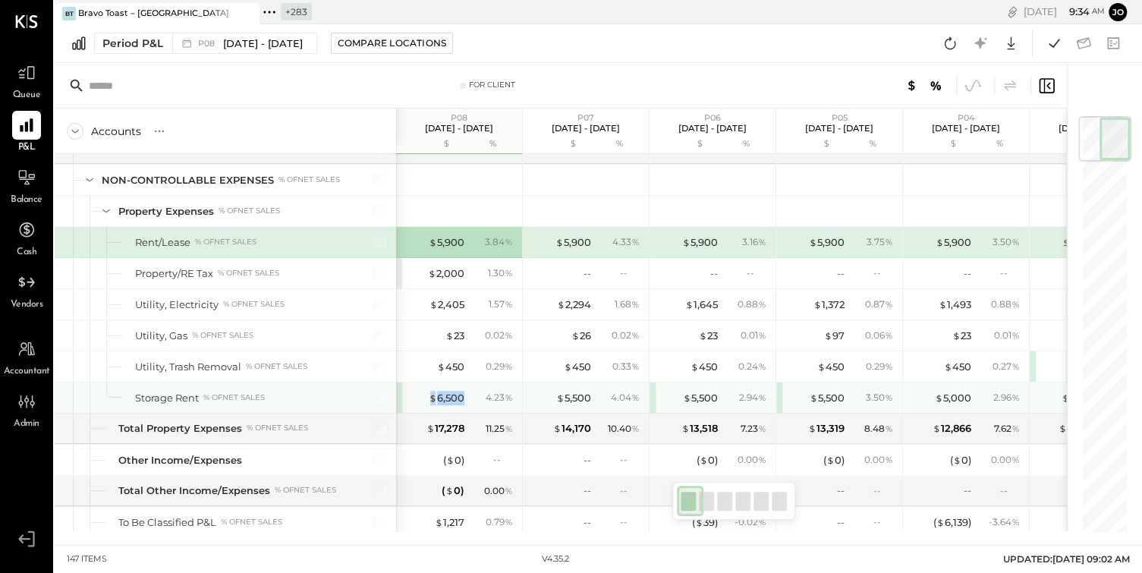
drag, startPoint x: 423, startPoint y: 373, endPoint x: 465, endPoint y: 373, distance: 41.7
click at [465, 383] on div "$ 6,500 4.23 %" at bounding box center [461, 398] width 114 height 30
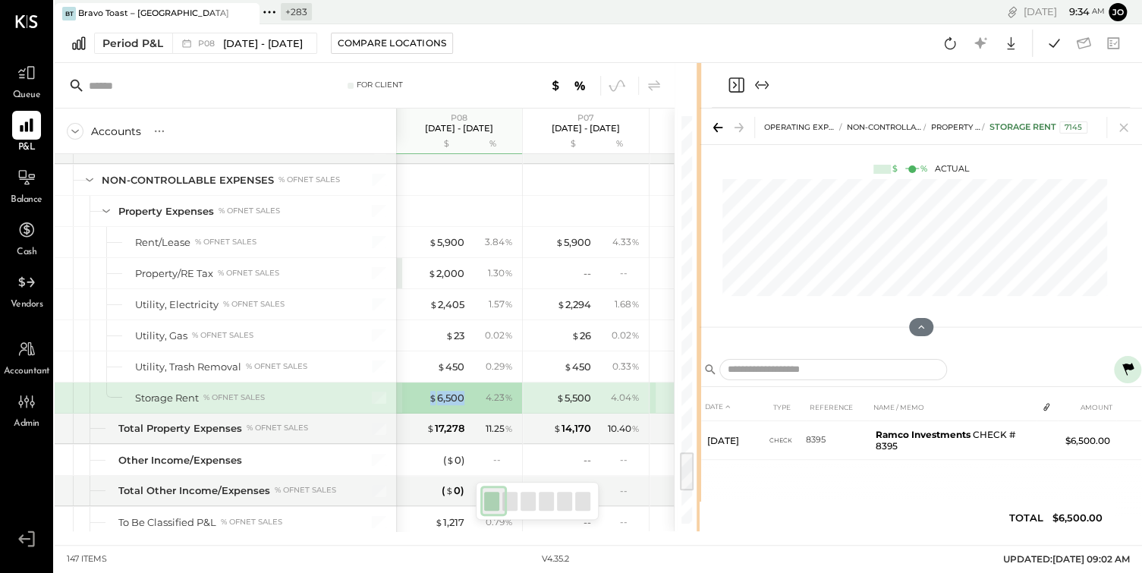
drag, startPoint x: 761, startPoint y: 410, endPoint x: 694, endPoint y: 412, distance: 66.8
click at [697, 412] on div at bounding box center [699, 297] width 5 height 468
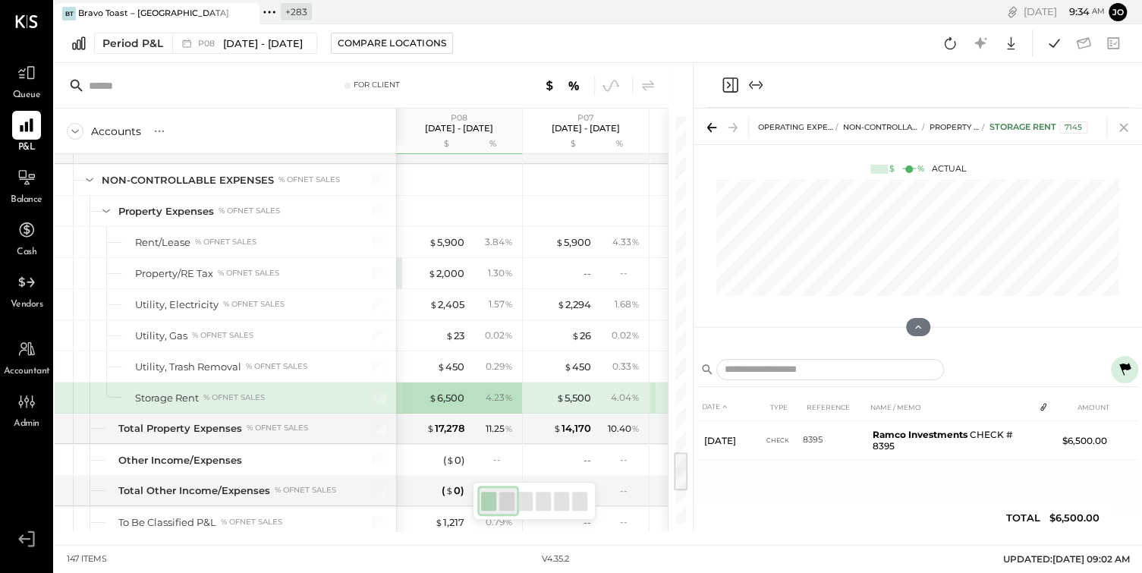
click at [1119, 119] on icon at bounding box center [1124, 127] width 21 height 21
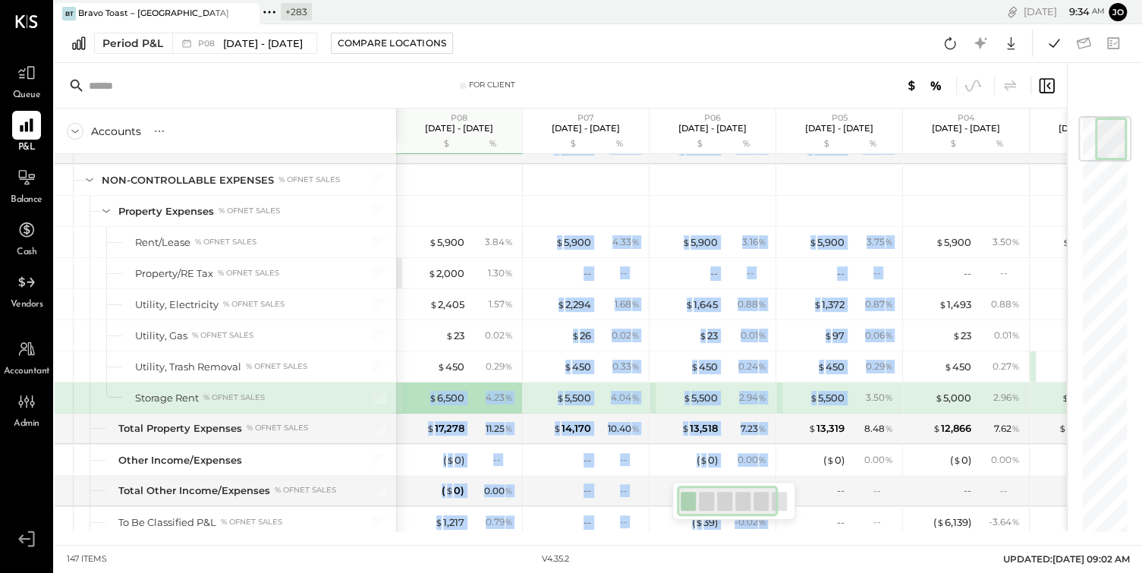
drag, startPoint x: 427, startPoint y: 369, endPoint x: 853, endPoint y: 369, distance: 425.8
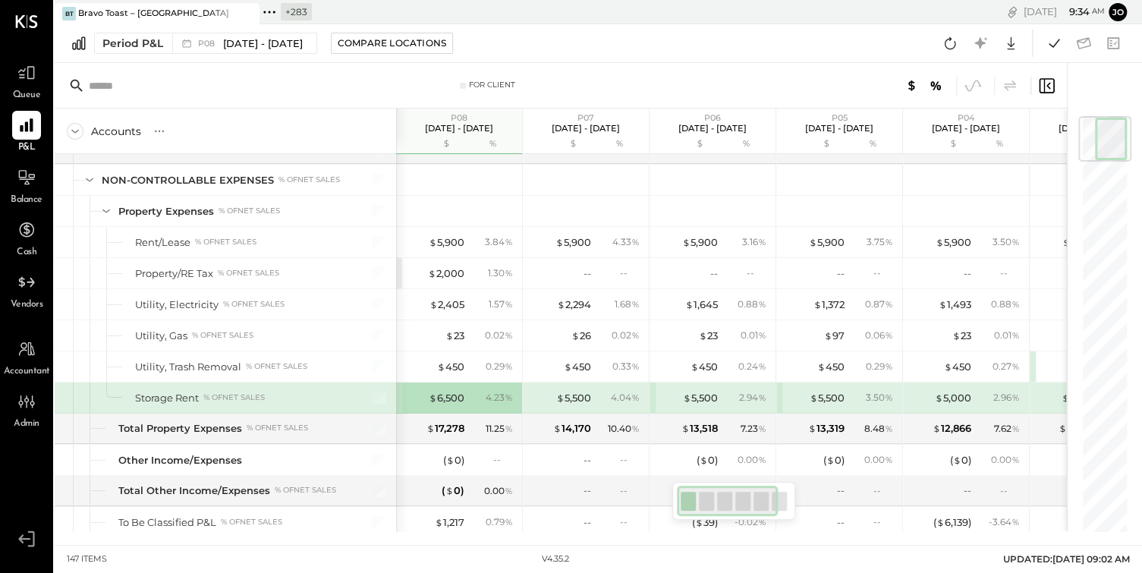
click at [868, 391] on div "3.50 %" at bounding box center [879, 398] width 27 height 14
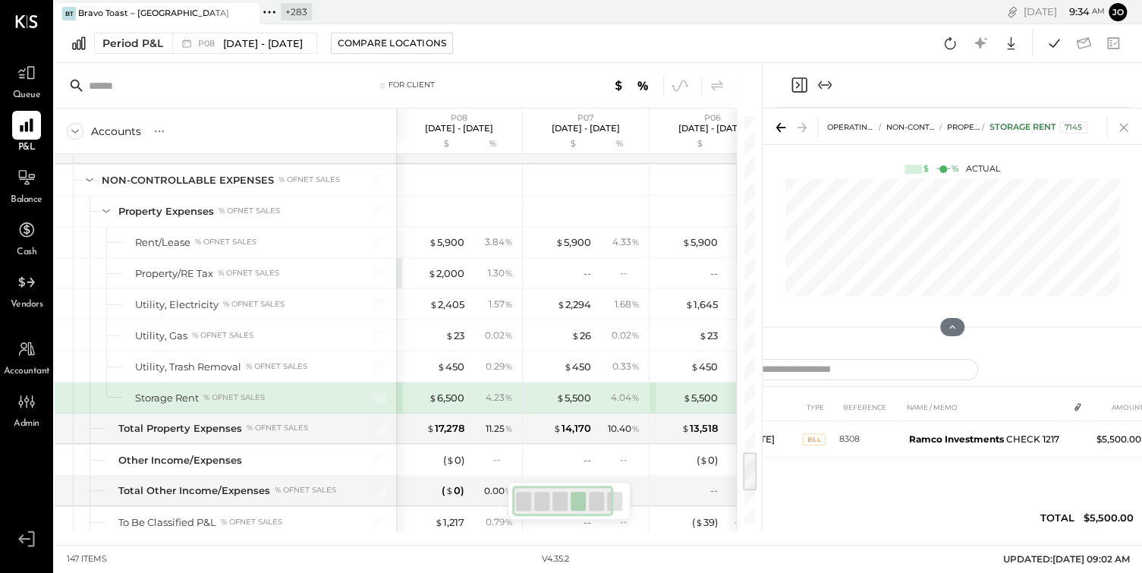
click at [1126, 126] on icon at bounding box center [1124, 127] width 21 height 21
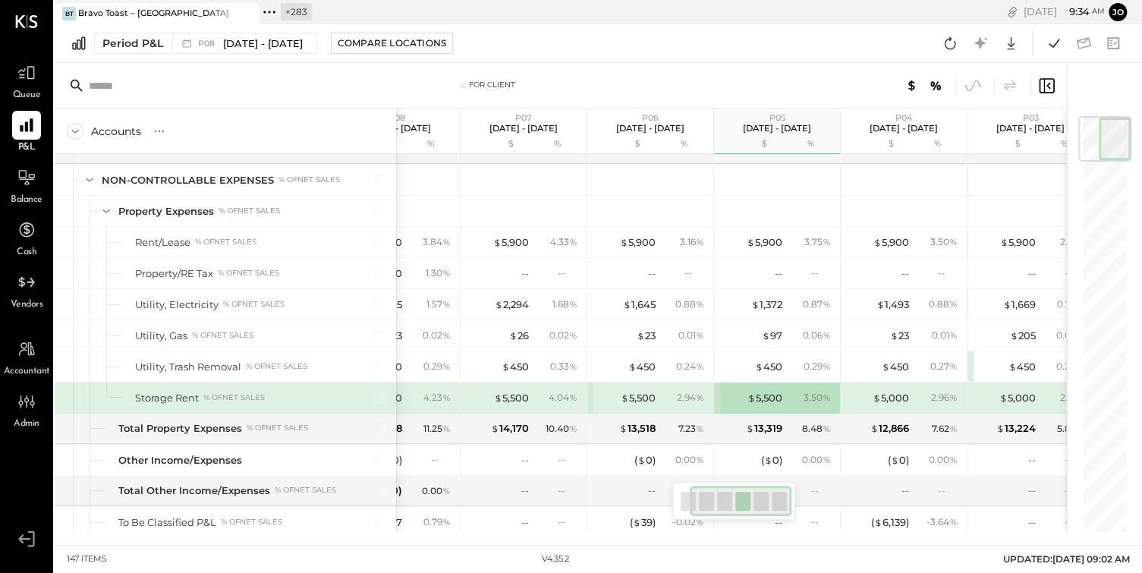
scroll to position [0, 88]
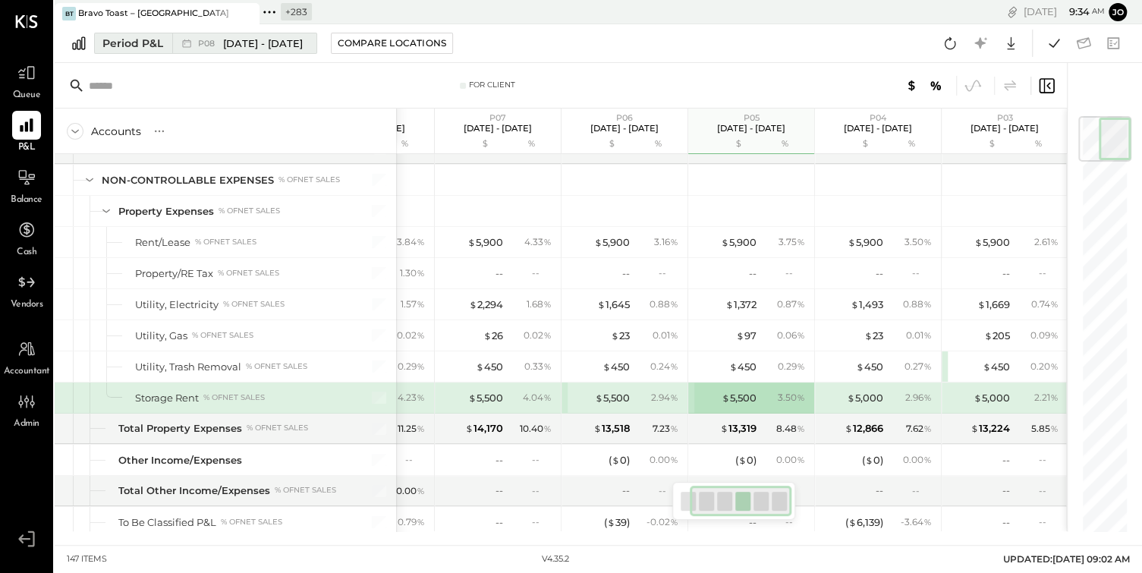
click at [228, 51] on div "P08 [DATE] - [DATE]" at bounding box center [240, 43] width 137 height 20
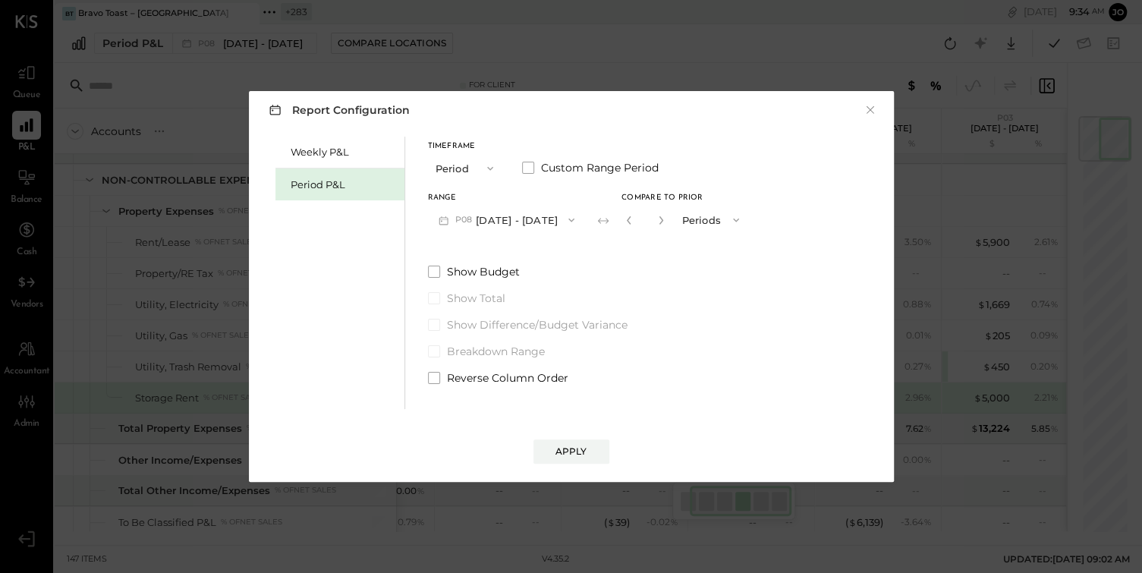
click at [528, 219] on button "P08 [DATE] - [DATE]" at bounding box center [507, 220] width 158 height 28
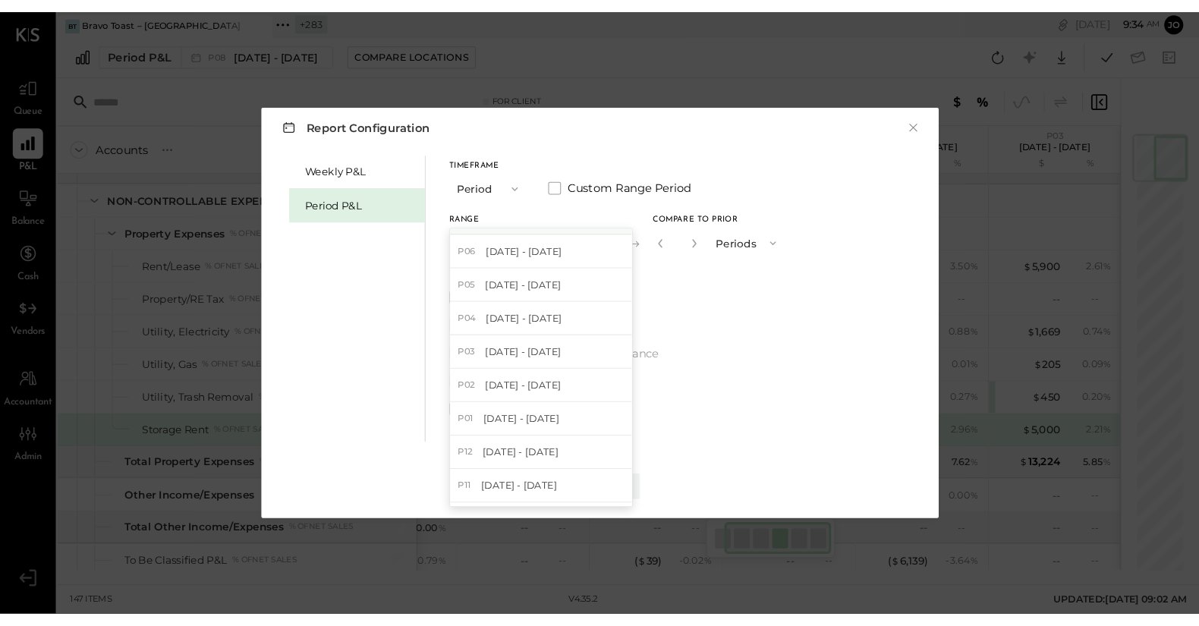
scroll to position [93, 0]
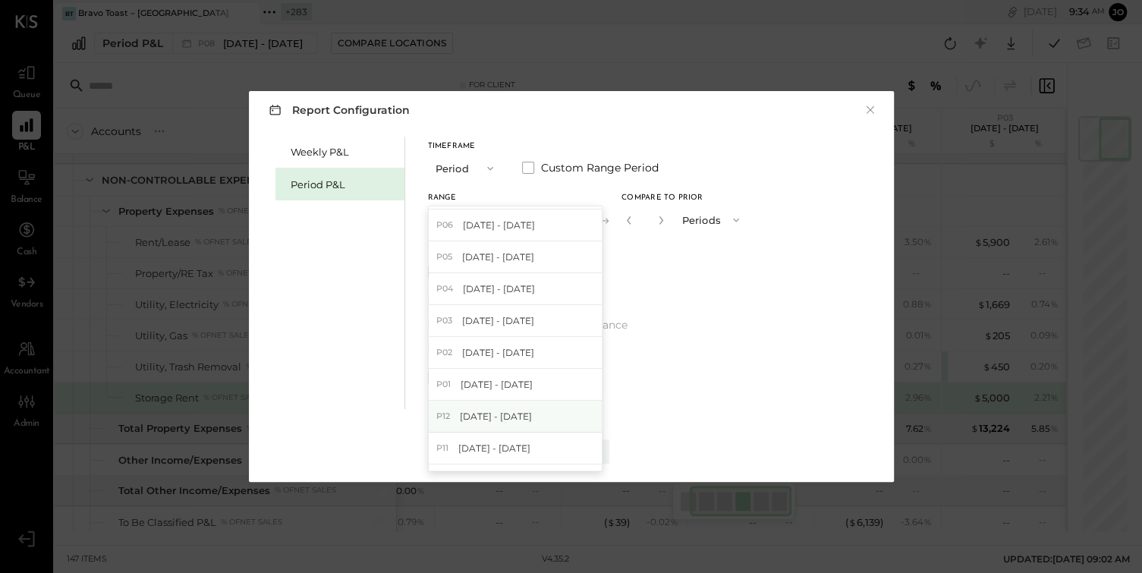
click at [533, 405] on div "P12 [DATE] - [DATE]" at bounding box center [515, 417] width 173 height 32
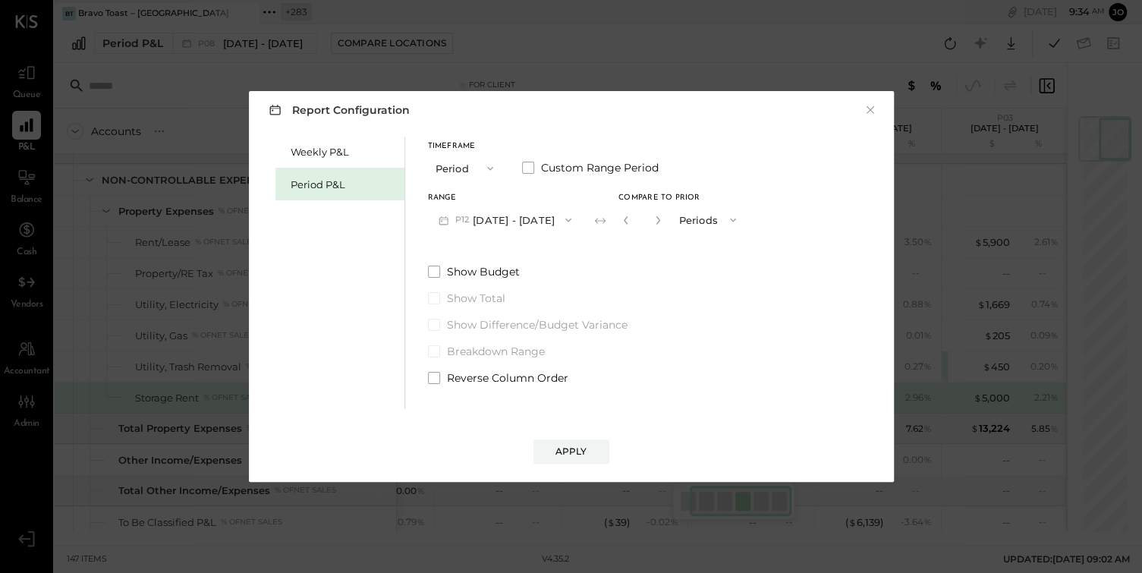
click at [652, 216] on input "*" at bounding box center [642, 219] width 20 height 25
click at [700, 222] on button "Periods" at bounding box center [709, 220] width 76 height 28
click at [663, 222] on icon "button" at bounding box center [658, 220] width 9 height 9
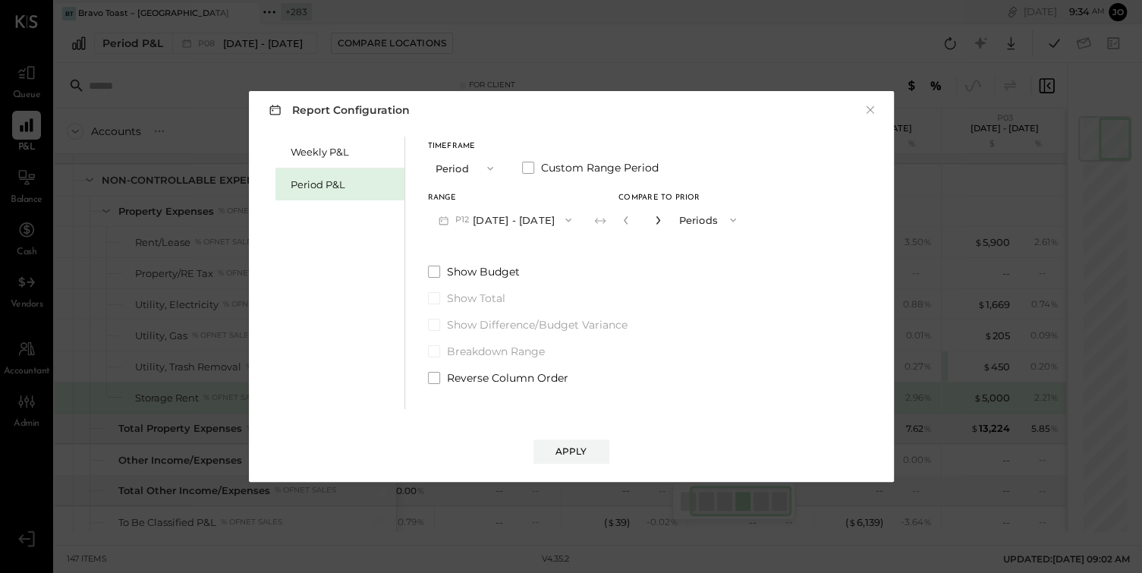
click at [663, 222] on icon "button" at bounding box center [658, 220] width 9 height 9
type input "**"
click at [560, 446] on div "Apply" at bounding box center [572, 451] width 32 height 13
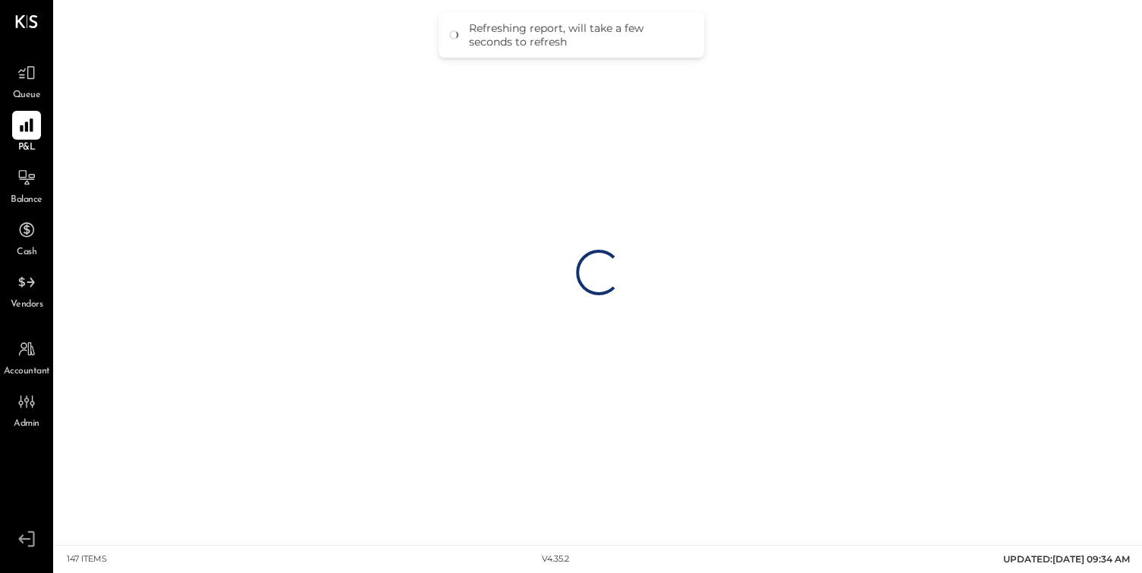
click at [1139, 571] on div "147 items v 4.35.2 UPDATED: [DATE] 09:34 AM" at bounding box center [599, 559] width 1088 height 27
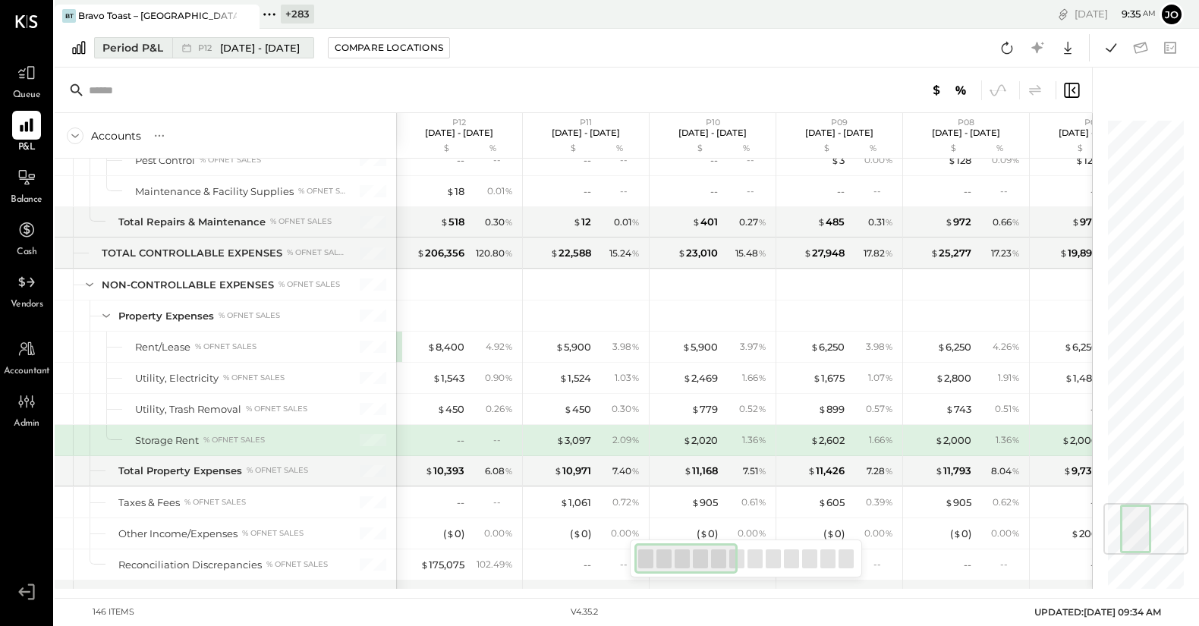
click at [276, 46] on span "[DATE] - [DATE]" at bounding box center [260, 48] width 80 height 14
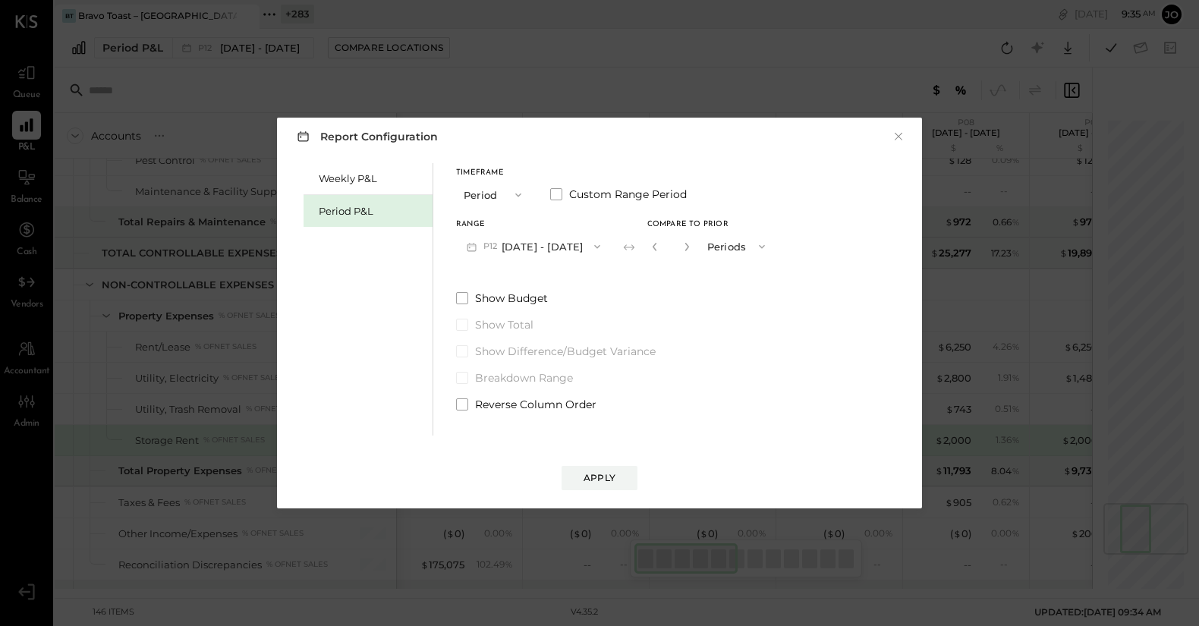
click at [533, 235] on button "P12 [DATE] - [DATE]" at bounding box center [533, 246] width 155 height 28
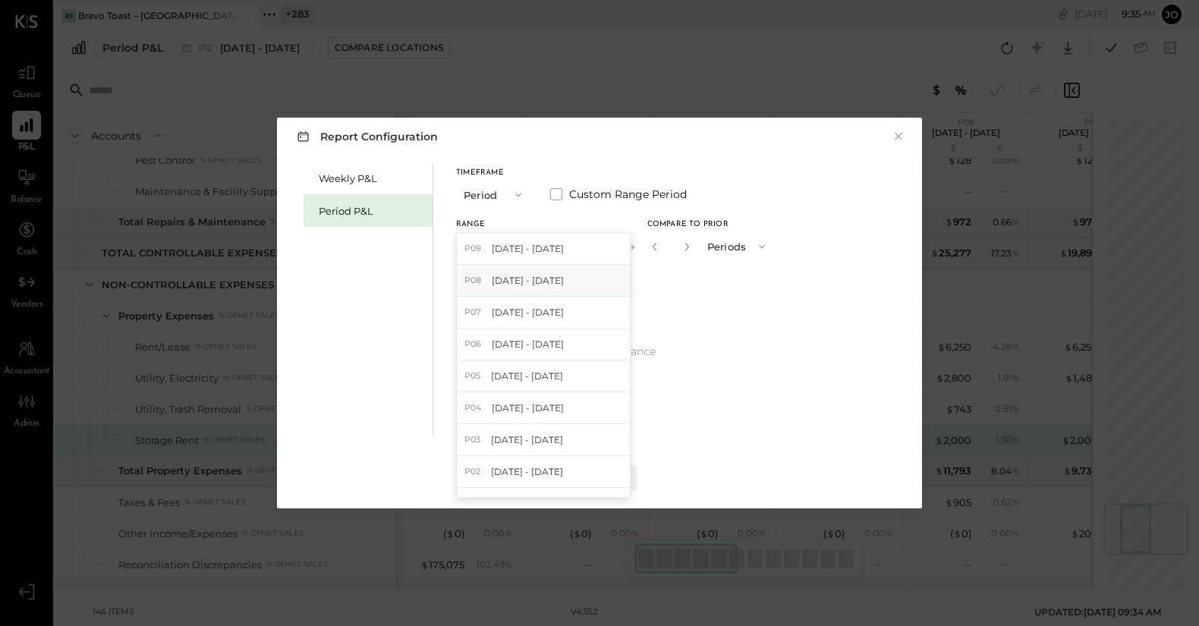
click at [564, 280] on span "[DATE] - [DATE]" at bounding box center [528, 280] width 72 height 13
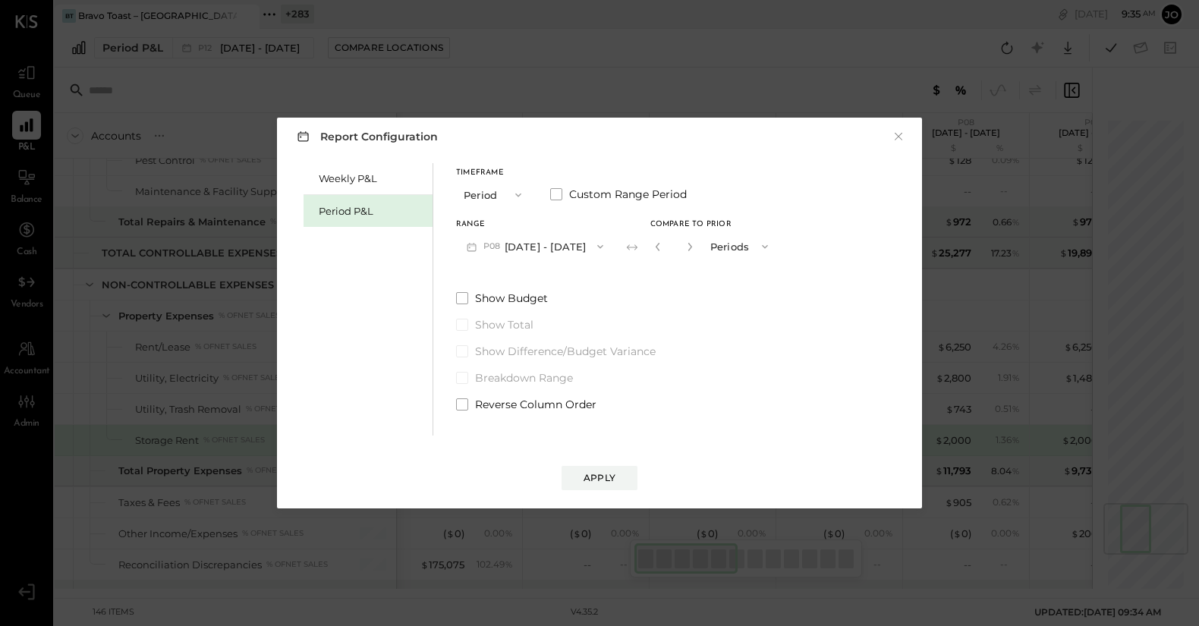
click at [664, 250] on button "button" at bounding box center [658, 246] width 12 height 17
type input "*"
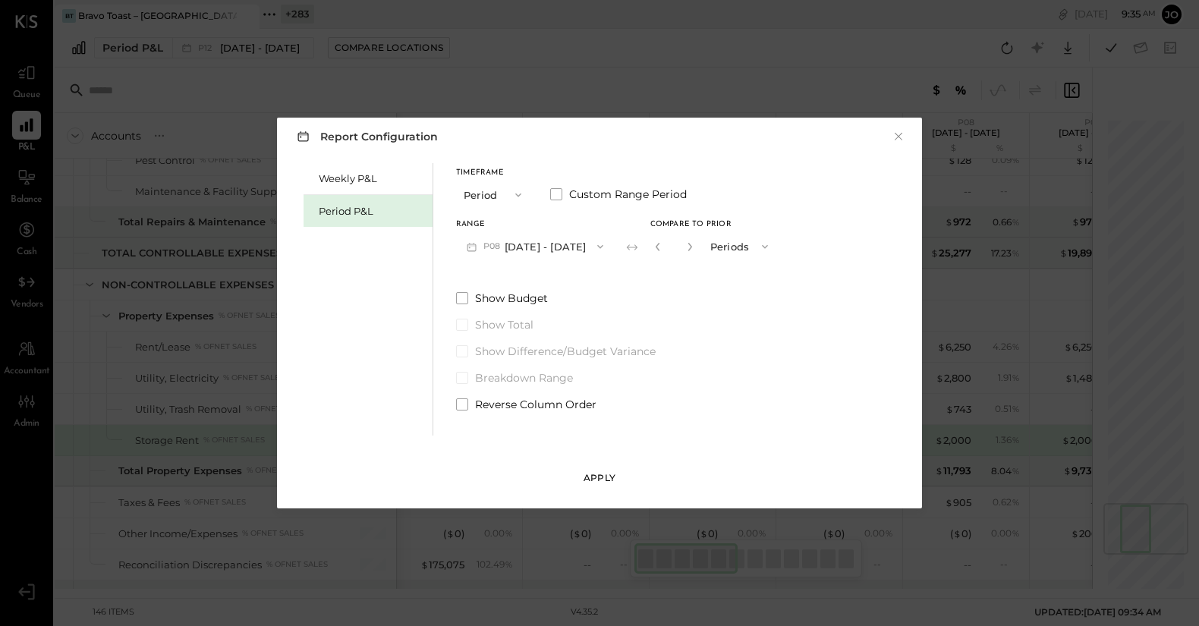
click at [619, 478] on button "Apply" at bounding box center [600, 478] width 76 height 24
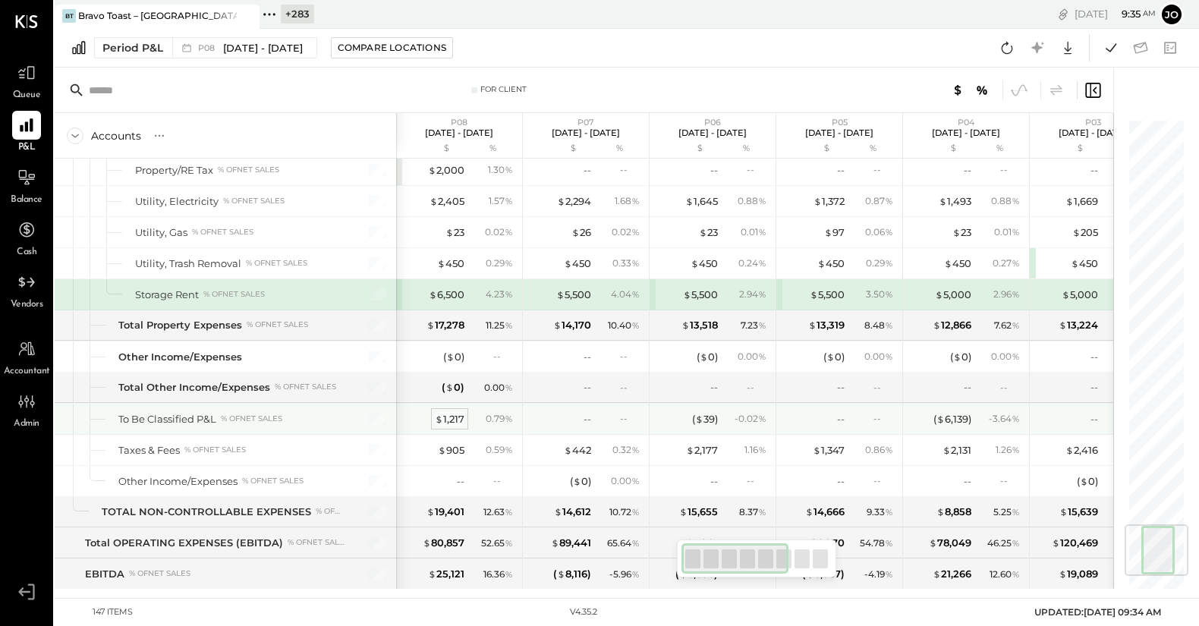
click at [453, 412] on div "$ 1,217" at bounding box center [450, 419] width 30 height 14
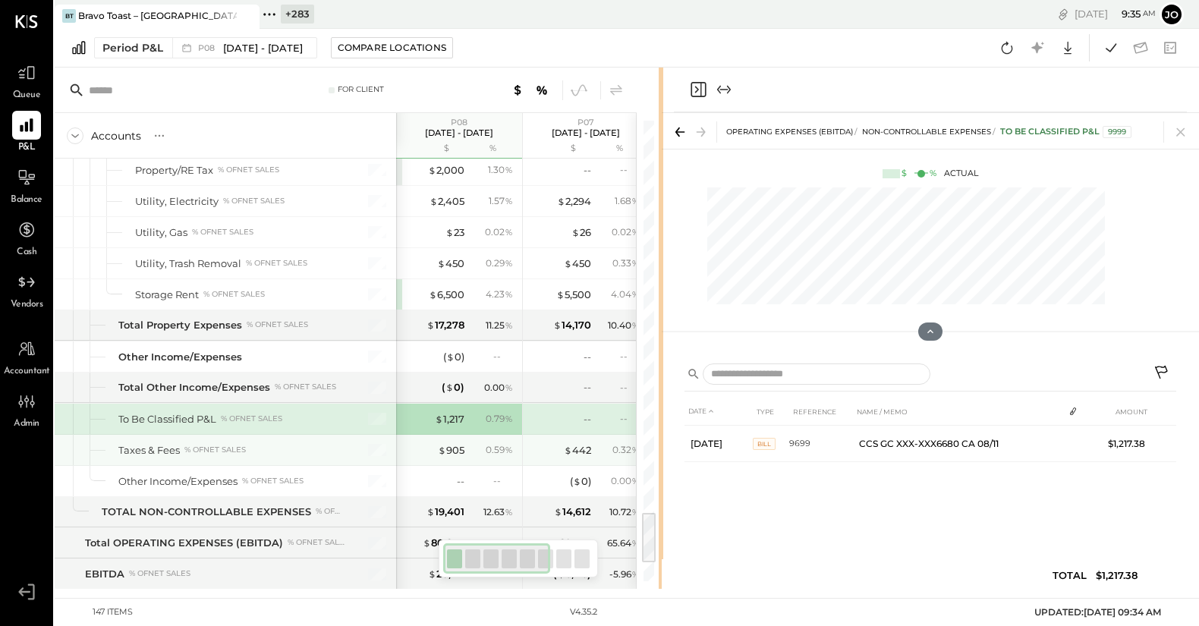
drag, startPoint x: 559, startPoint y: 420, endPoint x: 529, endPoint y: 420, distance: 30.4
click at [659, 420] on div at bounding box center [661, 328] width 5 height 521
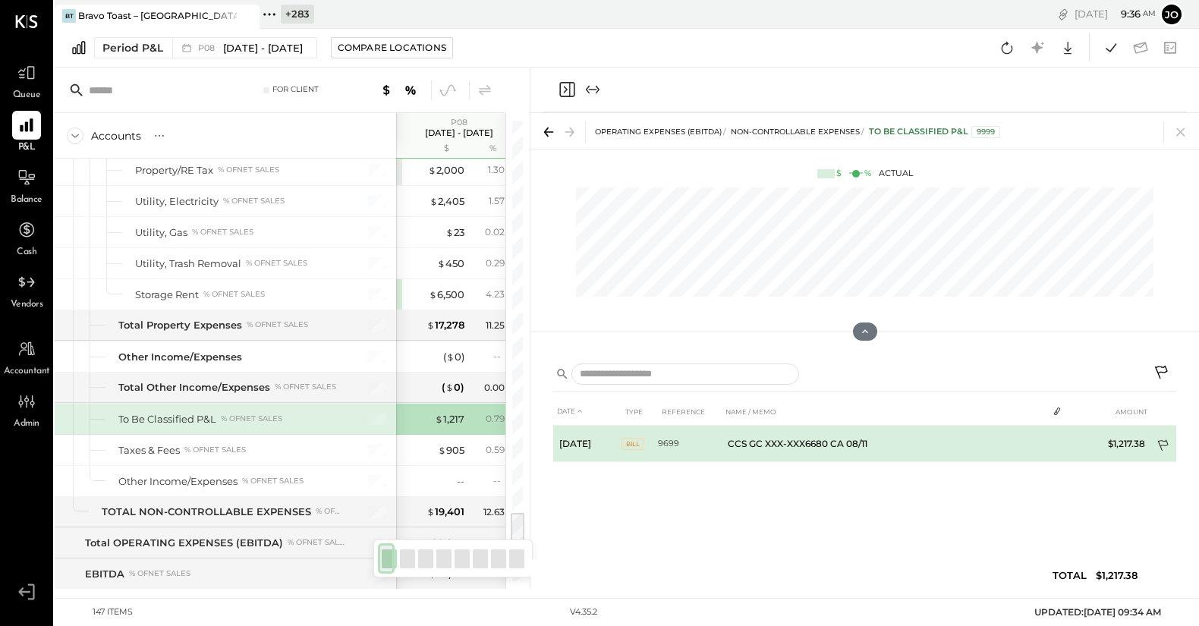
click at [1165, 446] on icon at bounding box center [1164, 447] width 15 height 15
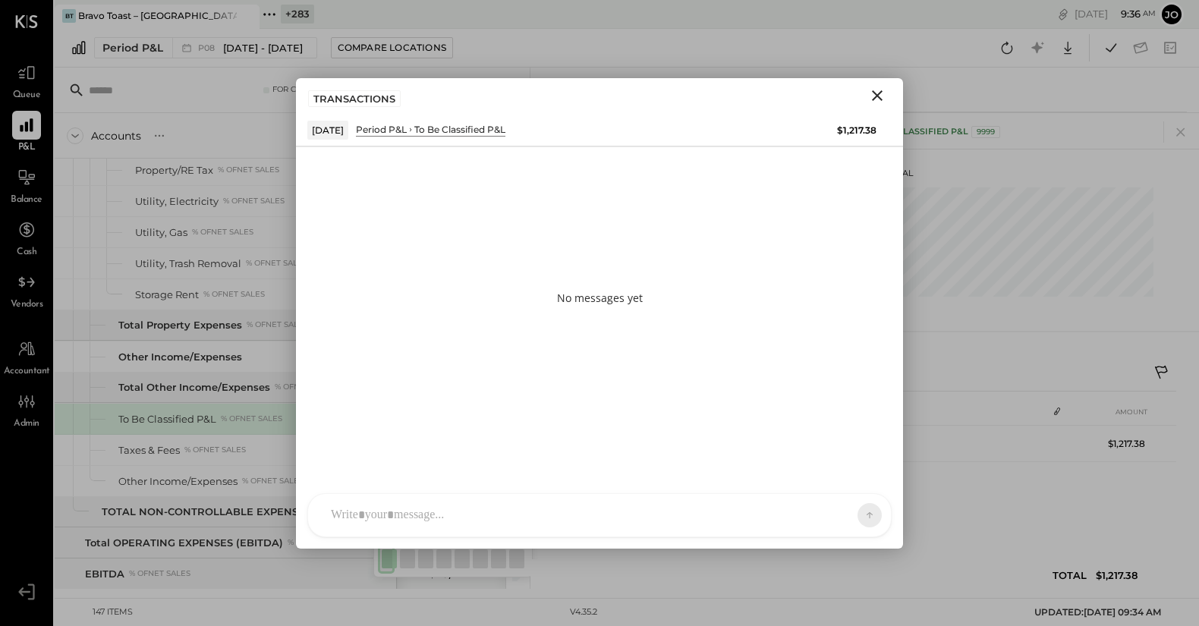
click at [717, 518] on div at bounding box center [599, 515] width 583 height 43
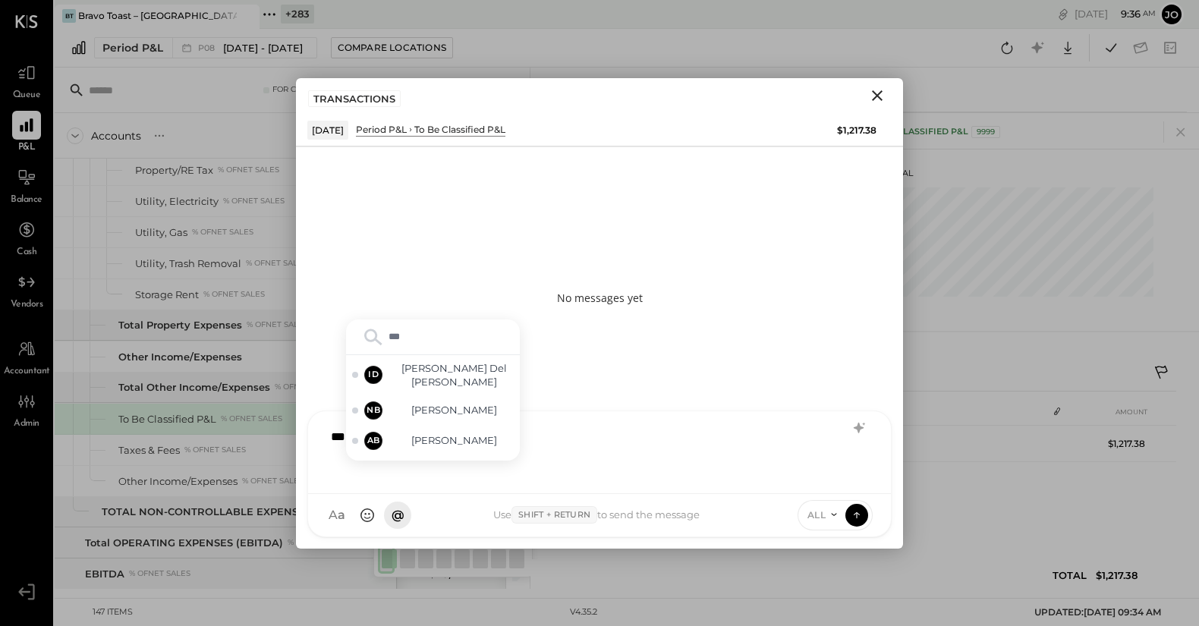
type input "****"
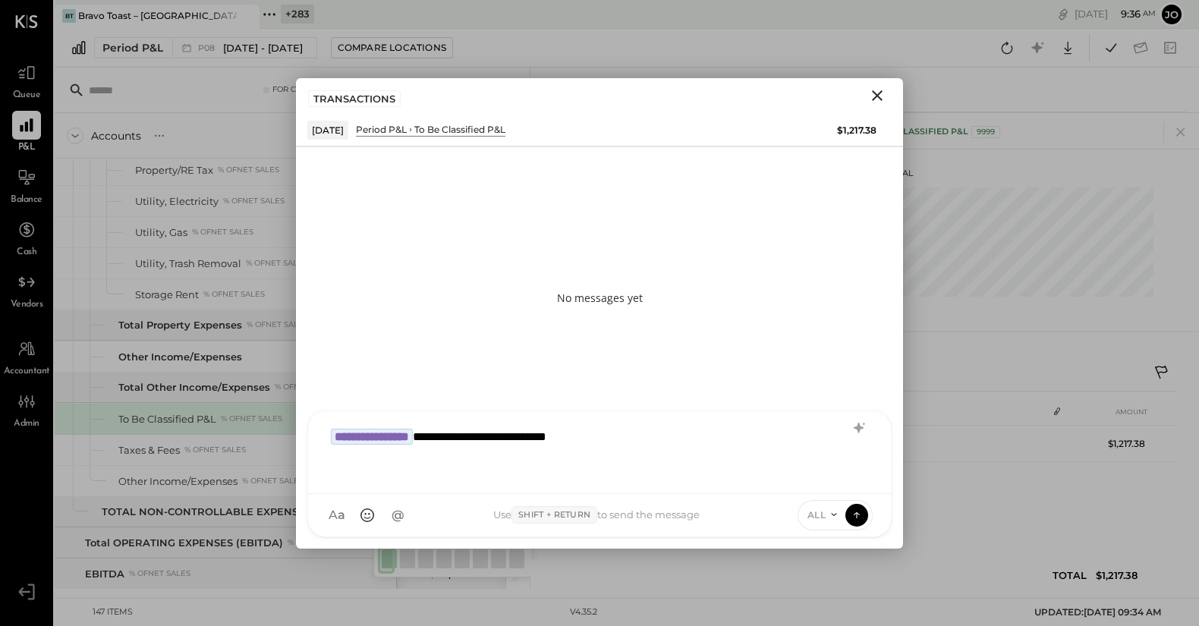
click at [464, 439] on div "**********" at bounding box center [599, 451] width 553 height 61
click at [462, 436] on div "**********" at bounding box center [599, 451] width 553 height 61
click at [728, 447] on div "**********" at bounding box center [599, 451] width 553 height 61
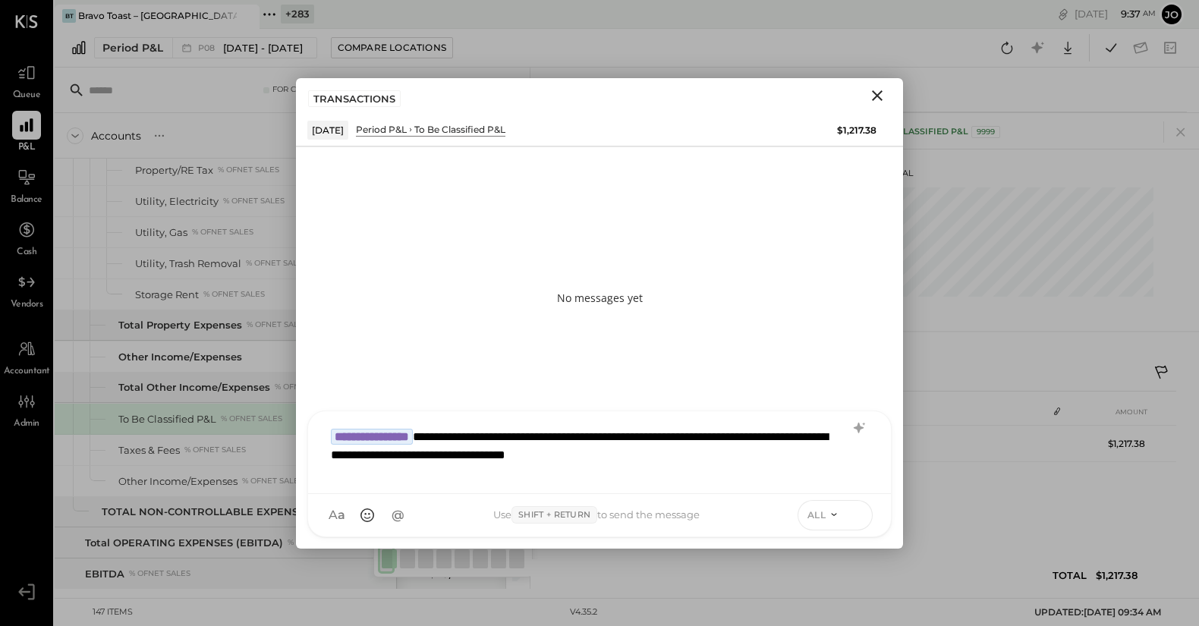
click at [855, 512] on icon at bounding box center [857, 513] width 6 height 3
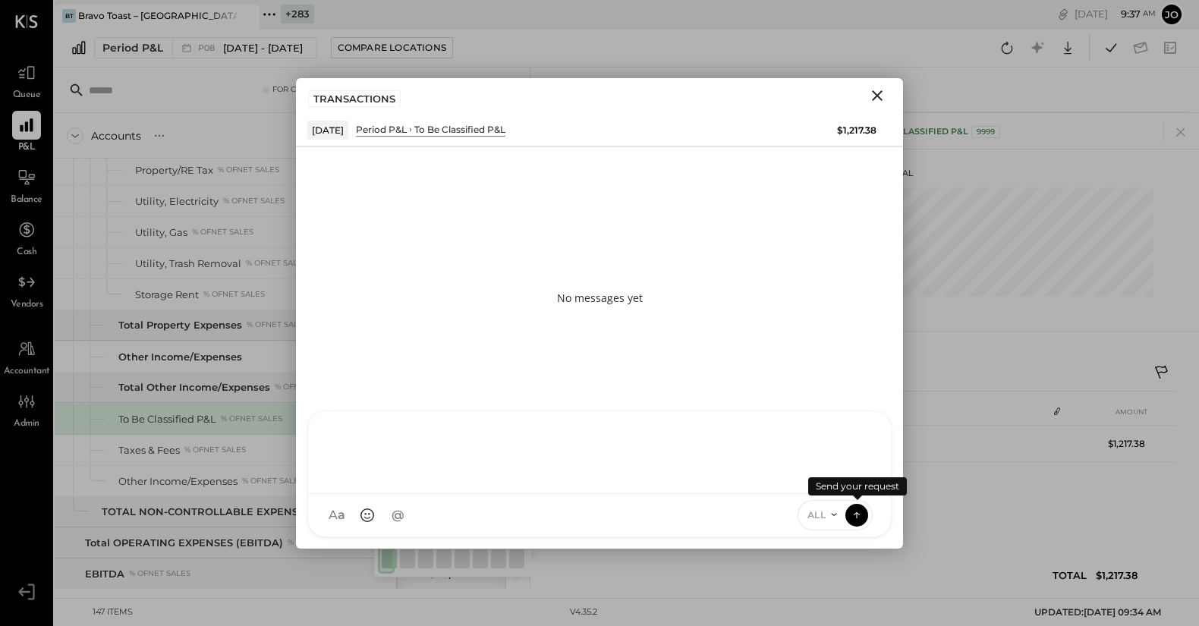
scroll to position [424, 0]
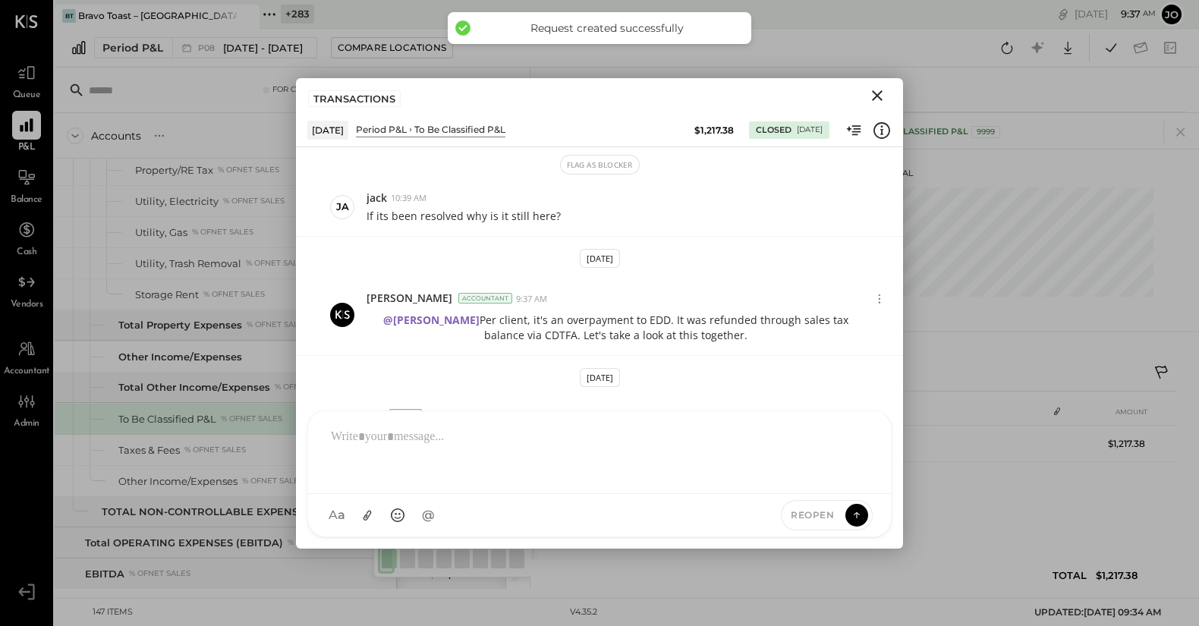
click at [878, 97] on icon "Close" at bounding box center [877, 96] width 18 height 18
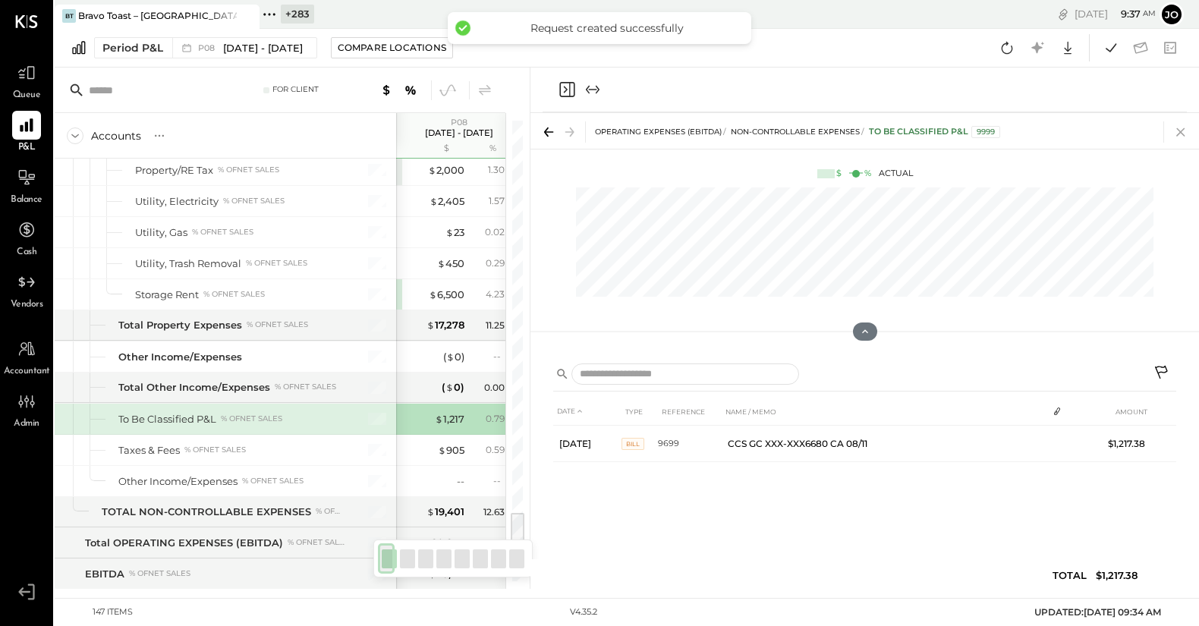
click at [1177, 131] on icon at bounding box center [1181, 131] width 21 height 21
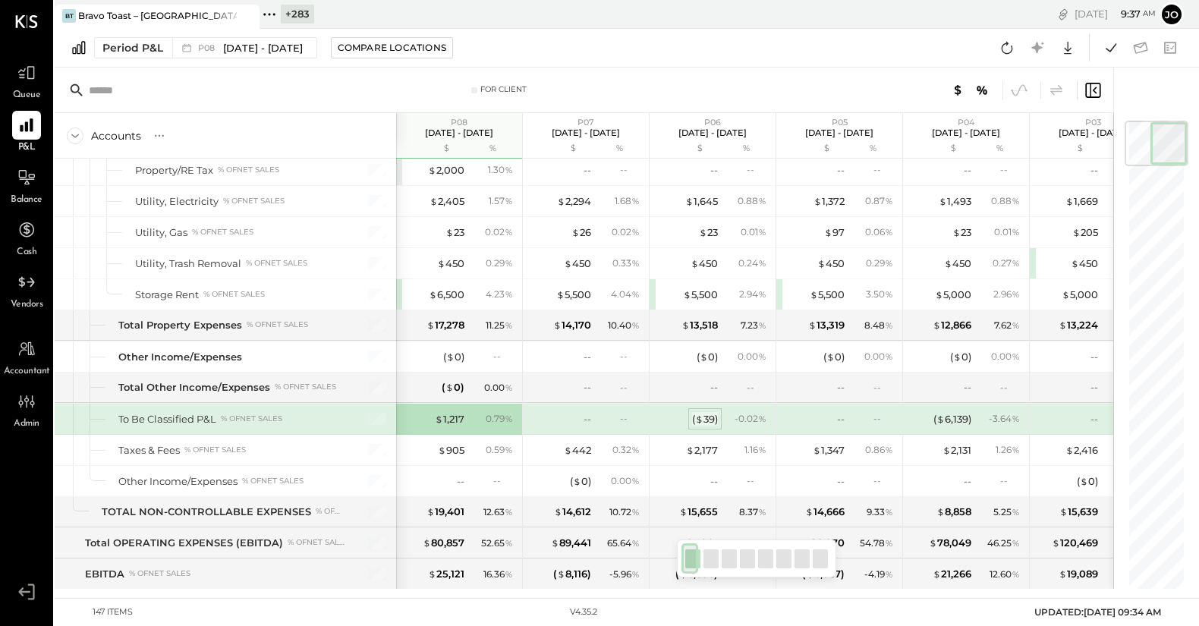
click at [709, 412] on div "( $ 39 )" at bounding box center [705, 419] width 26 height 14
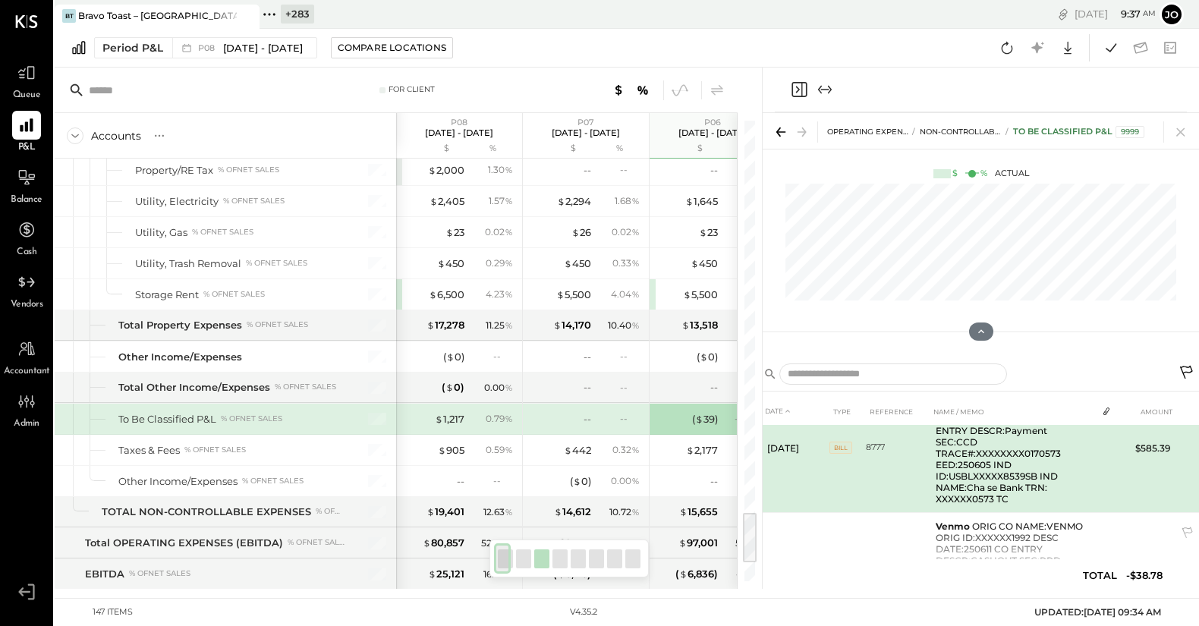
scroll to position [33, 0]
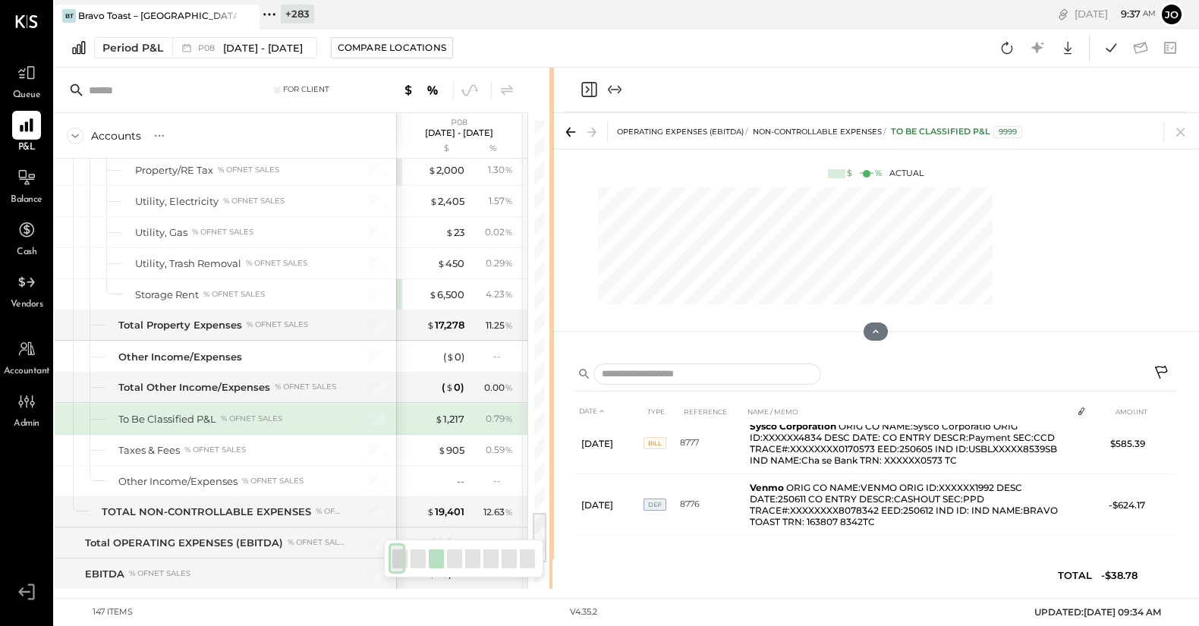
drag, startPoint x: 760, startPoint y: 410, endPoint x: 525, endPoint y: 422, distance: 234.9
click at [550, 422] on div at bounding box center [552, 328] width 5 height 521
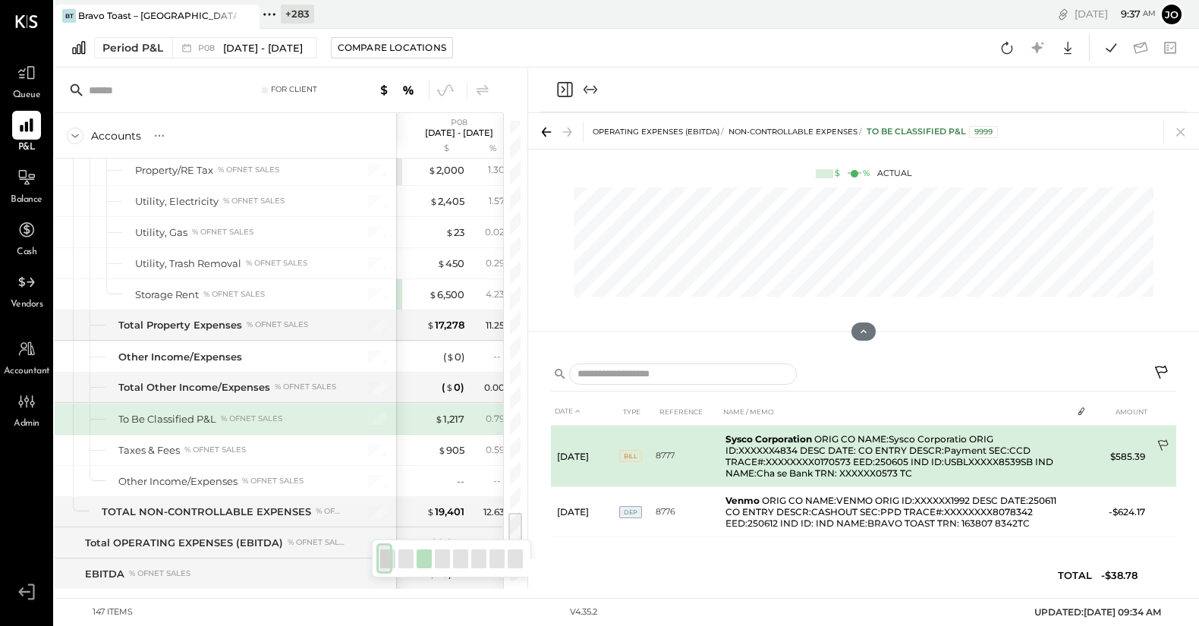
click at [1162, 443] on icon at bounding box center [1164, 447] width 15 height 15
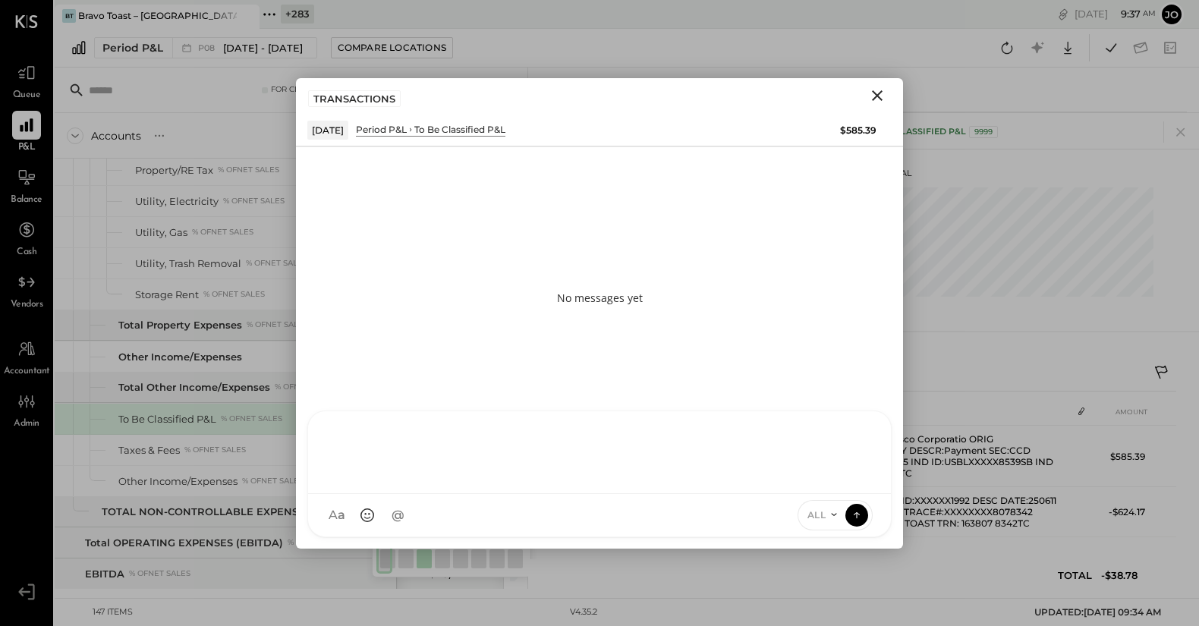
click at [723, 481] on div at bounding box center [599, 451] width 553 height 61
type input "*****"
click at [603, 467] on div "******" at bounding box center [599, 451] width 553 height 61
click at [603, 467] on div at bounding box center [599, 451] width 553 height 61
type input "*"
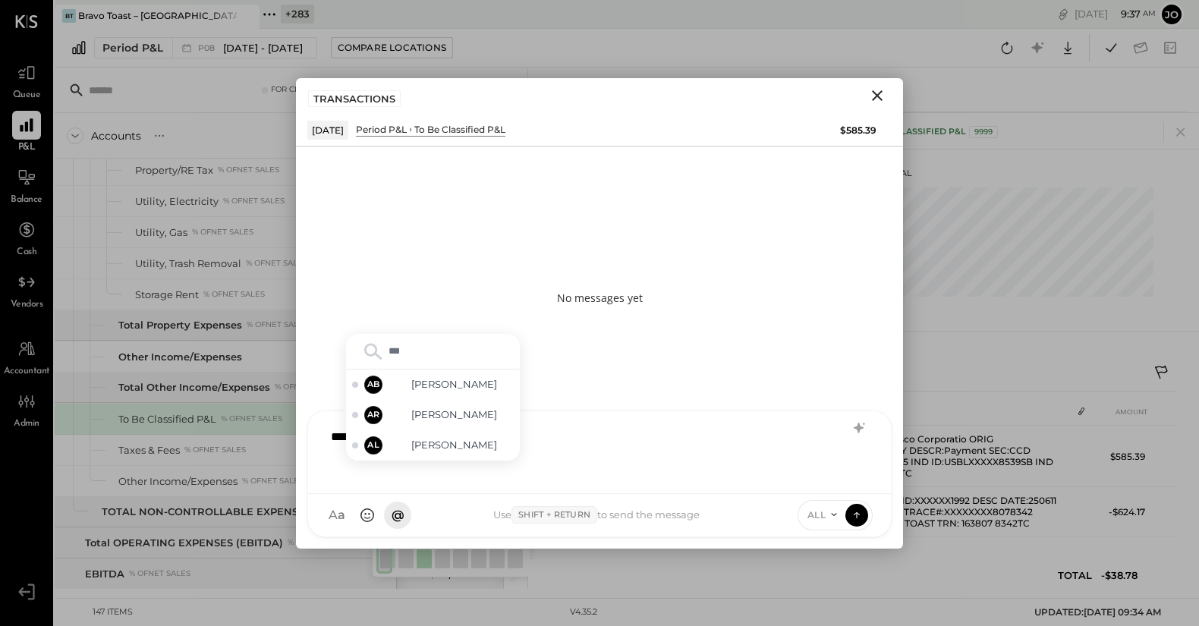
type input "****"
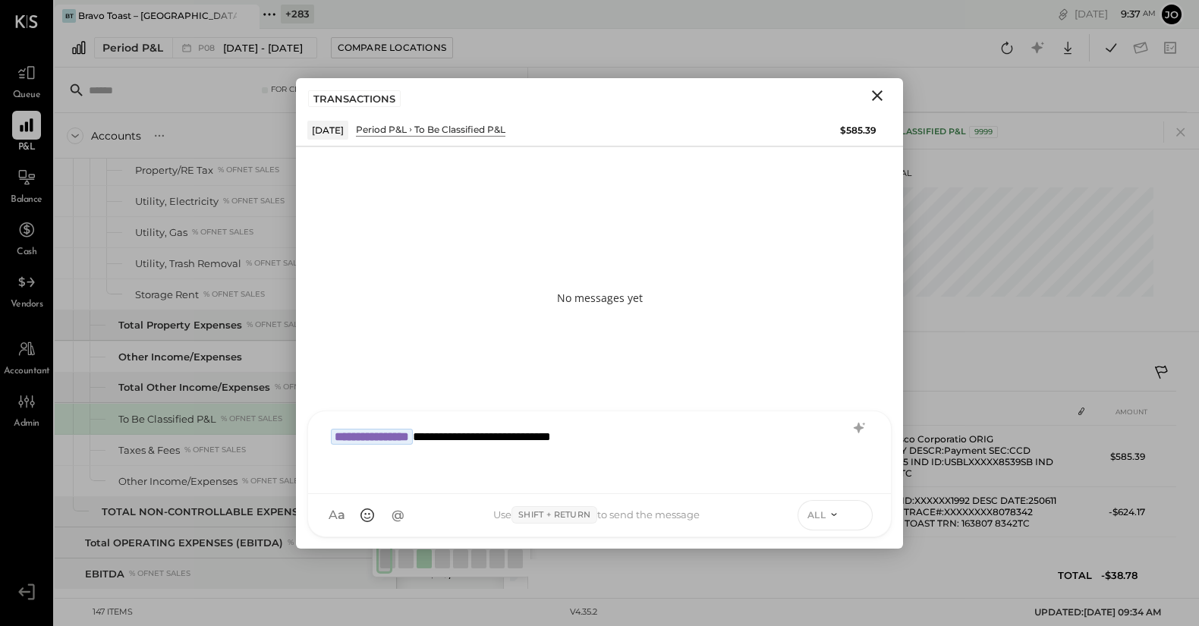
click at [857, 517] on icon at bounding box center [856, 515] width 1 height 6
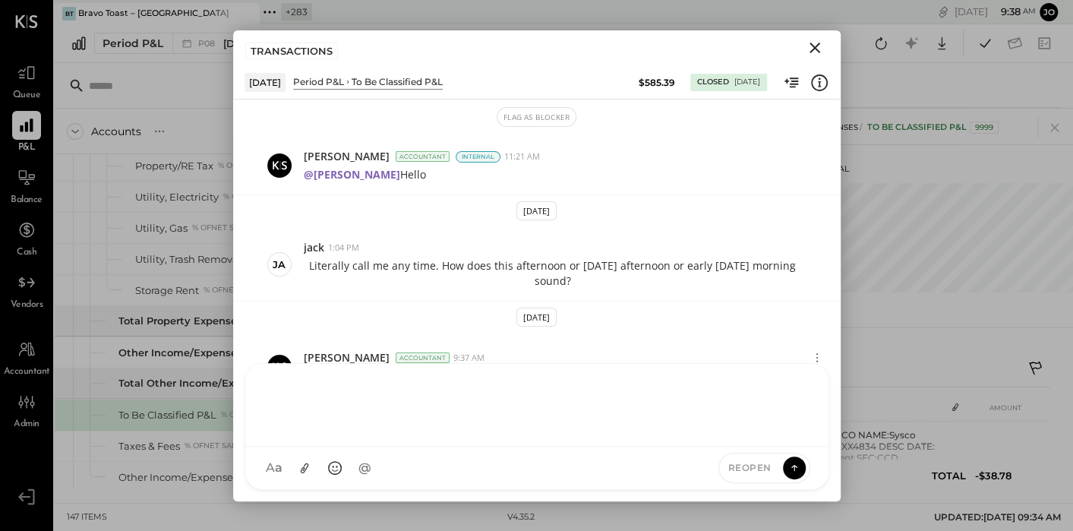
scroll to position [847, 0]
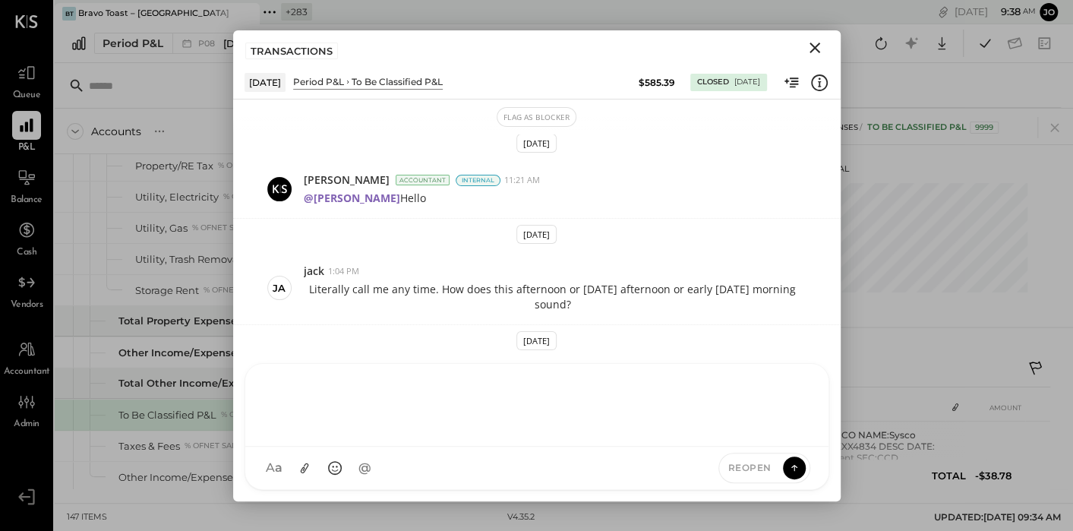
click at [817, 46] on icon "Close" at bounding box center [814, 48] width 18 height 18
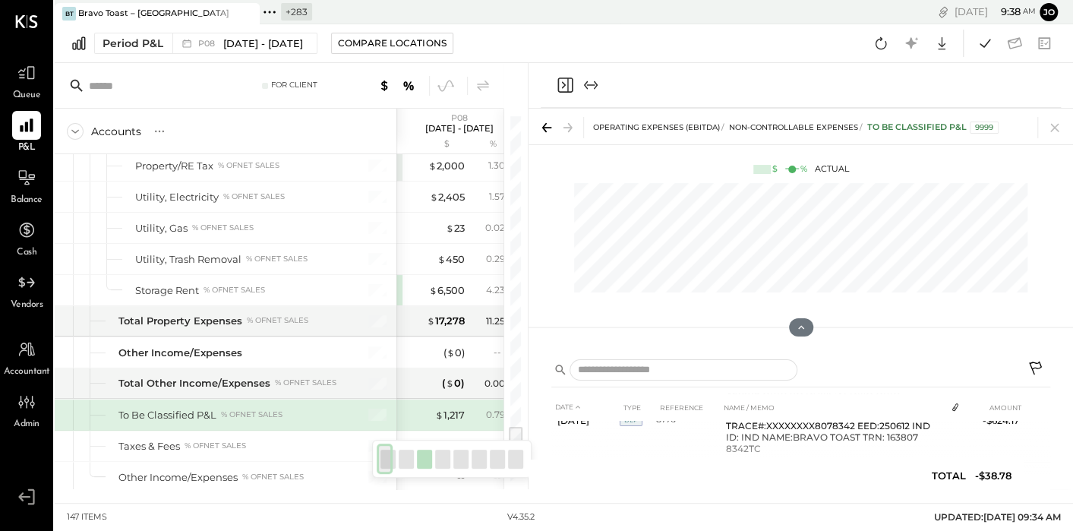
scroll to position [150, 0]
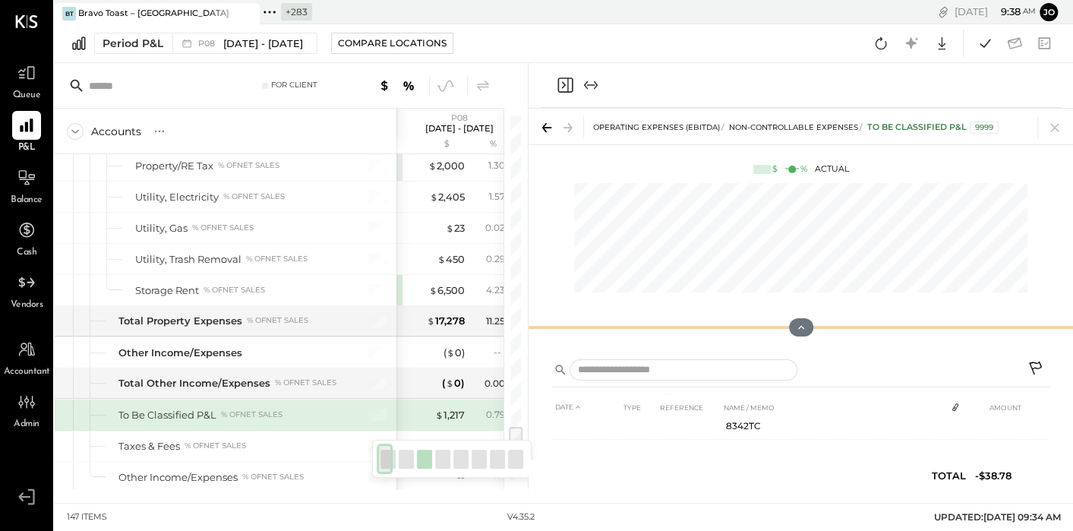
drag, startPoint x: 527, startPoint y: 305, endPoint x: 739, endPoint y: 323, distance: 212.6
click at [364, 305] on div "For Client Accounts S % GL P08 [DATE] - [DATE] $ % P07 [DATE] - [DATE] $ % P06 …" at bounding box center [291, 276] width 473 height 426
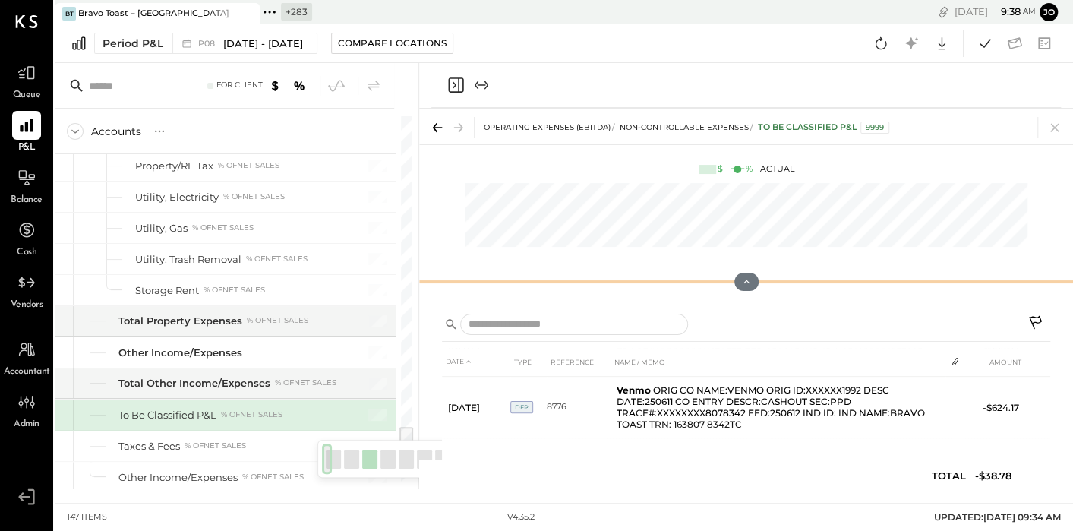
scroll to position [60, 0]
drag, startPoint x: 742, startPoint y: 320, endPoint x: 742, endPoint y: 103, distance: 216.3
click at [742, 104] on div "OPERATING EXPENSES (EBITDA) NON-CONTROLLABLE EXPENSES To Be Classified P&L 9999…" at bounding box center [746, 276] width 654 height 426
drag, startPoint x: 751, startPoint y: 282, endPoint x: 750, endPoint y: 149, distance: 132.8
click at [750, 149] on div "OPERATING EXPENSES (EBITDA) NON-CONTROLLABLE EXPENSES To Be Classified P&L 9999…" at bounding box center [746, 206] width 654 height 194
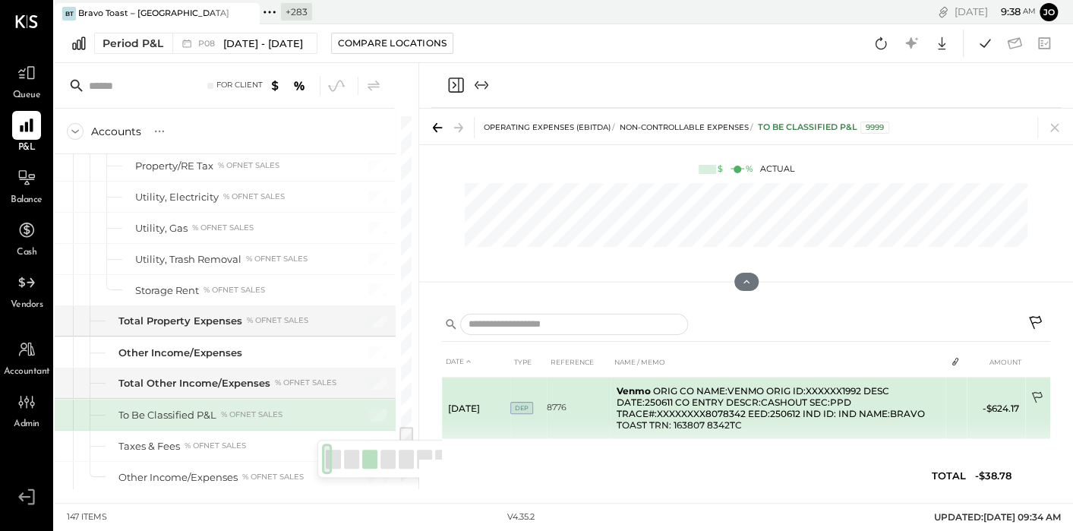
click at [1035, 395] on icon at bounding box center [1036, 397] width 11 height 11
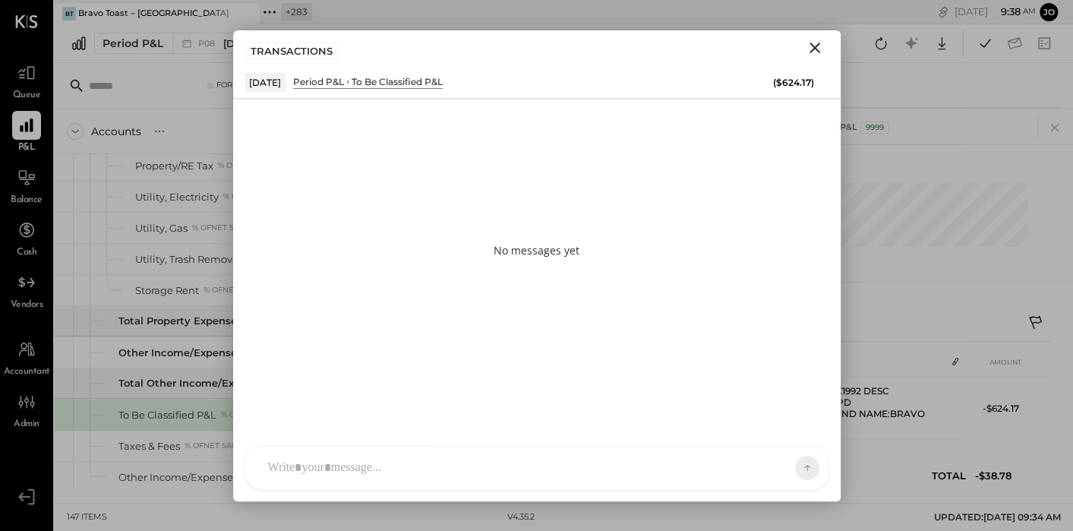
click at [821, 55] on icon "Close" at bounding box center [814, 48] width 18 height 18
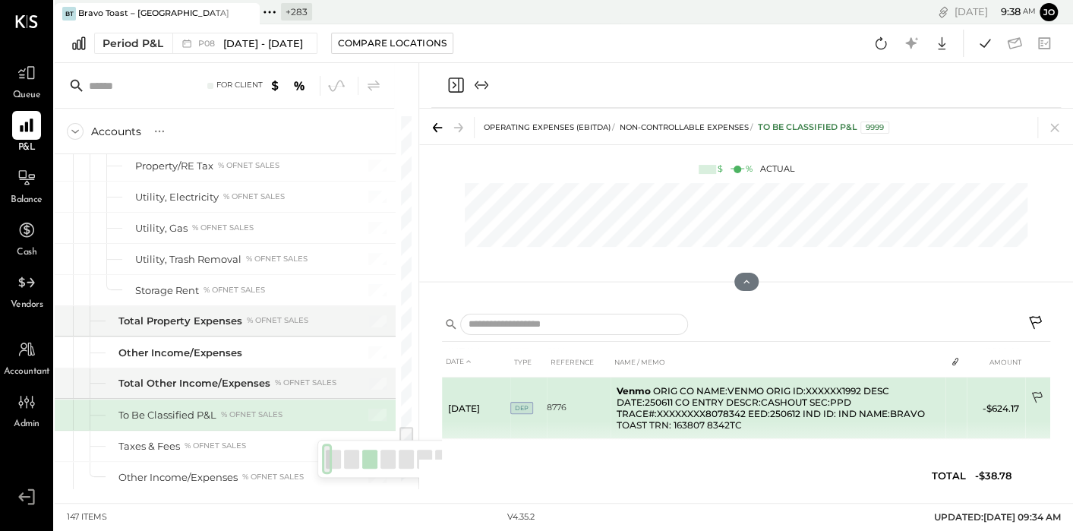
click at [1036, 397] on icon at bounding box center [1037, 398] width 15 height 15
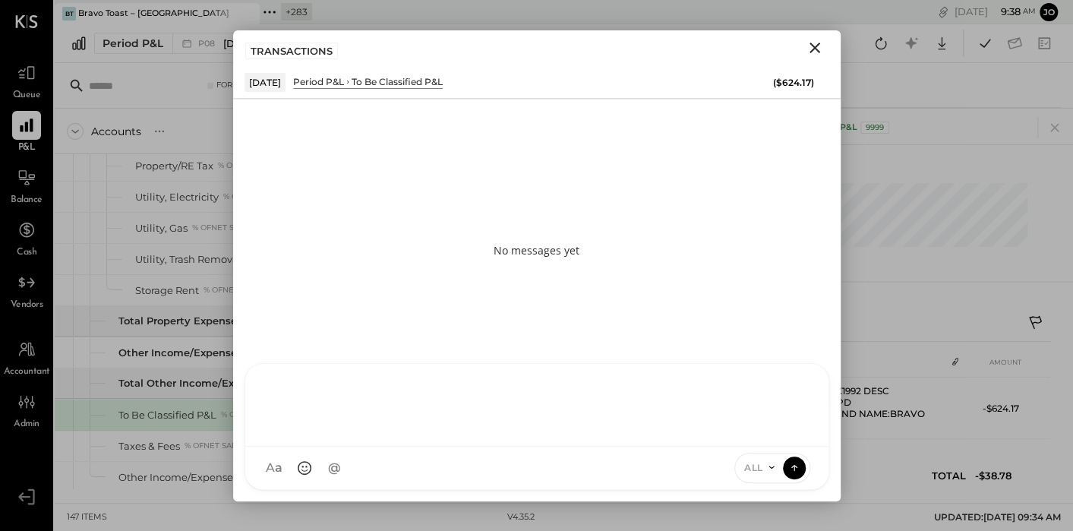
click at [579, 433] on div at bounding box center [536, 403] width 553 height 61
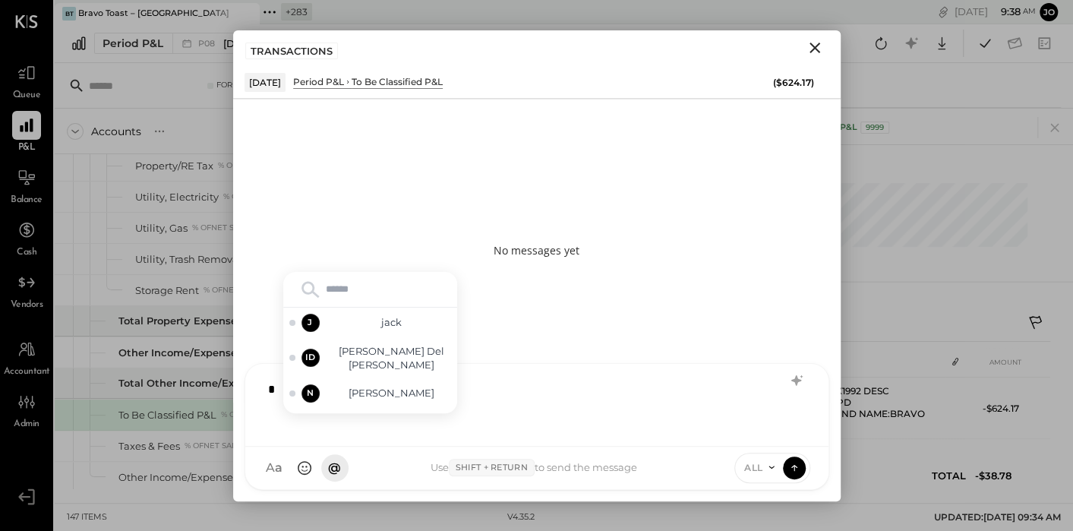
type input "*"
type input "****"
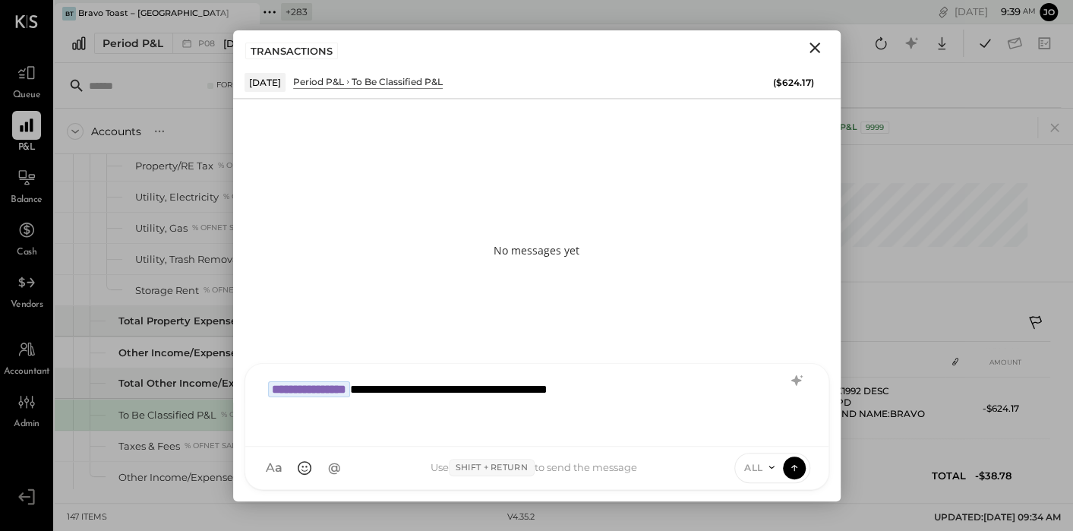
click at [779, 465] on div "ALL" at bounding box center [758, 467] width 47 height 13
click at [803, 468] on button at bounding box center [794, 466] width 23 height 23
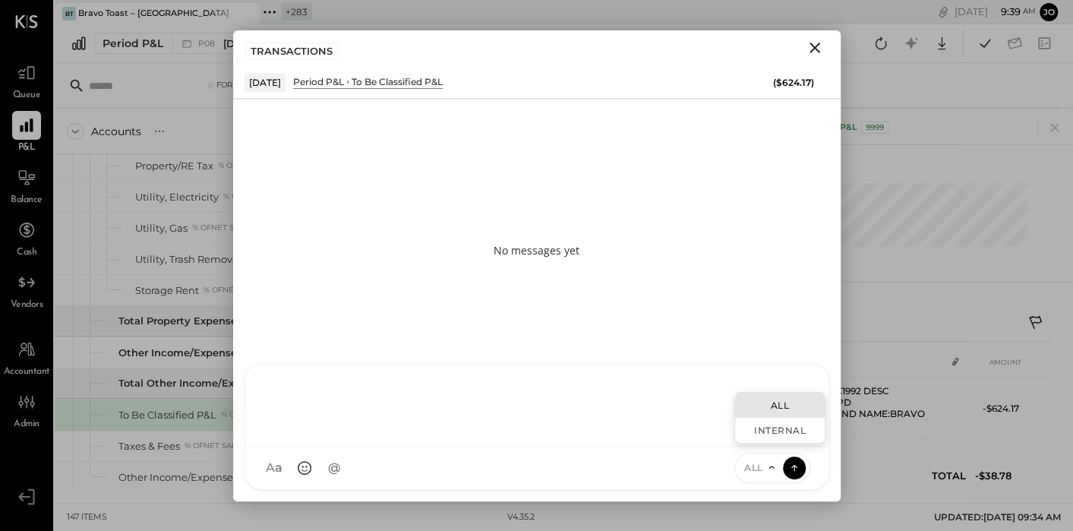
scroll to position [206, 0]
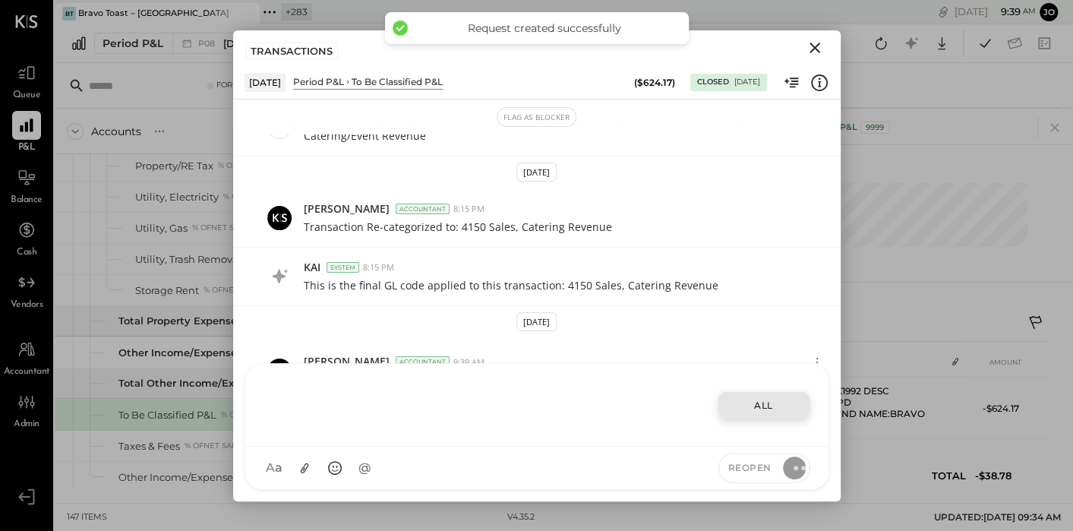
click at [817, 46] on icon "Close" at bounding box center [814, 48] width 18 height 18
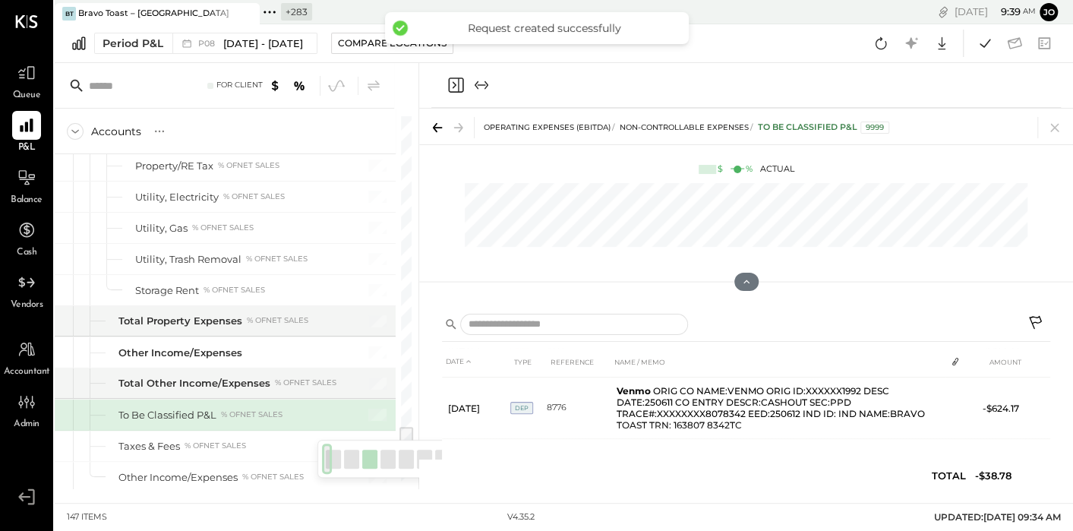
click at [818, 51] on div "Period P&L P08 [DATE] - [DATE] Compare Locations Google Sheets Excel" at bounding box center [564, 43] width 1018 height 39
click at [1055, 120] on icon at bounding box center [1054, 127] width 21 height 21
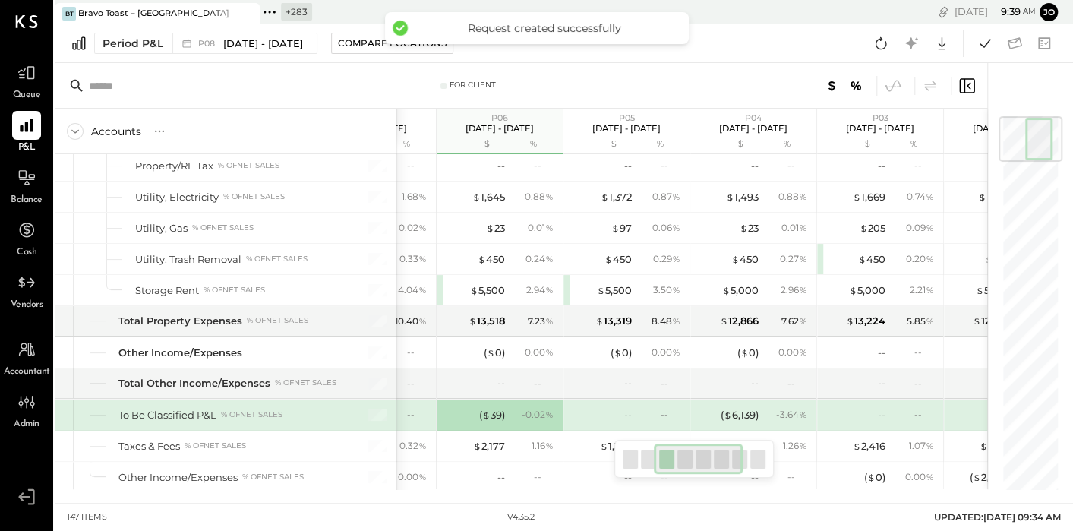
scroll to position [0, 389]
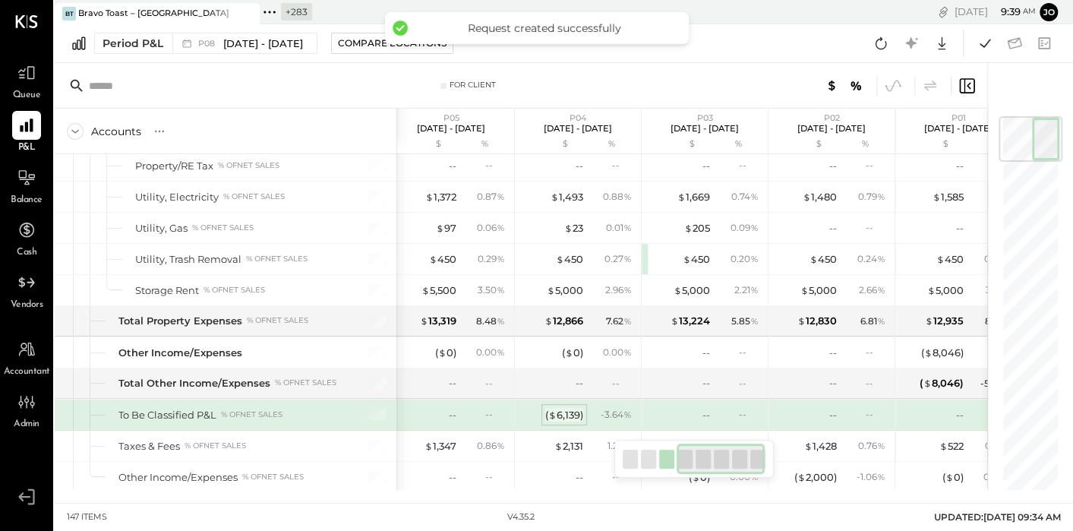
click at [568, 408] on div "( $ 6,139 )" at bounding box center [564, 415] width 38 height 14
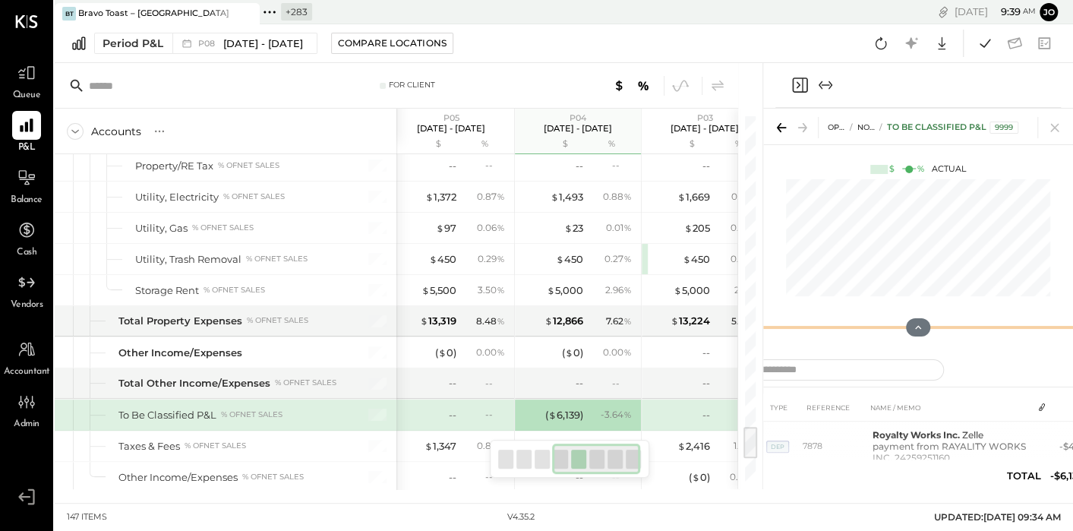
drag, startPoint x: 761, startPoint y: 332, endPoint x: 420, endPoint y: 332, distance: 341.6
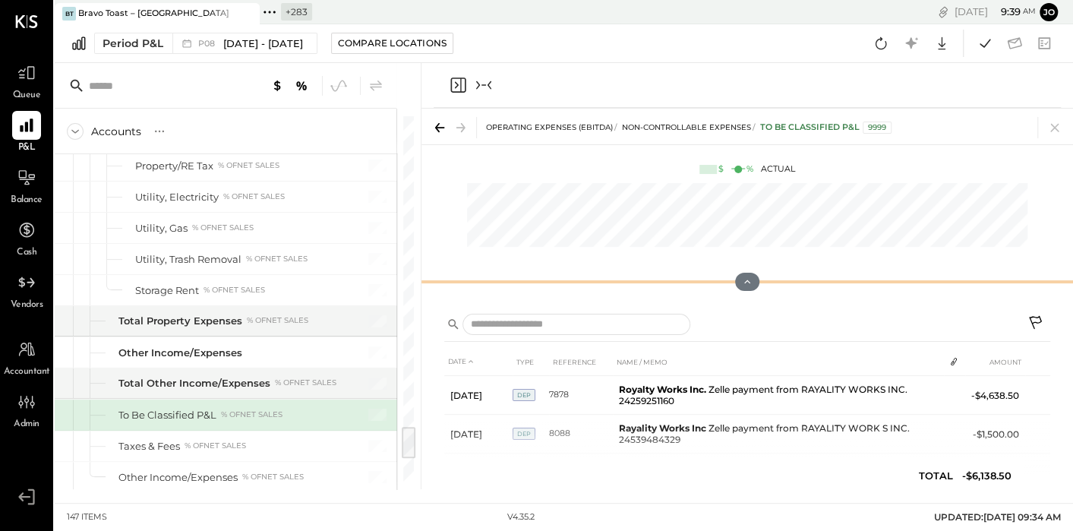
drag, startPoint x: 748, startPoint y: 332, endPoint x: 710, endPoint y: 106, distance: 229.4
click at [710, 106] on div "OPERATING EXPENSES (EBITDA) NON-CONTROLLABLE EXPENSES To Be Classified P&L 9999…" at bounding box center [746, 276] width 651 height 426
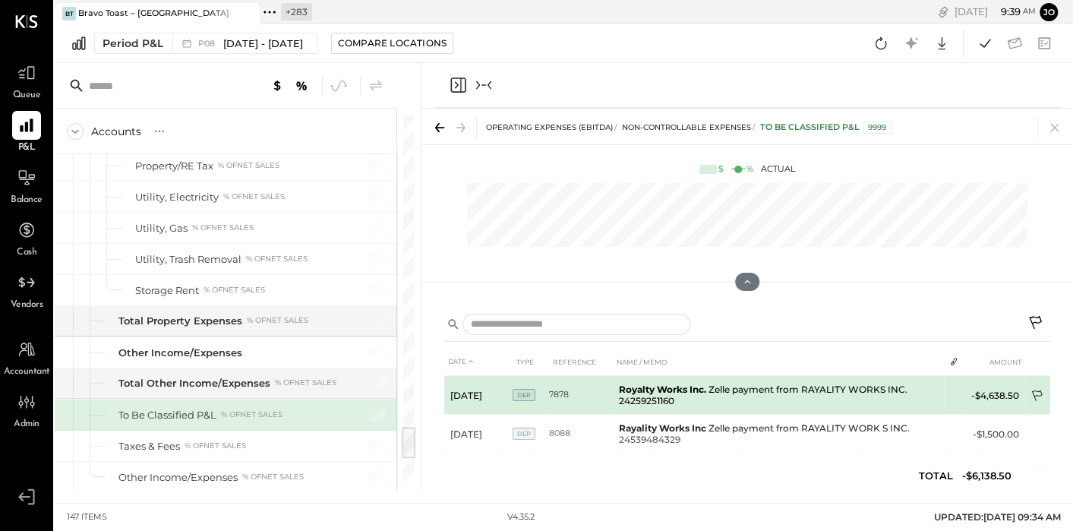
click at [1035, 392] on icon at bounding box center [1037, 396] width 15 height 15
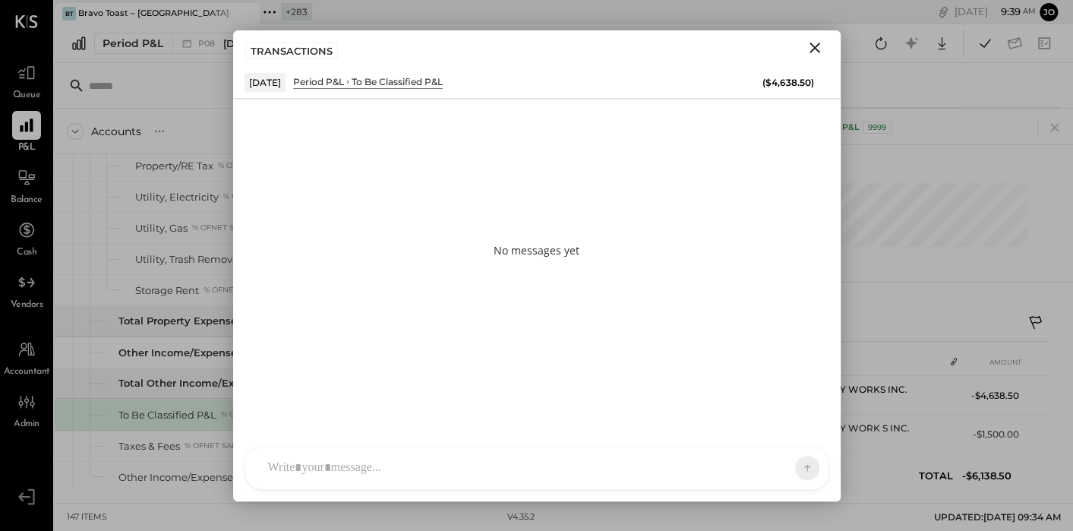
click at [682, 471] on div at bounding box center [522, 467] width 525 height 33
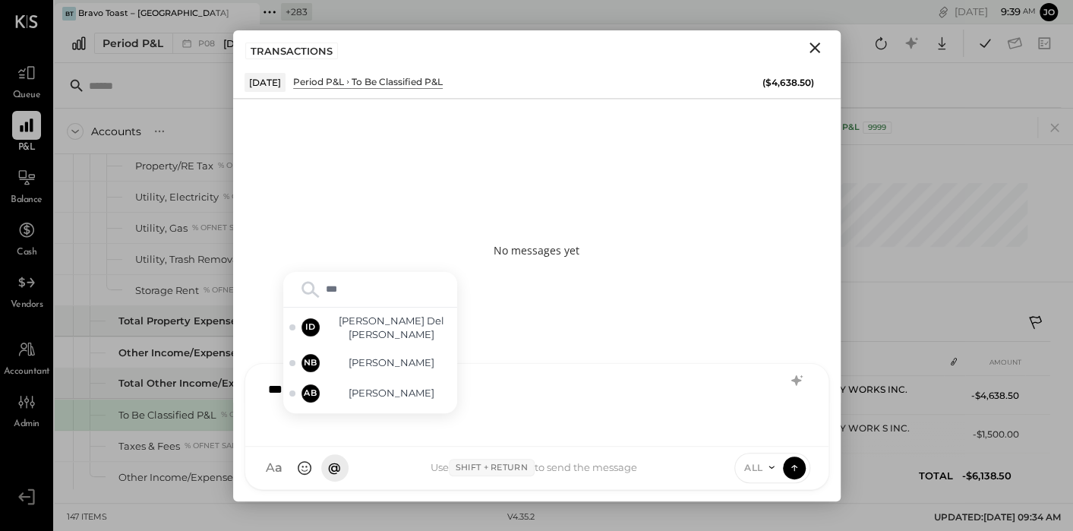
type input "****"
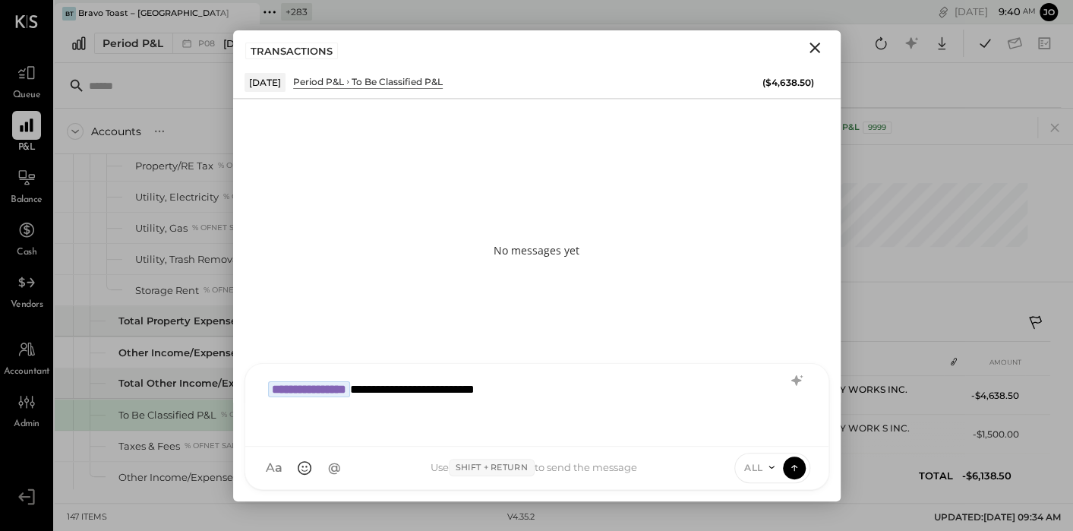
click at [820, 47] on icon "Close" at bounding box center [814, 48] width 18 height 18
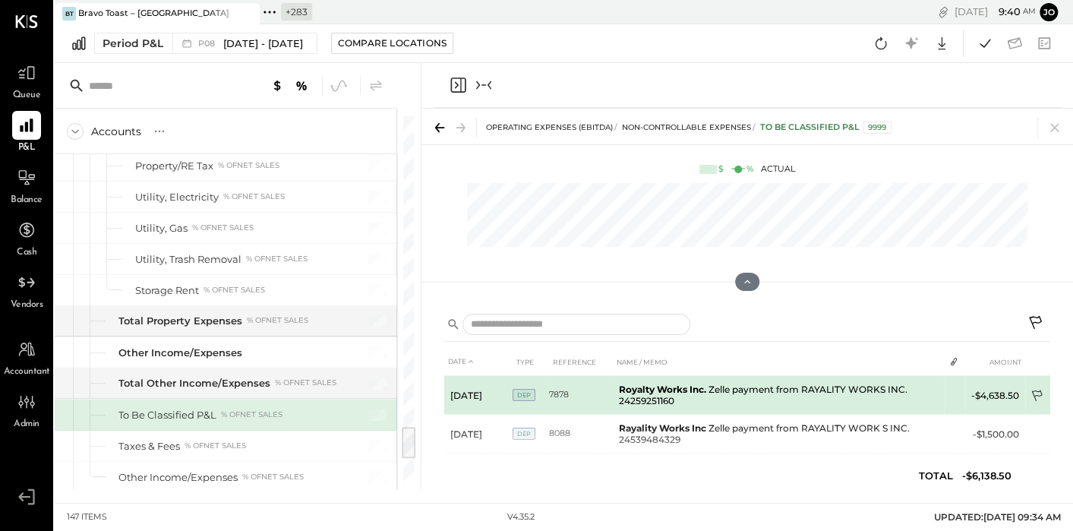
click at [1036, 395] on icon at bounding box center [1037, 396] width 15 height 15
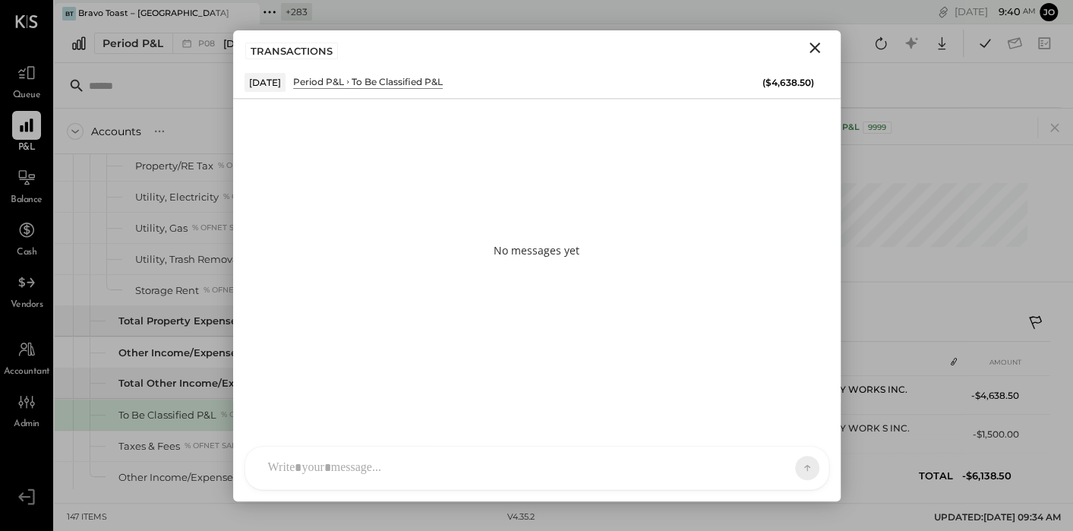
click at [639, 467] on div at bounding box center [522, 467] width 525 height 33
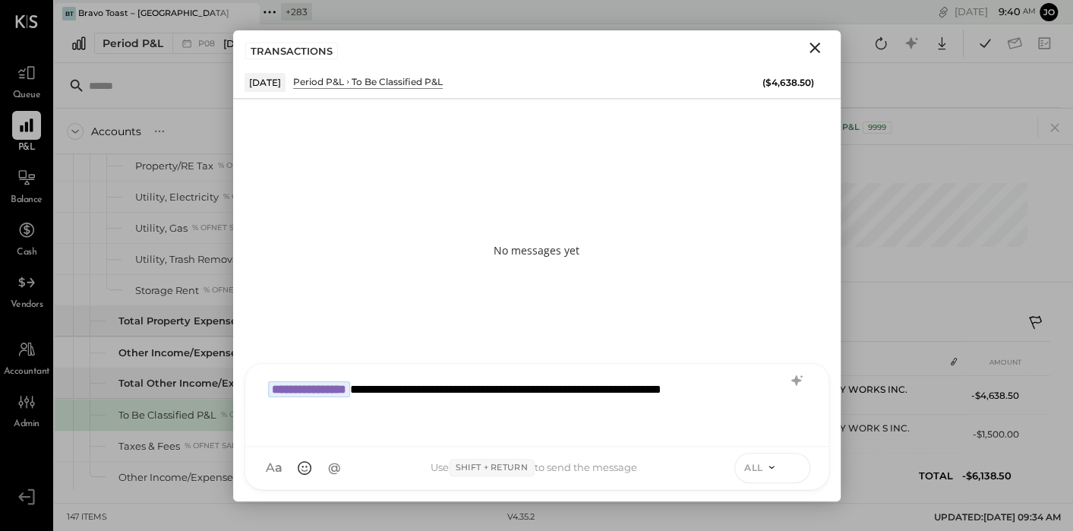
click at [789, 465] on icon at bounding box center [794, 466] width 14 height 15
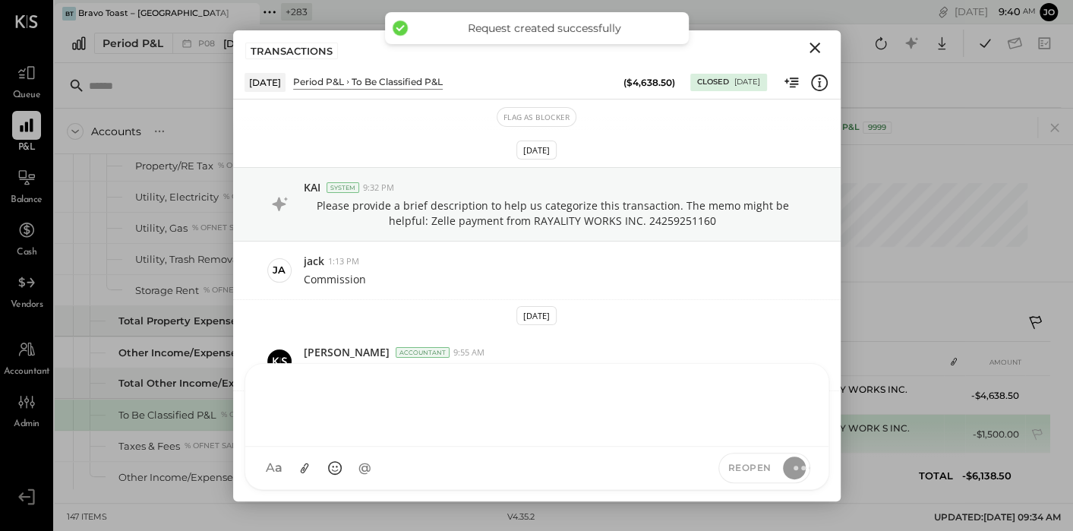
scroll to position [144, 0]
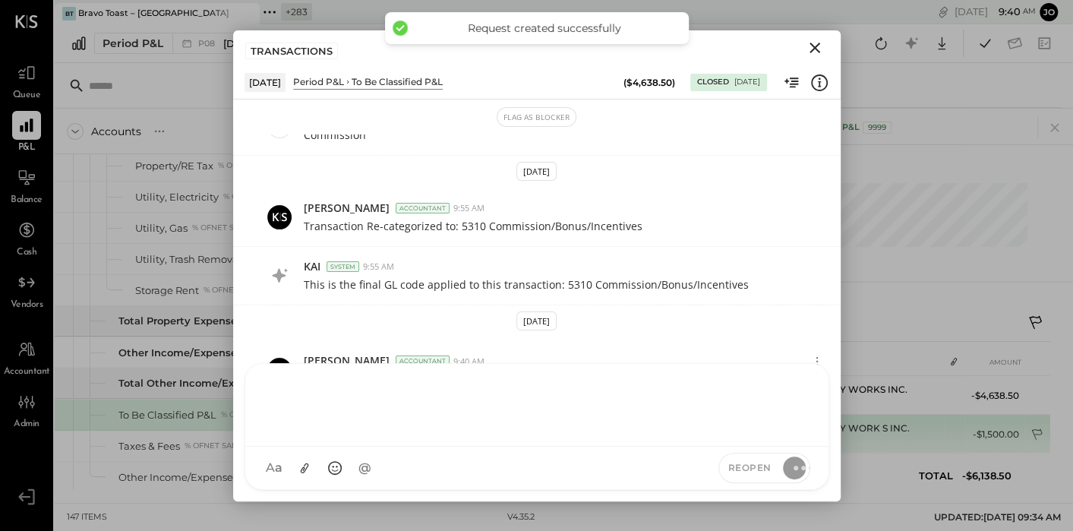
click at [1035, 439] on icon at bounding box center [1037, 435] width 15 height 15
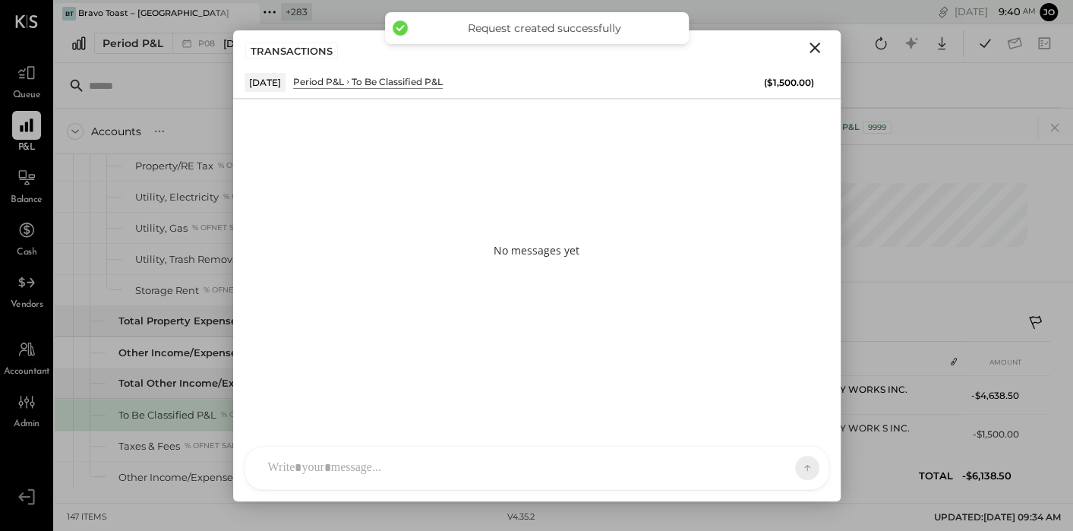
click at [603, 463] on div at bounding box center [523, 467] width 526 height 33
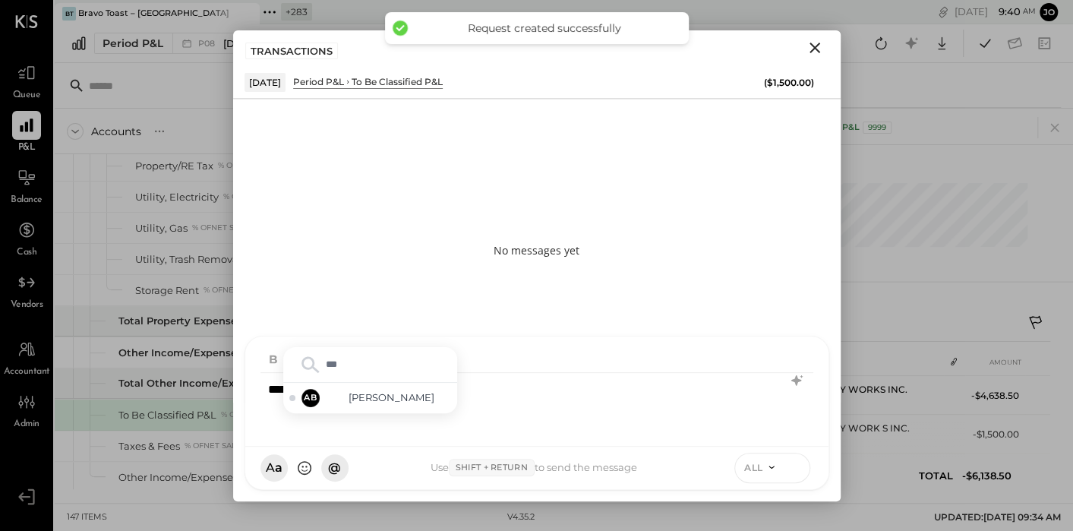
type input "****"
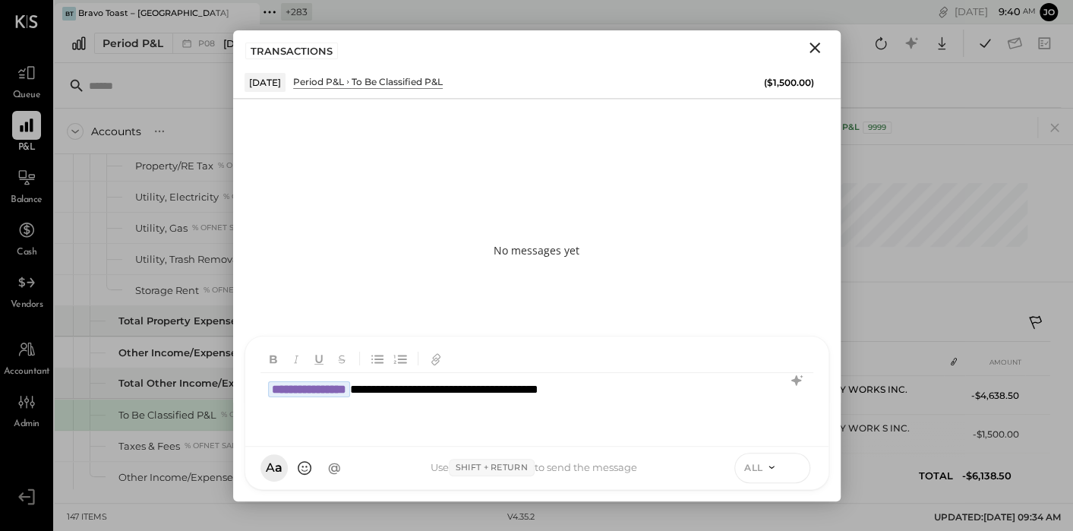
click at [798, 475] on button at bounding box center [794, 466] width 23 height 23
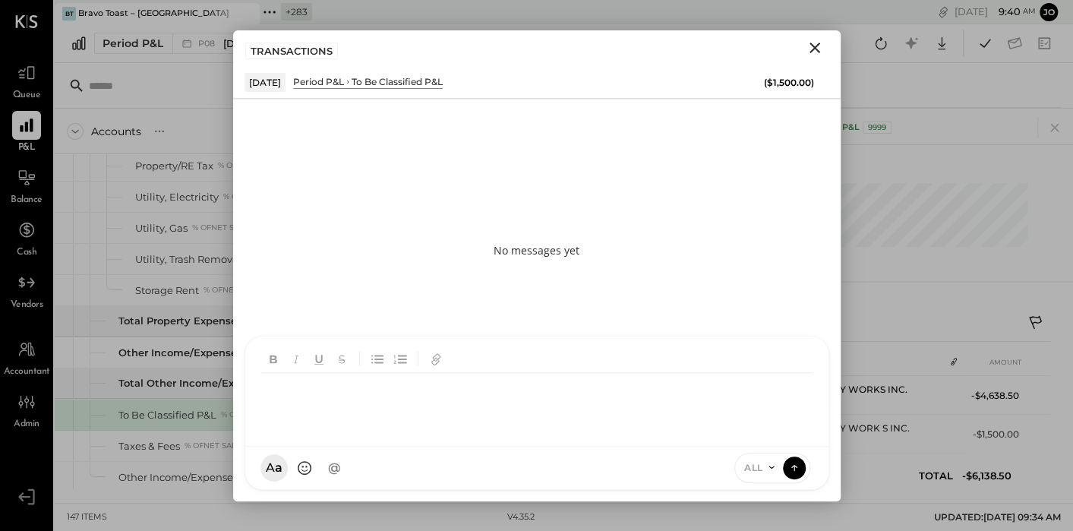
scroll to position [144, 0]
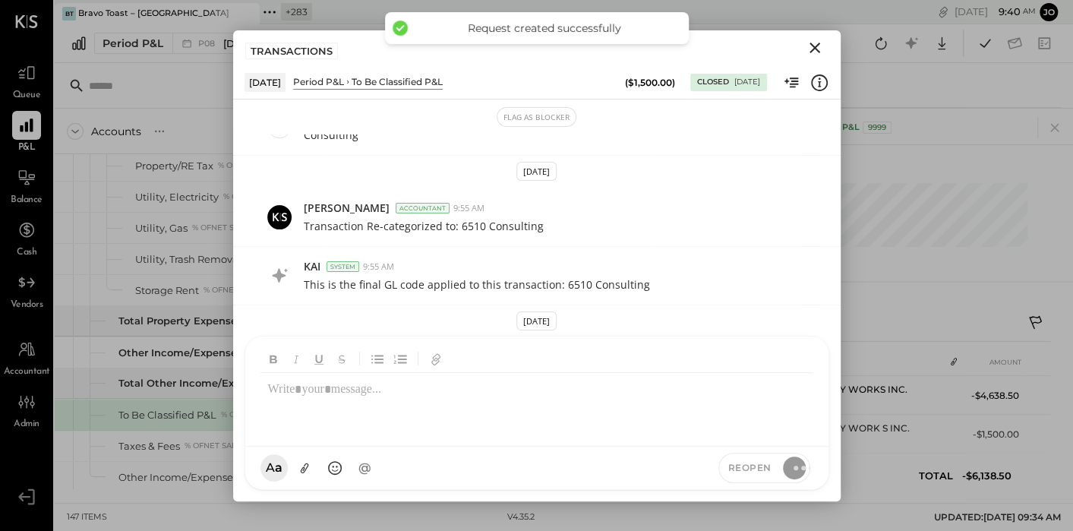
click at [815, 51] on icon "Close" at bounding box center [814, 48] width 18 height 18
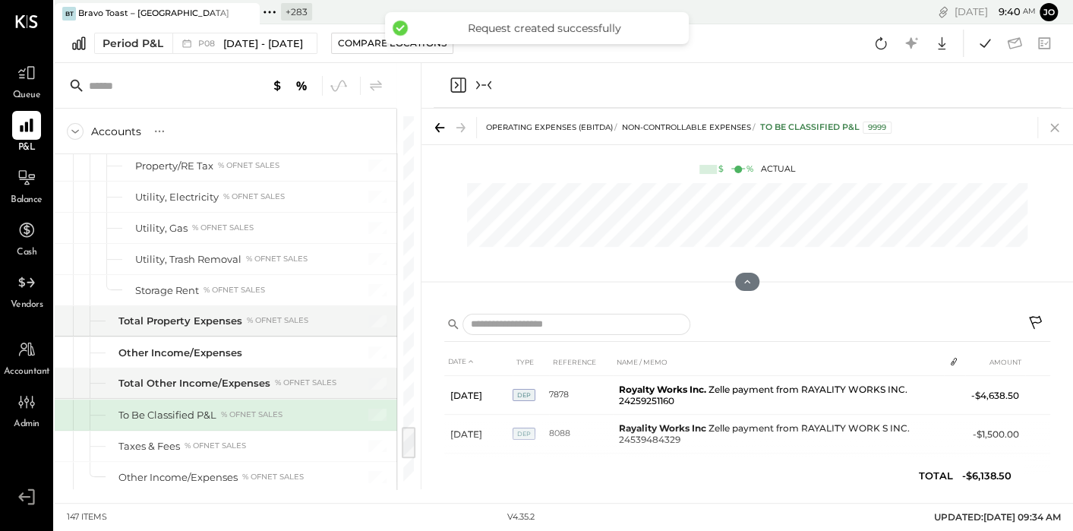
click at [1051, 125] on icon at bounding box center [1054, 127] width 21 height 21
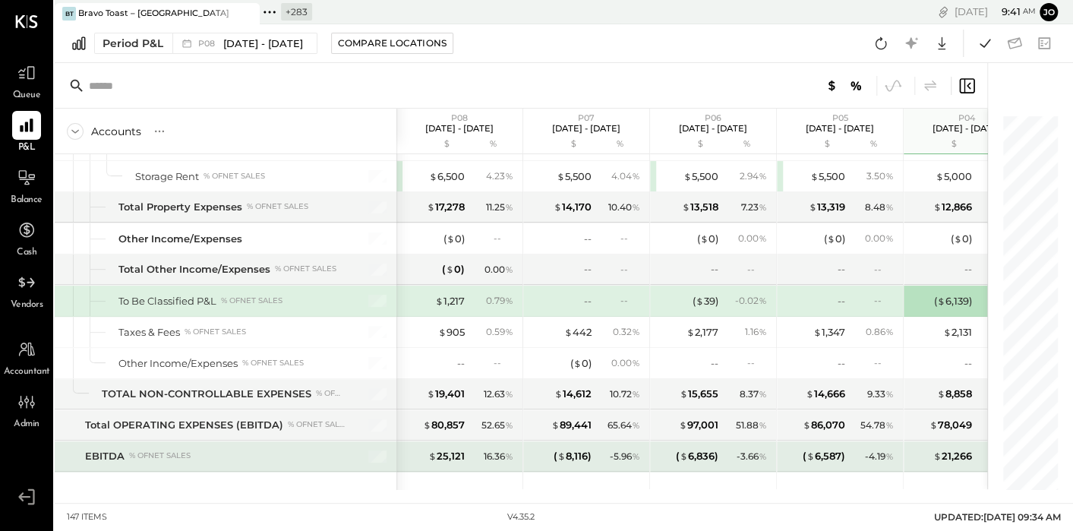
scroll to position [3493, 0]
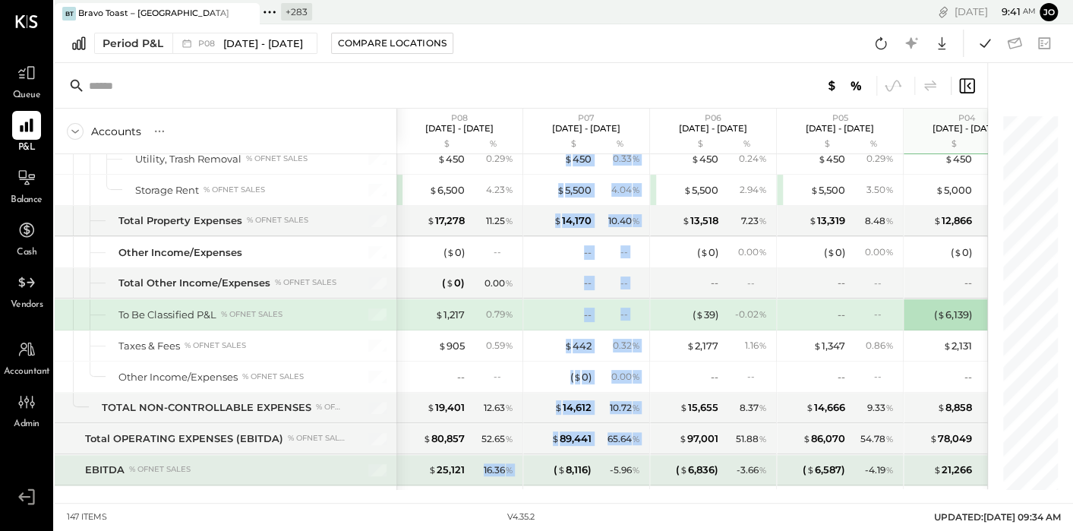
drag, startPoint x: 480, startPoint y: 439, endPoint x: 526, endPoint y: 439, distance: 46.3
click at [515, 463] on div "16.36 %" at bounding box center [492, 470] width 49 height 14
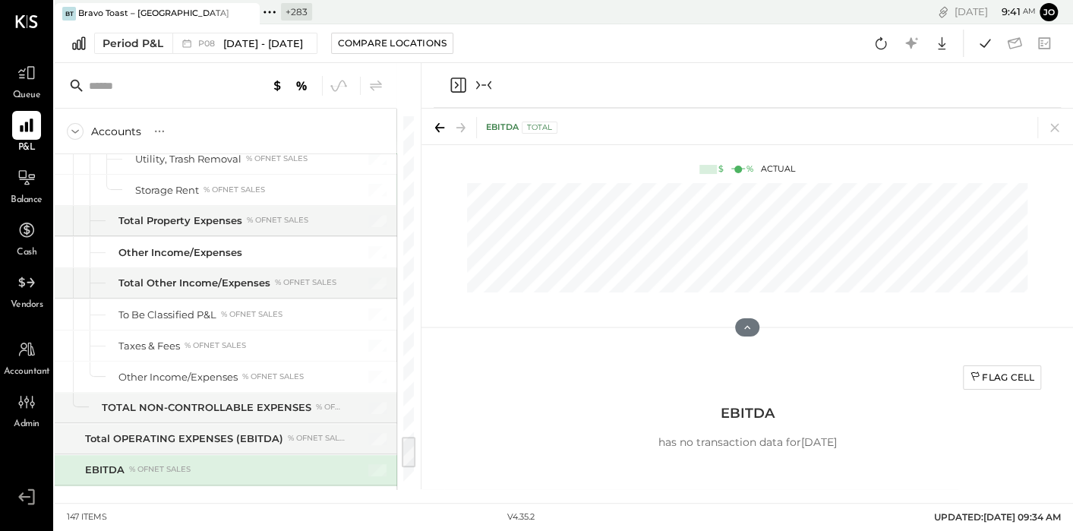
click at [515, 441] on div "Flag Cell EBITDA has no transaction data for [DATE]" at bounding box center [747, 426] width 606 height 140
click at [1050, 131] on icon at bounding box center [1054, 127] width 21 height 21
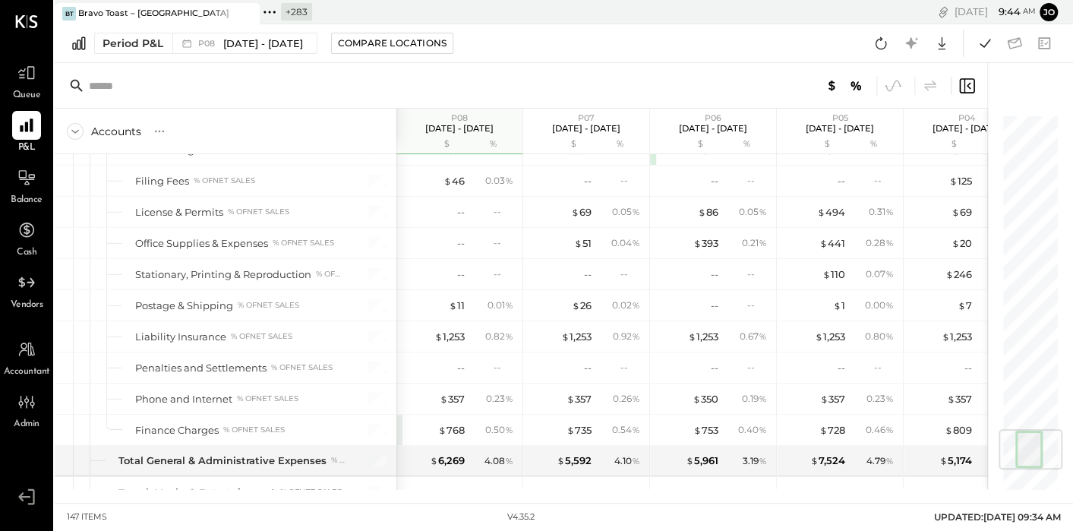
scroll to position [3651, 0]
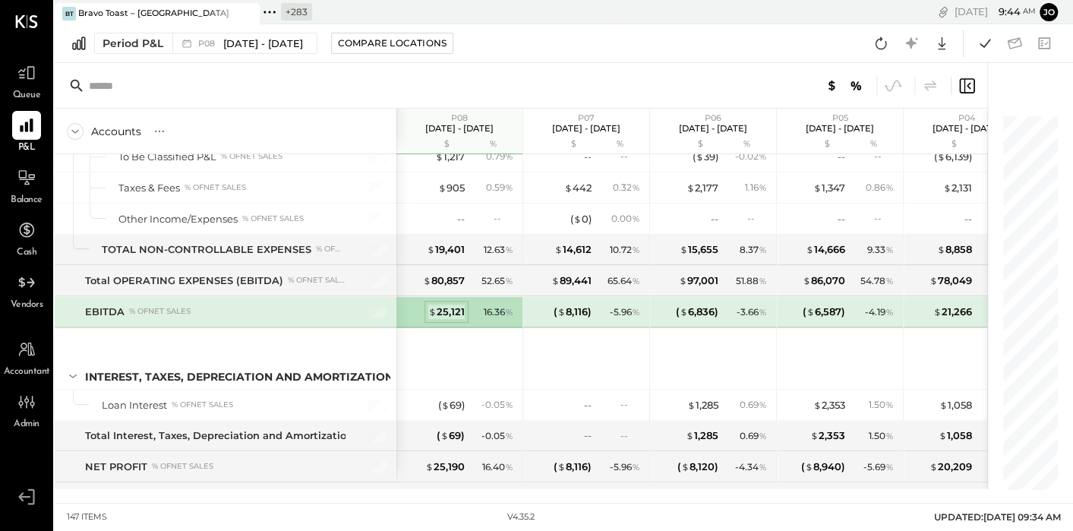
click at [453, 304] on div "$ 25,121" at bounding box center [446, 311] width 36 height 14
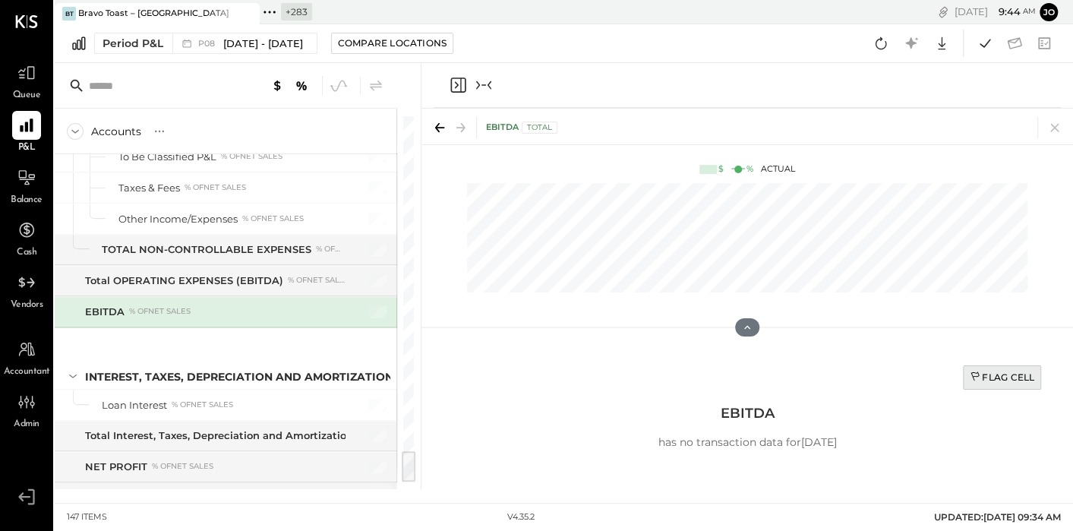
click at [997, 373] on div "Flag Cell" at bounding box center [1001, 376] width 65 height 13
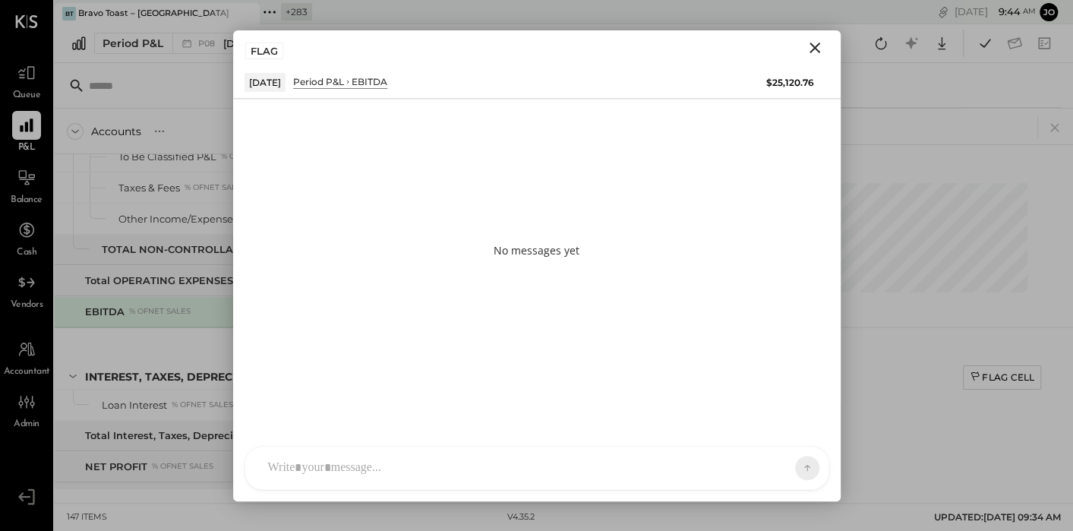
click at [598, 477] on div "J jack ID [PERSON_NAME] Del [PERSON_NAME] N [PERSON_NAME] IR [PERSON_NAME] R [P…" at bounding box center [536, 468] width 584 height 44
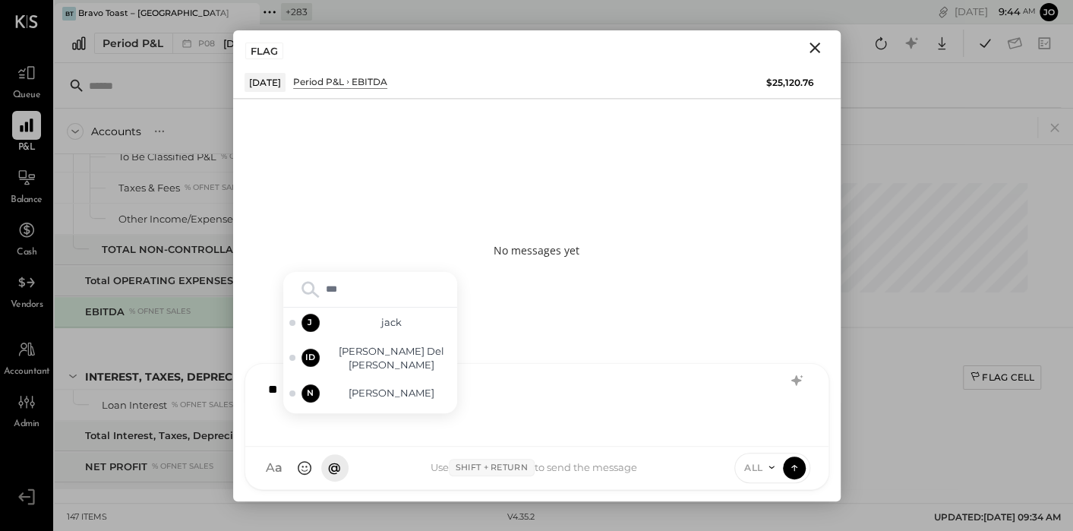
type input "****"
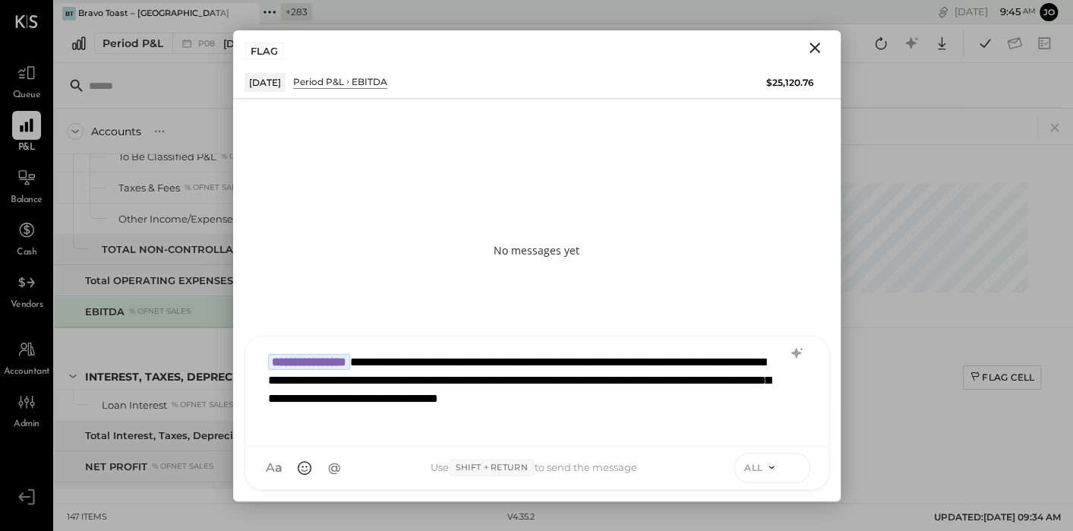
click at [804, 471] on button at bounding box center [794, 466] width 23 height 23
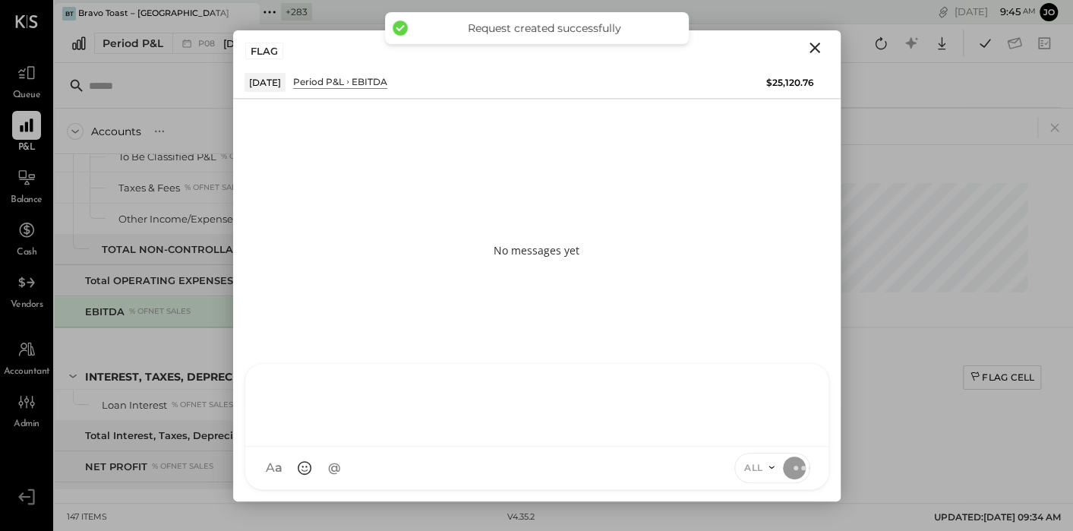
click at [814, 46] on icon "Close" at bounding box center [814, 48] width 11 height 11
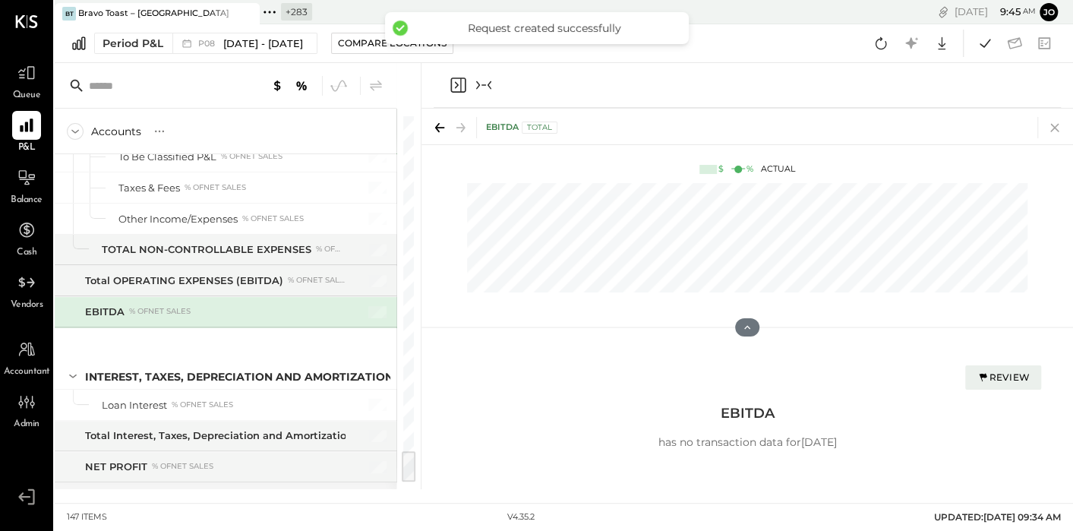
click at [1056, 131] on icon at bounding box center [1054, 128] width 8 height 8
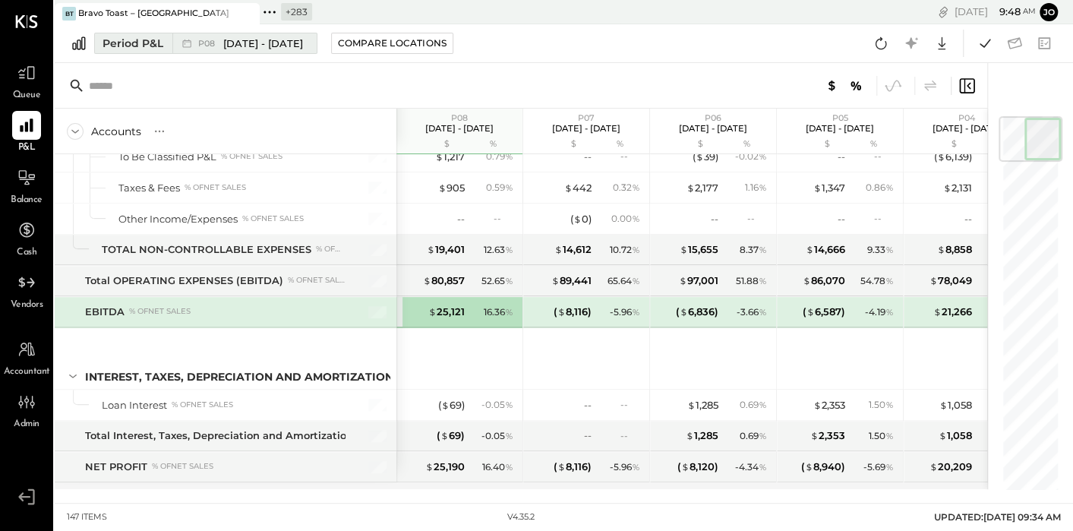
click at [279, 41] on span "[DATE] - [DATE]" at bounding box center [263, 43] width 80 height 14
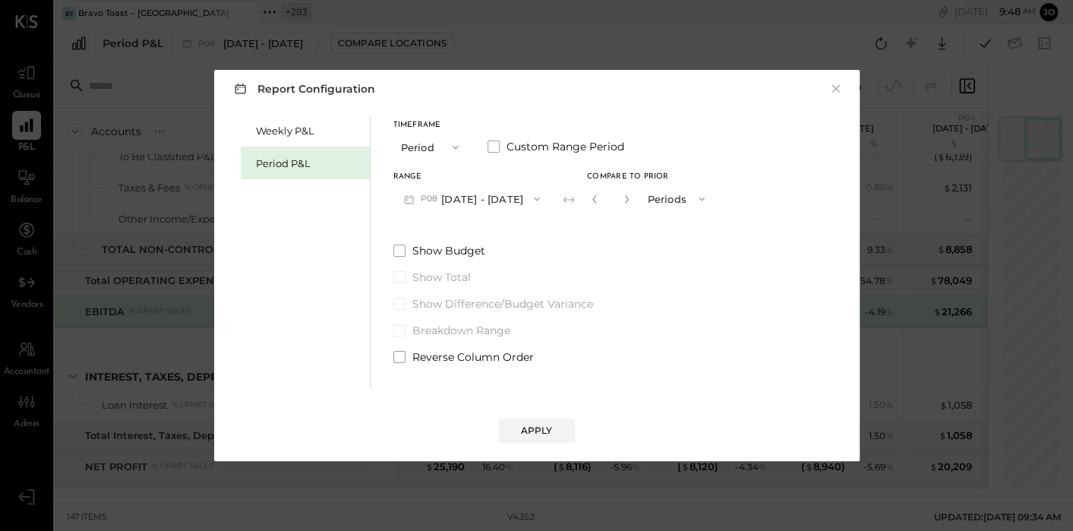
click at [457, 198] on button "P08 [DATE] - [DATE]" at bounding box center [472, 198] width 158 height 28
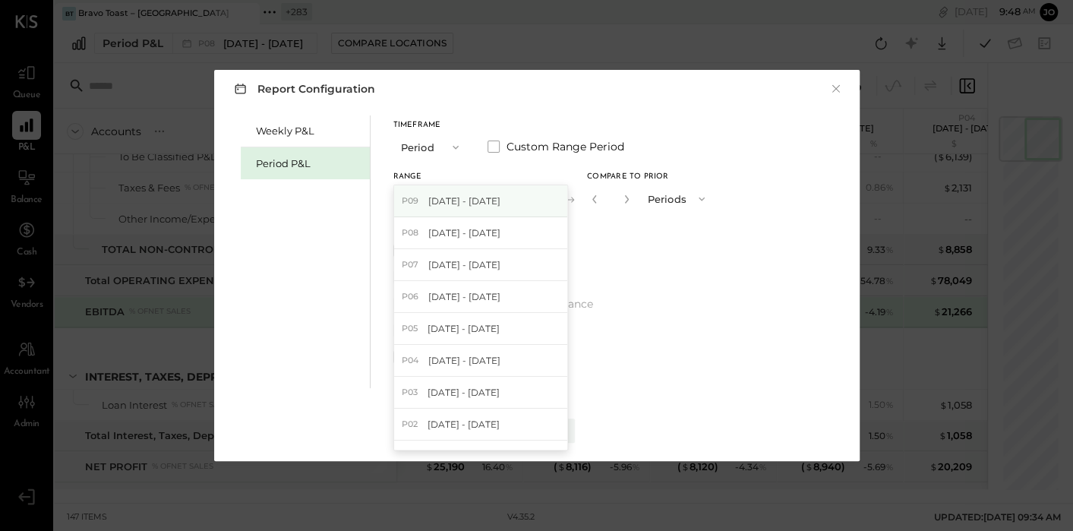
click at [465, 199] on span "[DATE] - [DATE]" at bounding box center [464, 200] width 72 height 13
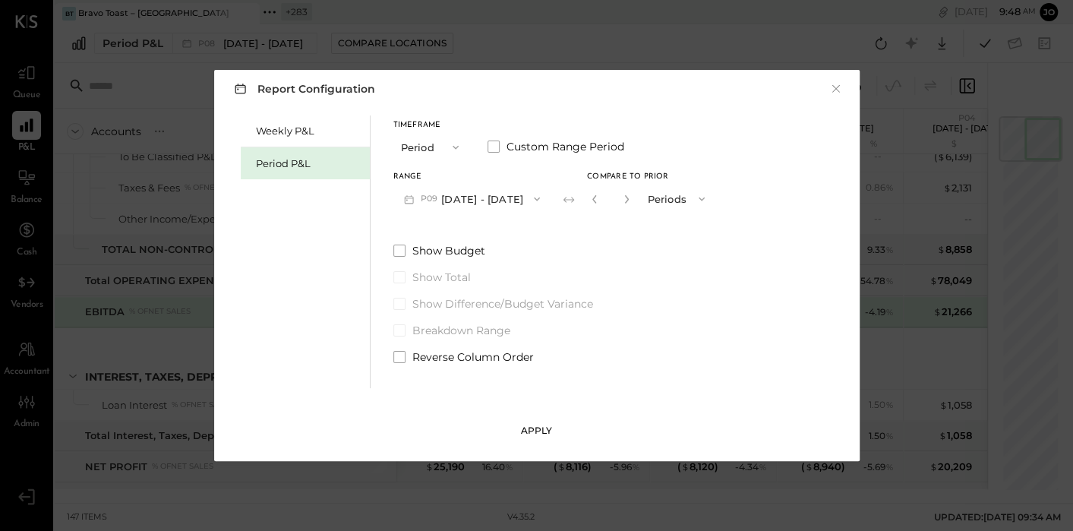
click at [534, 424] on div "Apply" at bounding box center [537, 430] width 32 height 13
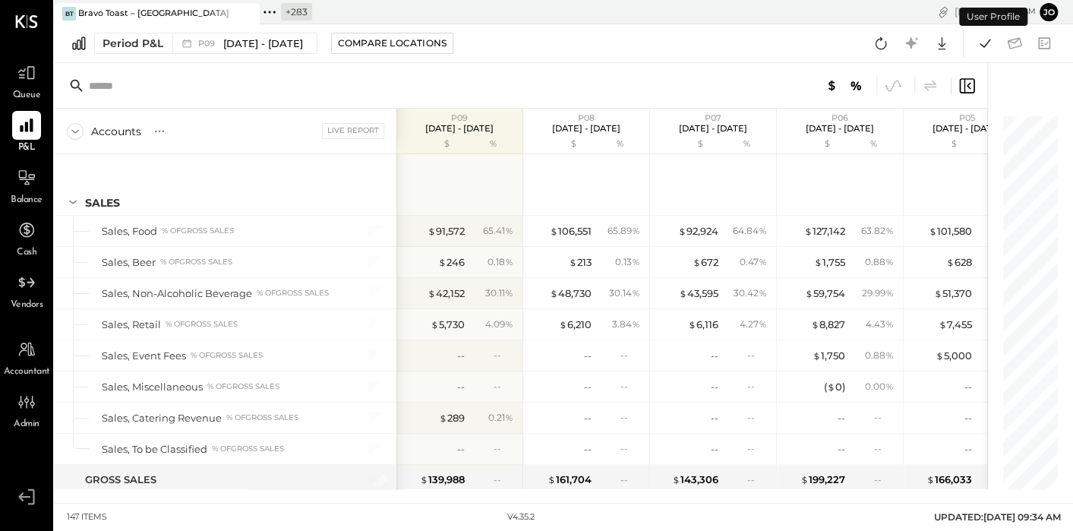
scroll to position [3597, 0]
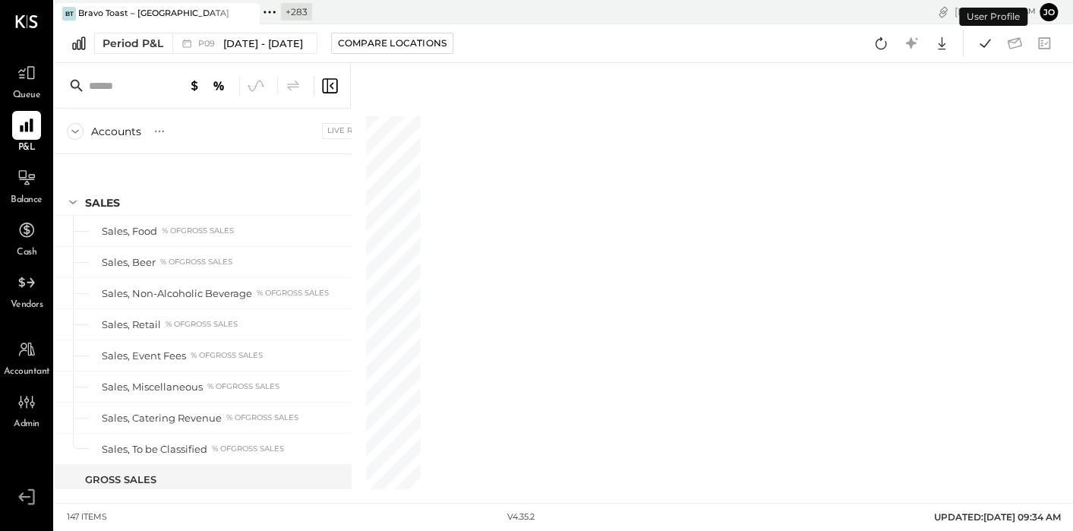
scroll to position [3597, 0]
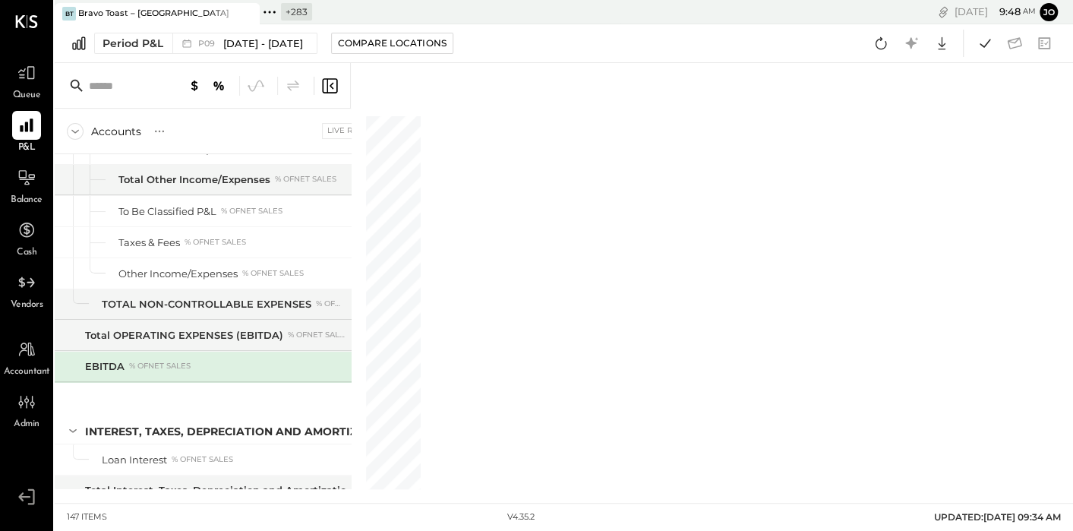
click at [329, 86] on icon at bounding box center [329, 86] width 18 height 18
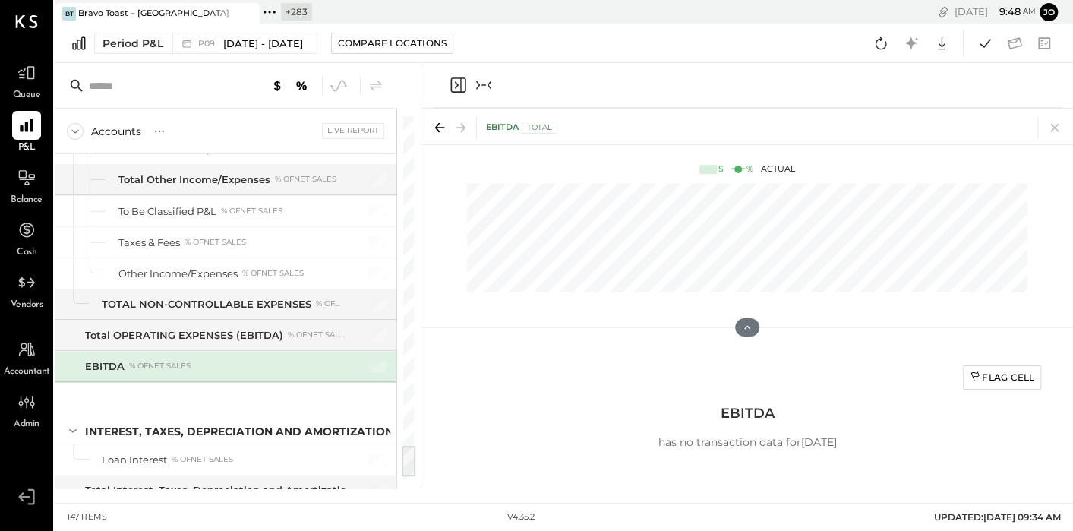
click at [1067, 134] on div "EBITDA Total" at bounding box center [746, 127] width 651 height 36
click at [1055, 130] on icon at bounding box center [1054, 127] width 21 height 21
